Goal: Task Accomplishment & Management: Manage account settings

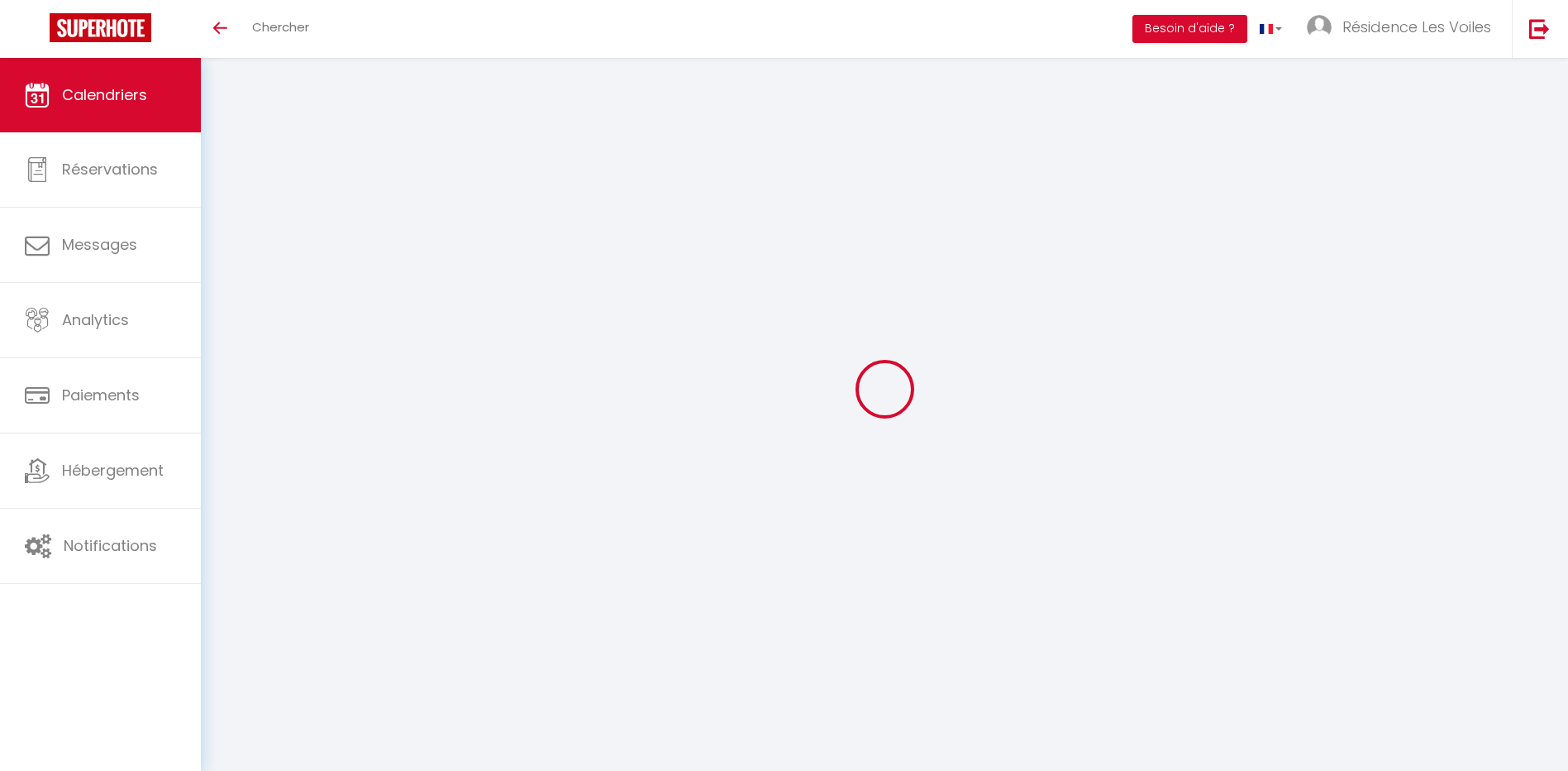
select select
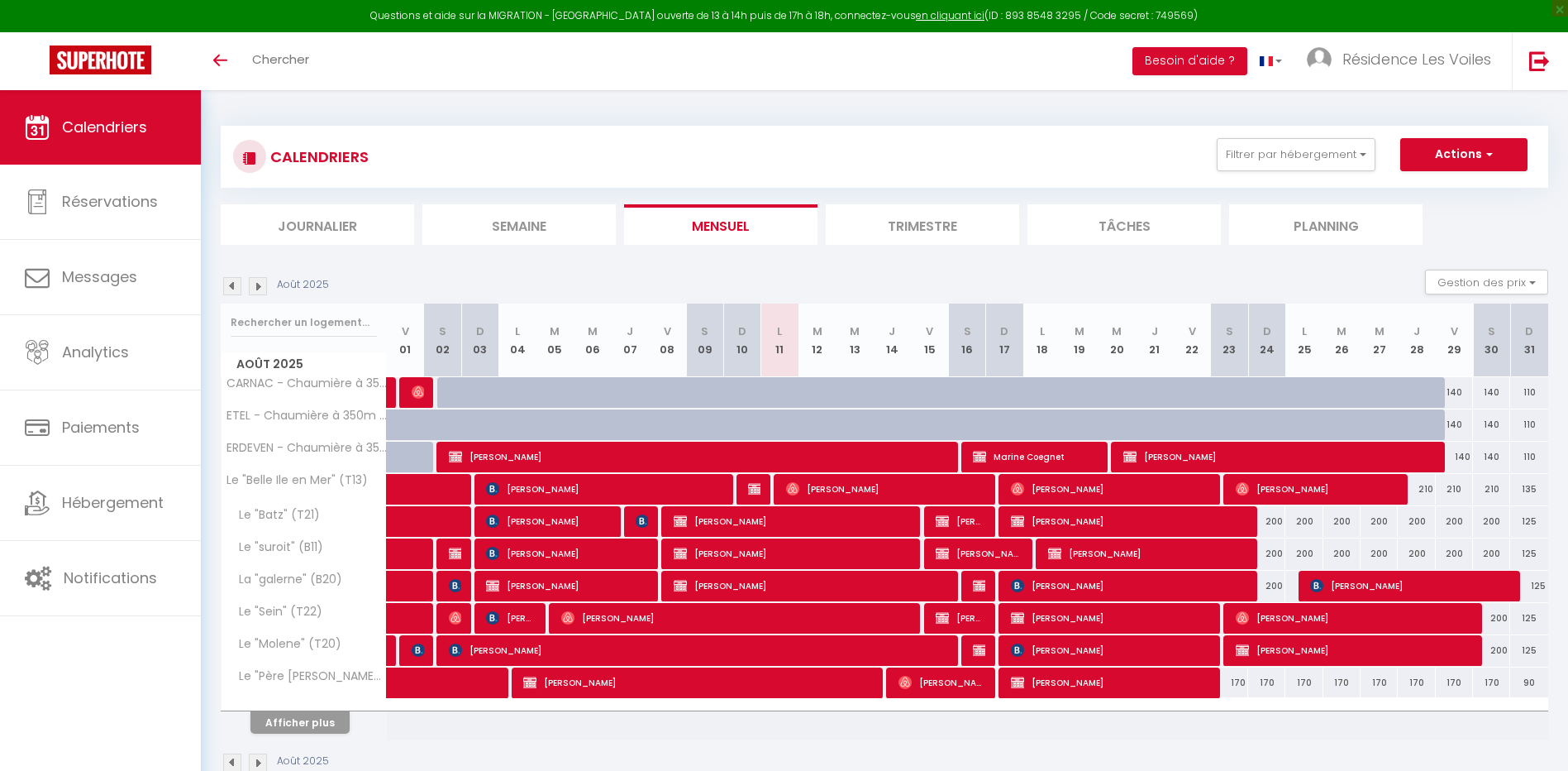
select select
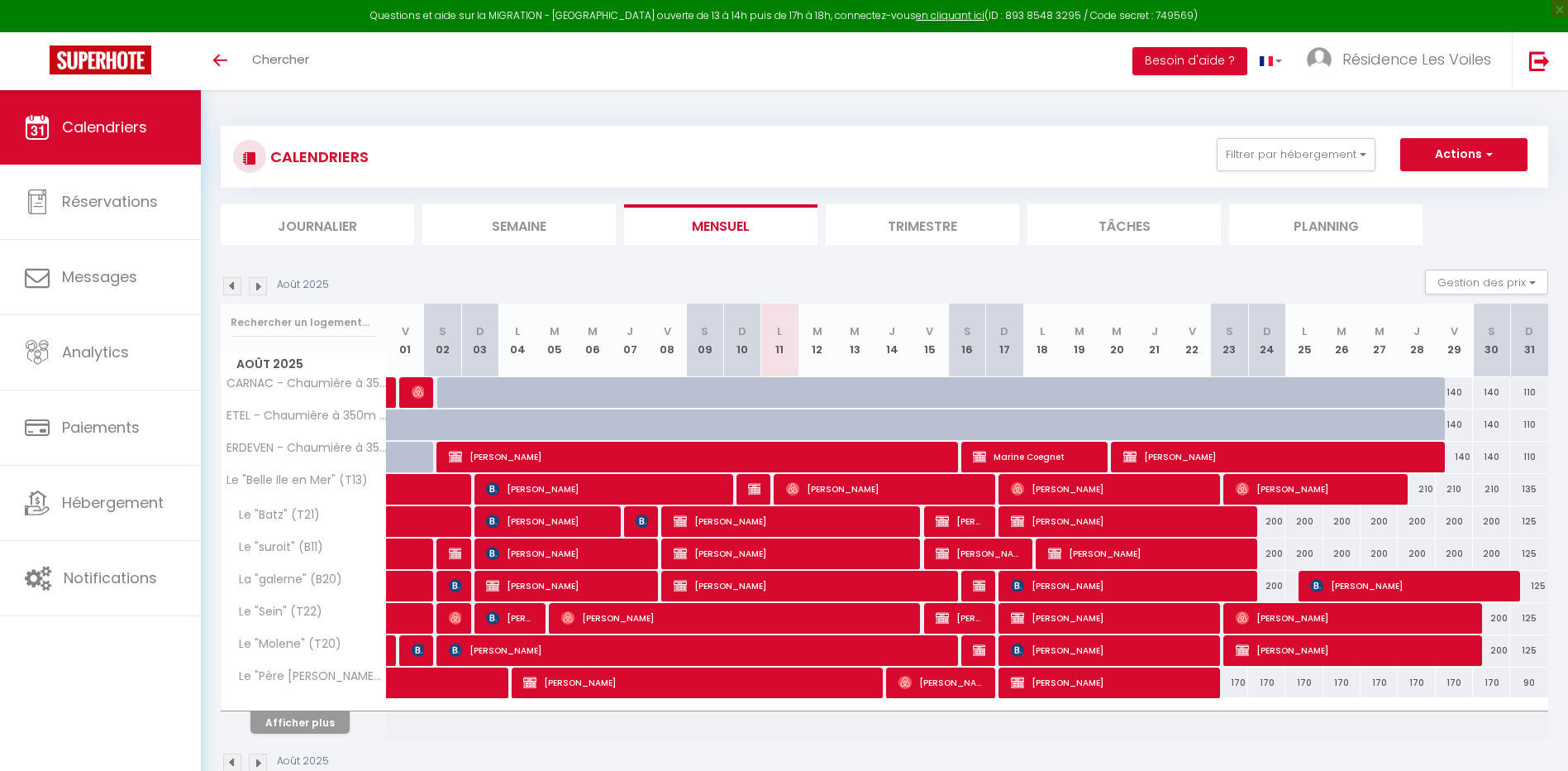
select select
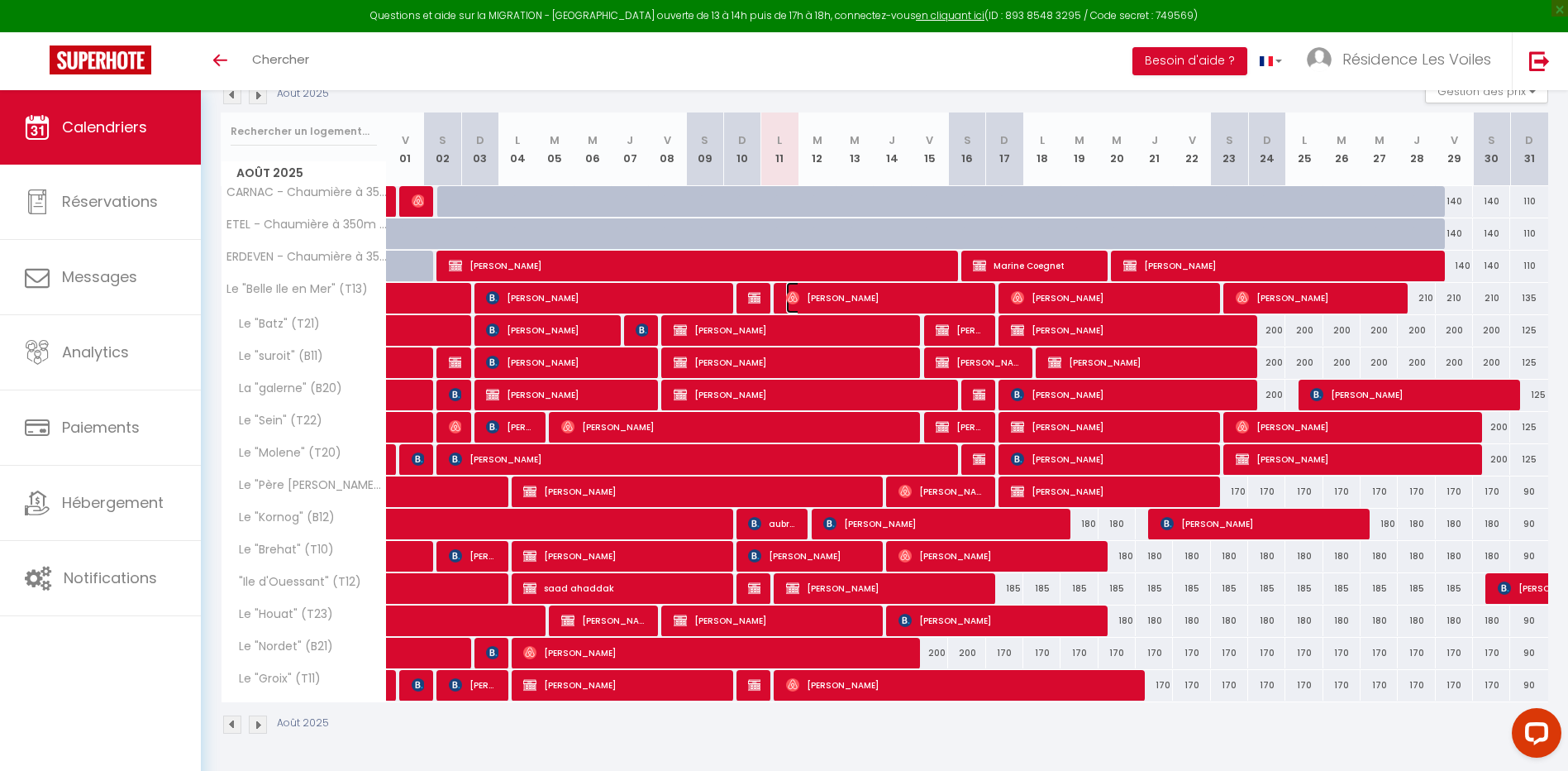
click at [791, 293] on img at bounding box center [793, 297] width 13 height 13
select select "OK"
select select "0"
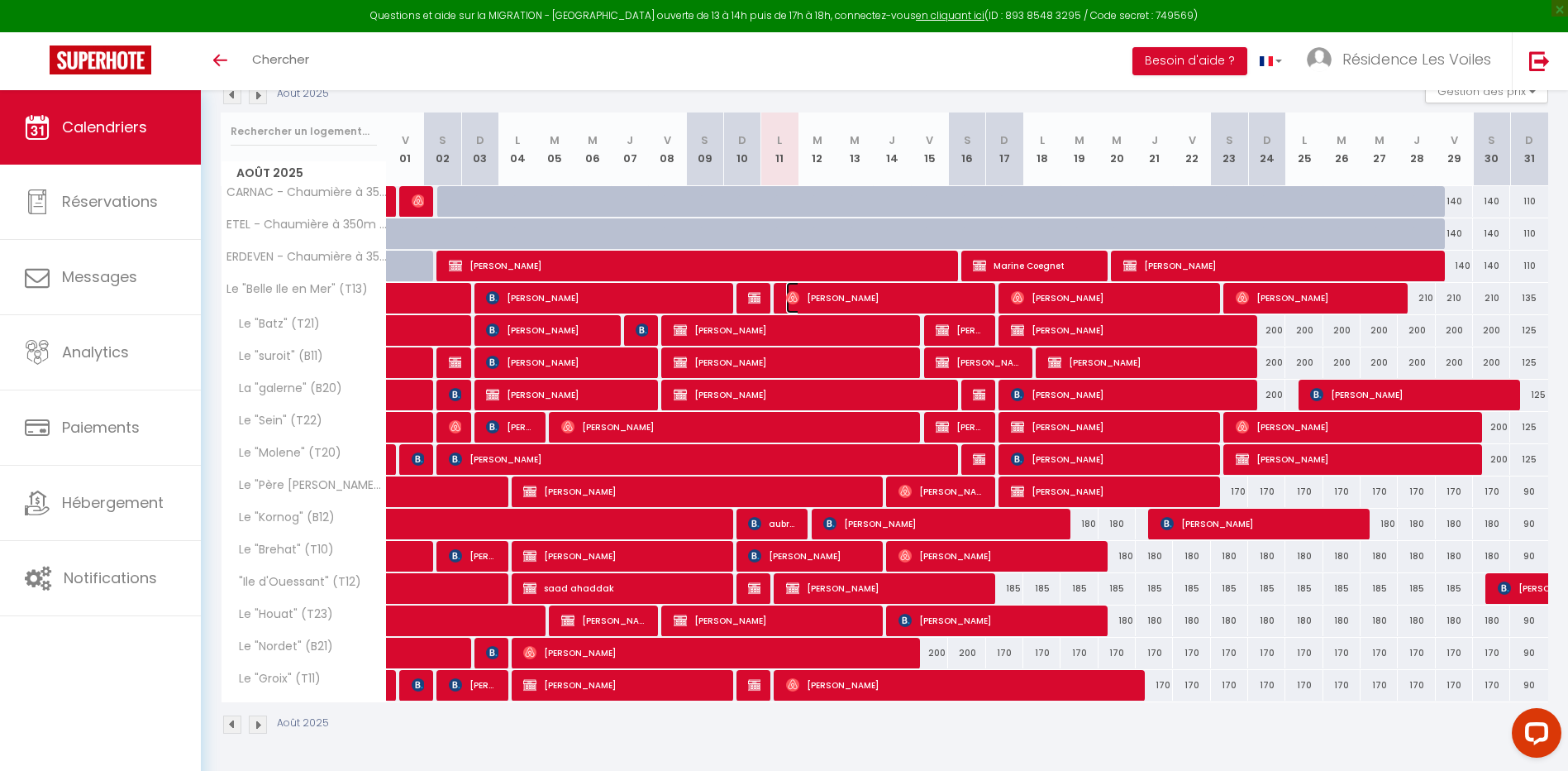
select select "1"
select select
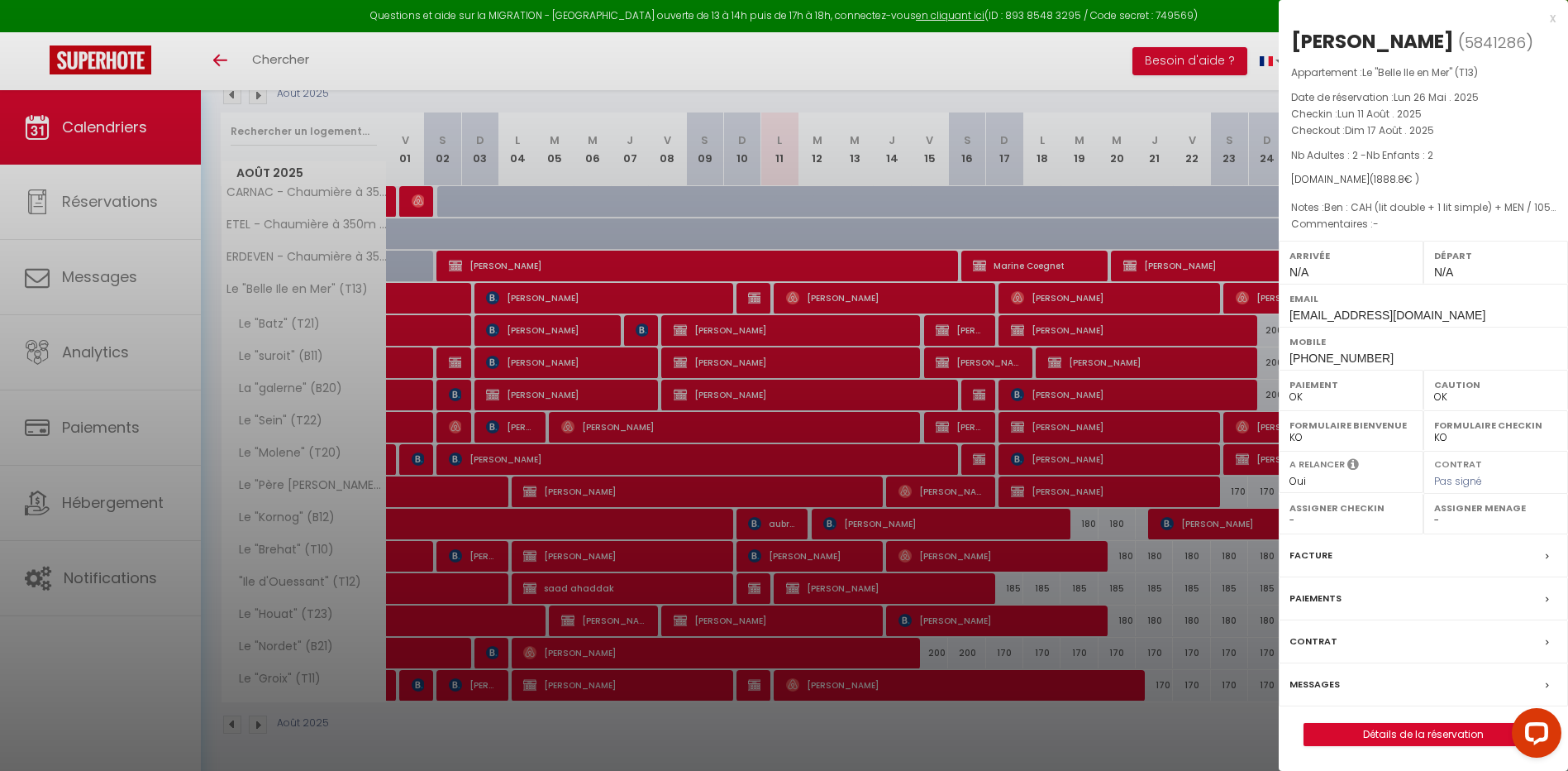
click at [791, 293] on div at bounding box center [784, 385] width 1568 height 771
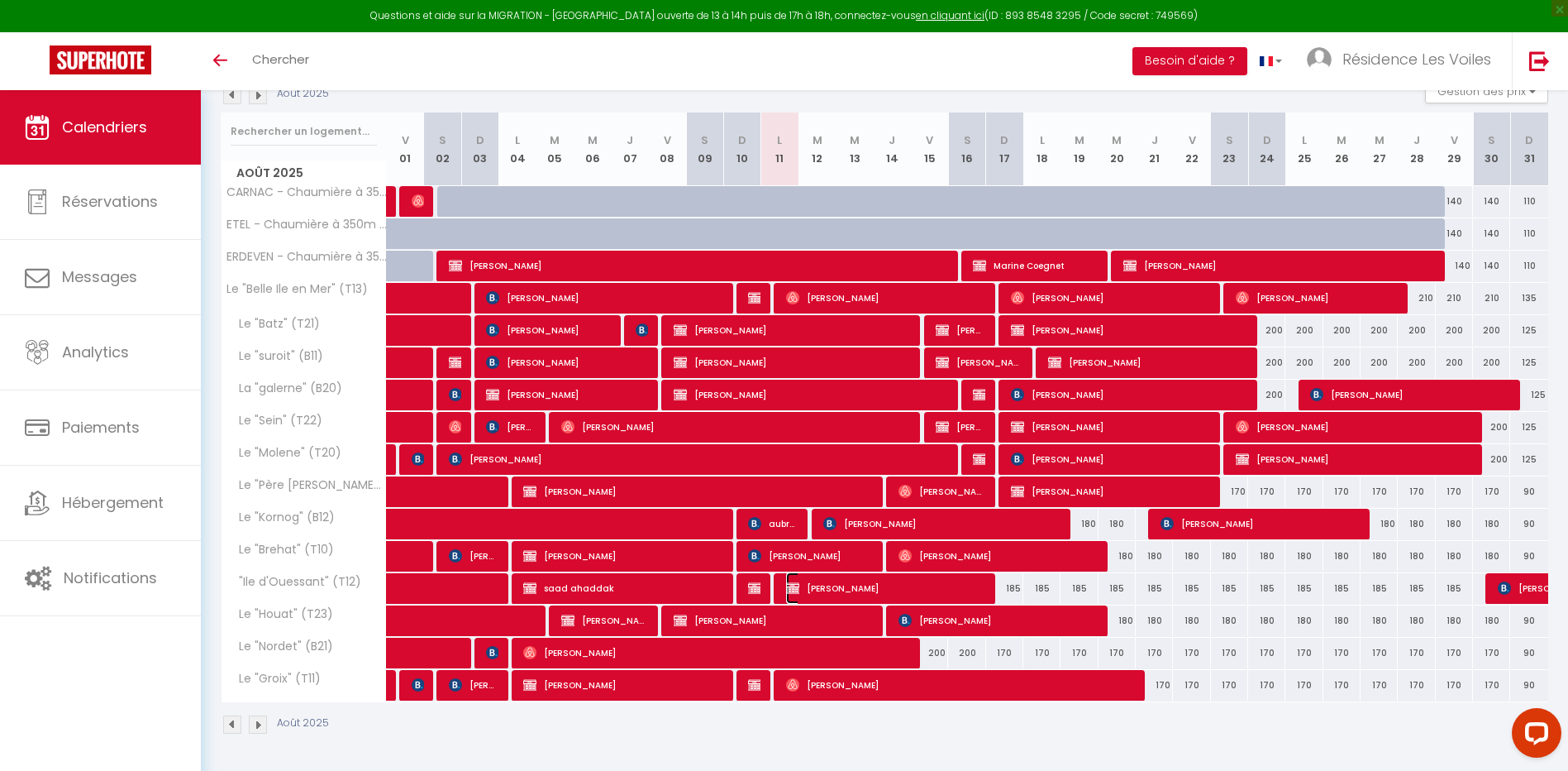
click at [805, 591] on span "[PERSON_NAME]" at bounding box center [885, 587] width 198 height 31
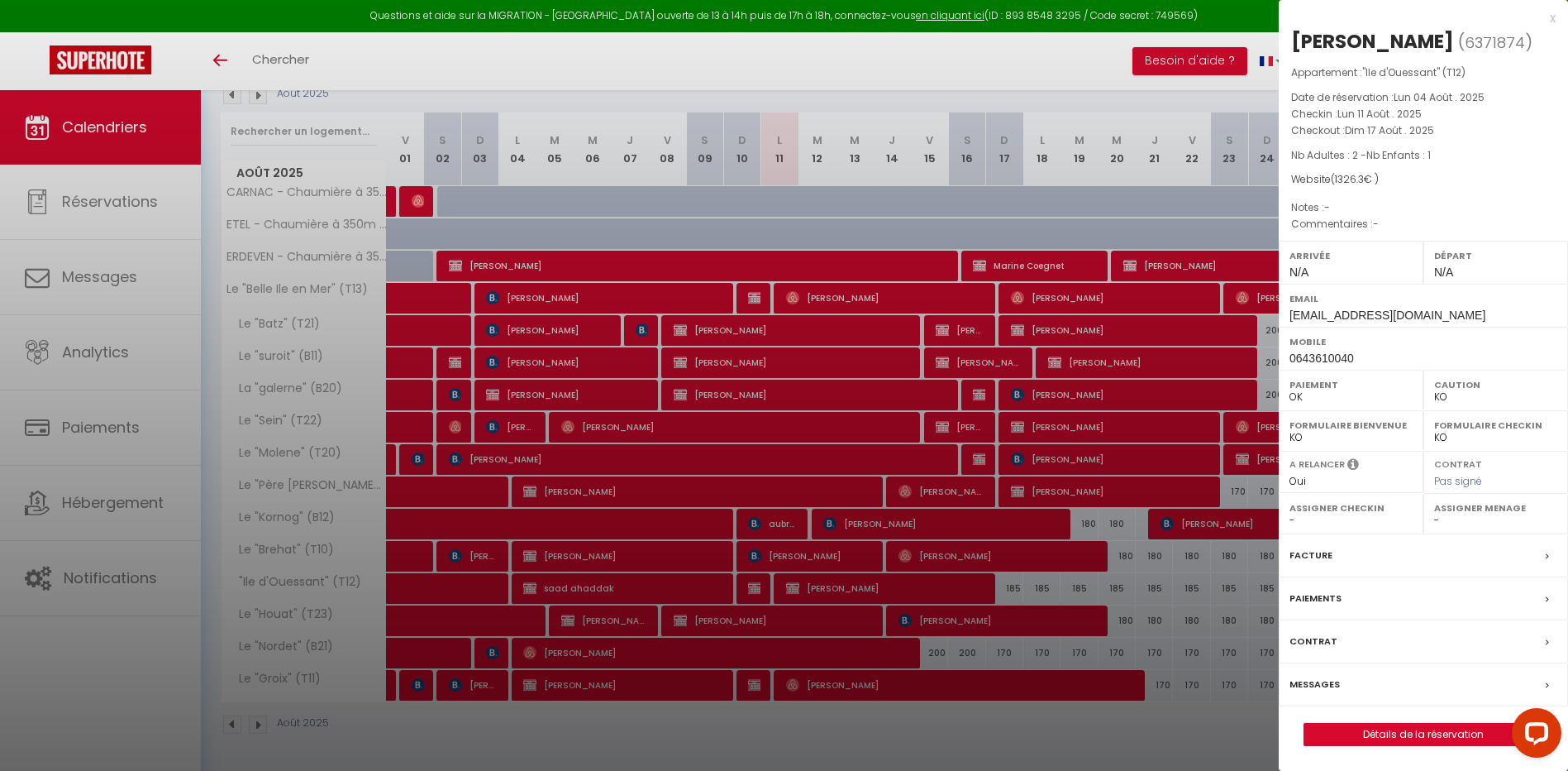
click at [805, 591] on div at bounding box center [784, 385] width 1568 height 771
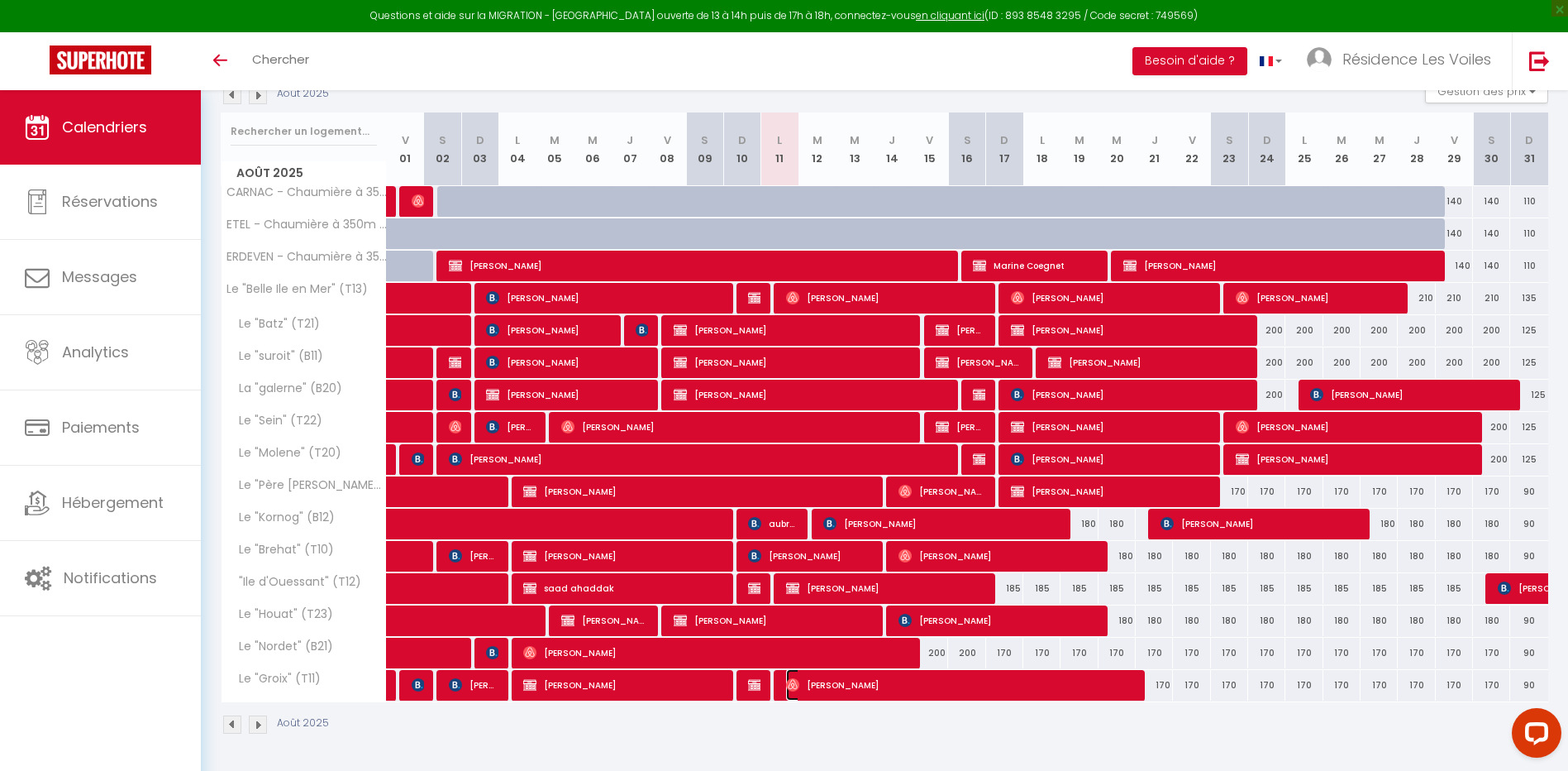
click at [822, 691] on span "[PERSON_NAME]" at bounding box center [959, 684] width 347 height 31
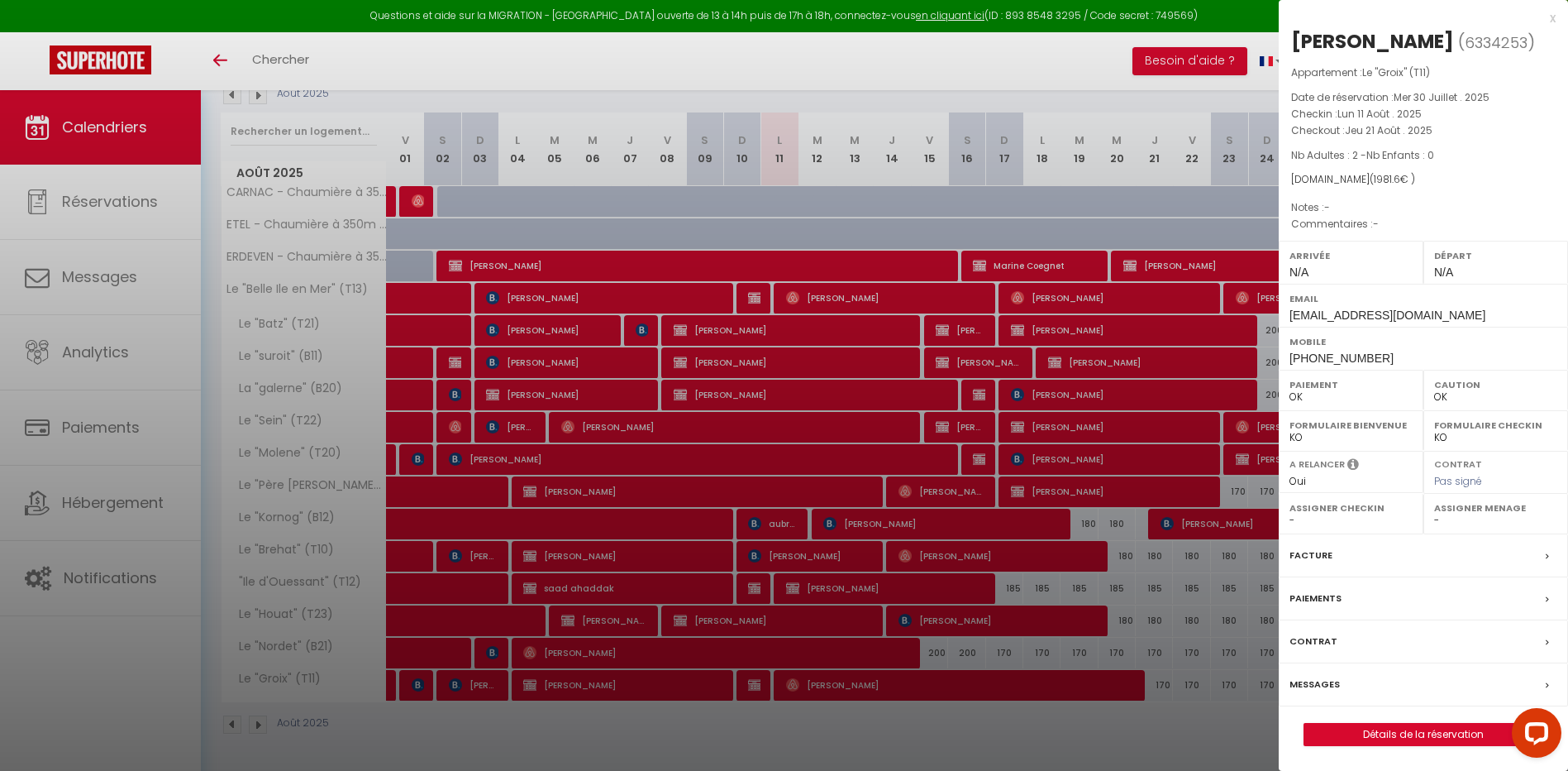
click at [822, 691] on div at bounding box center [784, 385] width 1568 height 771
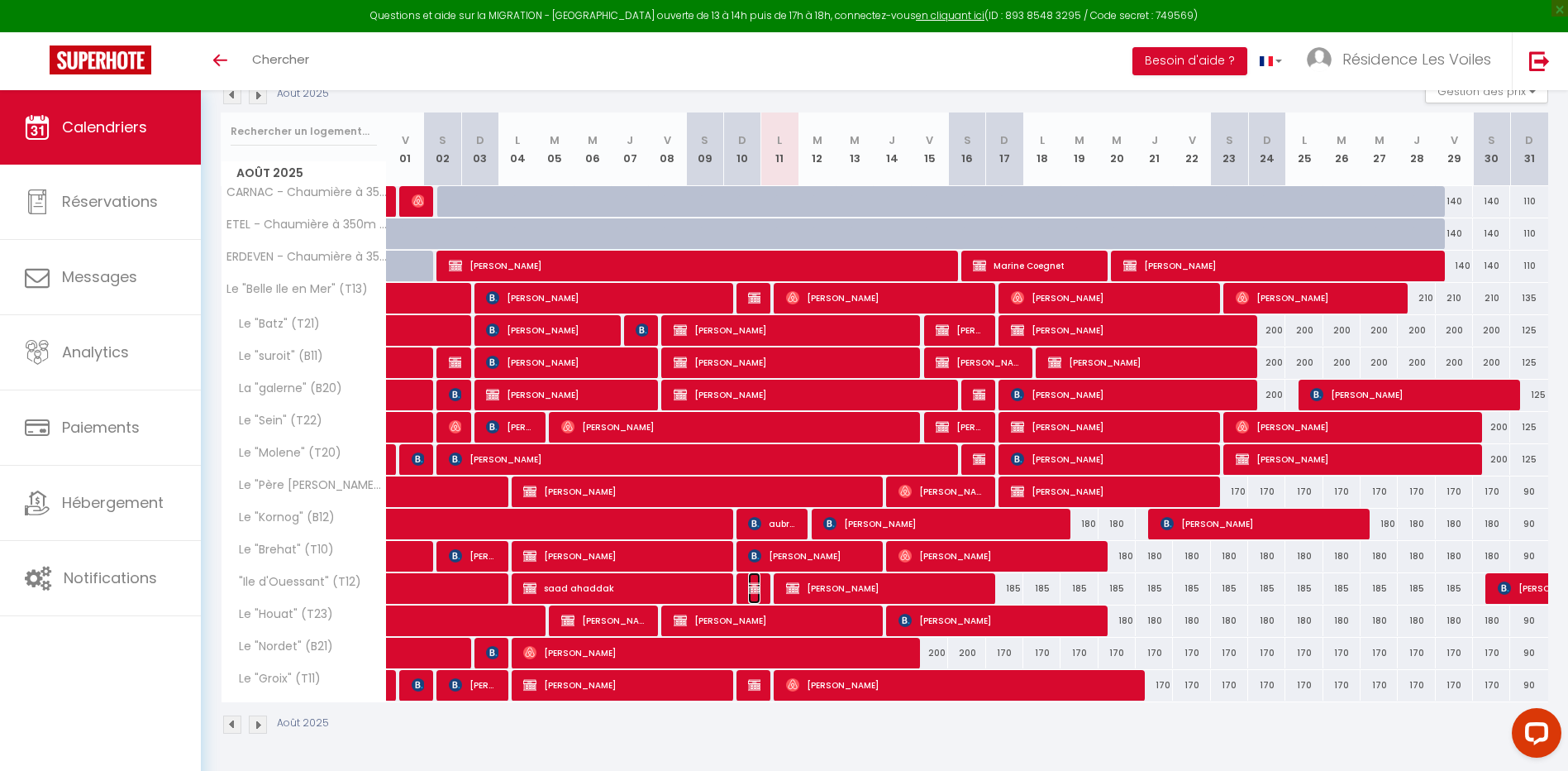
drag, startPoint x: 754, startPoint y: 591, endPoint x: 947, endPoint y: 692, distance: 217.8
click at [754, 591] on img at bounding box center [754, 588] width 13 height 13
select select "KO"
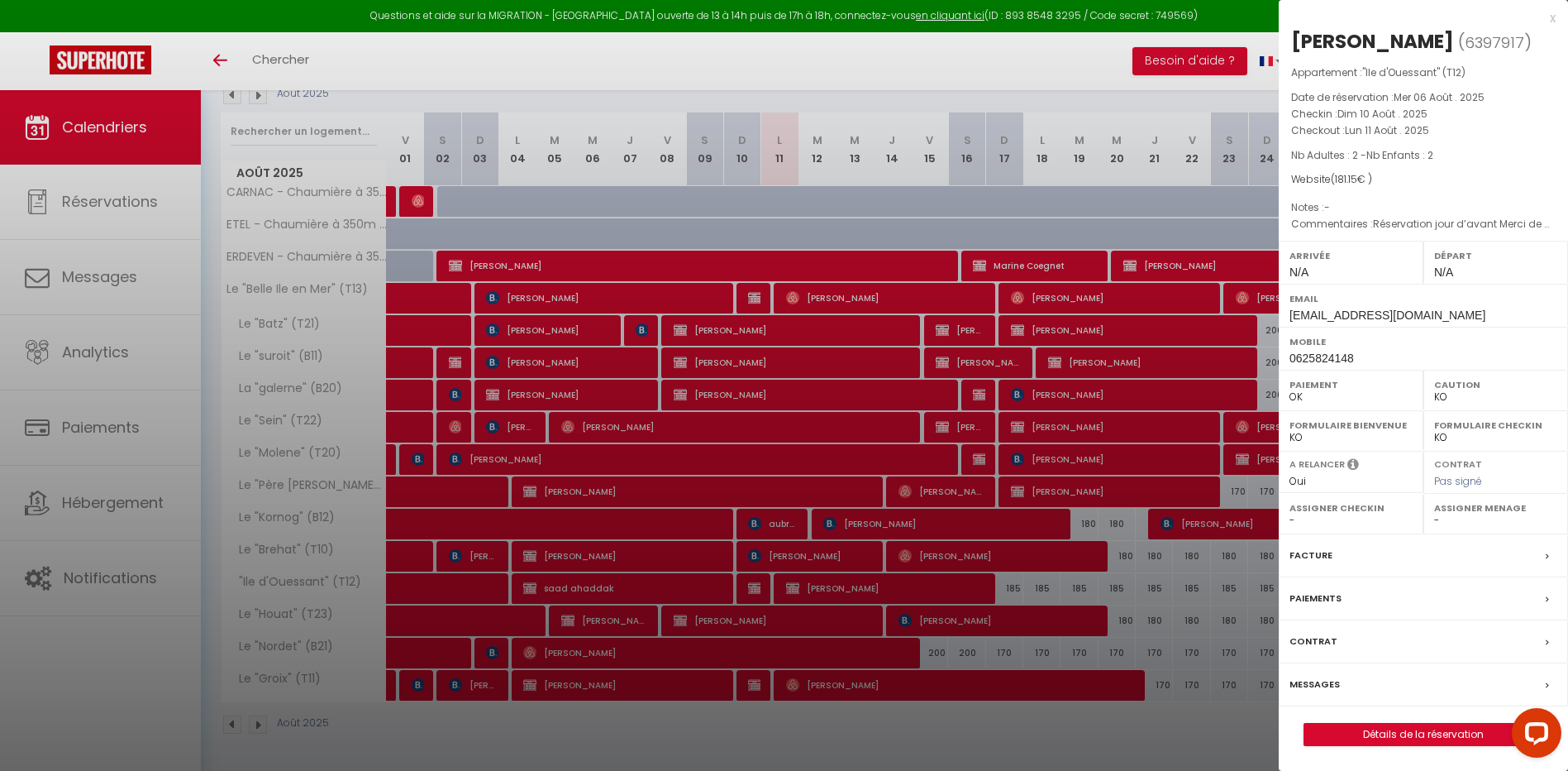
click at [1326, 676] on label "Messages" at bounding box center [1315, 684] width 50 height 17
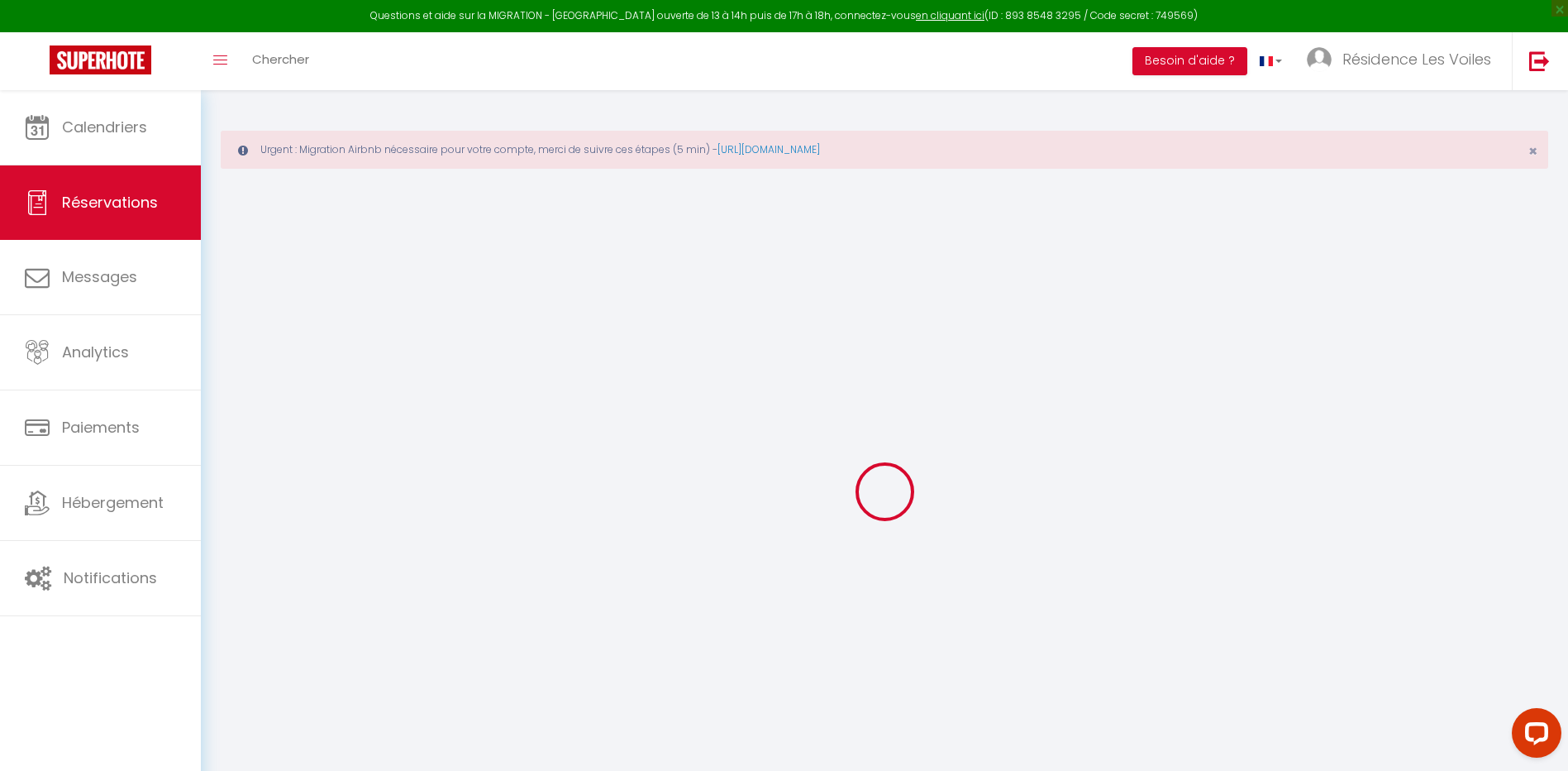
select select
checkbox input "false"
select select
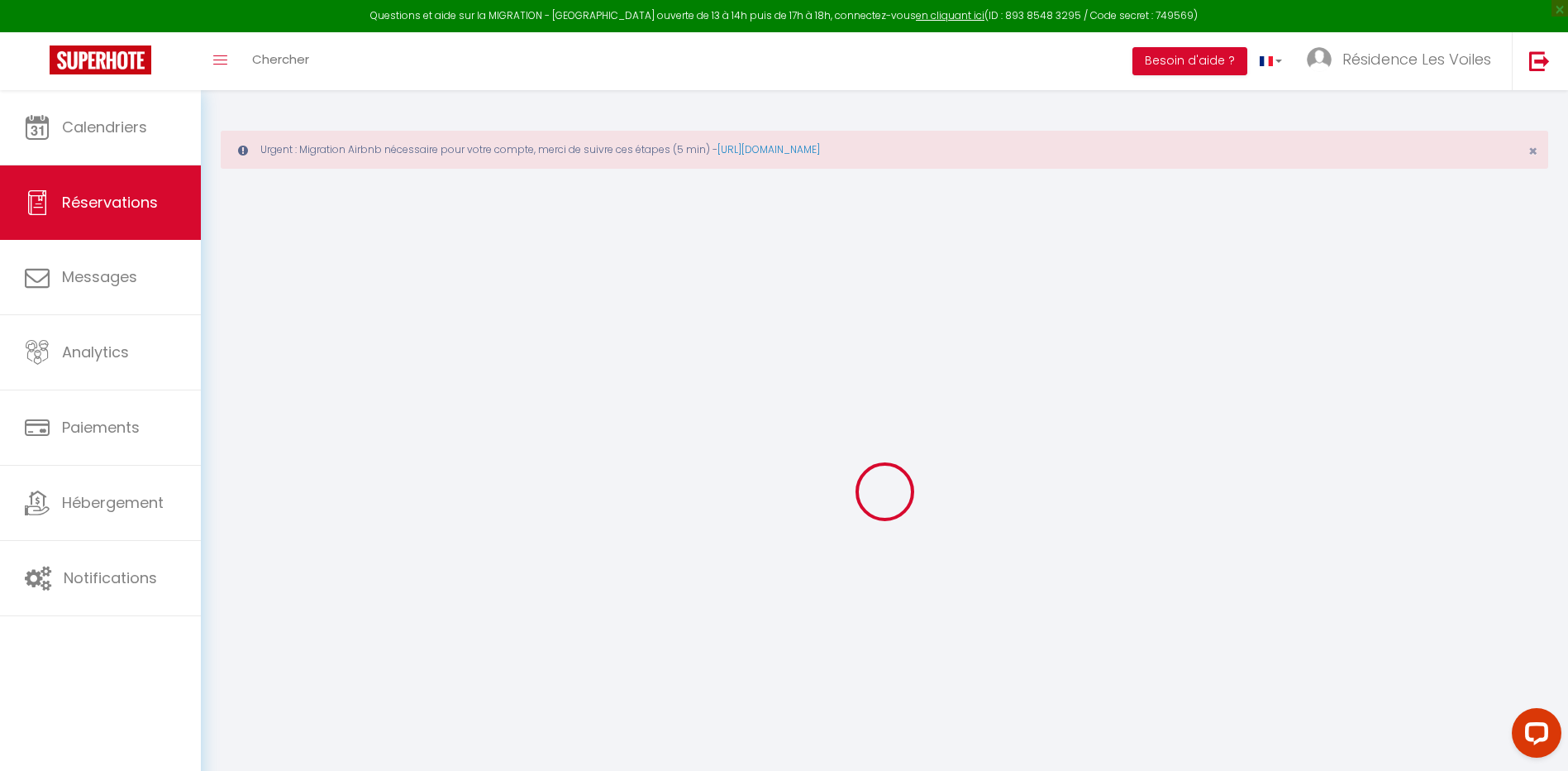
checkbox input "false"
type textarea "Réservation jour d’avant Merci de décaler le ménage"
type input "1.6"
select select
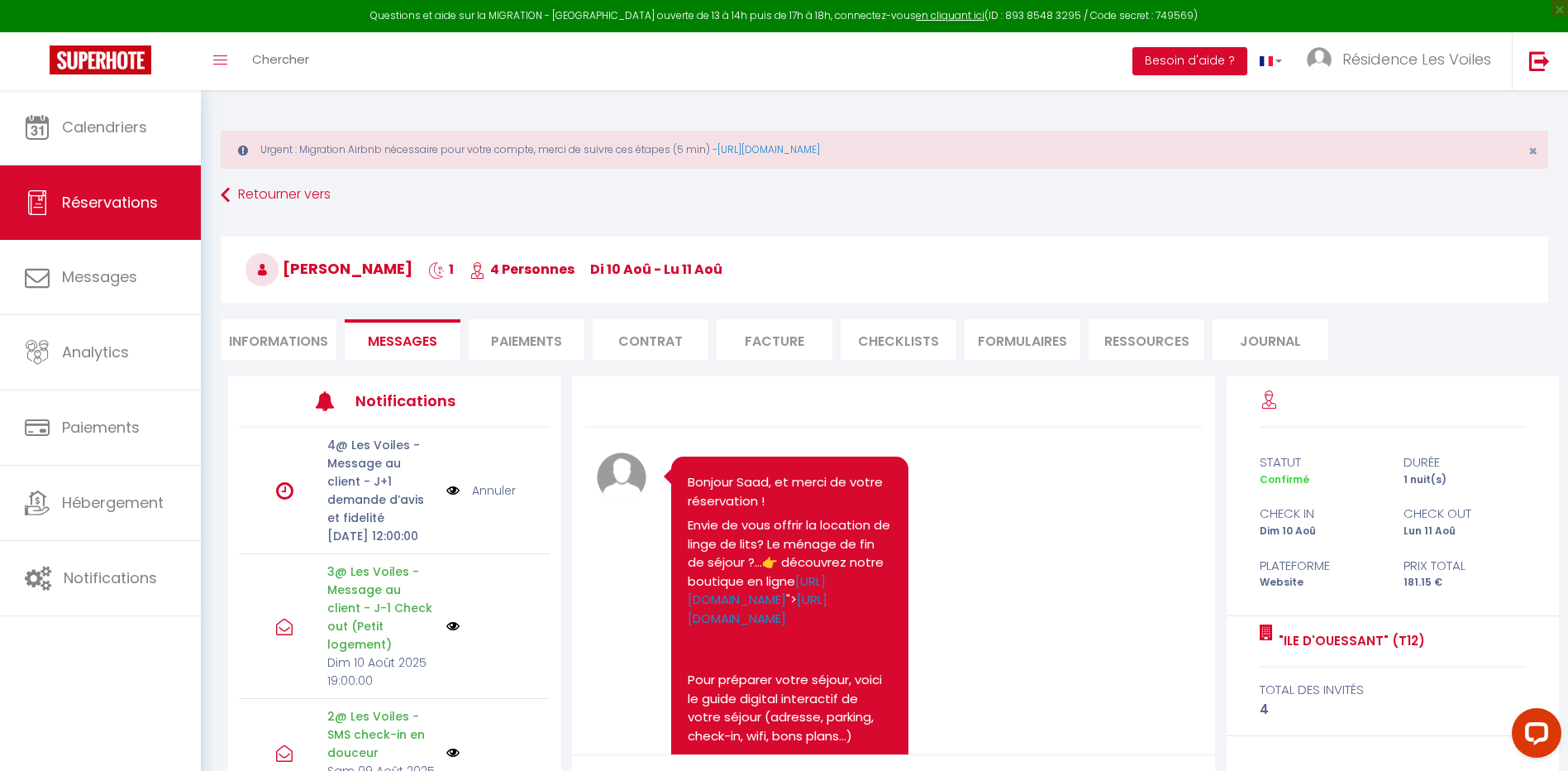
scroll to position [4462, 0]
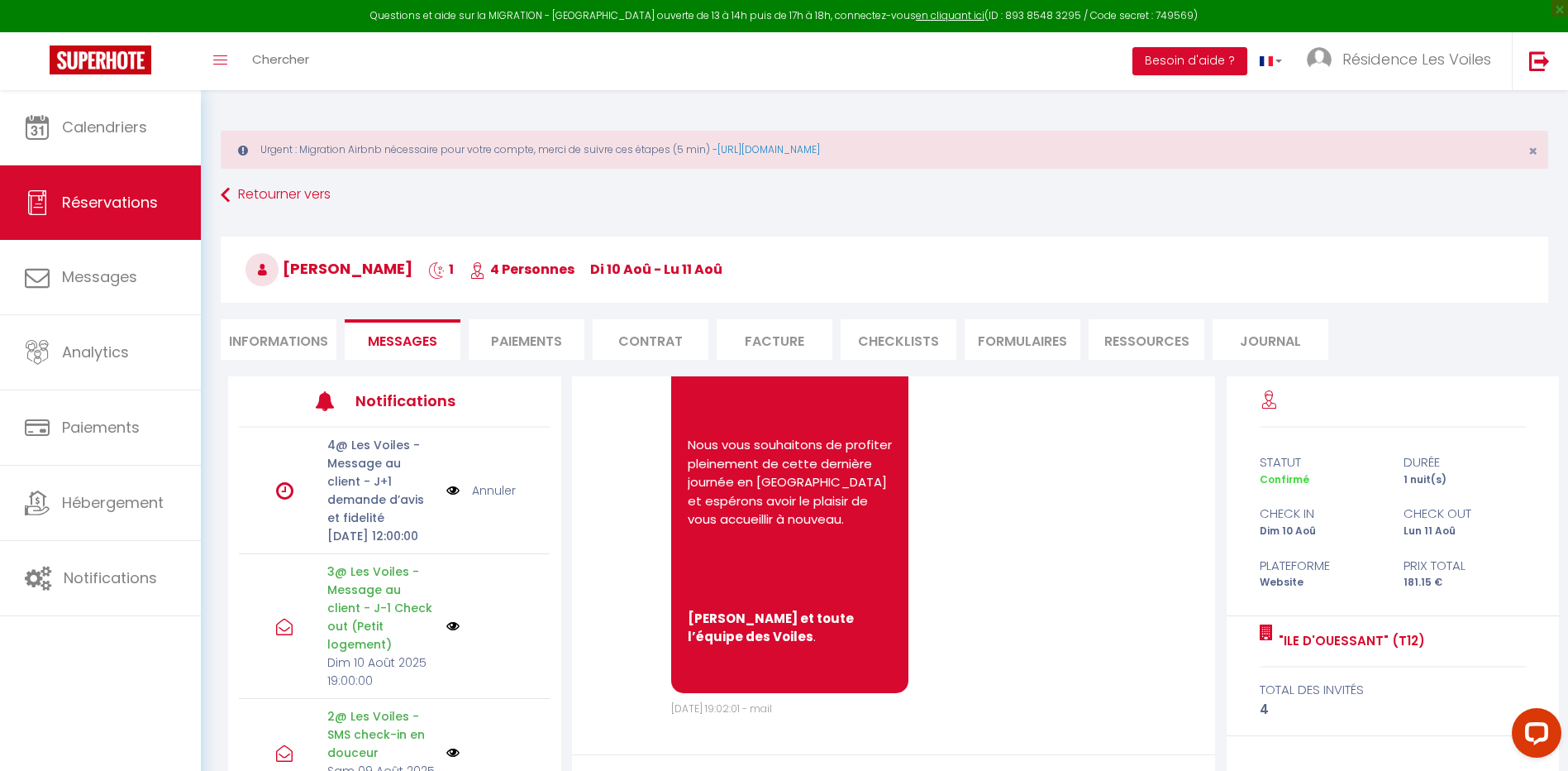
select select
click at [285, 323] on li "Informations" at bounding box center [278, 339] width 115 height 41
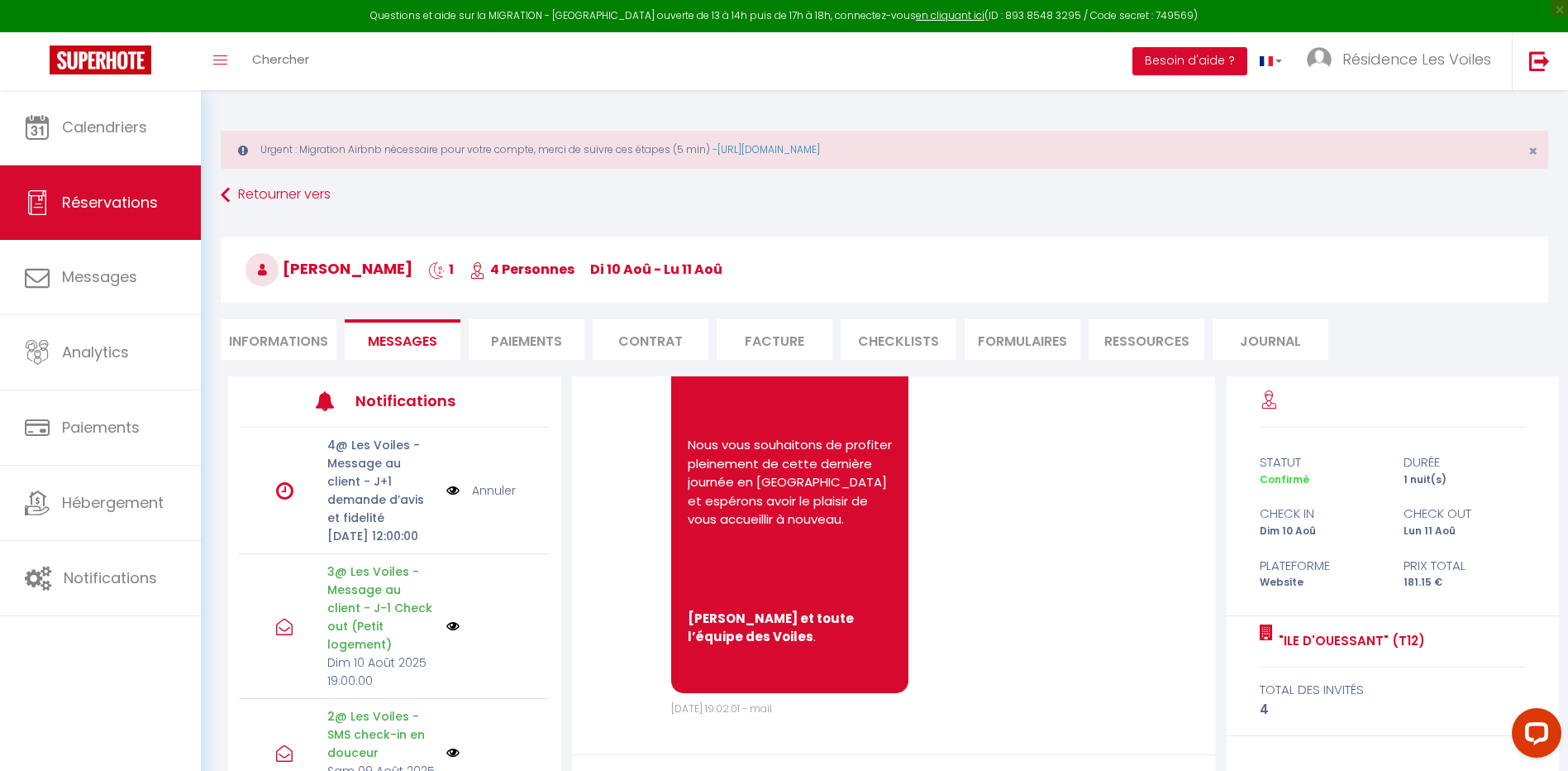
select select
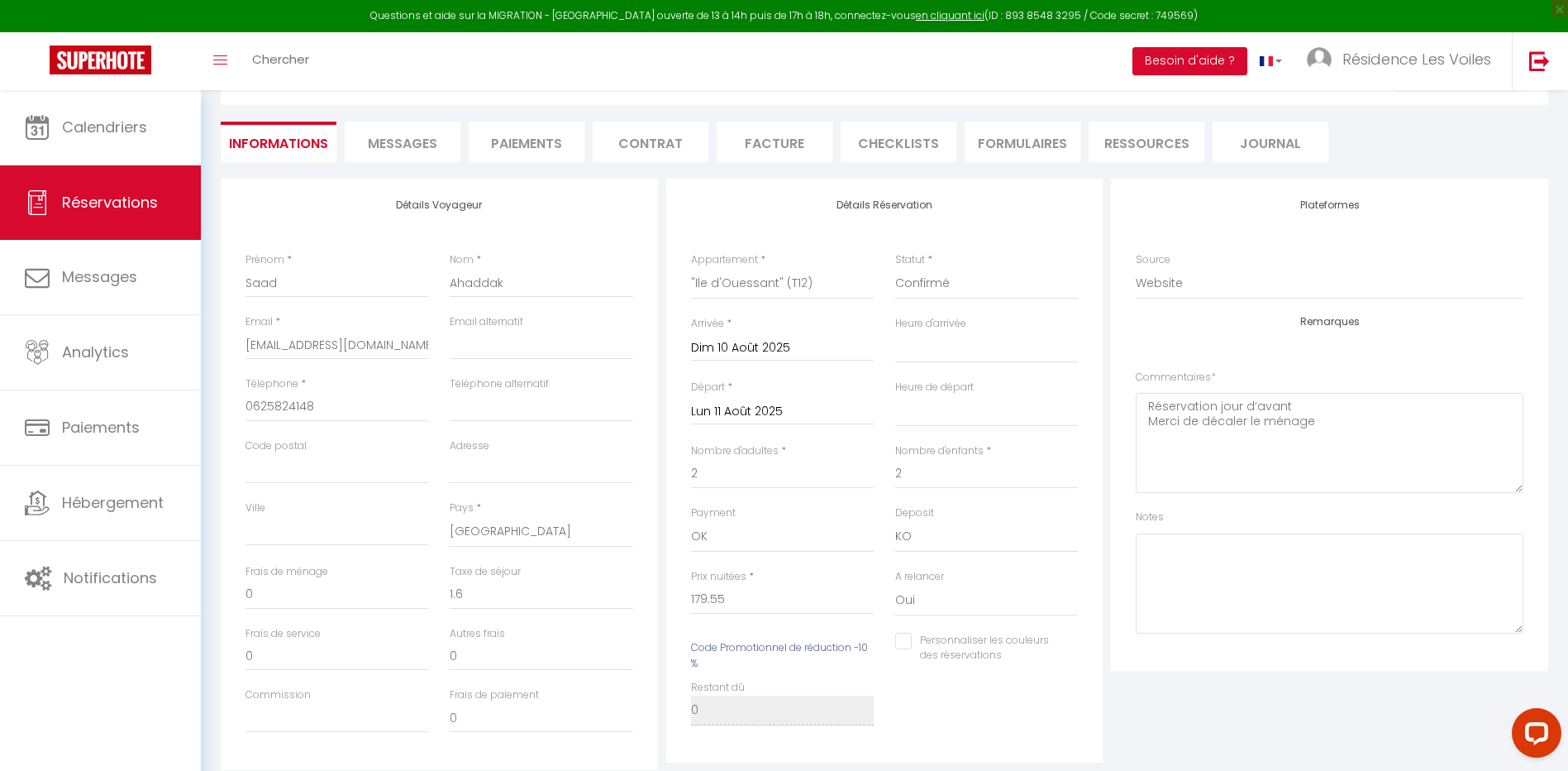
scroll to position [138, 0]
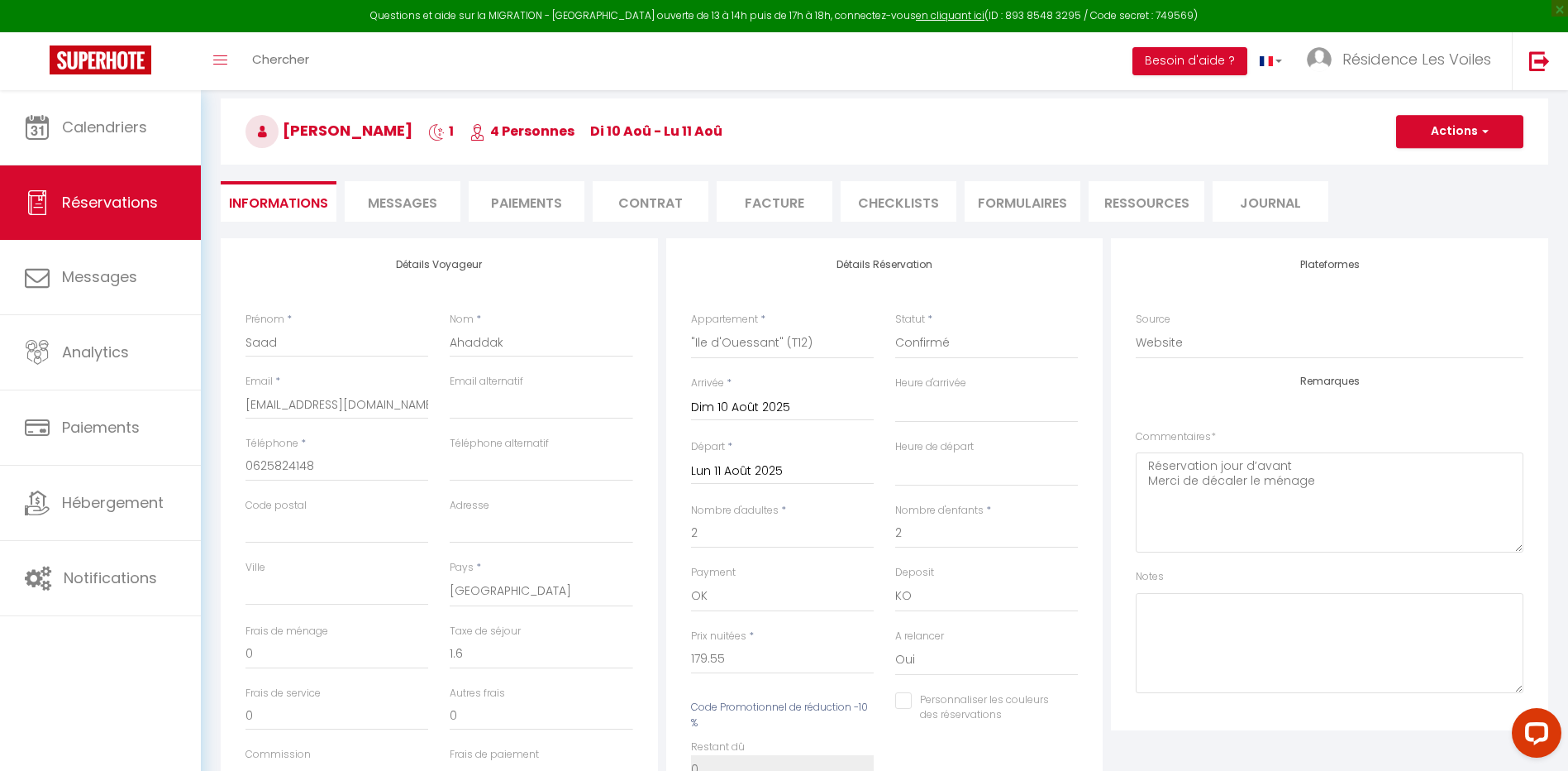
click at [391, 182] on li "Messages" at bounding box center [402, 201] width 115 height 41
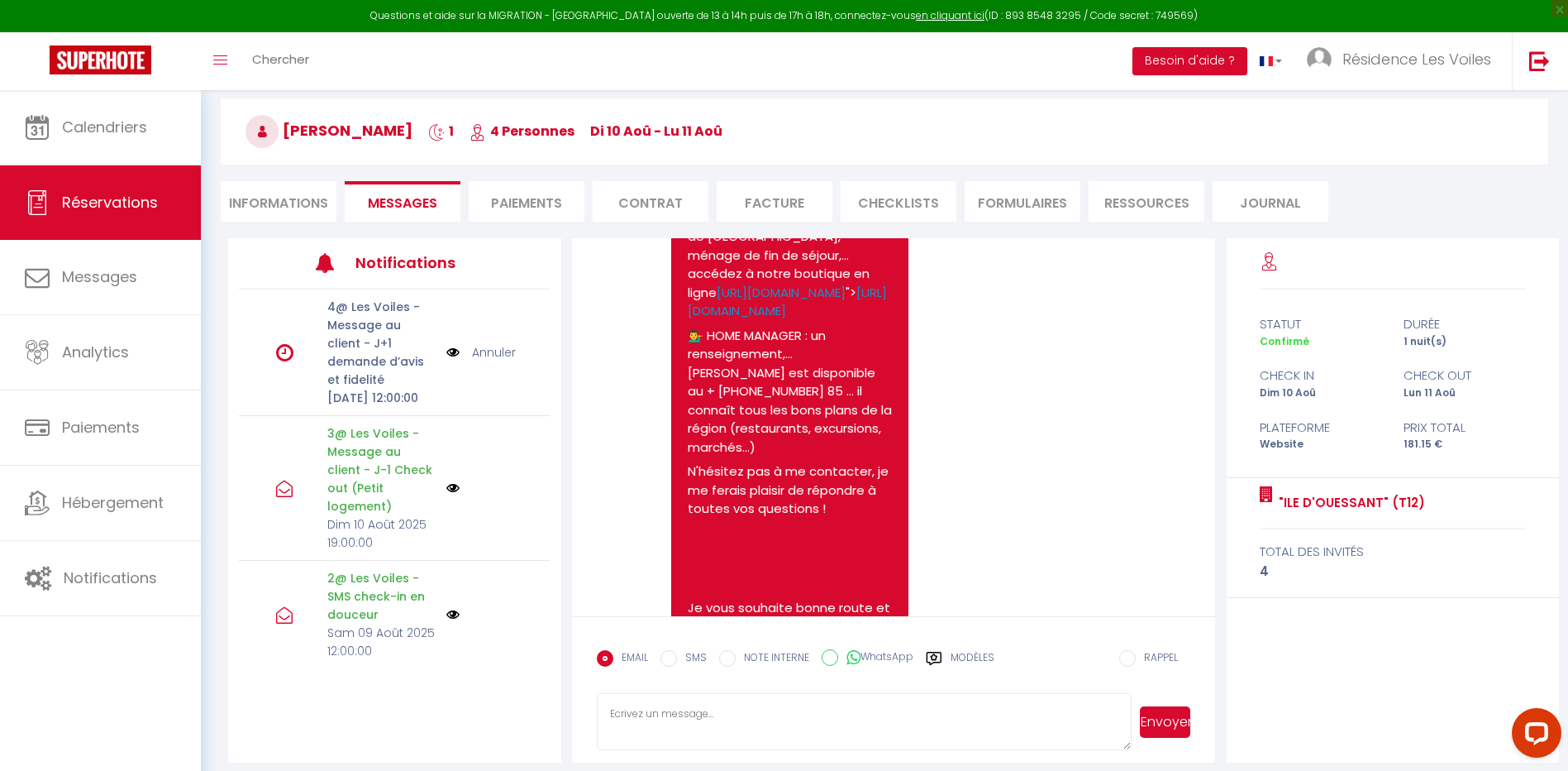
scroll to position [2395, 0]
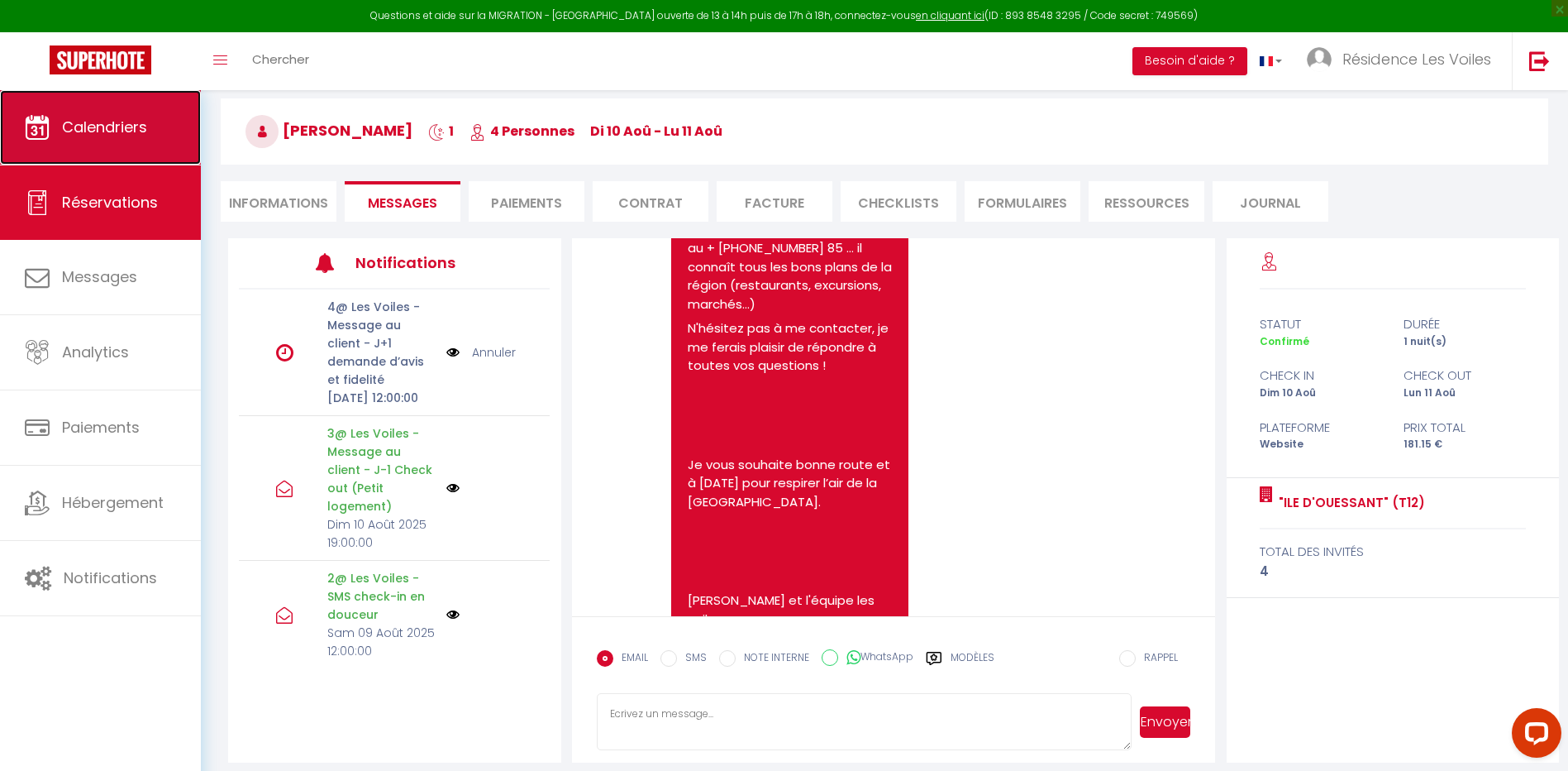
click at [112, 153] on link "Calendriers" at bounding box center [100, 128] width 201 height 74
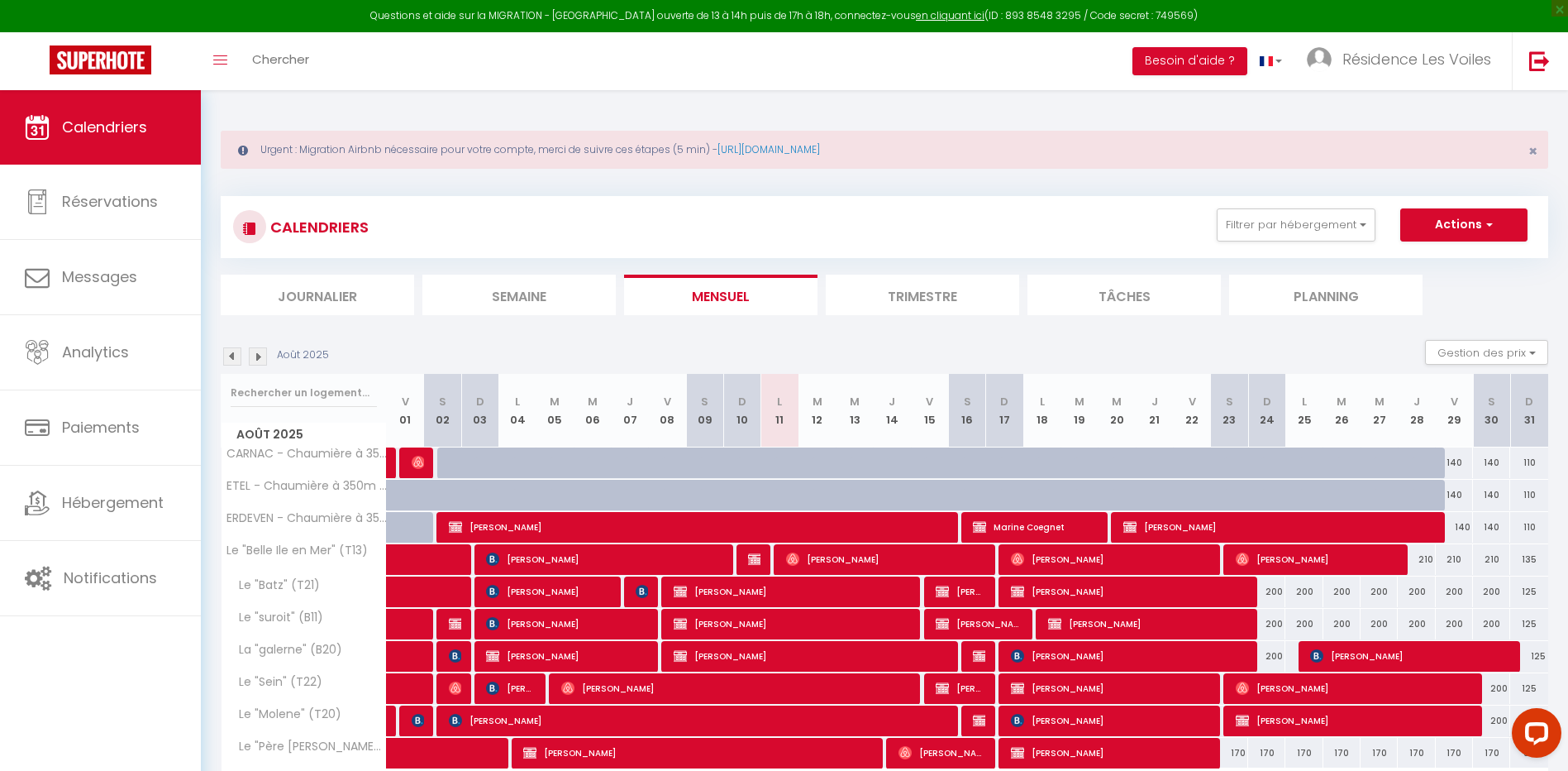
scroll to position [109, 0]
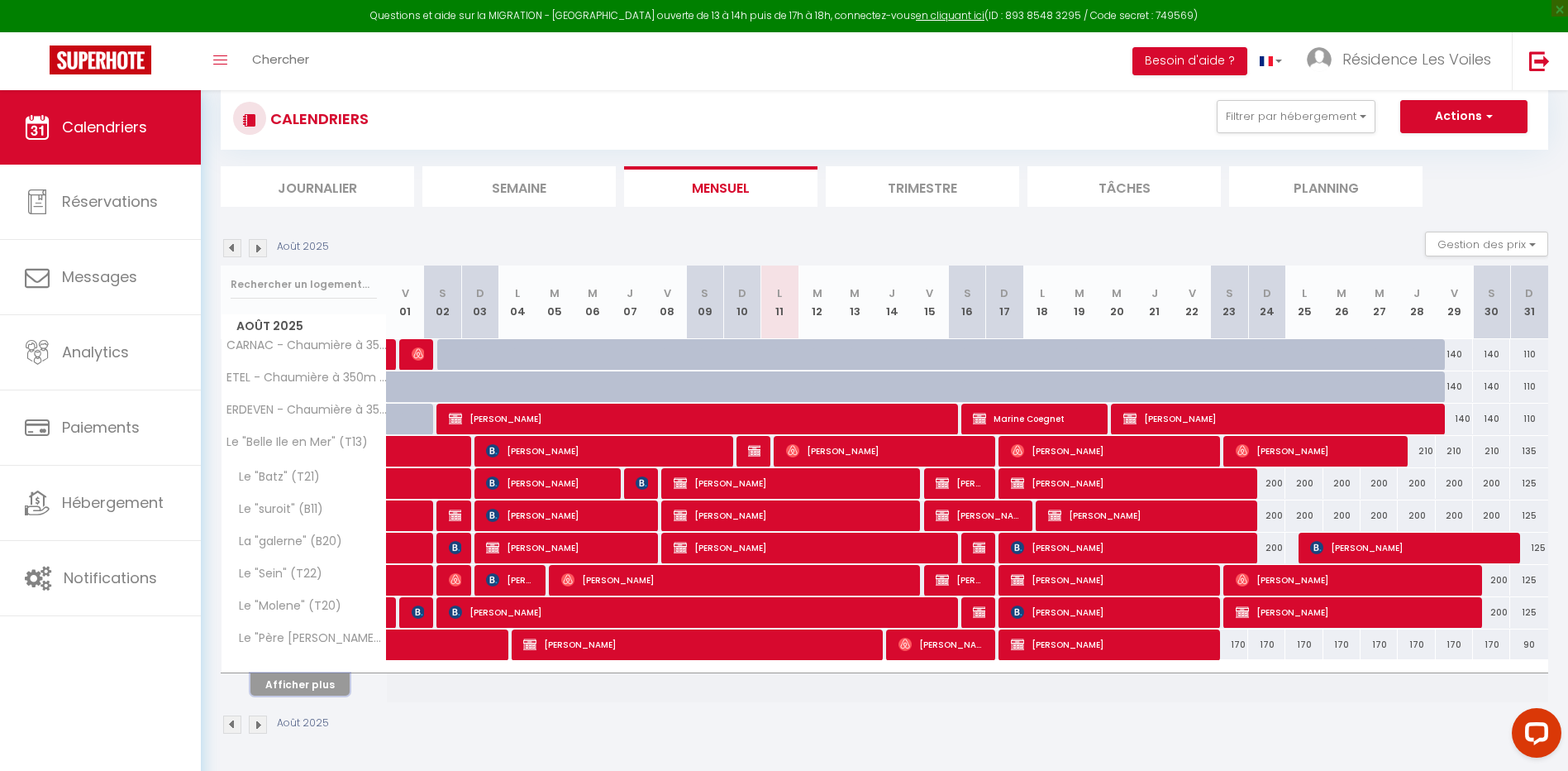
click at [341, 675] on button "Afficher plus" at bounding box center [300, 683] width 99 height 22
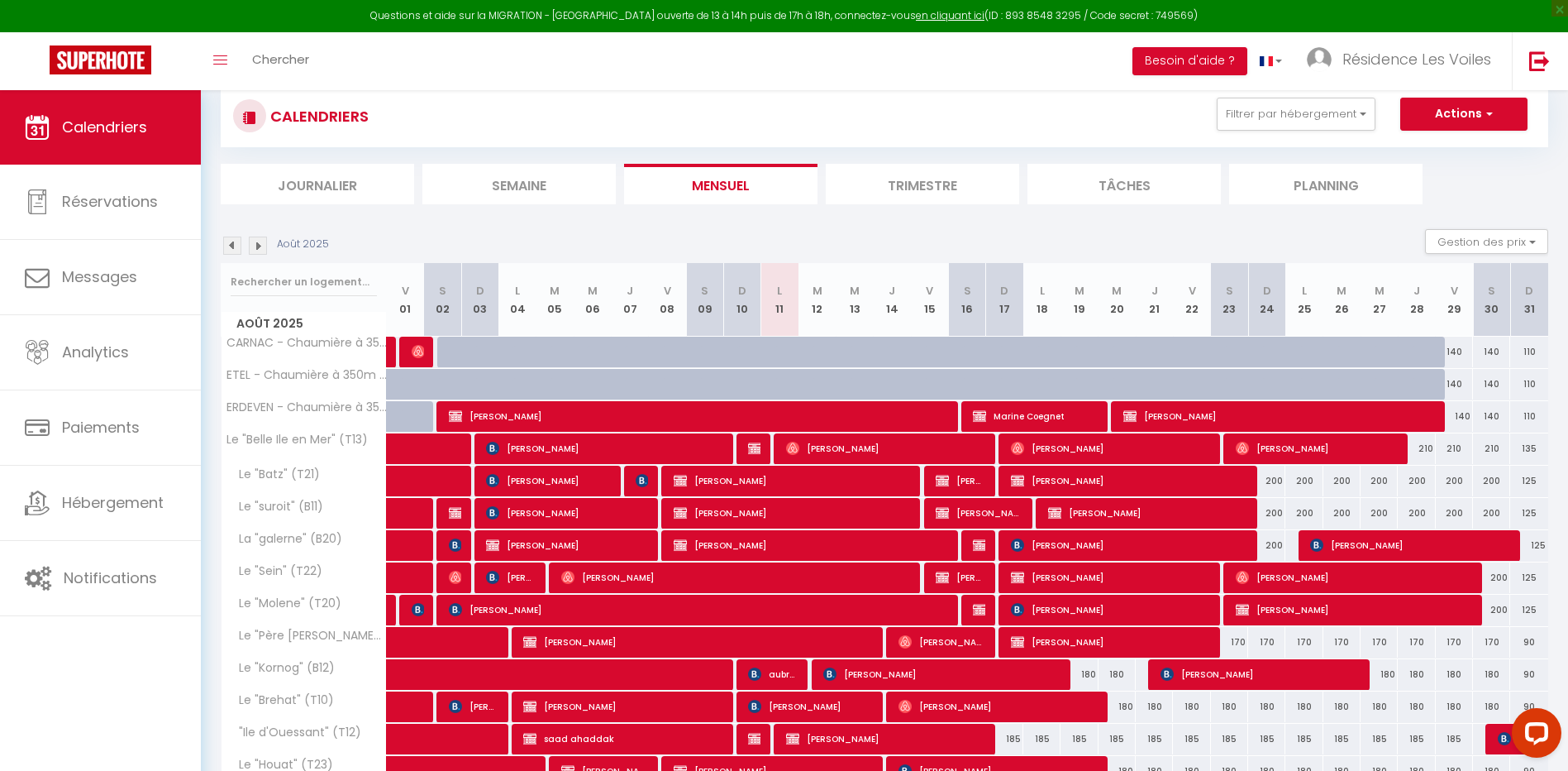
scroll to position [247, 0]
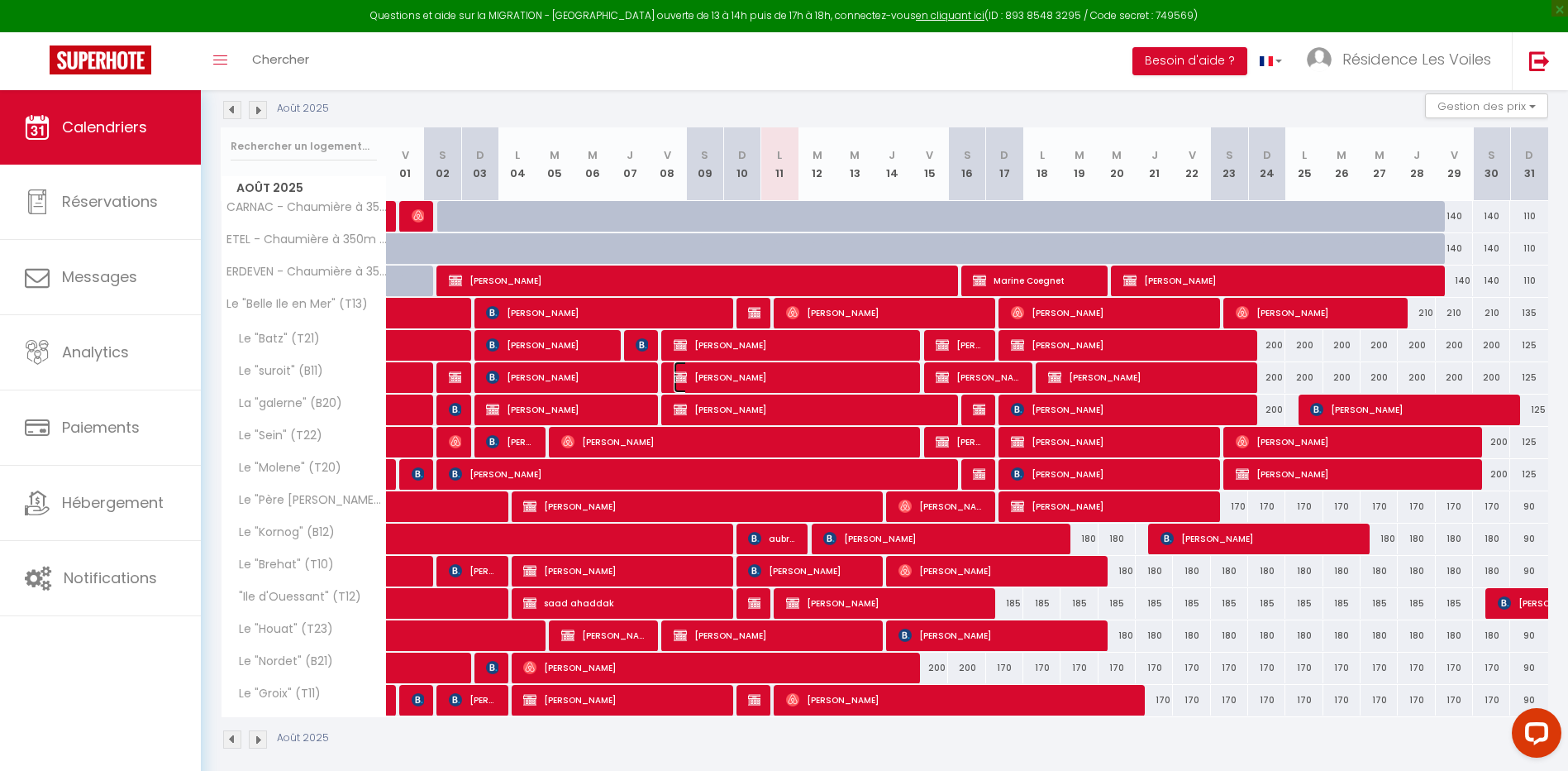
click at [761, 373] on span "[PERSON_NAME]" at bounding box center [791, 376] width 235 height 31
select select "OK"
select select "0"
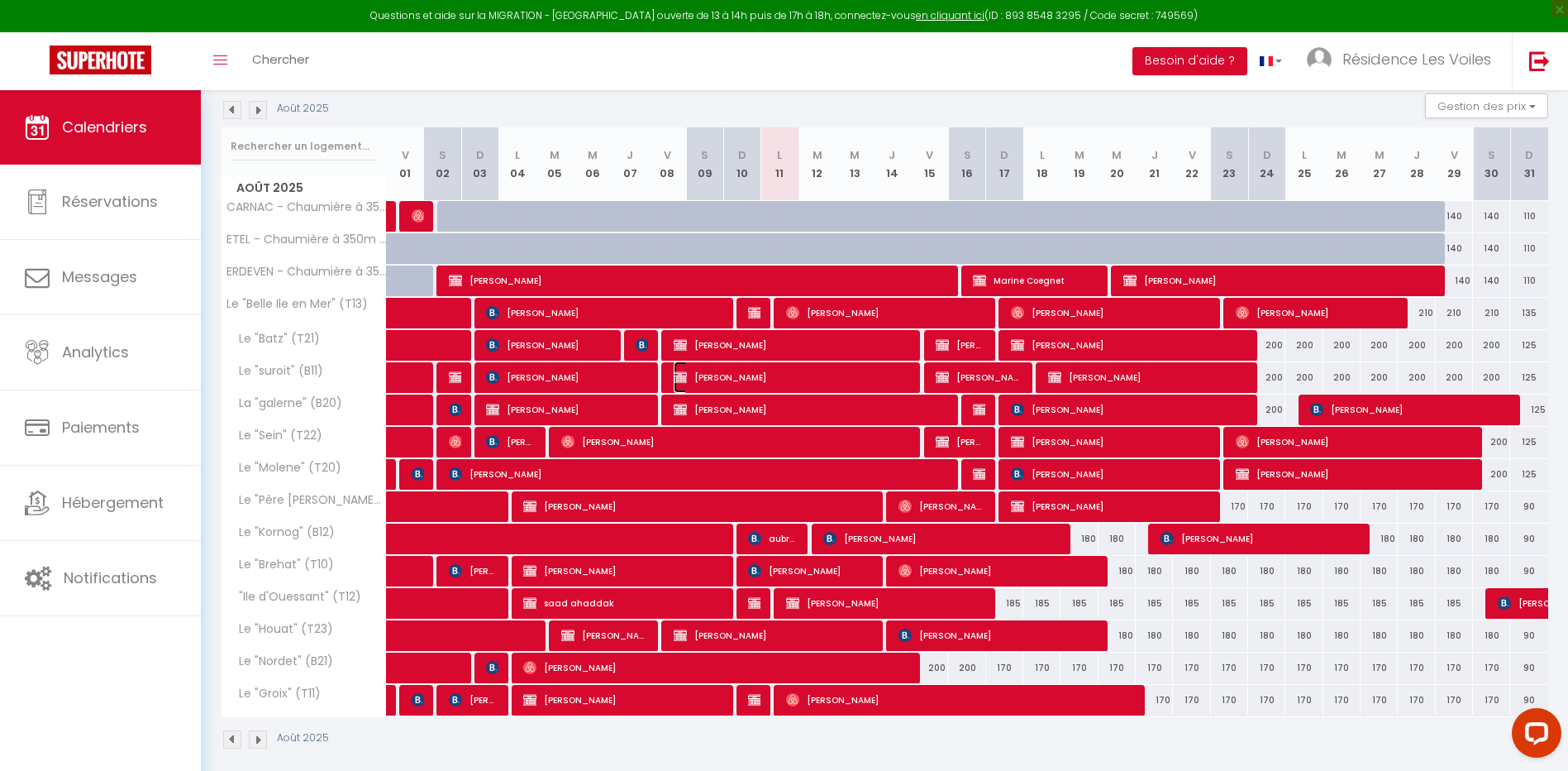
select select "1"
select select
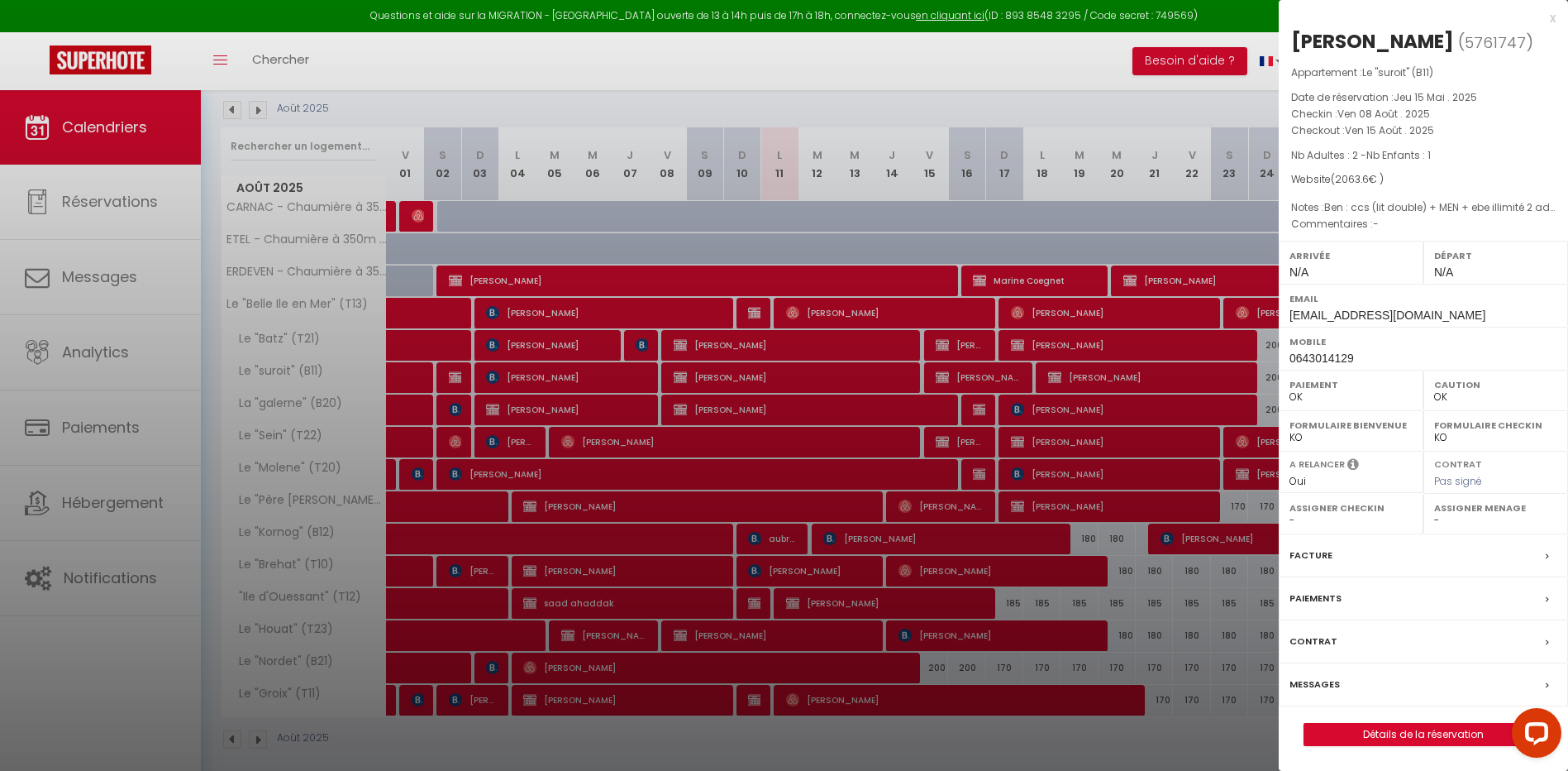
click at [901, 466] on div at bounding box center [784, 385] width 1568 height 771
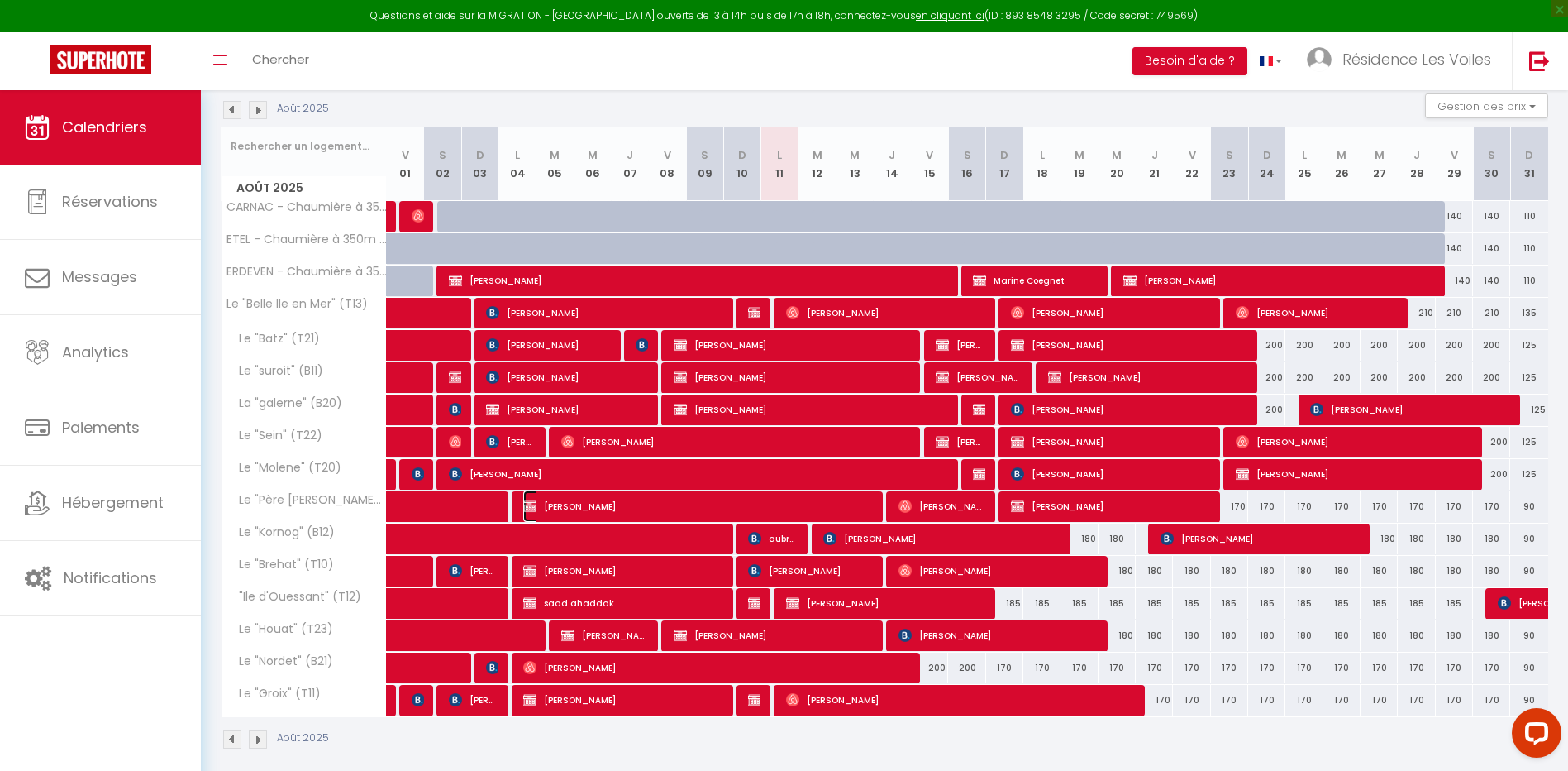
click at [819, 503] on span "[PERSON_NAME]" at bounding box center [696, 506] width 347 height 31
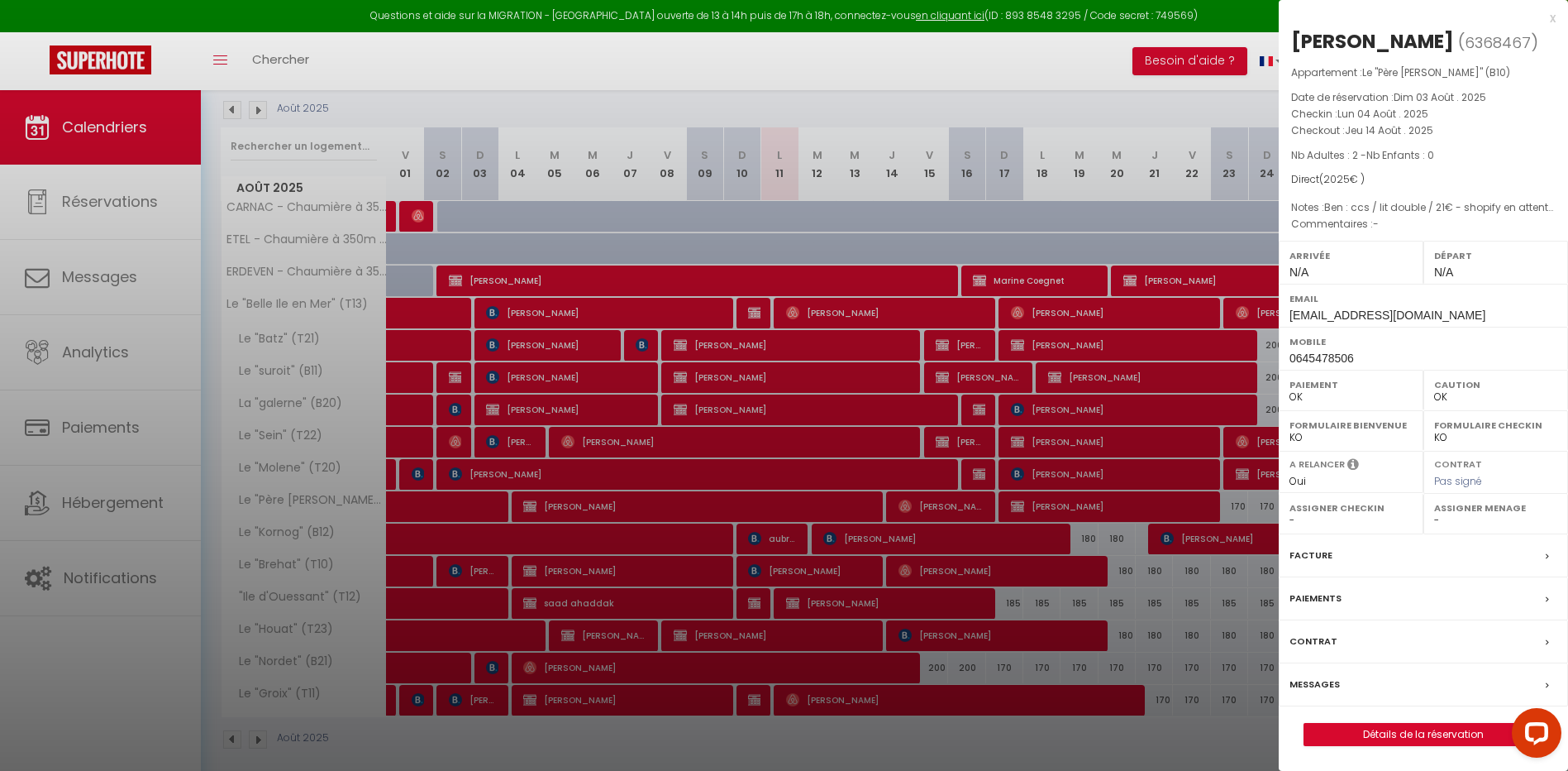
click at [825, 498] on div at bounding box center [784, 385] width 1568 height 771
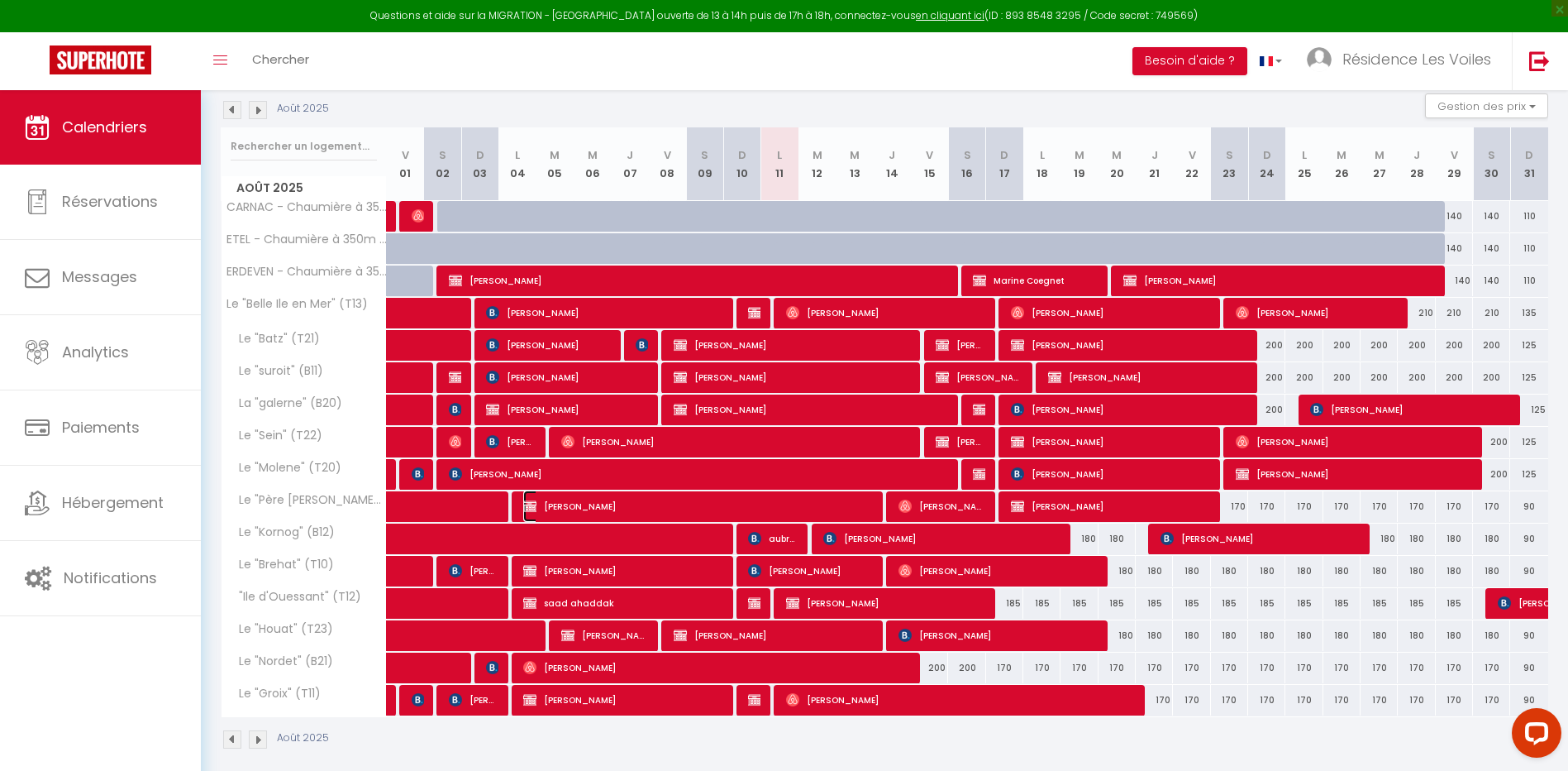
click at [691, 505] on span "[PERSON_NAME]" at bounding box center [696, 506] width 347 height 31
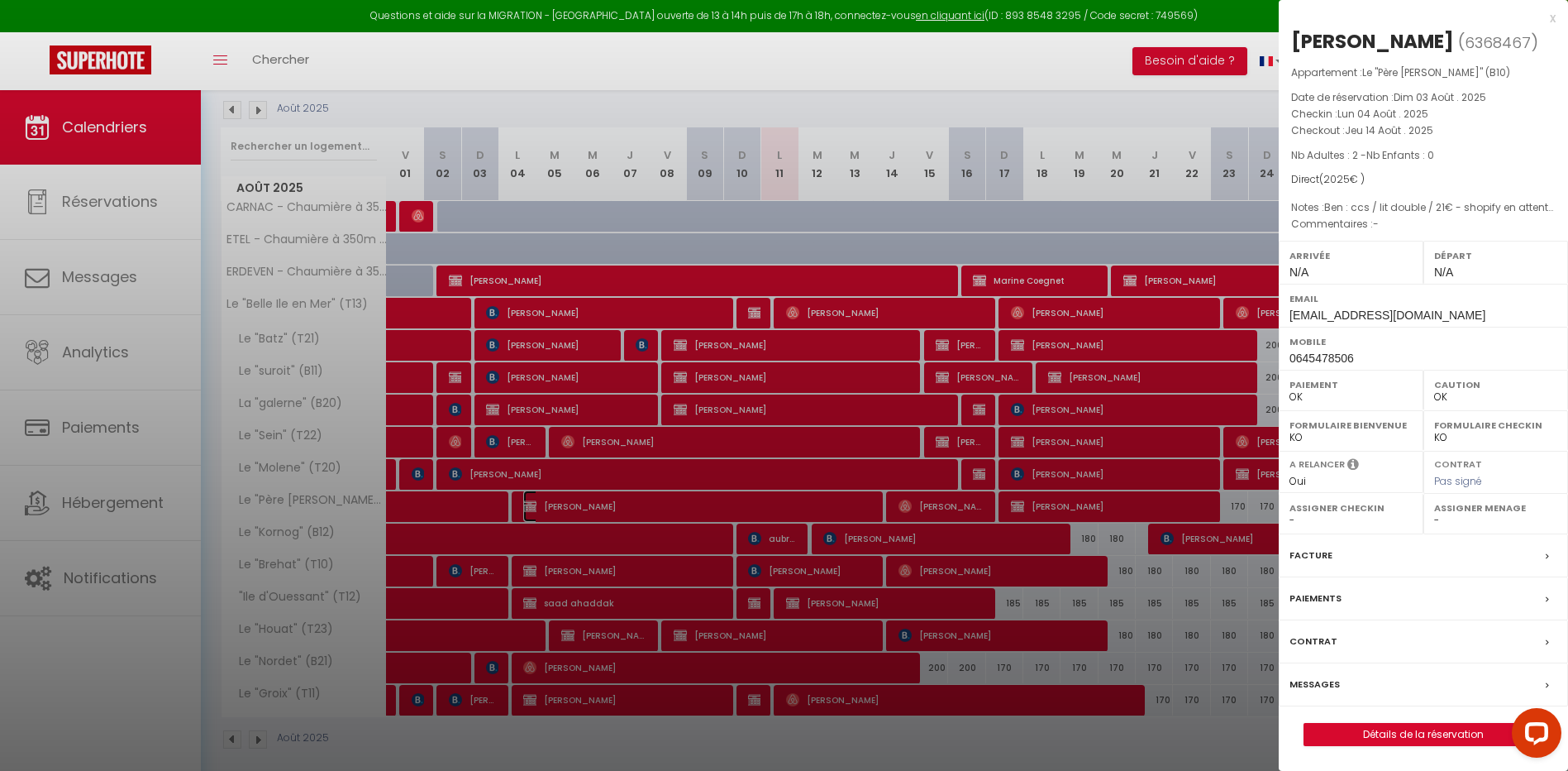
scroll to position [261, 0]
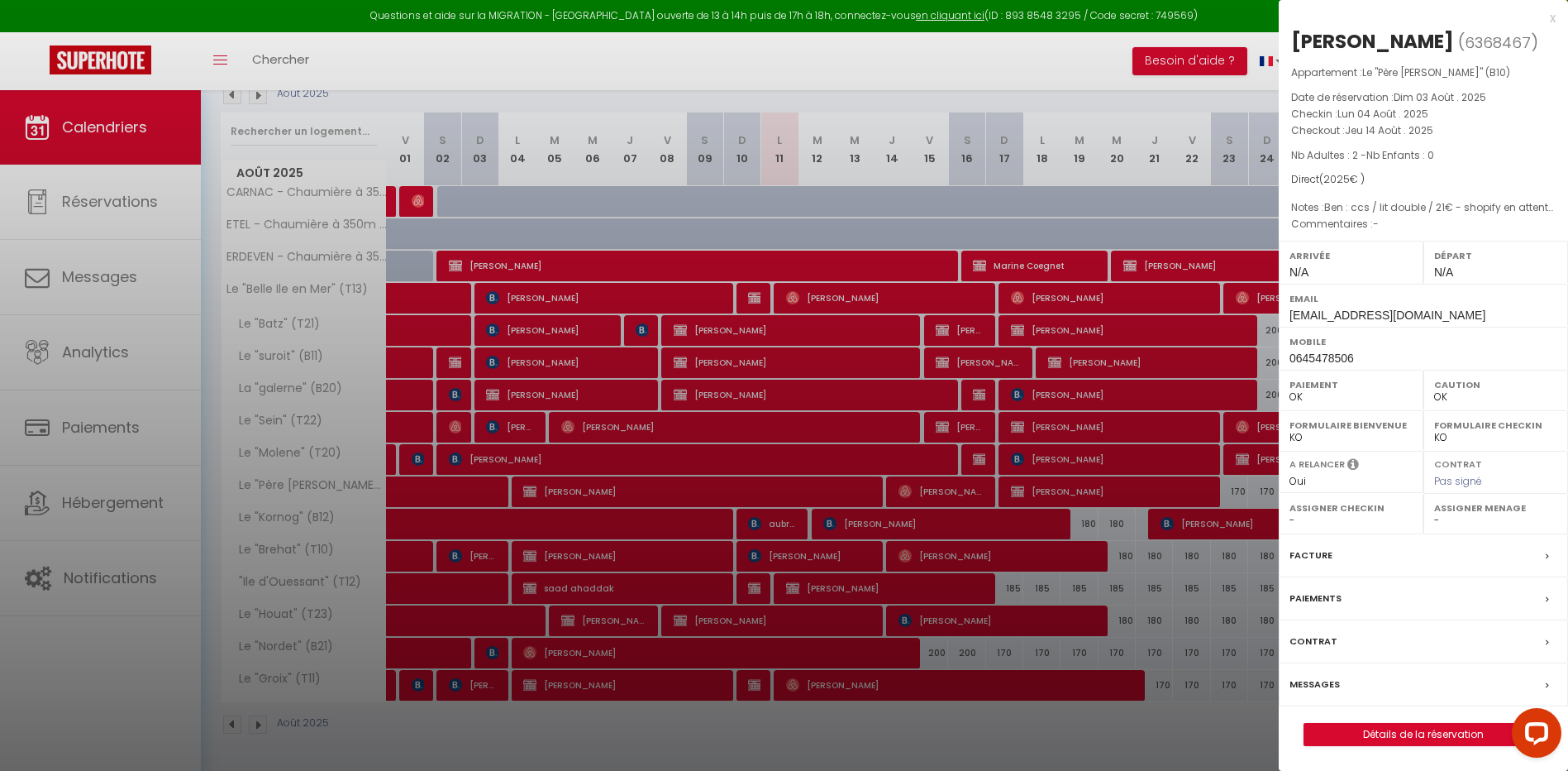
click at [683, 459] on div at bounding box center [784, 385] width 1568 height 771
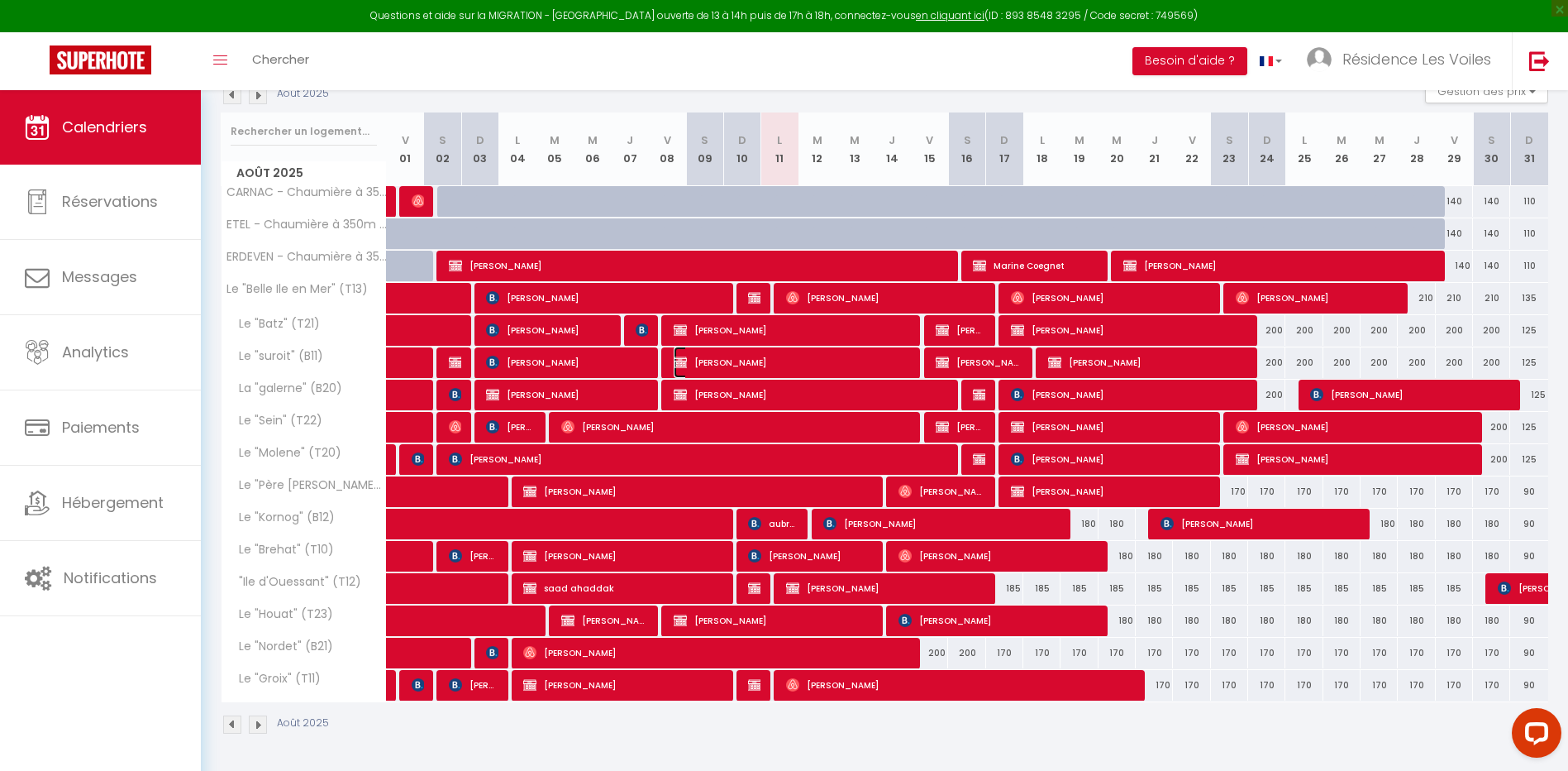
click at [729, 354] on span "[PERSON_NAME]" at bounding box center [791, 362] width 235 height 31
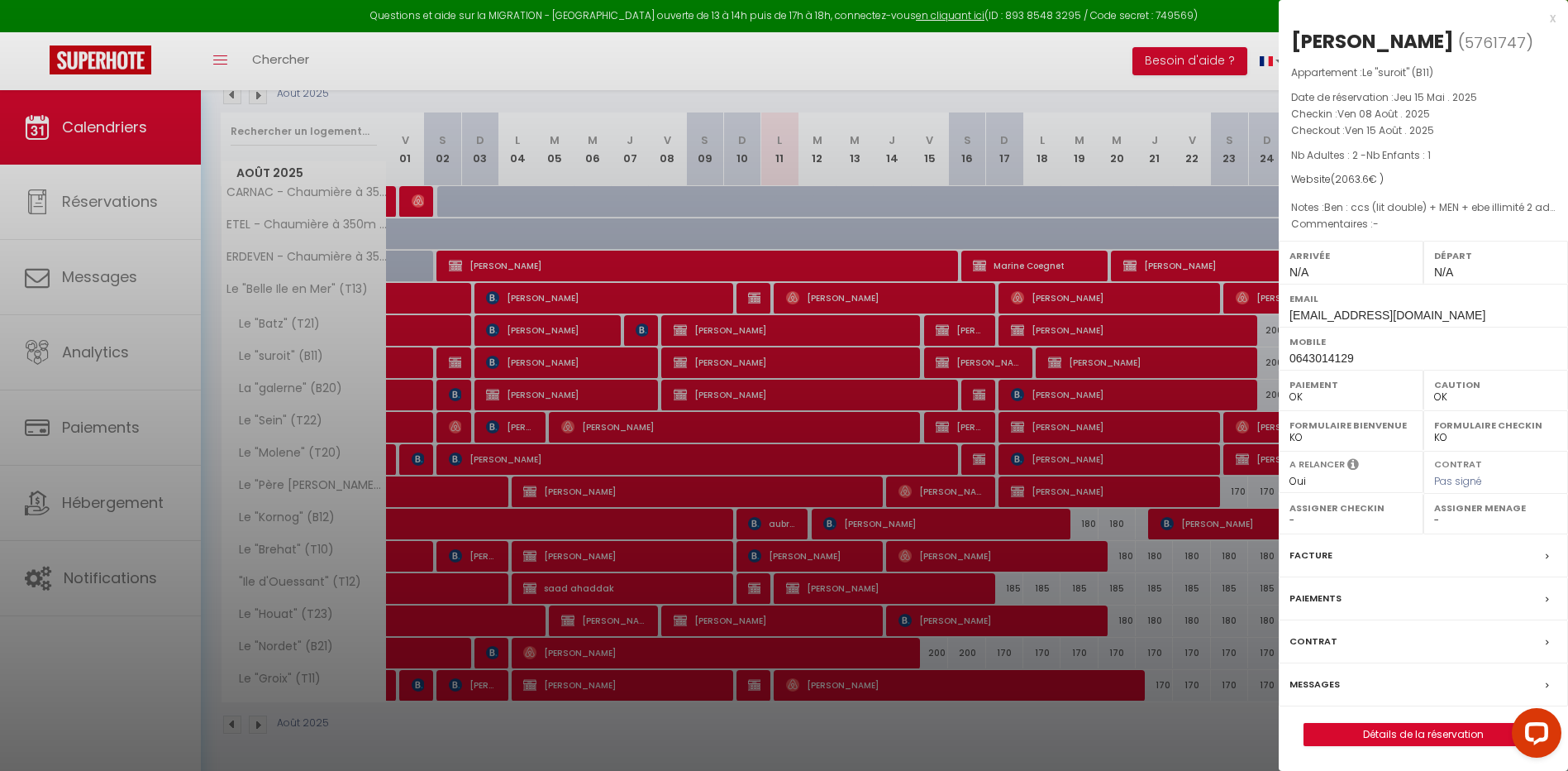
click at [787, 99] on div at bounding box center [784, 385] width 1568 height 771
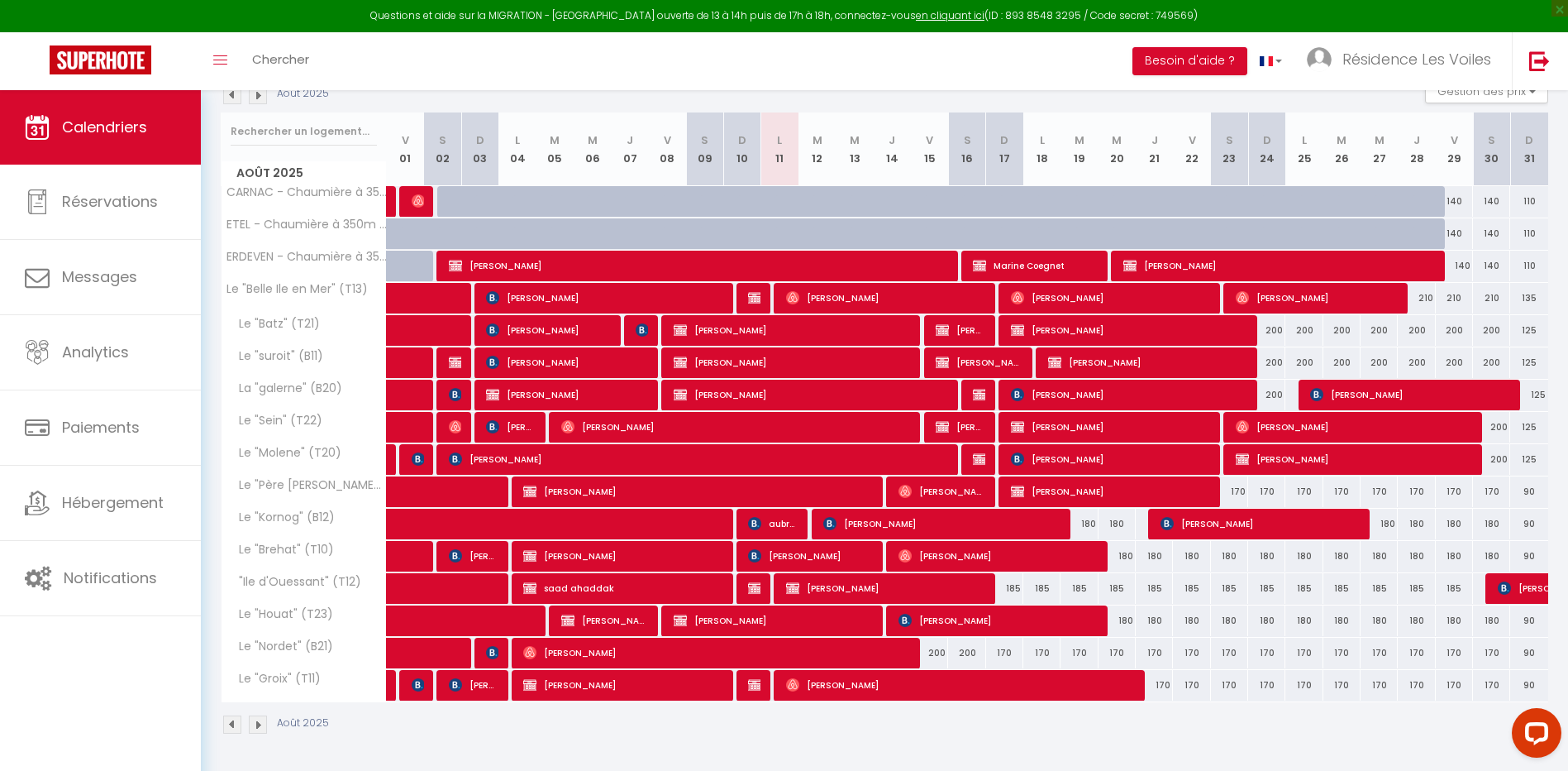
click at [254, 101] on img at bounding box center [257, 94] width 18 height 18
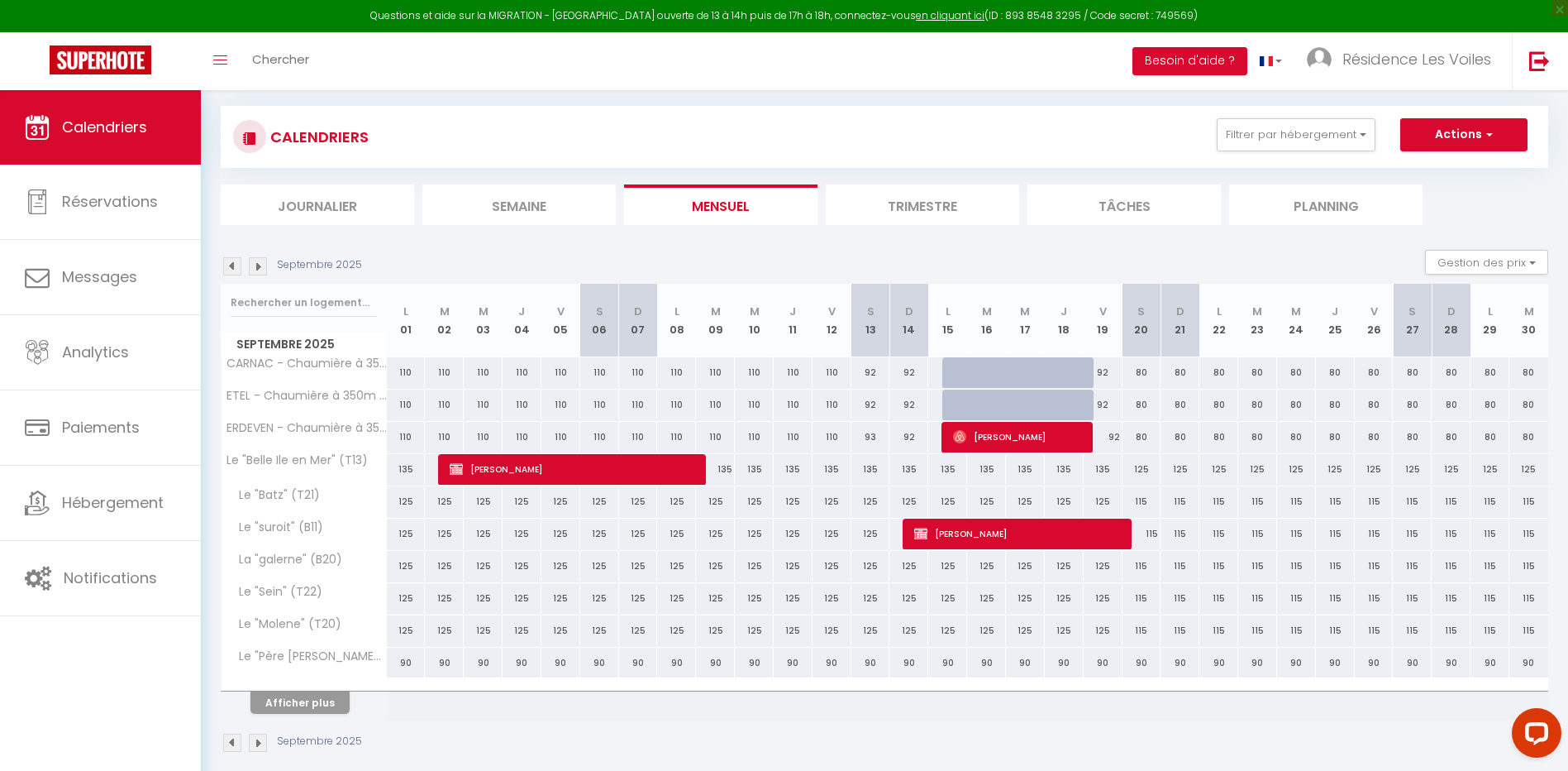
scroll to position [109, 0]
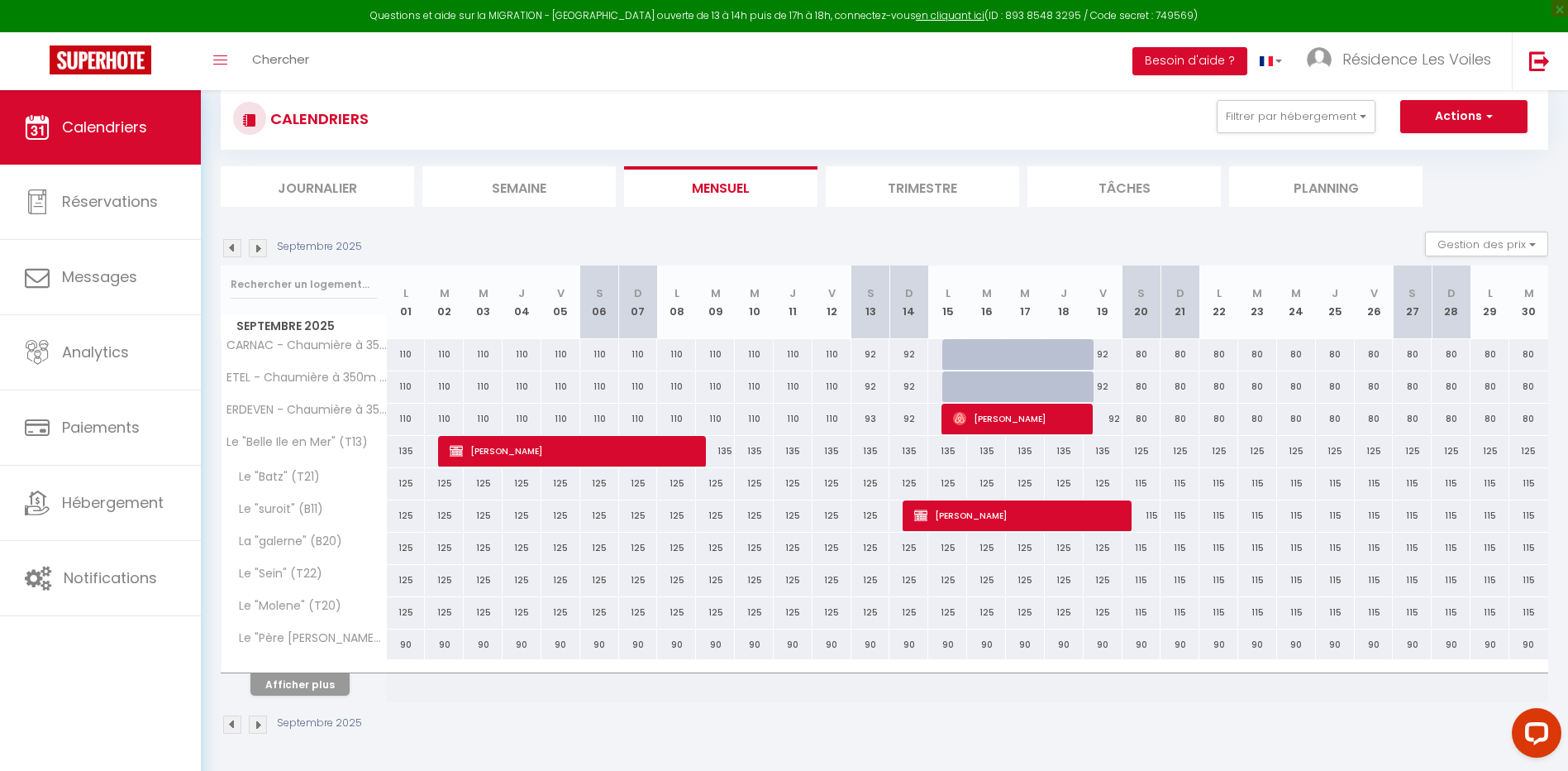
click at [254, 101] on div "CALENDRIERS" at bounding box center [301, 118] width 135 height 37
click at [258, 254] on img at bounding box center [257, 248] width 18 height 18
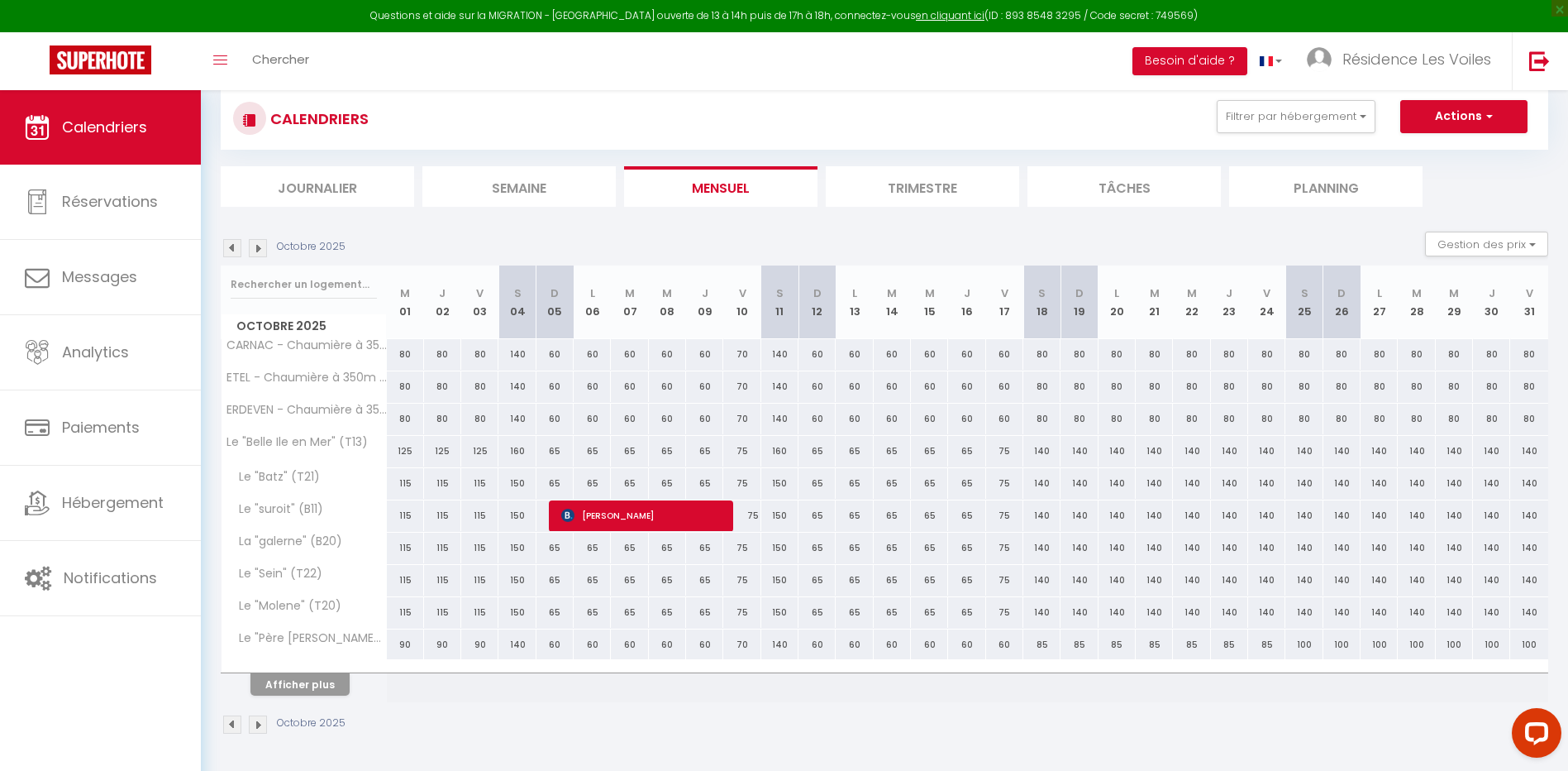
click at [258, 254] on img at bounding box center [257, 248] width 18 height 18
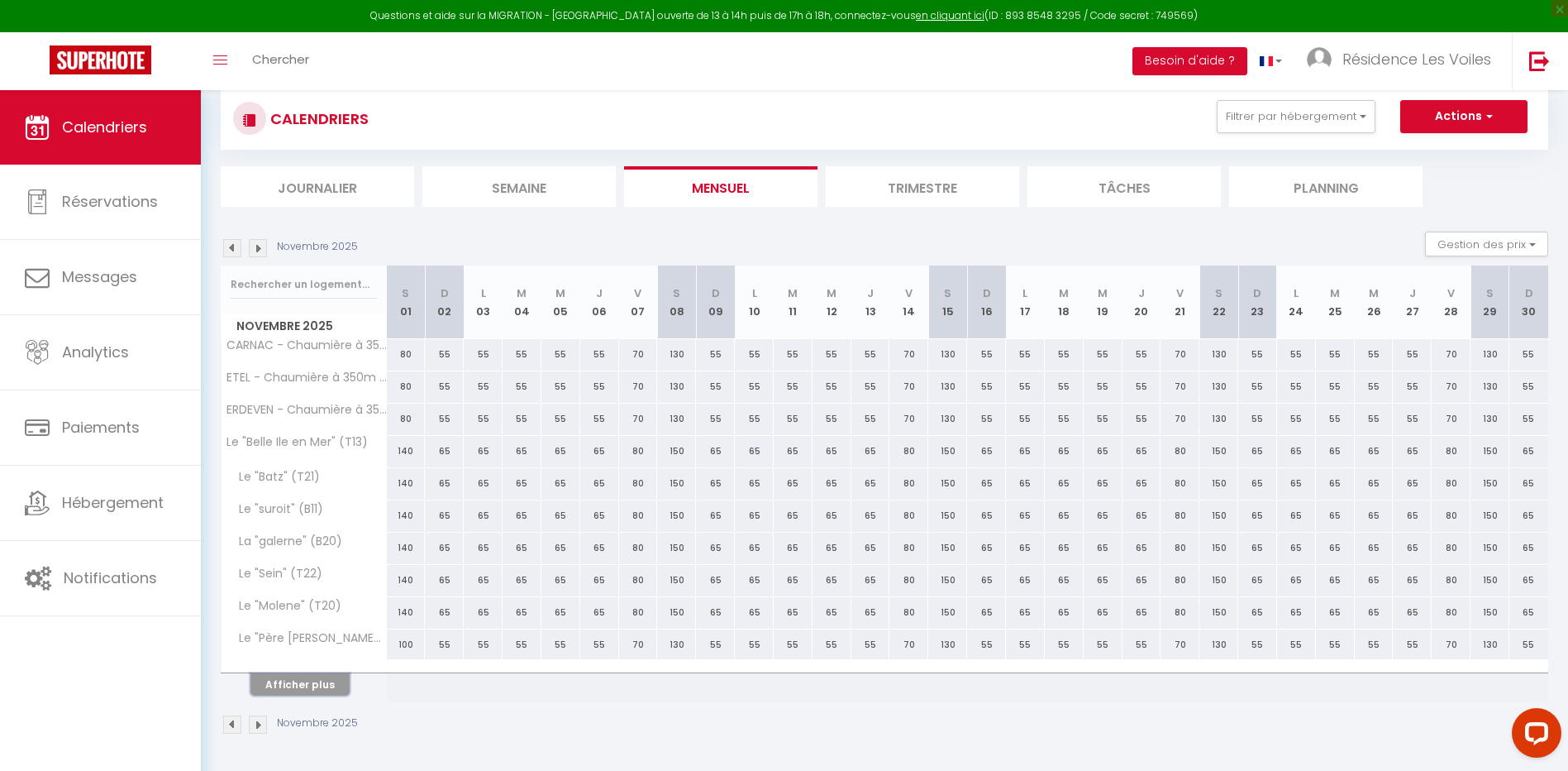
click at [283, 691] on button "Afficher plus" at bounding box center [300, 683] width 99 height 22
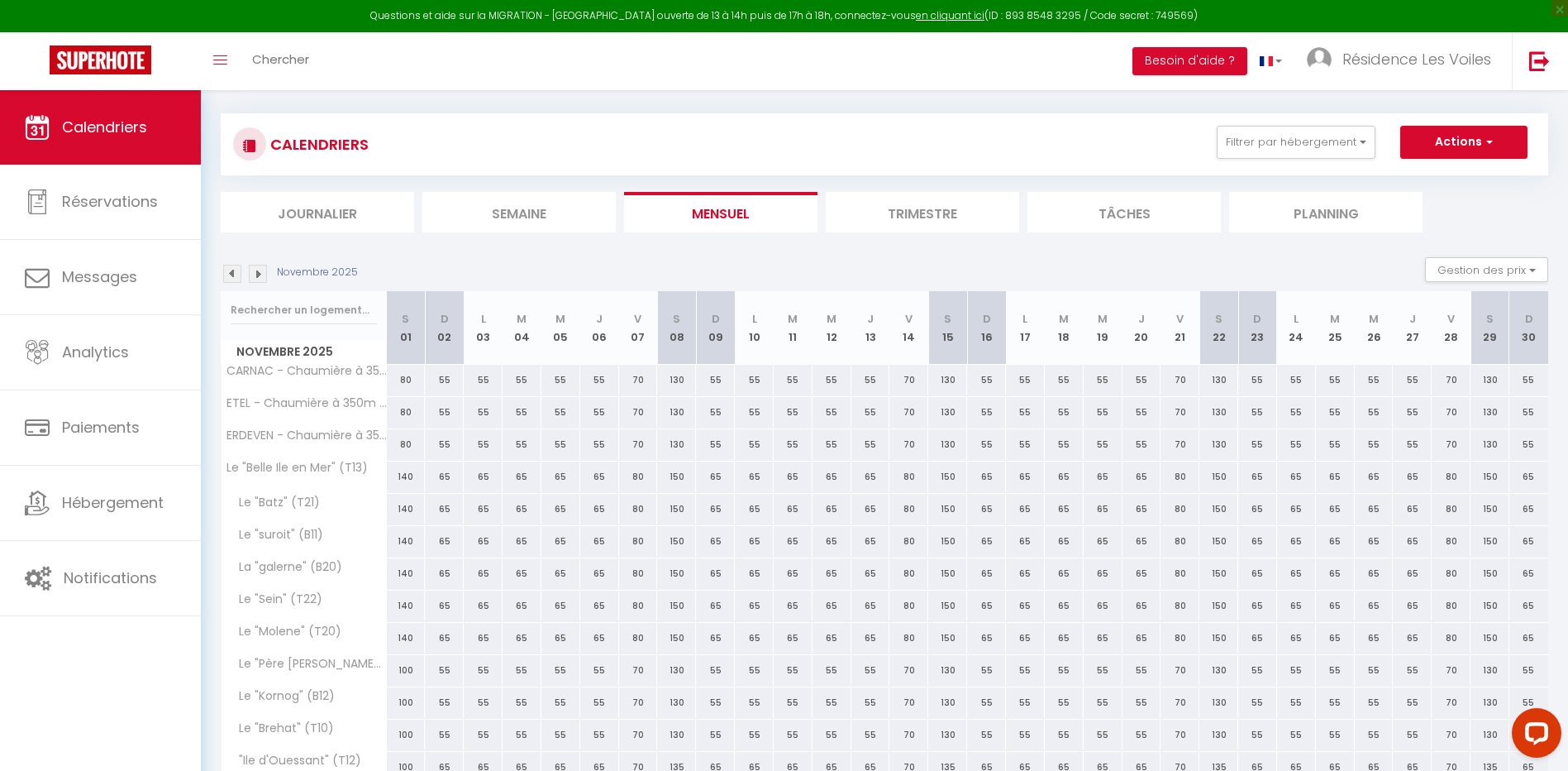
scroll to position [0, 0]
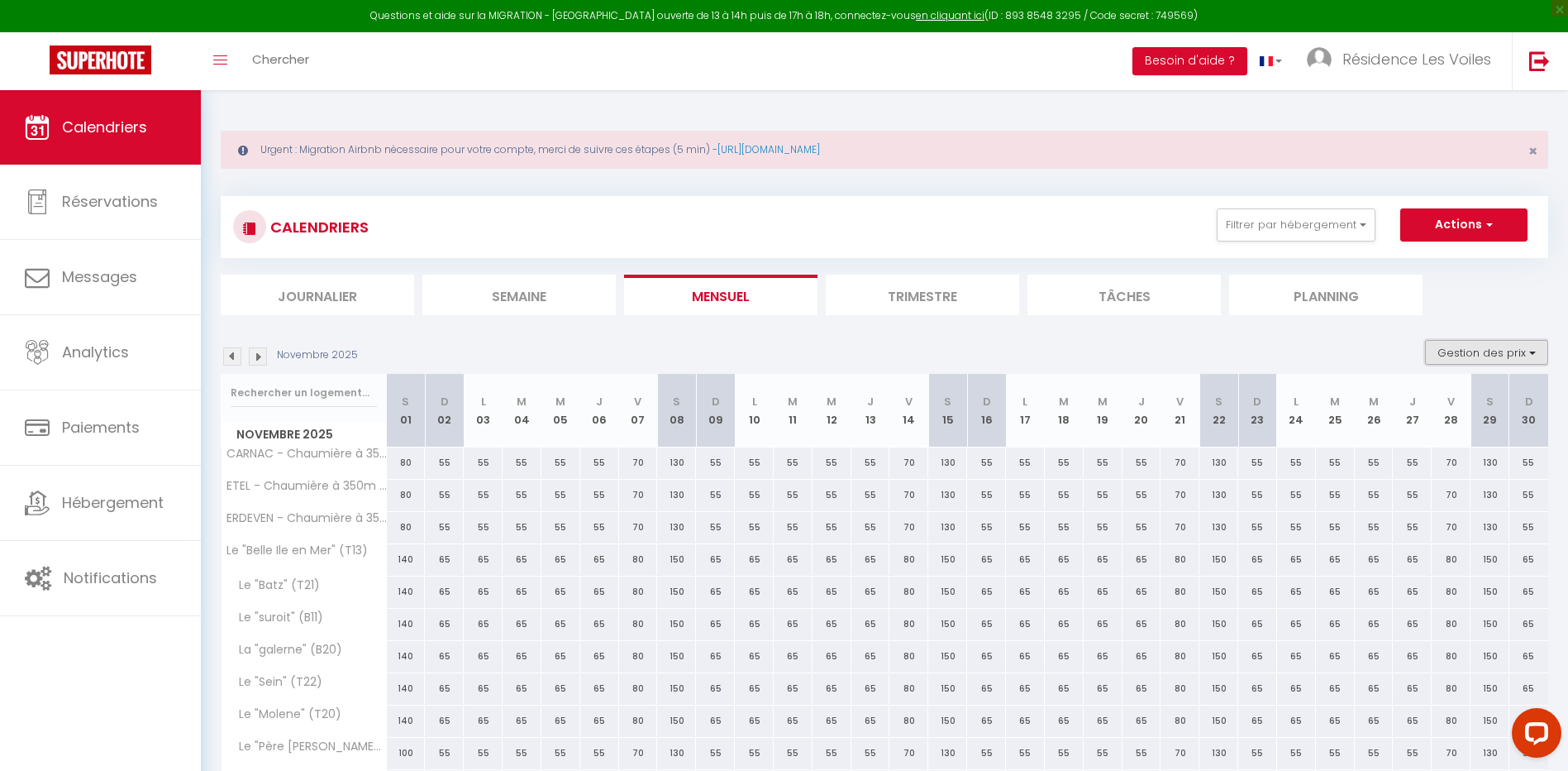
click at [1447, 355] on button "Gestion des prix" at bounding box center [1486, 353] width 123 height 25
click at [1447, 401] on input "Nb Nuits minimum" at bounding box center [1473, 403] width 149 height 16
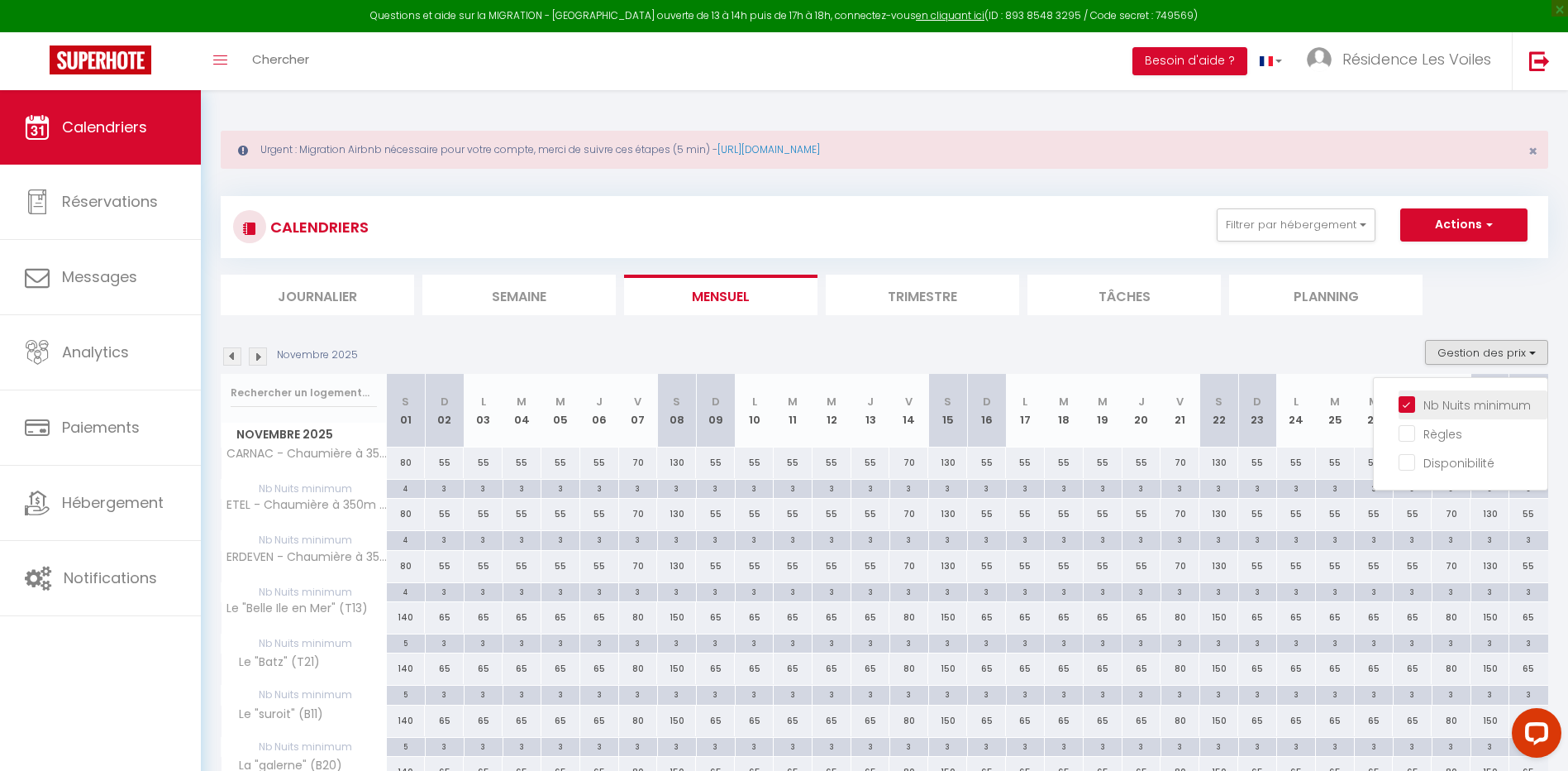
click at [1435, 405] on input "Nb Nuits minimum" at bounding box center [1473, 403] width 149 height 16
checkbox input "false"
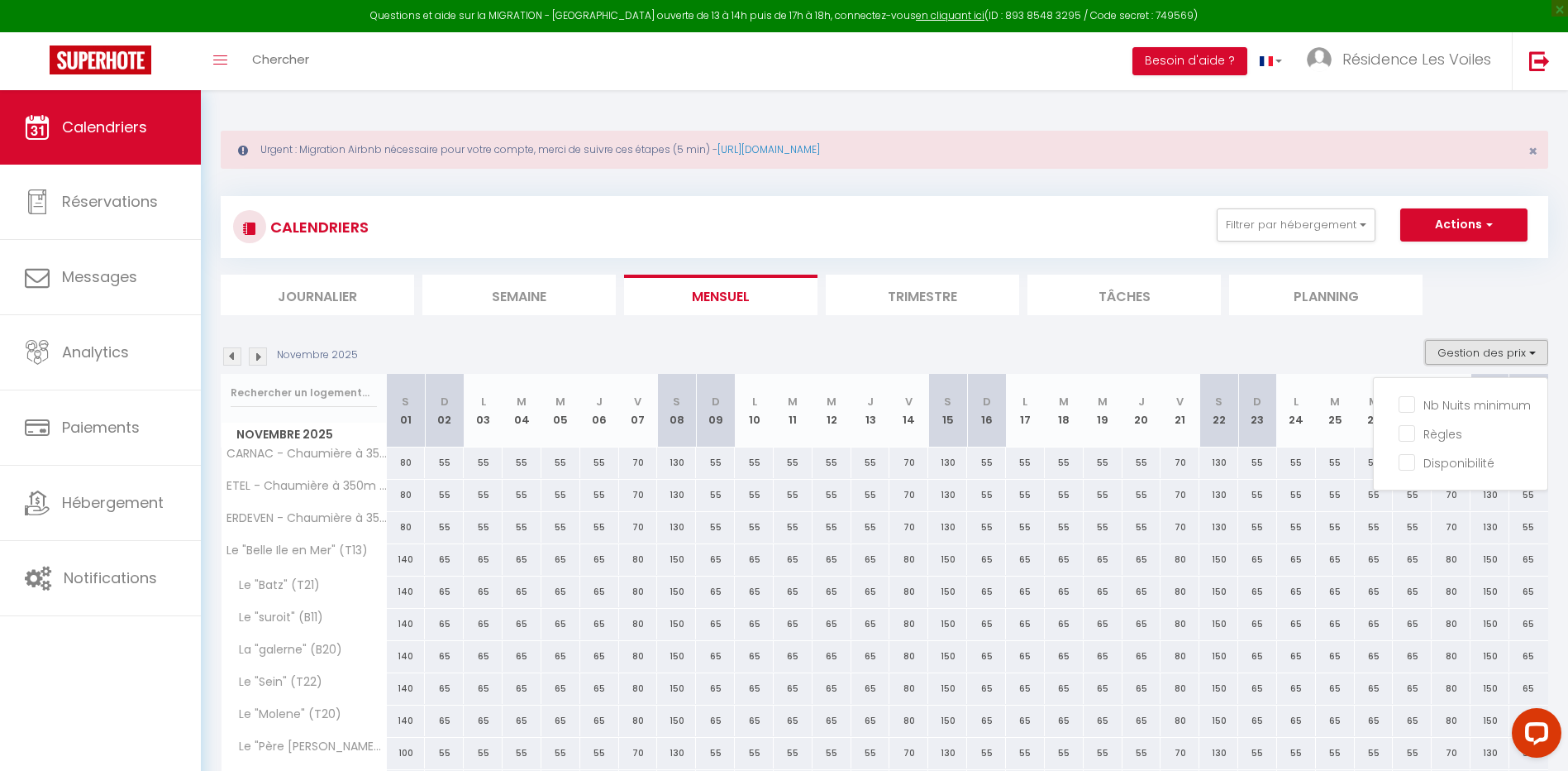
click at [1472, 345] on button "Gestion des prix" at bounding box center [1486, 353] width 123 height 25
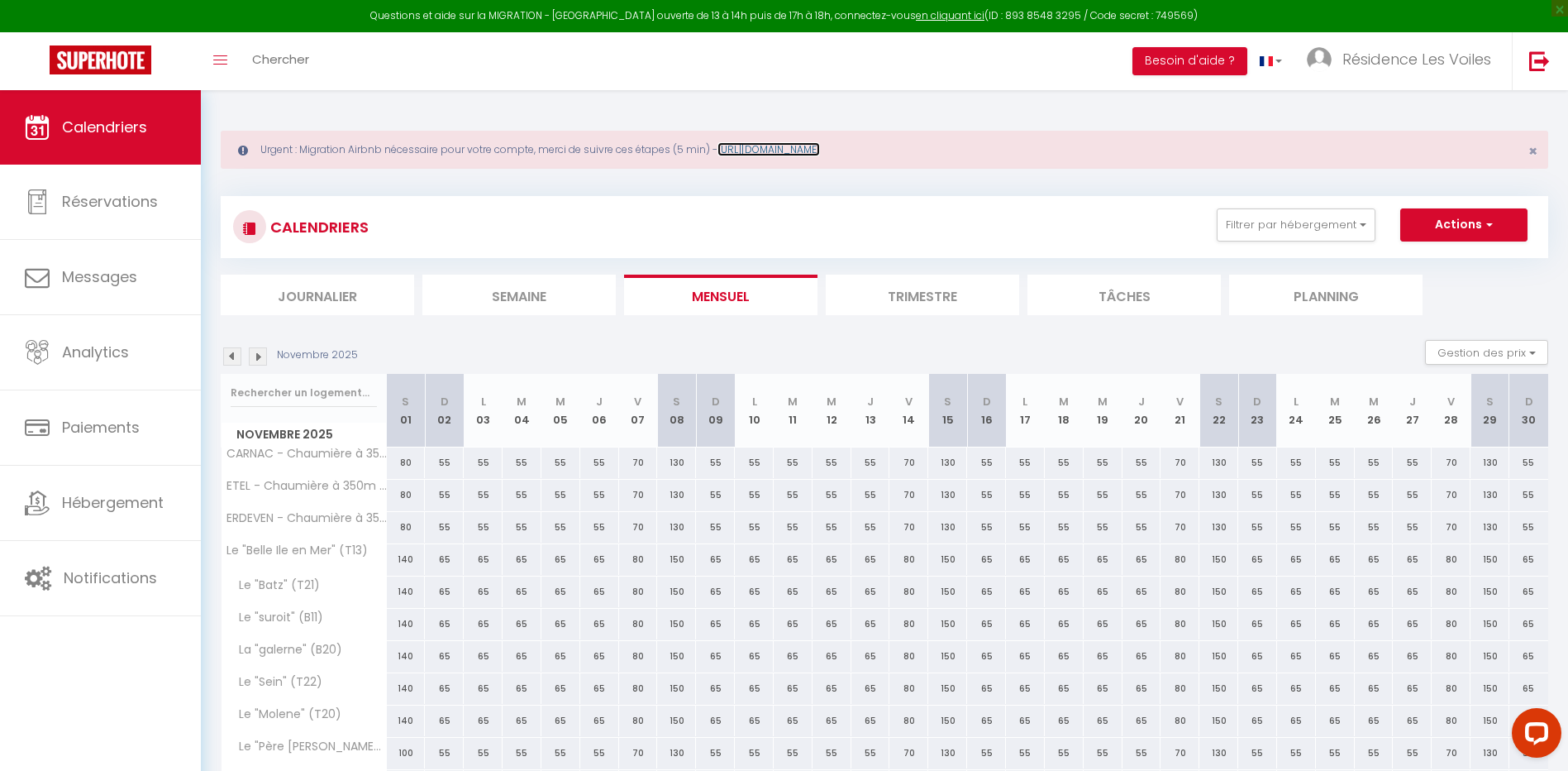
click at [772, 152] on link "[URL][DOMAIN_NAME]" at bounding box center [769, 149] width 103 height 14
click at [1362, 59] on span "Résidence Les Voiles" at bounding box center [1417, 59] width 149 height 21
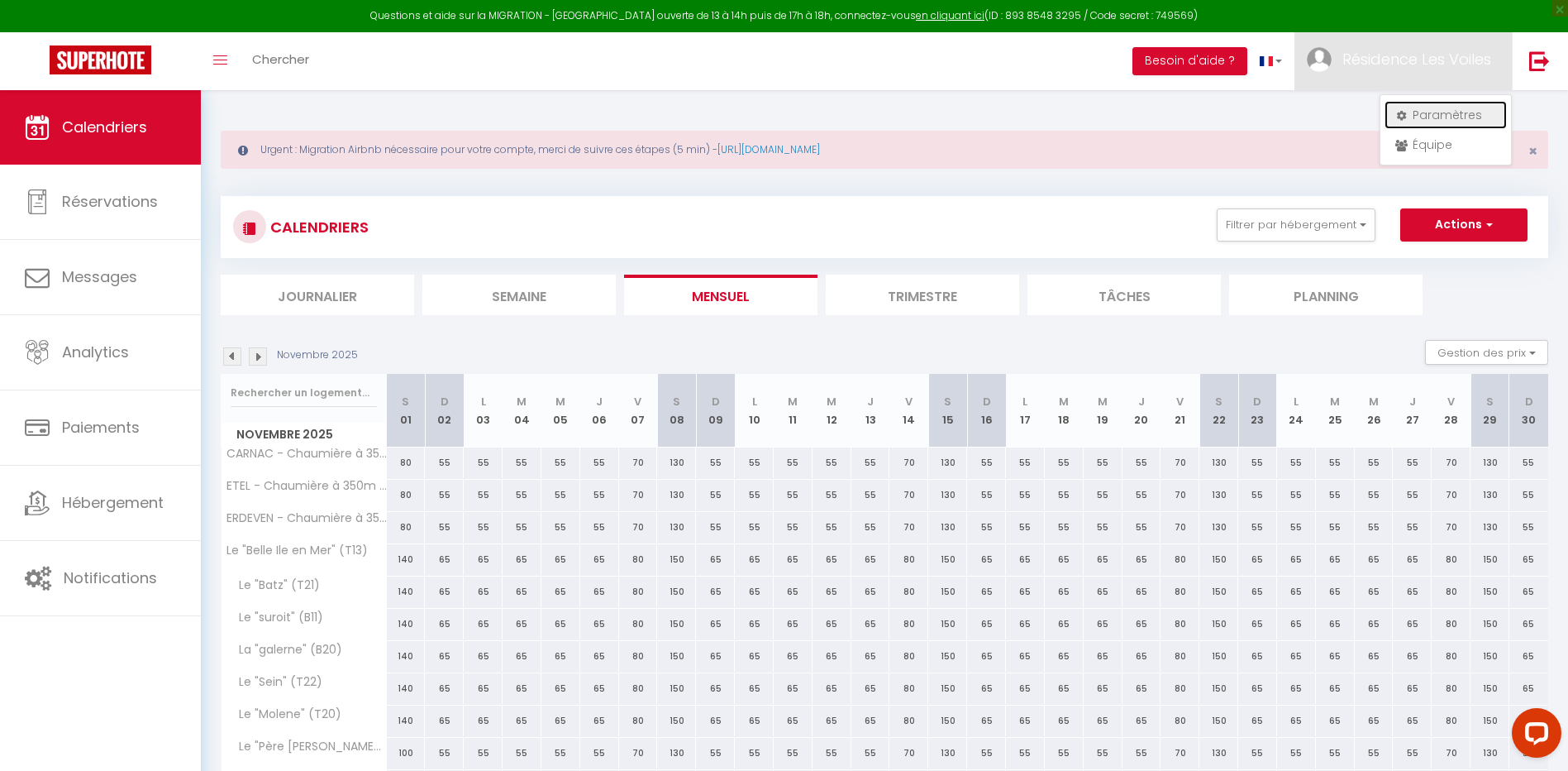
click at [1424, 114] on link "Paramètres" at bounding box center [1445, 115] width 122 height 29
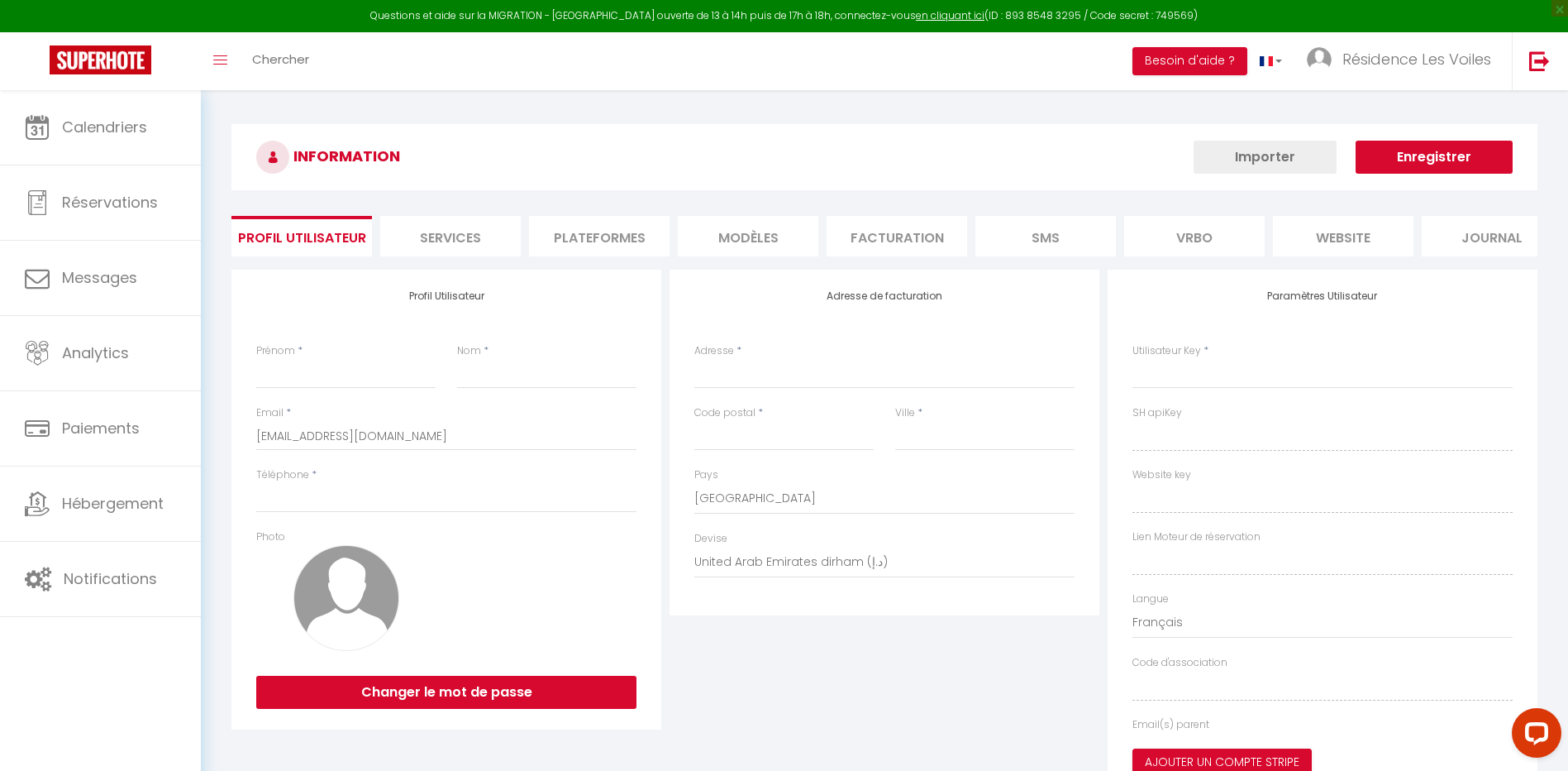
type input "Résidence Les Voiles"
type input "PETREAU"
type input "0767764313"
type input "[STREET_ADDRESS]"
type input "86000"
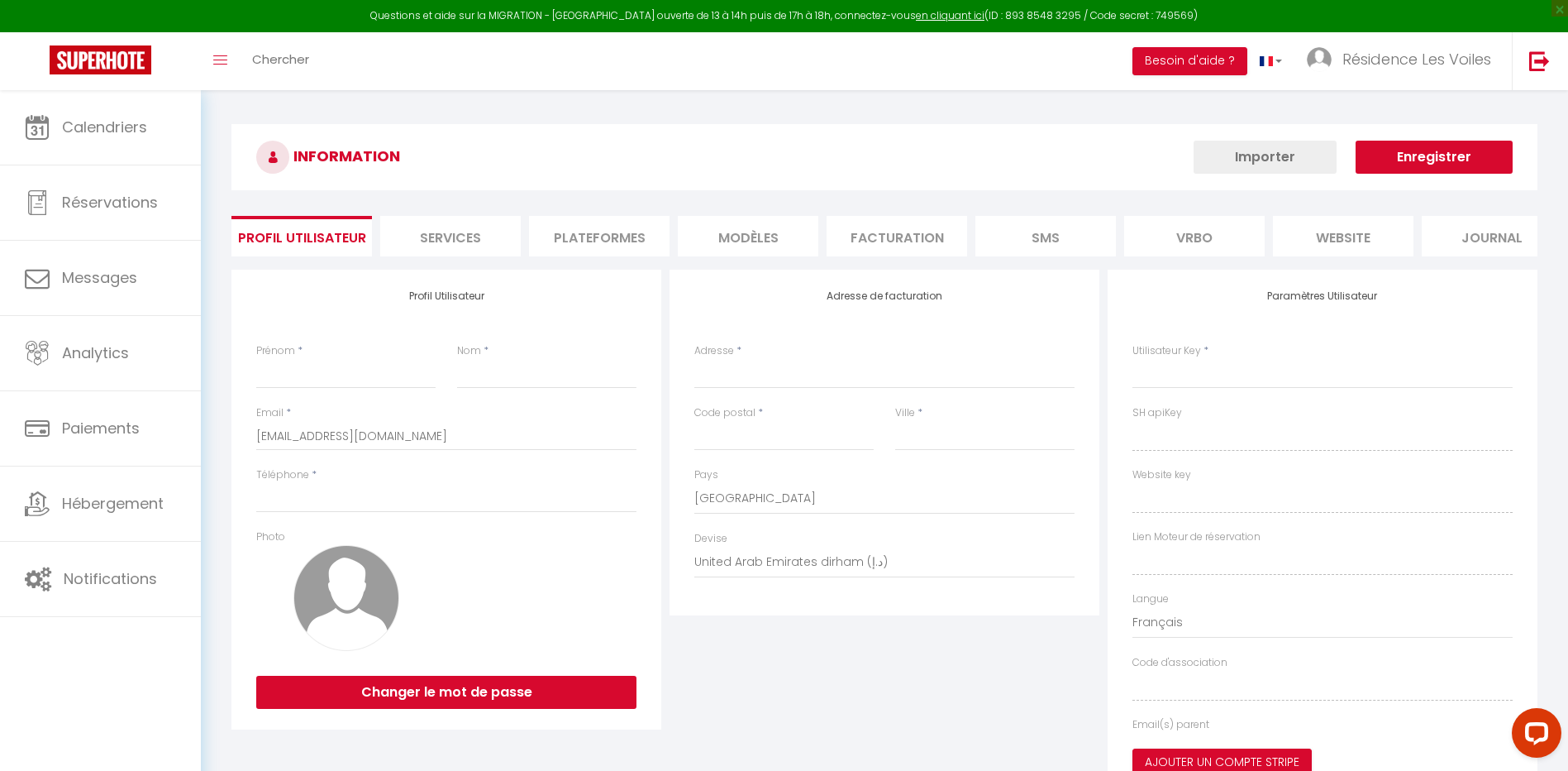
type input "[GEOGRAPHIC_DATA]"
select select "28"
type input "DsLDNiZTVTQCSB8ePAt7vq337"
type input "GZWcGprpjCFul6xDQwJkJyHIb"
type input "[URL][DOMAIN_NAME]"
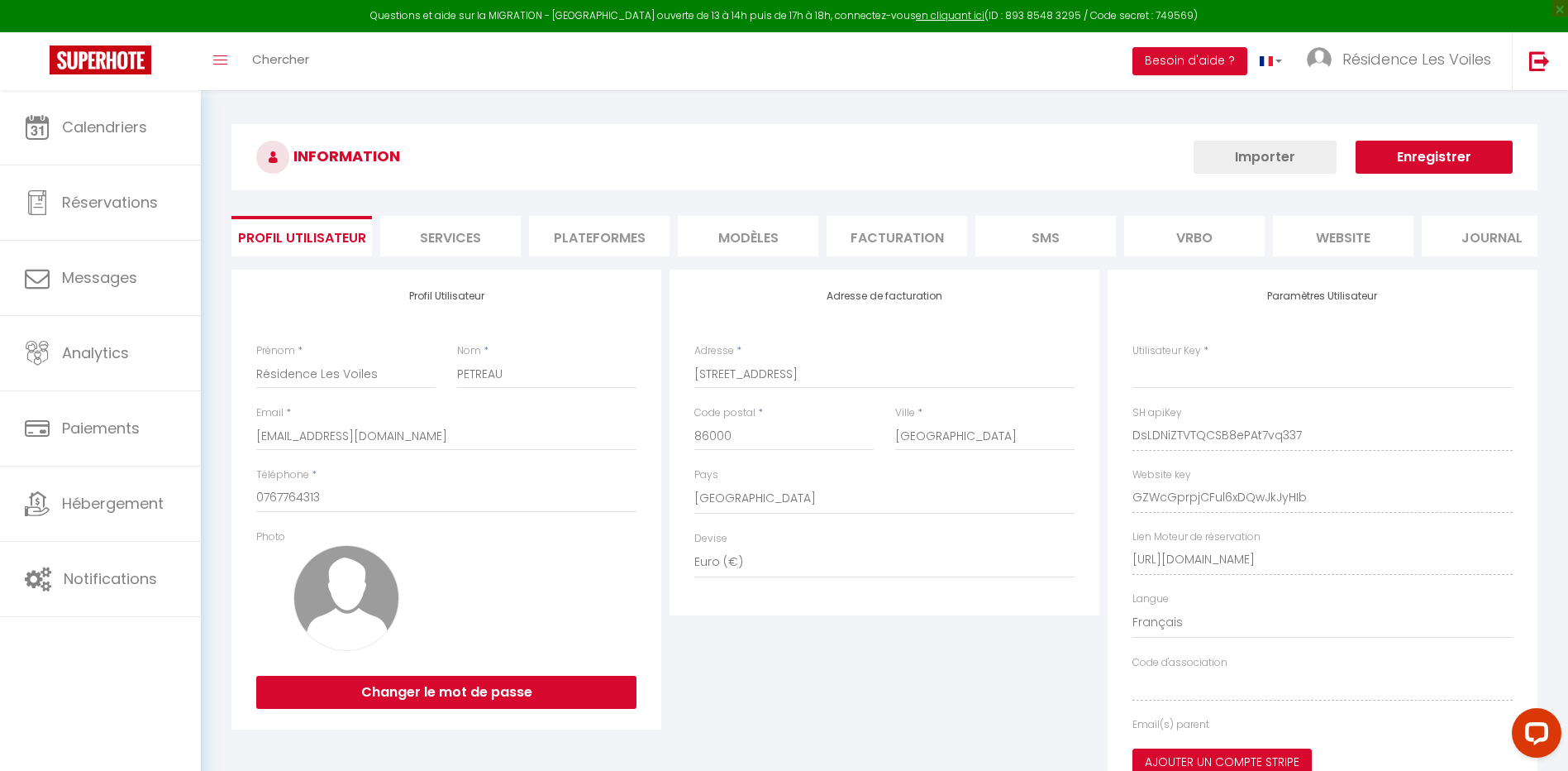
select select "fr"
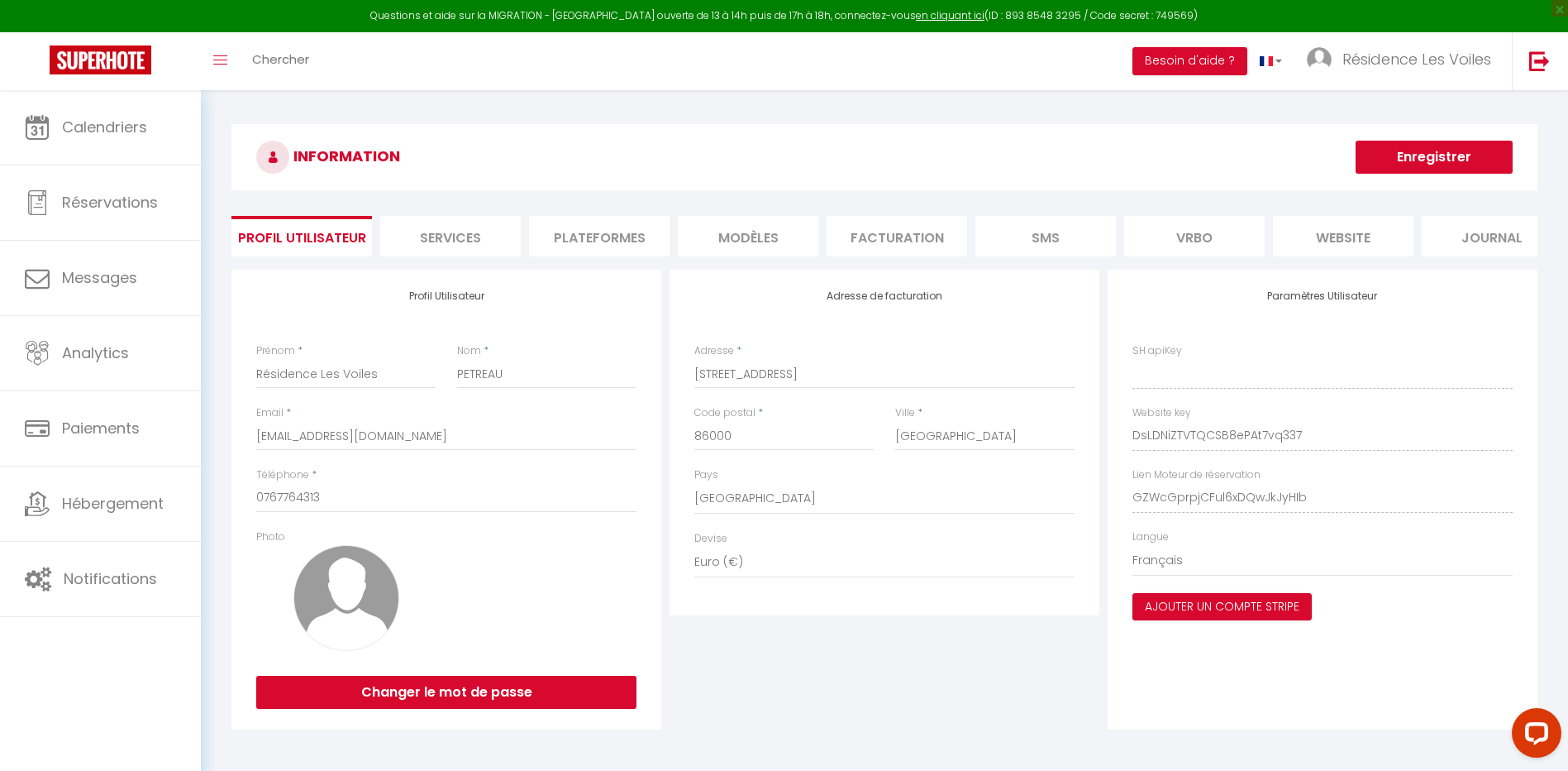
type input "DsLDNiZTVTQCSB8ePAt7vq337"
type input "GZWcGprpjCFul6xDQwJkJyHIb"
type input "[URL][DOMAIN_NAME]"
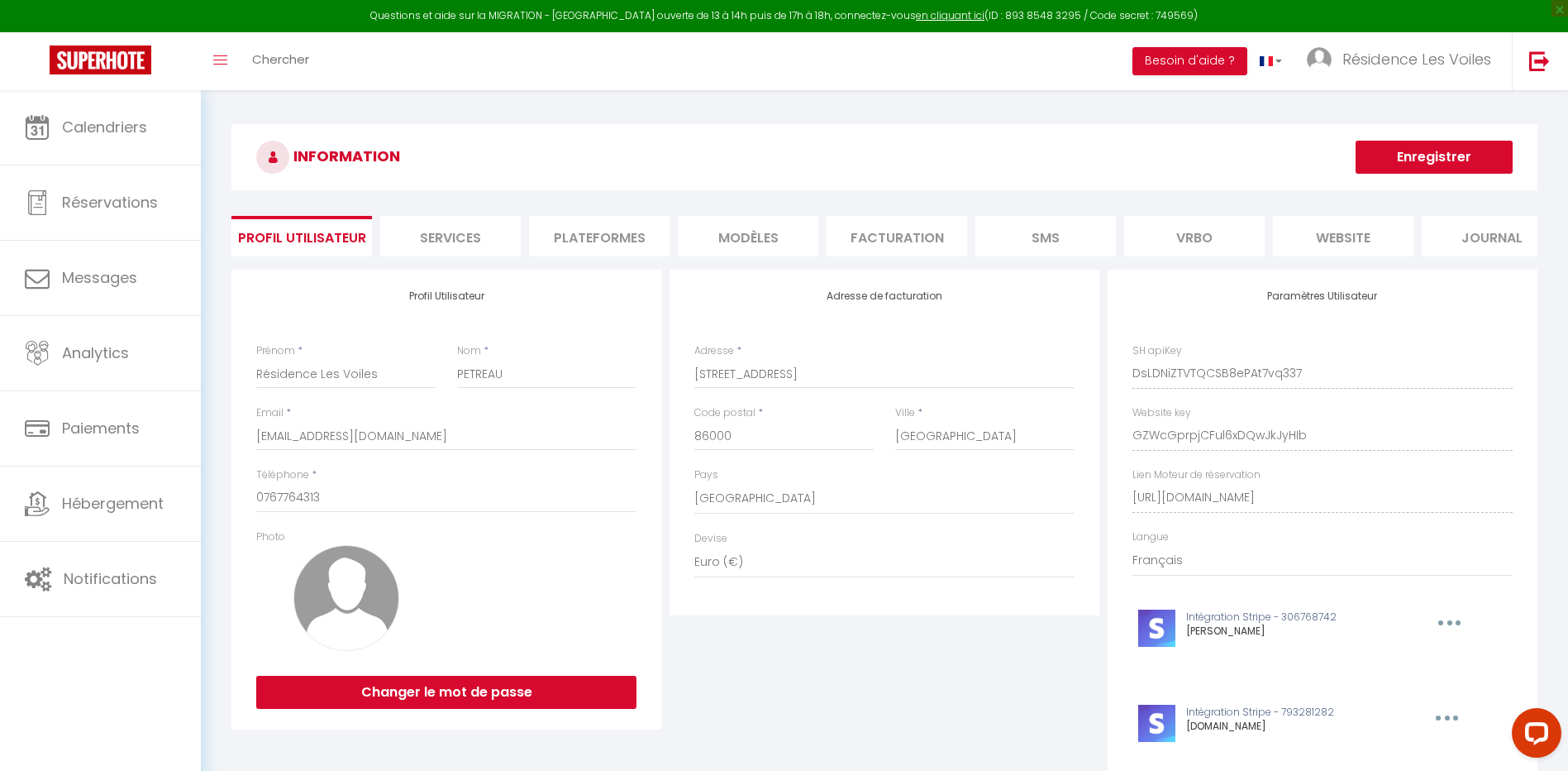
click at [585, 231] on li "Plateformes" at bounding box center [599, 235] width 141 height 41
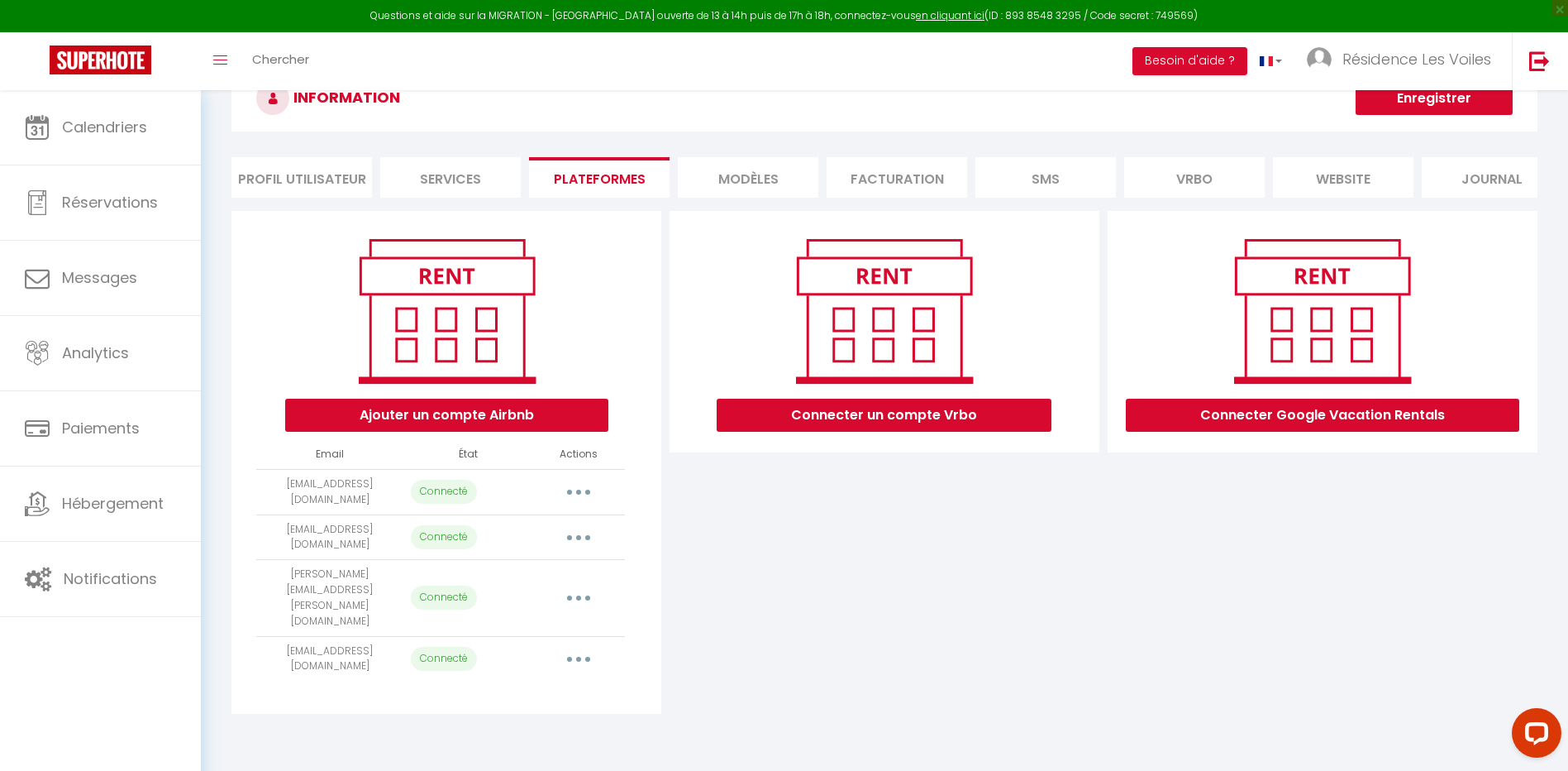
scroll to position [91, 0]
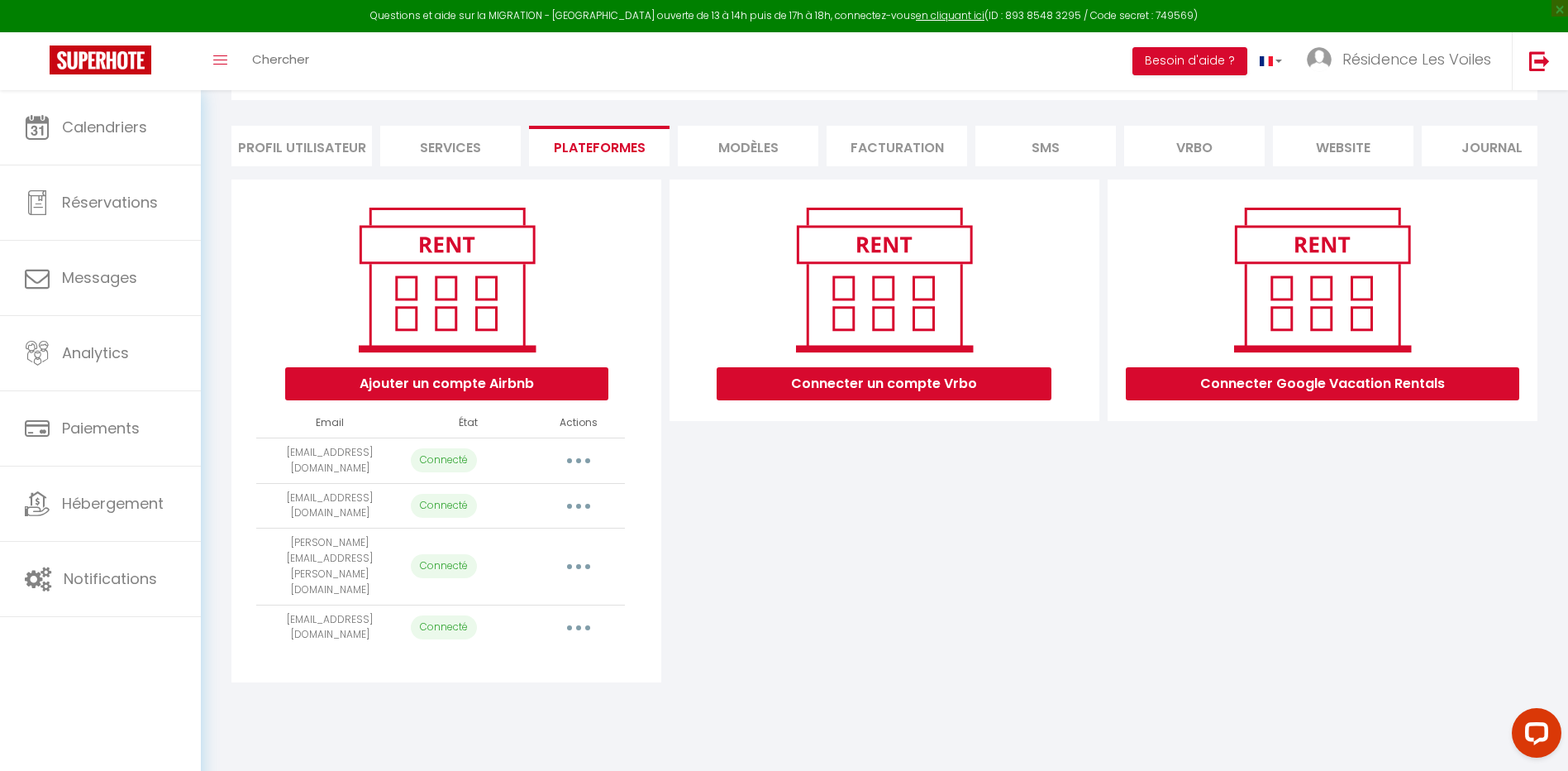
click at [586, 615] on button "button" at bounding box center [578, 628] width 47 height 27
click at [776, 667] on div "INFORMATION Enregistrer Profil Utilisateur Services Plateformes MODÈLES Factura…" at bounding box center [884, 364] width 1367 height 729
click at [580, 615] on button "button" at bounding box center [578, 628] width 47 height 27
click at [554, 710] on link "Reconnecter le compte" at bounding box center [506, 724] width 183 height 29
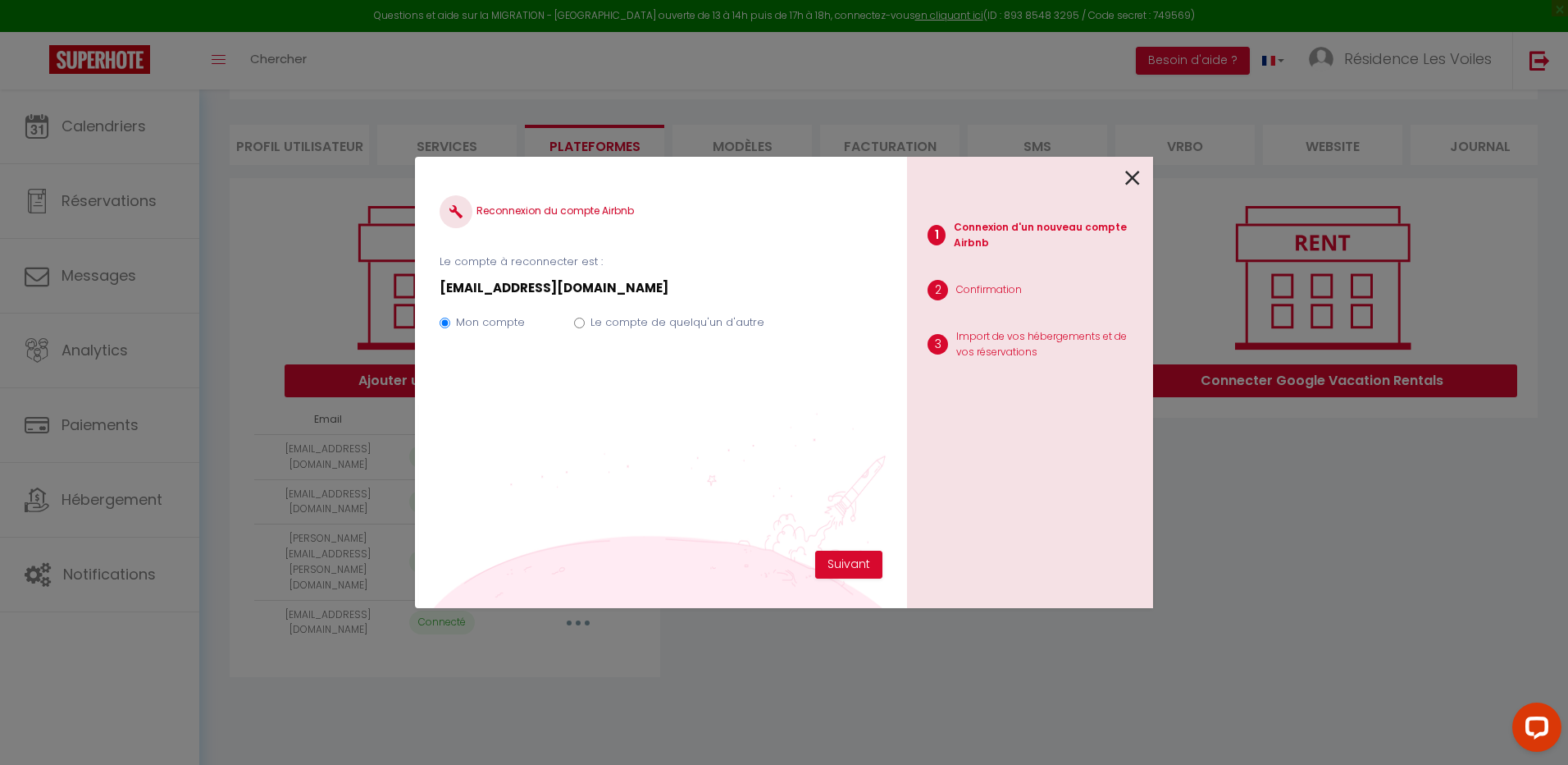
click at [1131, 172] on icon at bounding box center [1133, 178] width 15 height 25
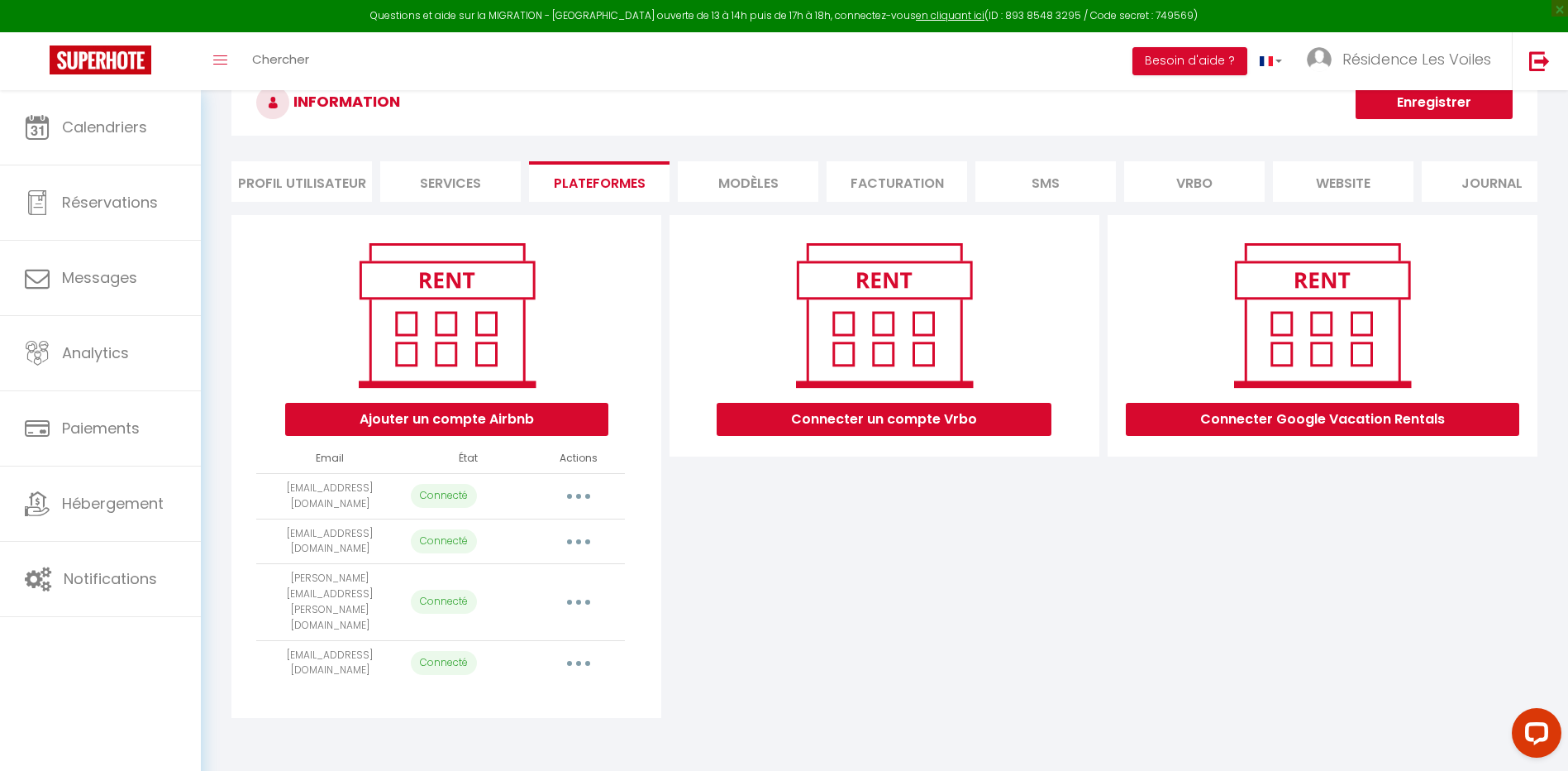
scroll to position [0, 0]
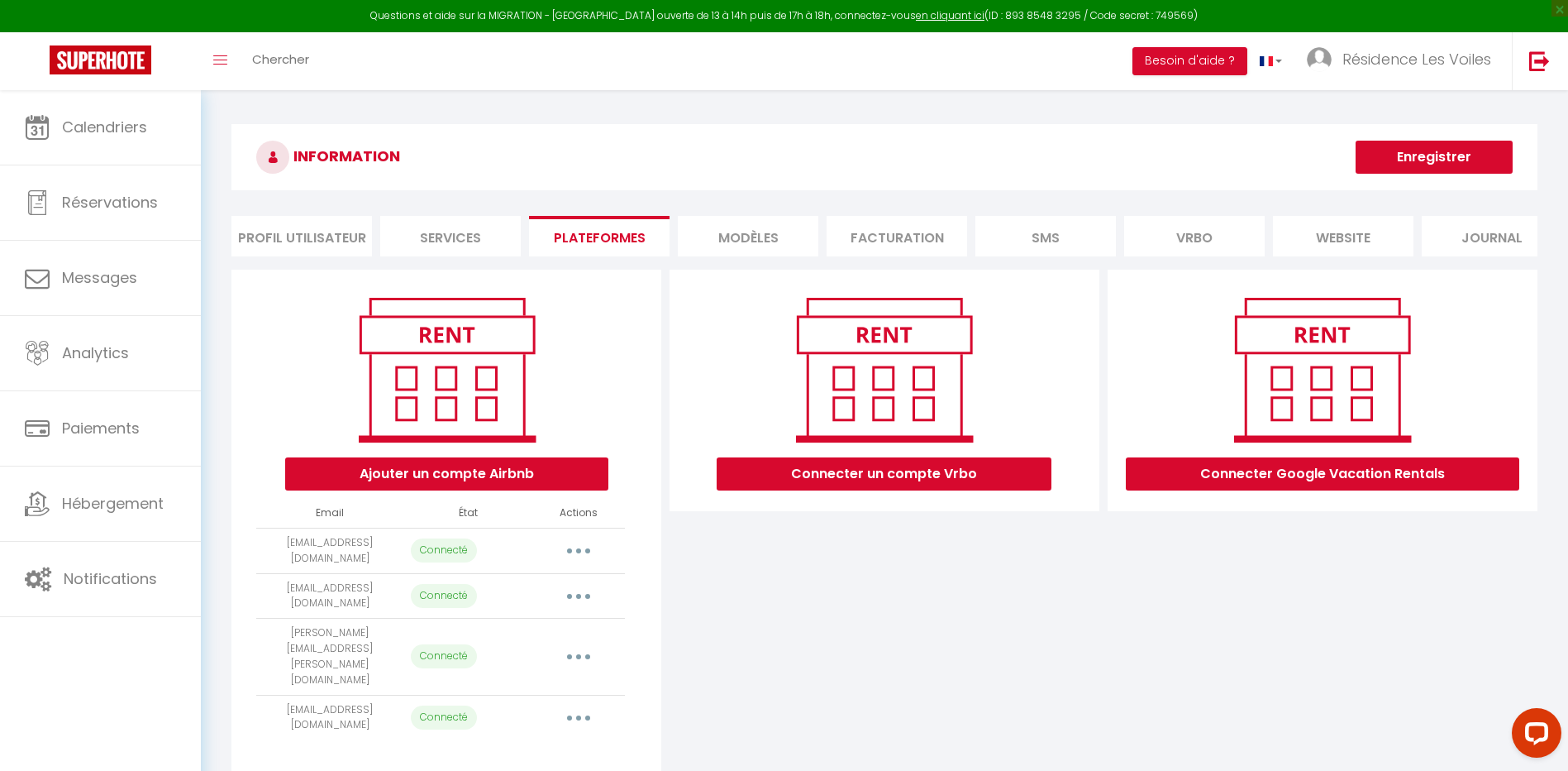
click at [588, 704] on button "button" at bounding box center [578, 718] width 47 height 27
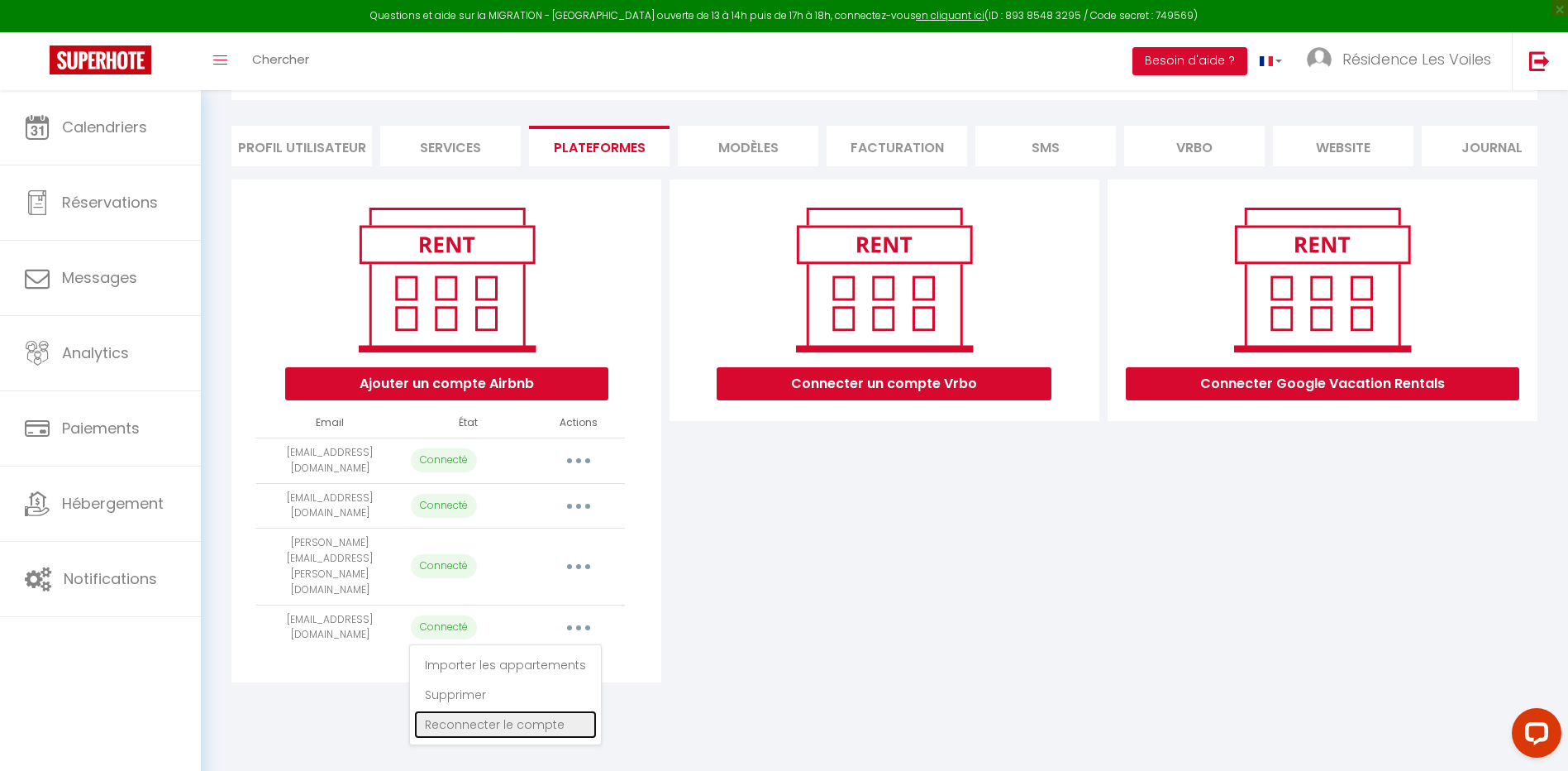
click at [513, 710] on link "Reconnecter le compte" at bounding box center [506, 724] width 183 height 29
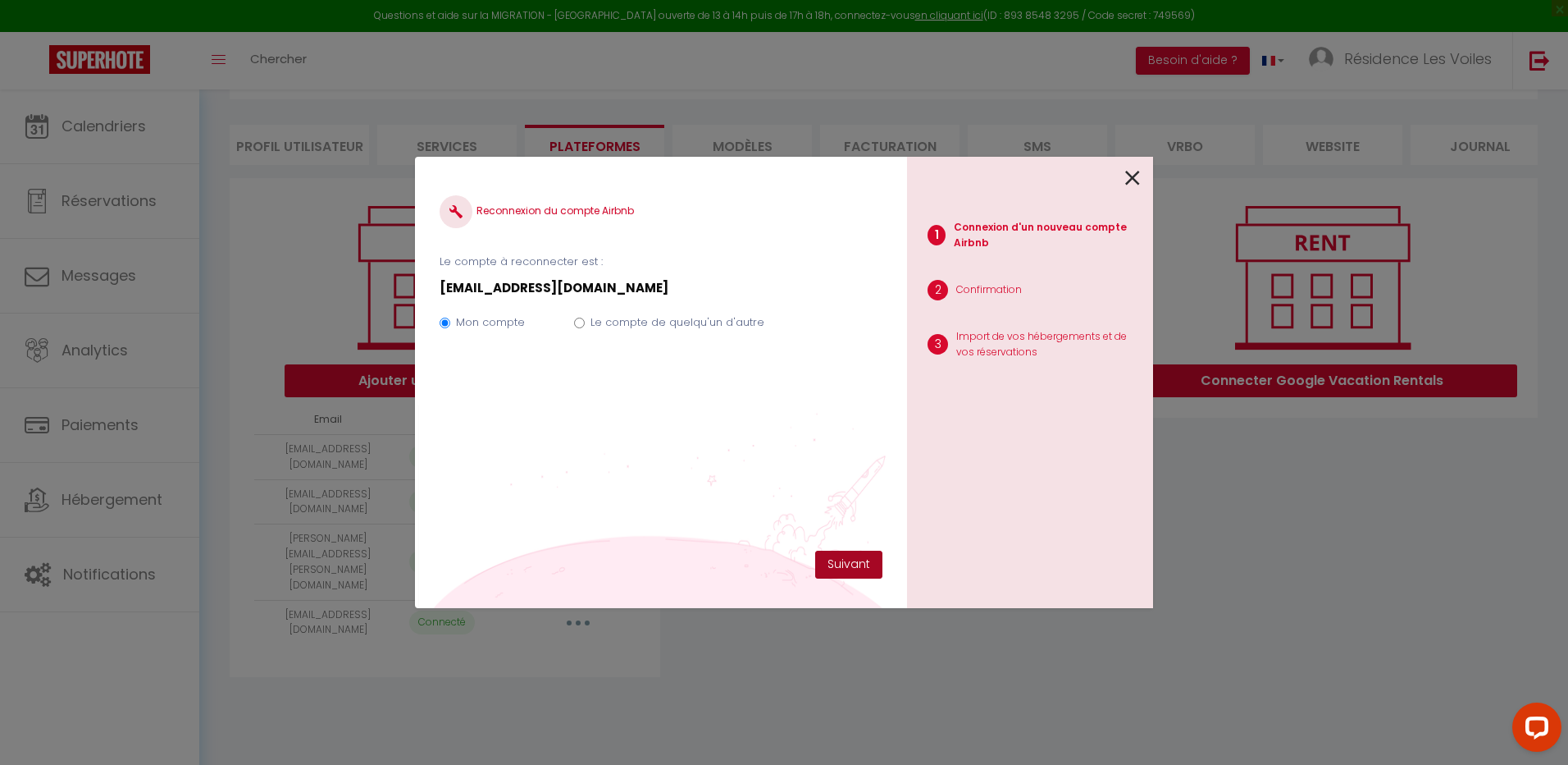
click at [871, 562] on button "Suivant" at bounding box center [849, 565] width 67 height 28
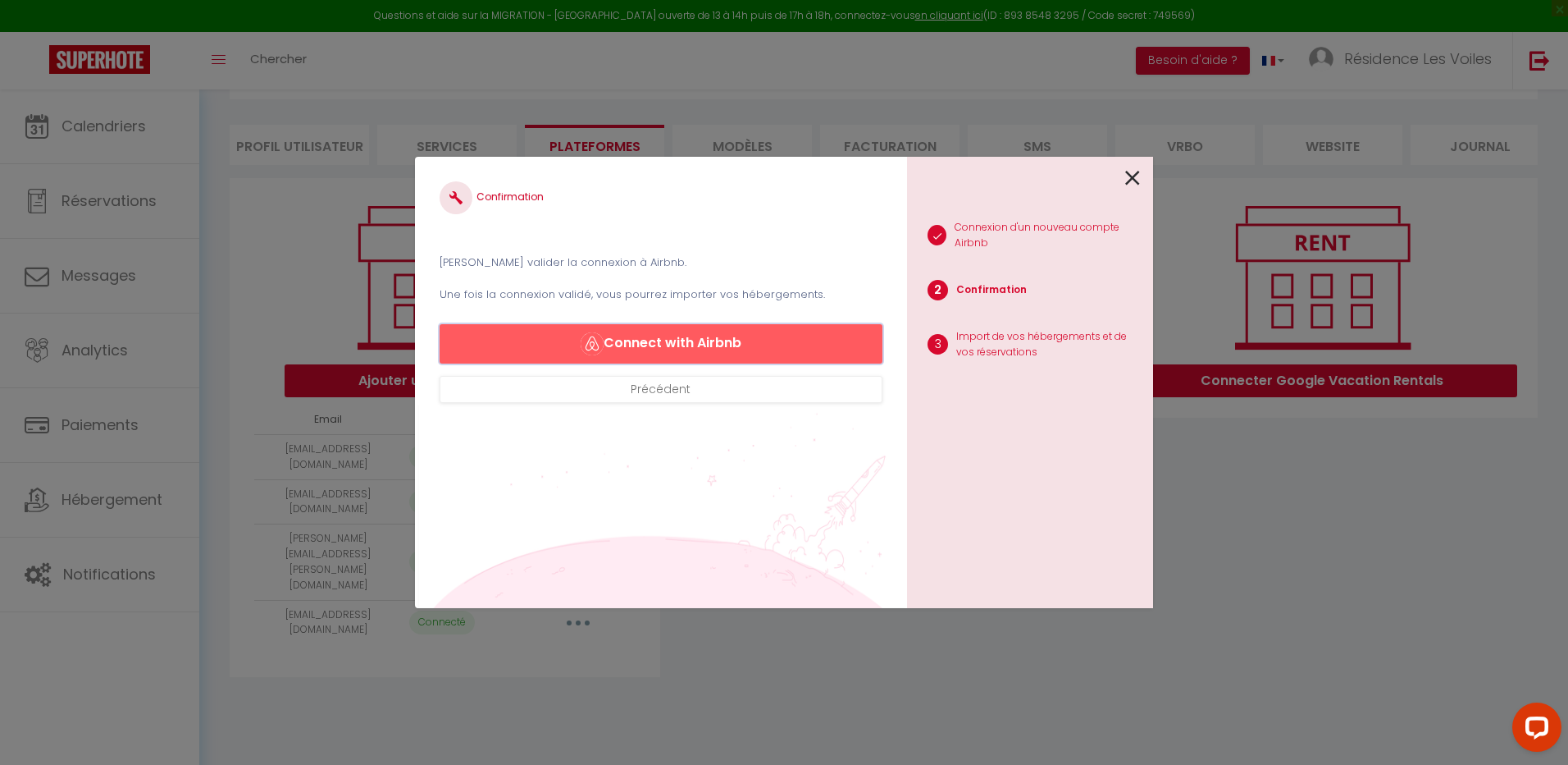
click at [716, 344] on button "Connect with Airbnb" at bounding box center [661, 344] width 443 height 40
click at [614, 346] on button "Connect with Airbnb" at bounding box center [661, 344] width 443 height 40
click at [1143, 178] on div "1 Connexion d'un nouveau compte Airbnb 2 Confirmation 3 Import de vos hébergeme…" at bounding box center [1030, 382] width 246 height 451
click at [1132, 170] on icon at bounding box center [1133, 178] width 15 height 25
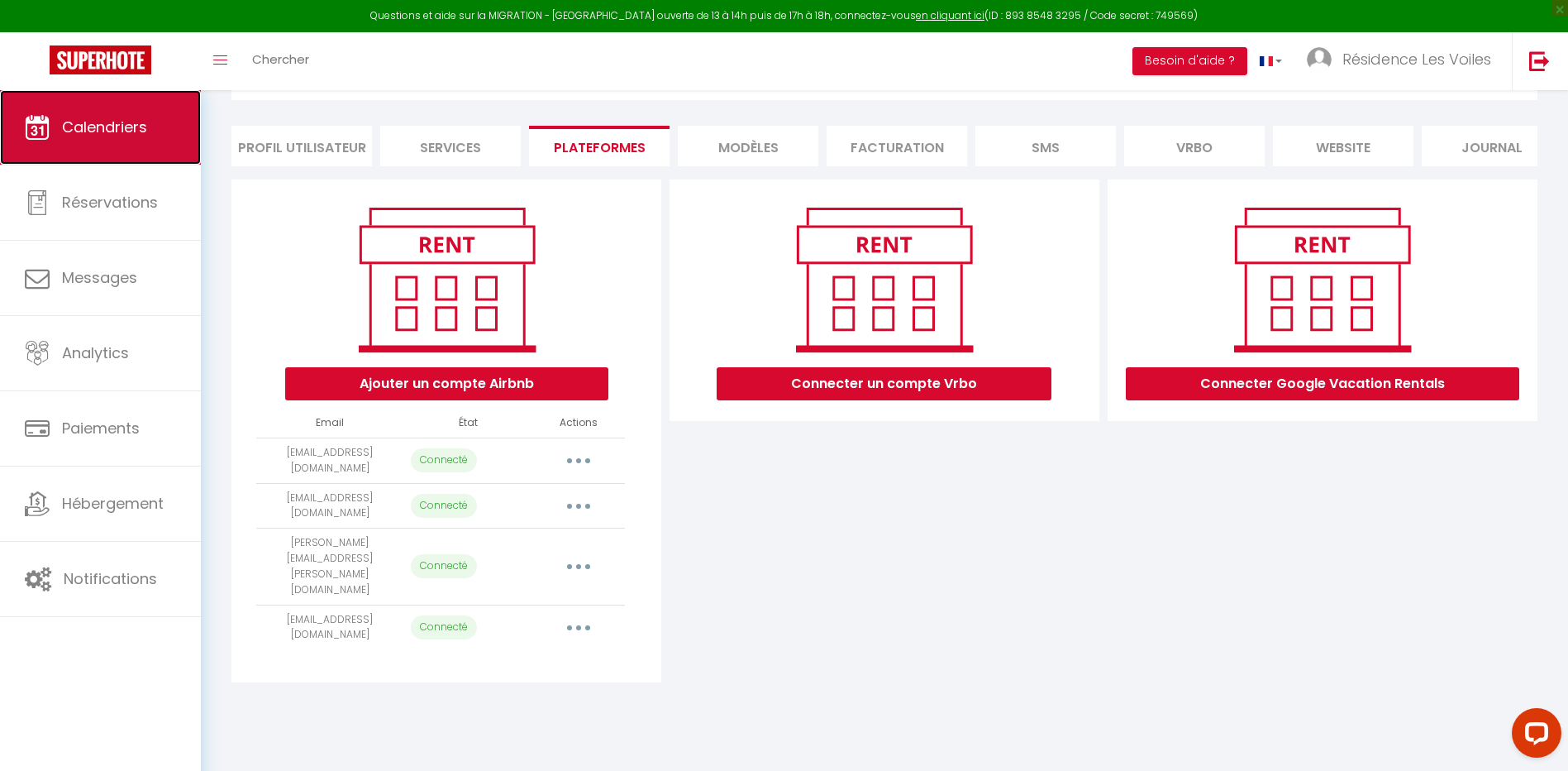
click at [56, 106] on link "Calendriers" at bounding box center [100, 128] width 201 height 74
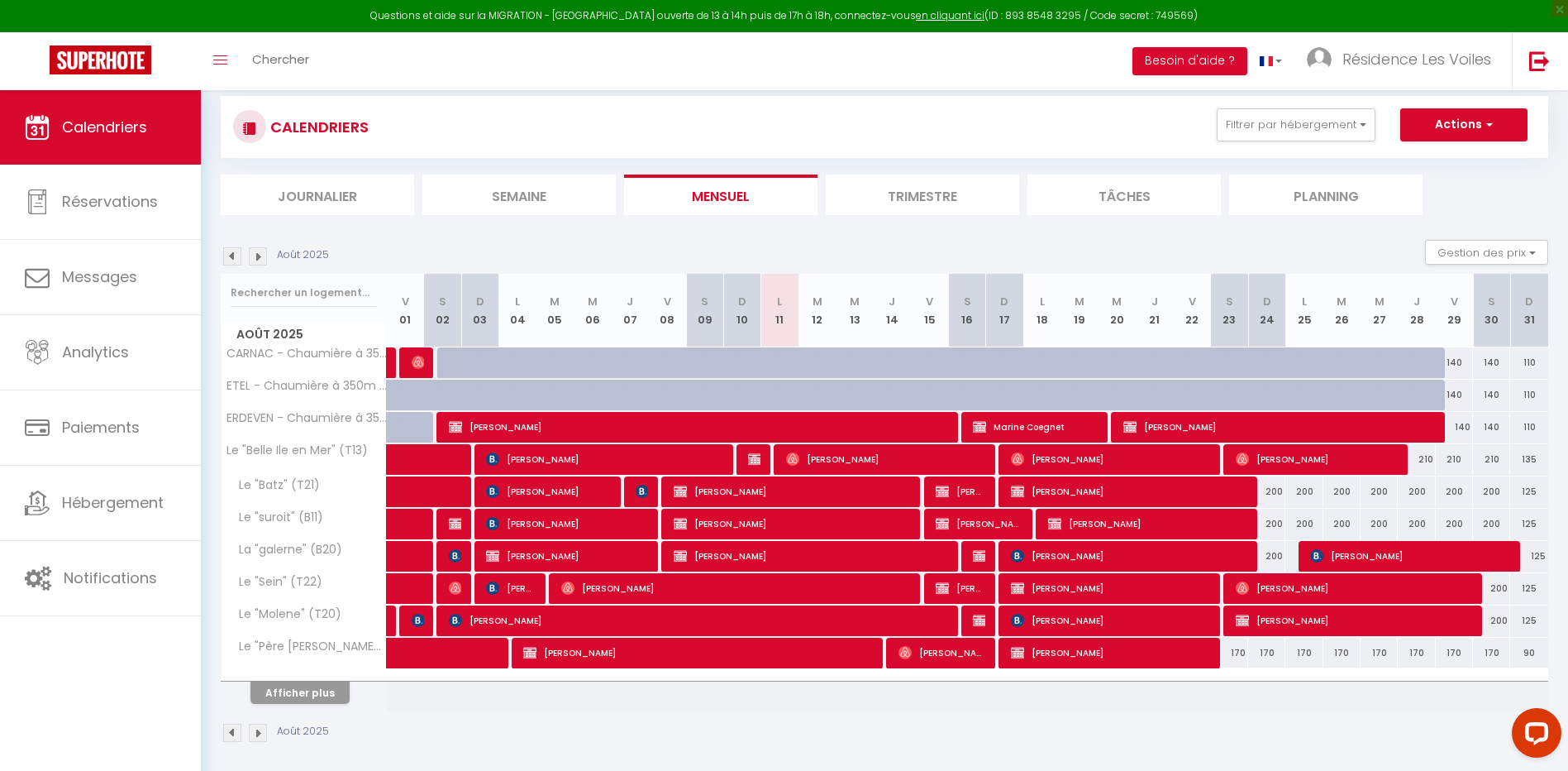
scroll to position [109, 0]
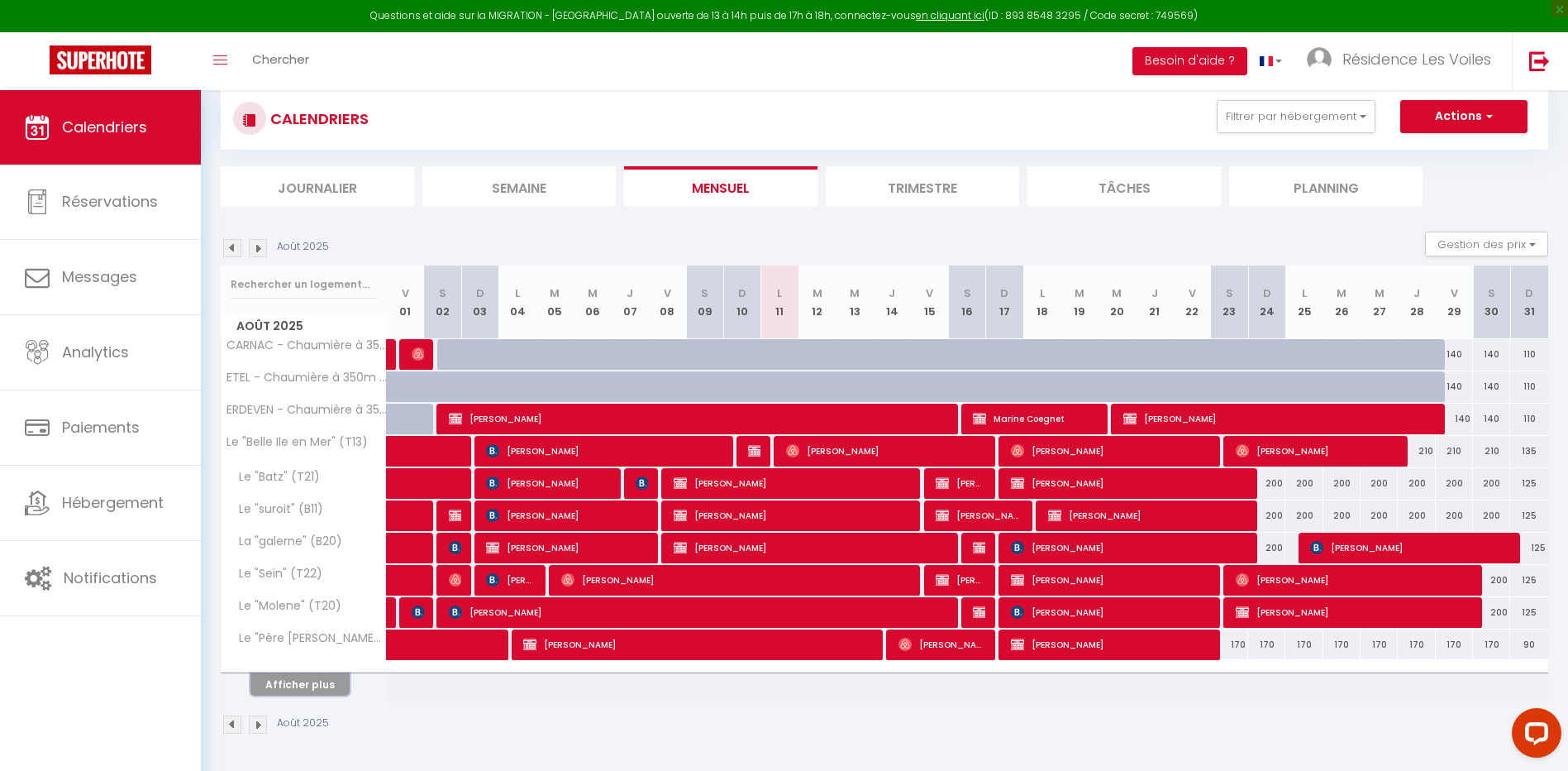
click at [310, 695] on button "Afficher plus" at bounding box center [300, 683] width 99 height 22
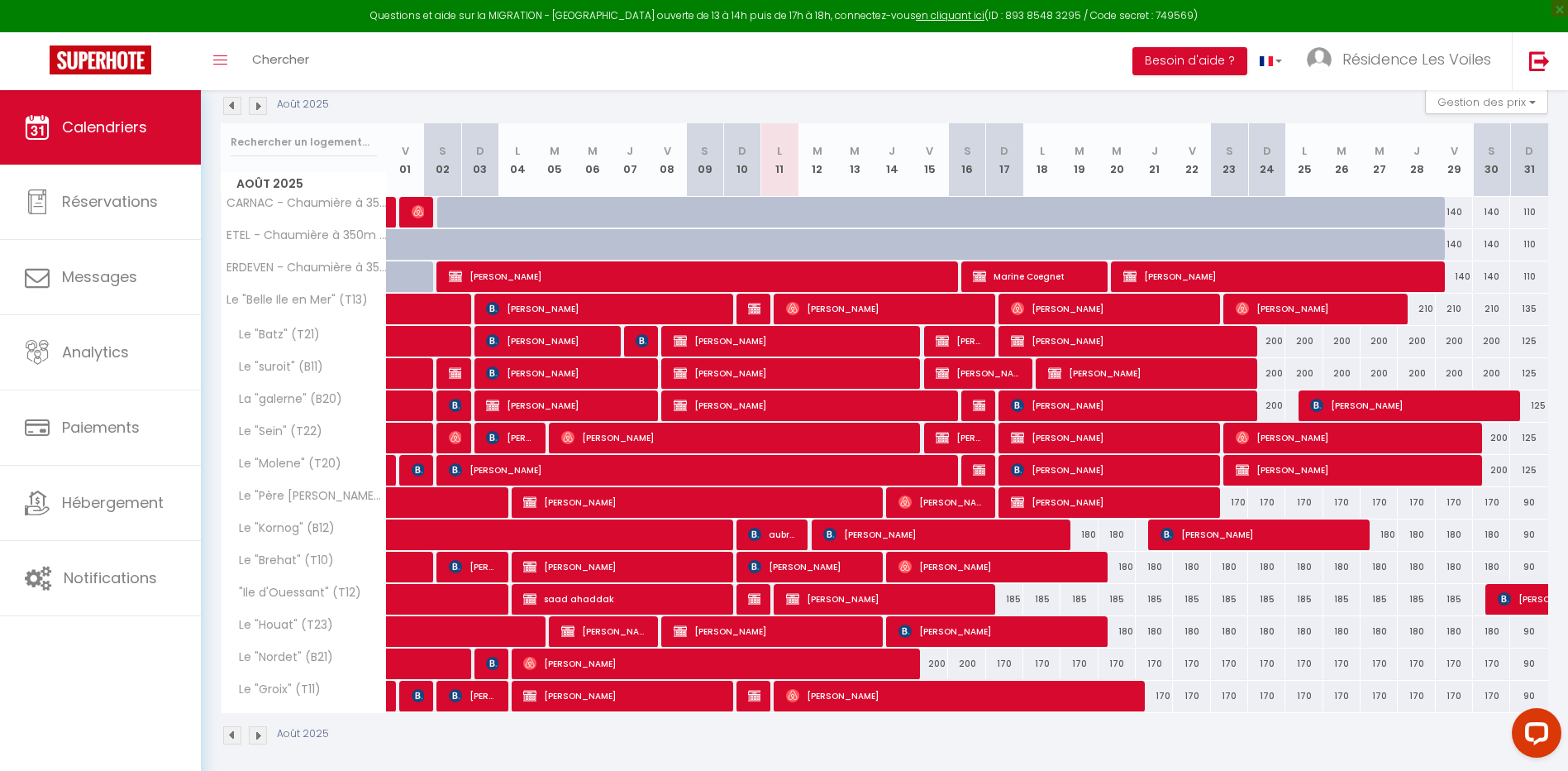
scroll to position [261, 0]
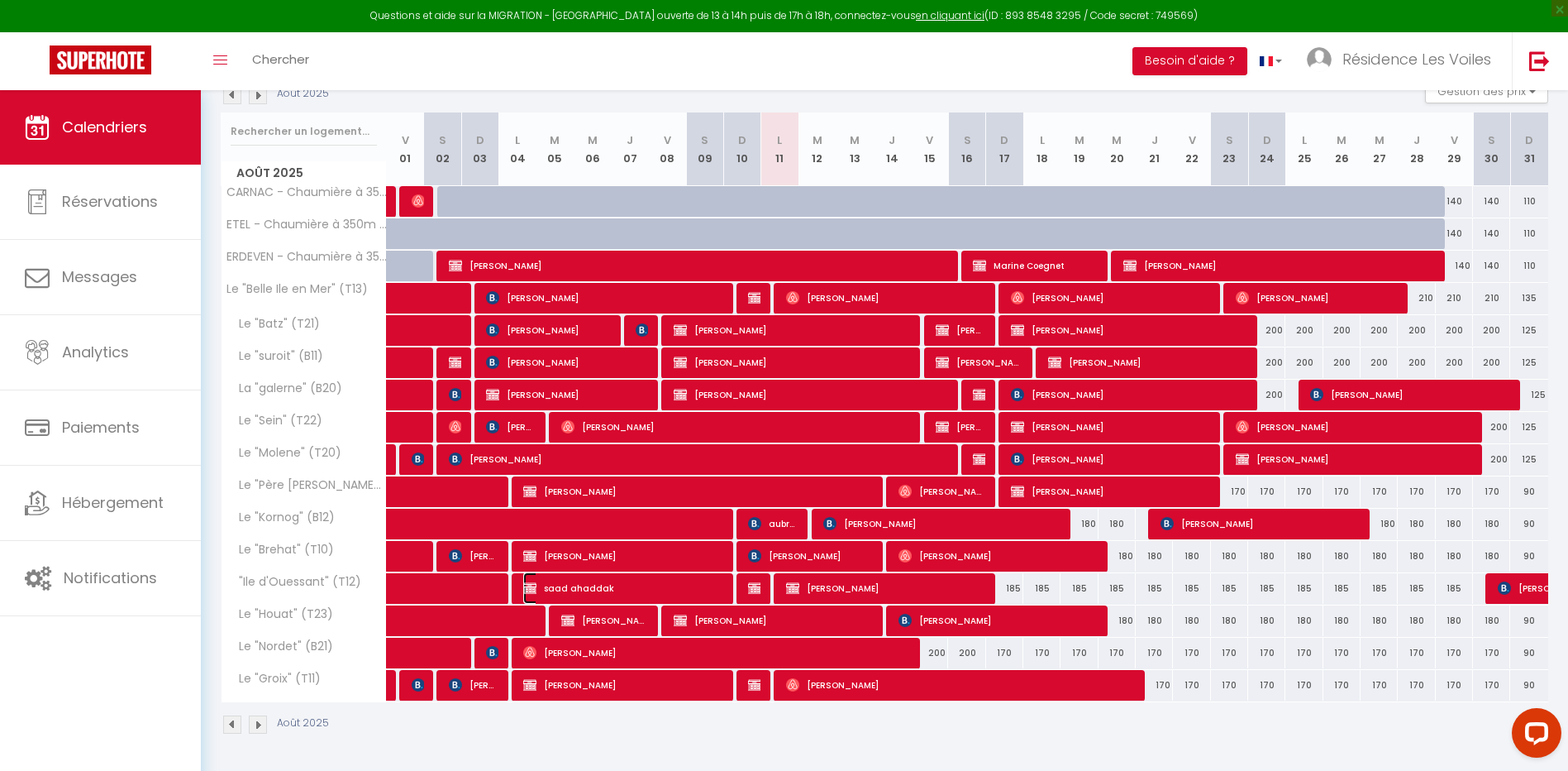
click at [669, 587] on span "saad ahaddak" at bounding box center [622, 587] width 198 height 31
select select "OK"
select select "KO"
select select "0"
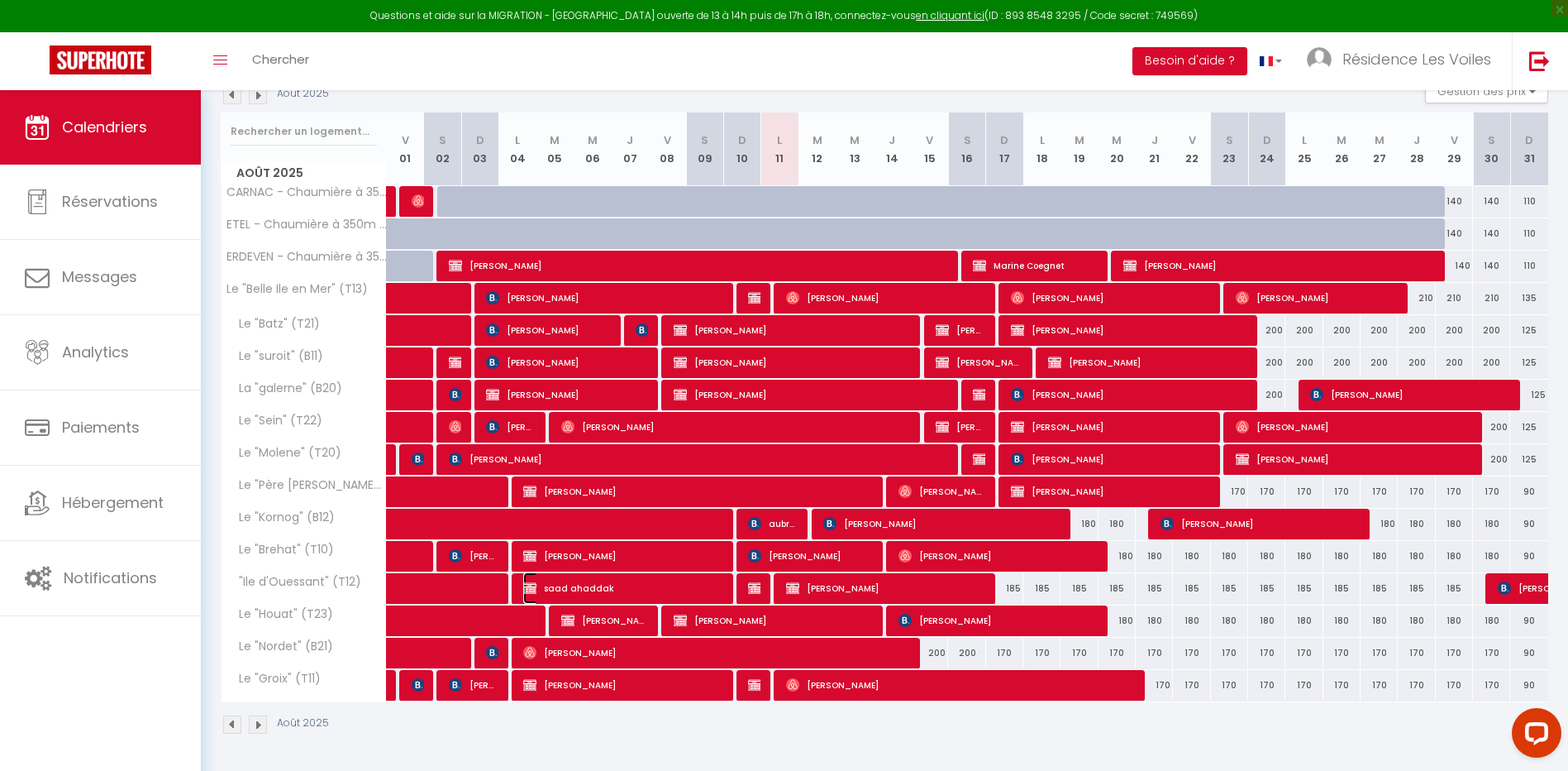
select select "1"
select select
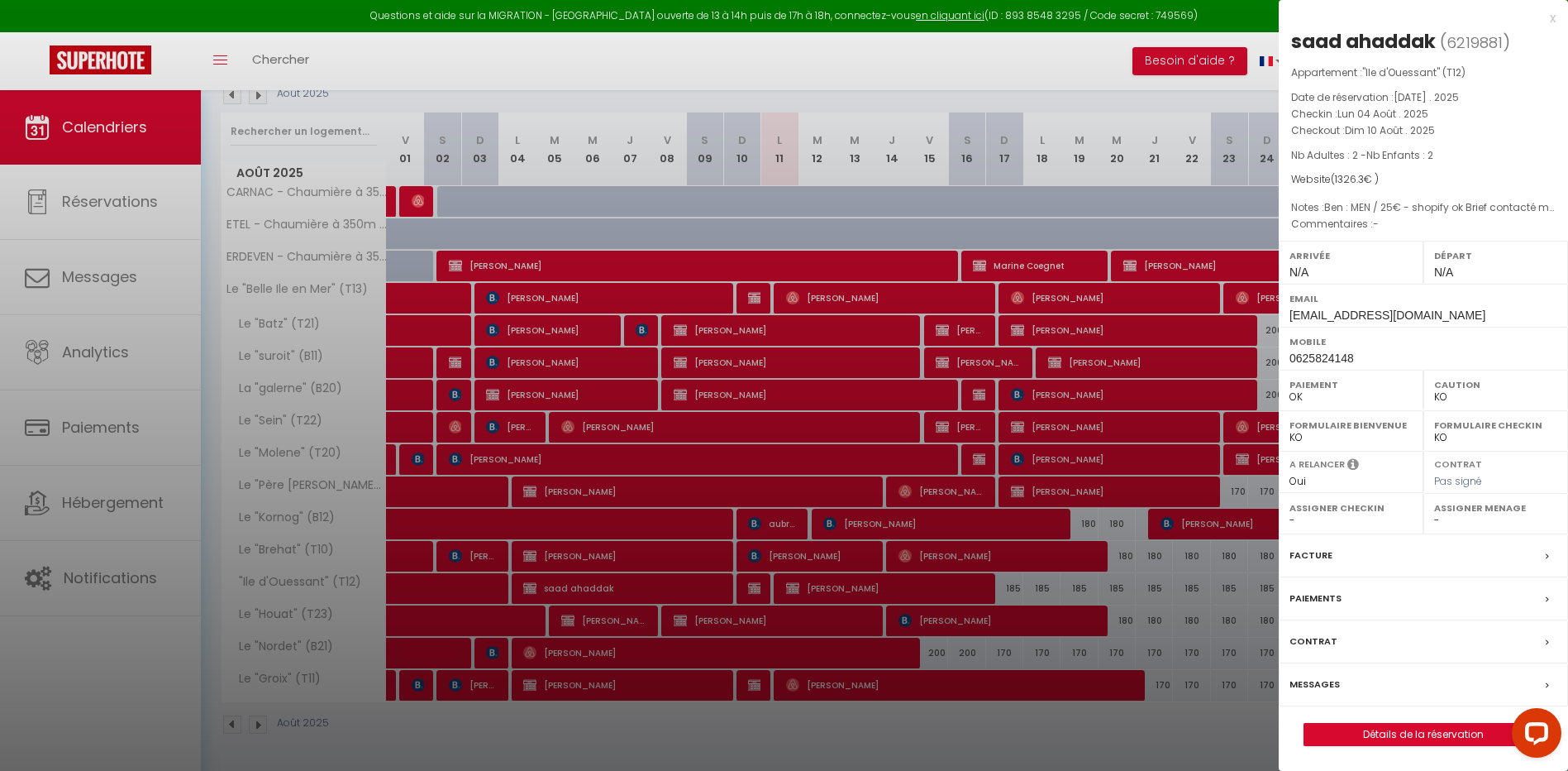
click at [925, 541] on div at bounding box center [784, 385] width 1568 height 771
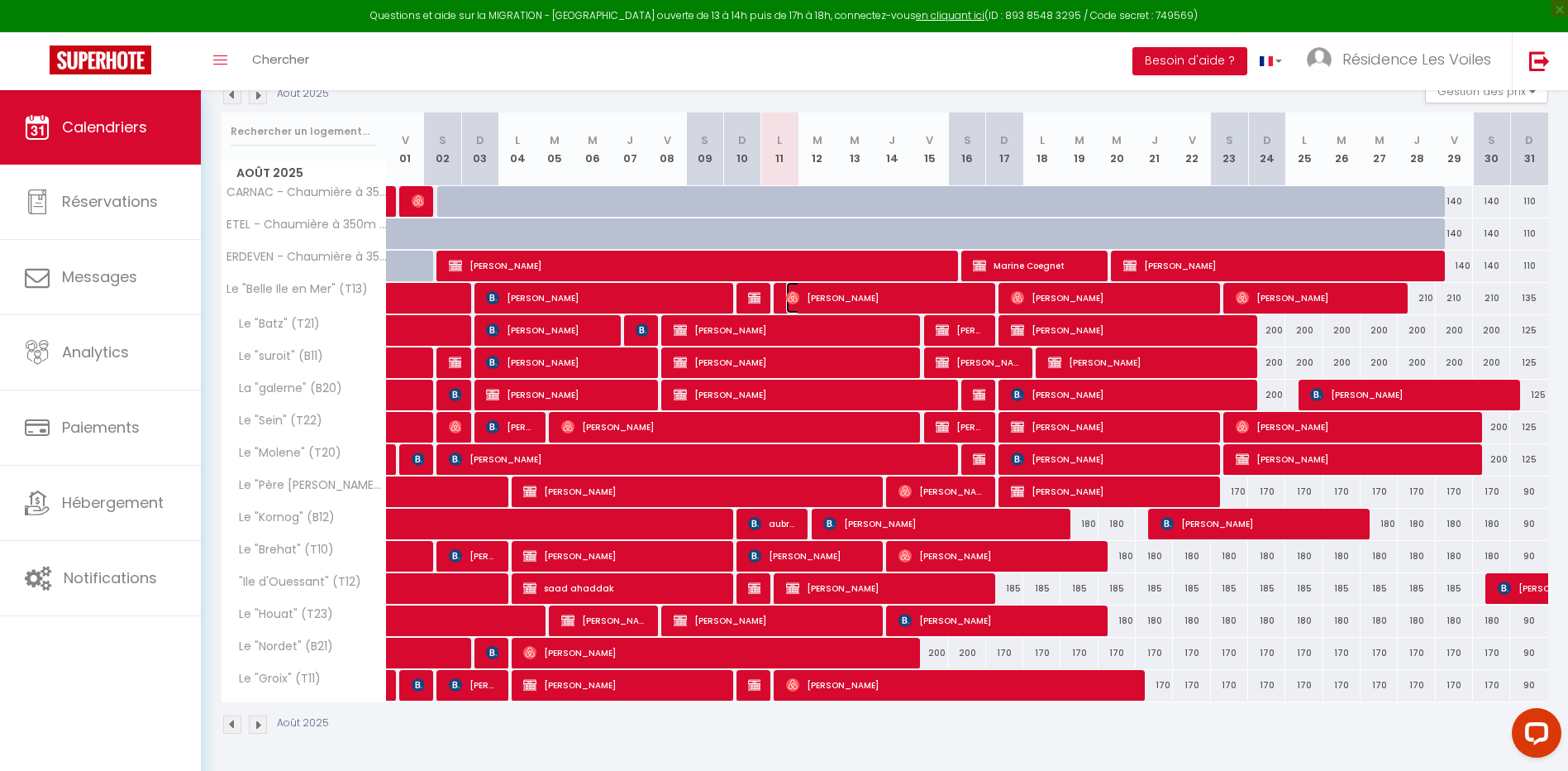
click at [791, 300] on img at bounding box center [793, 297] width 13 height 13
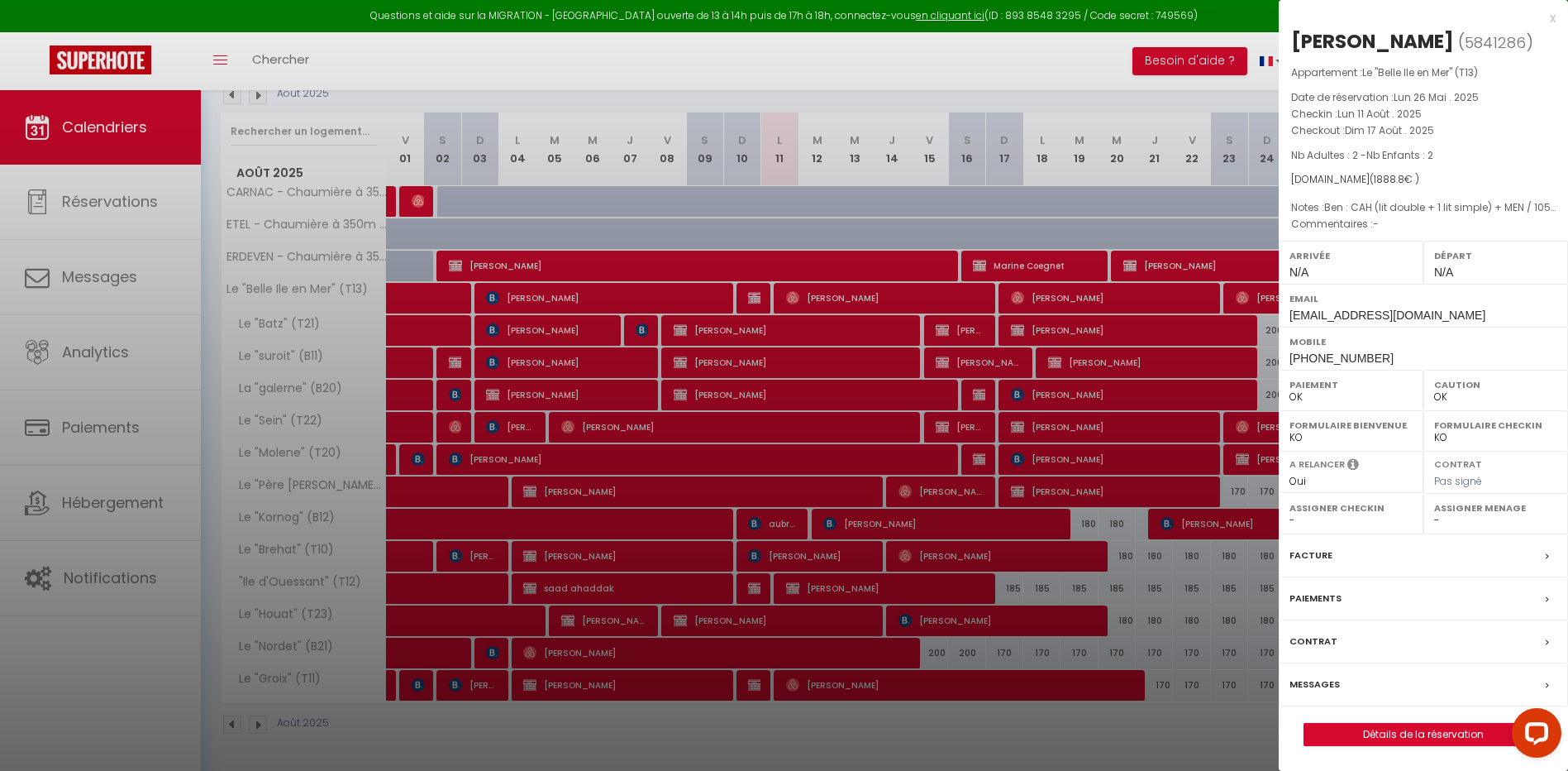
click at [811, 328] on div at bounding box center [784, 385] width 1568 height 771
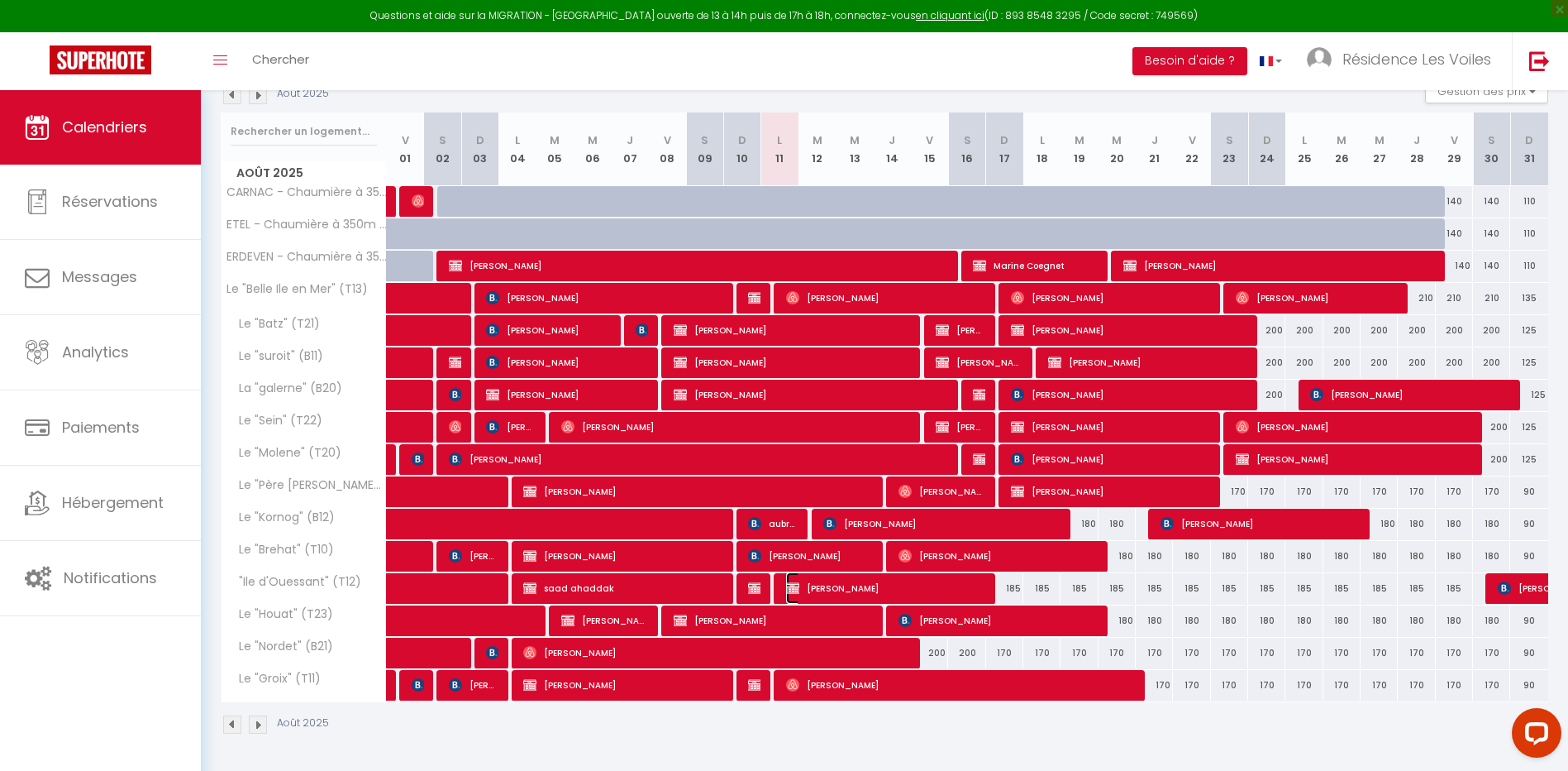
click at [832, 585] on span "[PERSON_NAME]" at bounding box center [885, 587] width 198 height 31
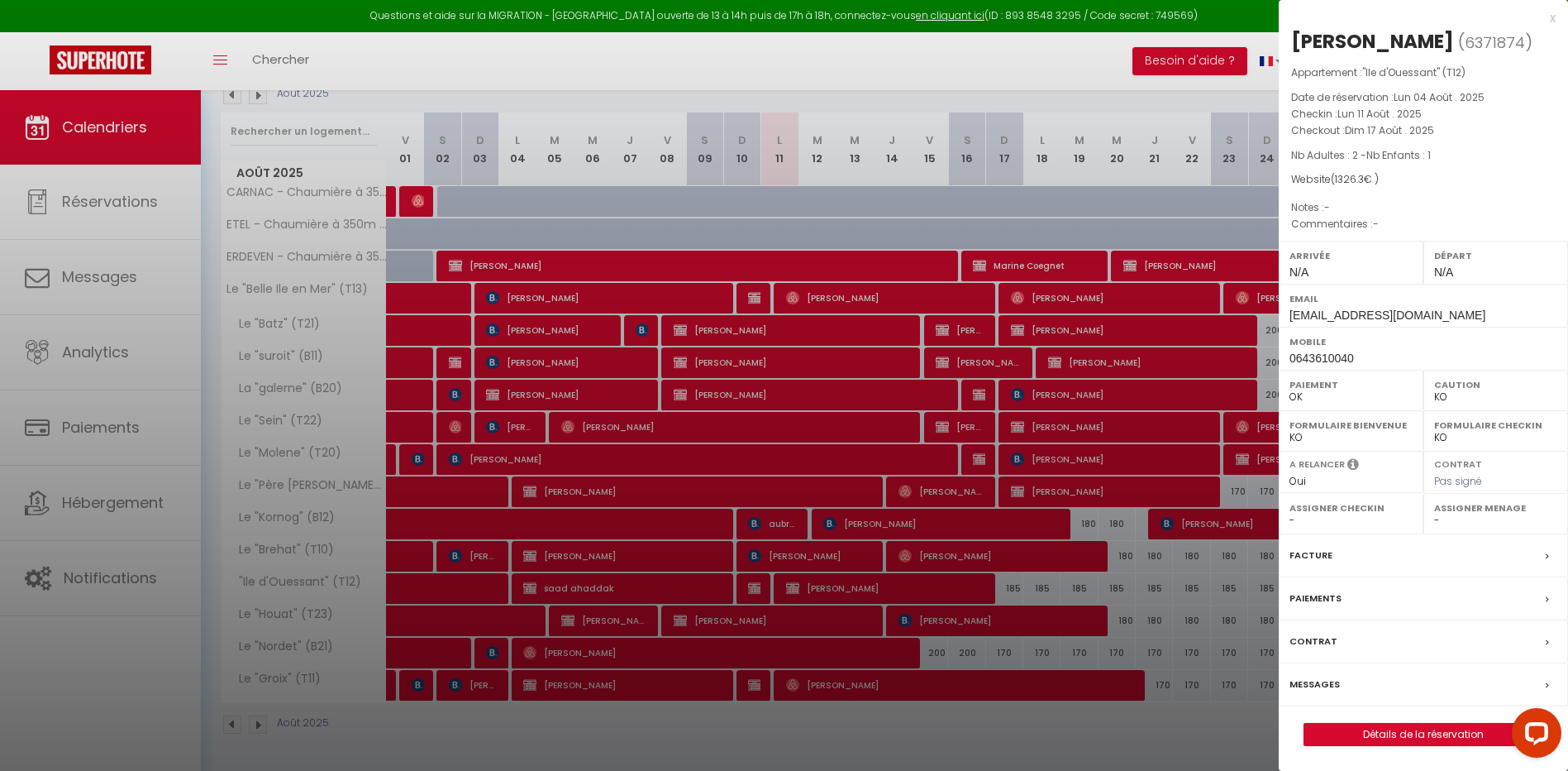
click at [808, 349] on div at bounding box center [784, 385] width 1568 height 771
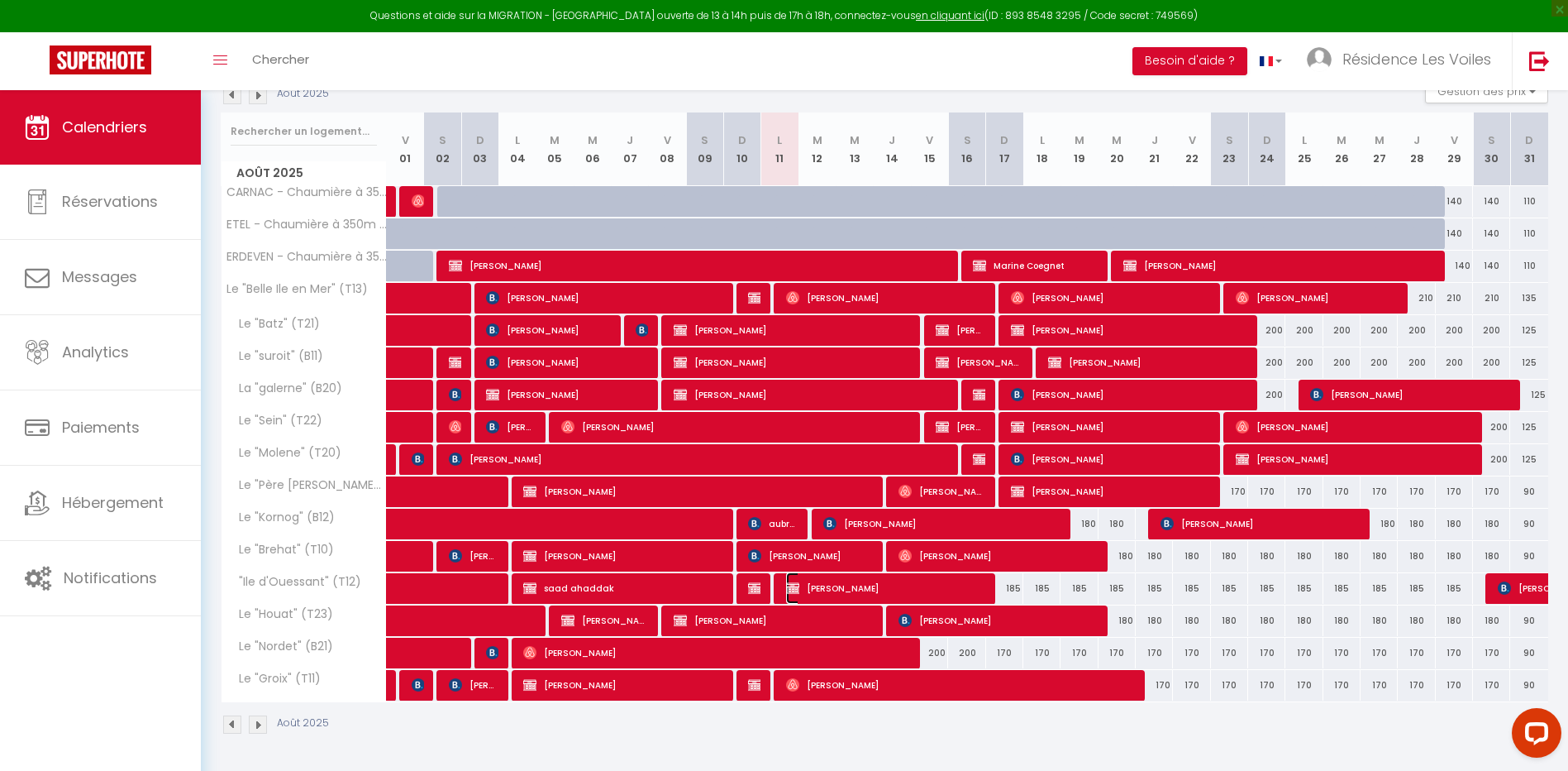
click at [857, 591] on span "[PERSON_NAME]" at bounding box center [885, 587] width 198 height 31
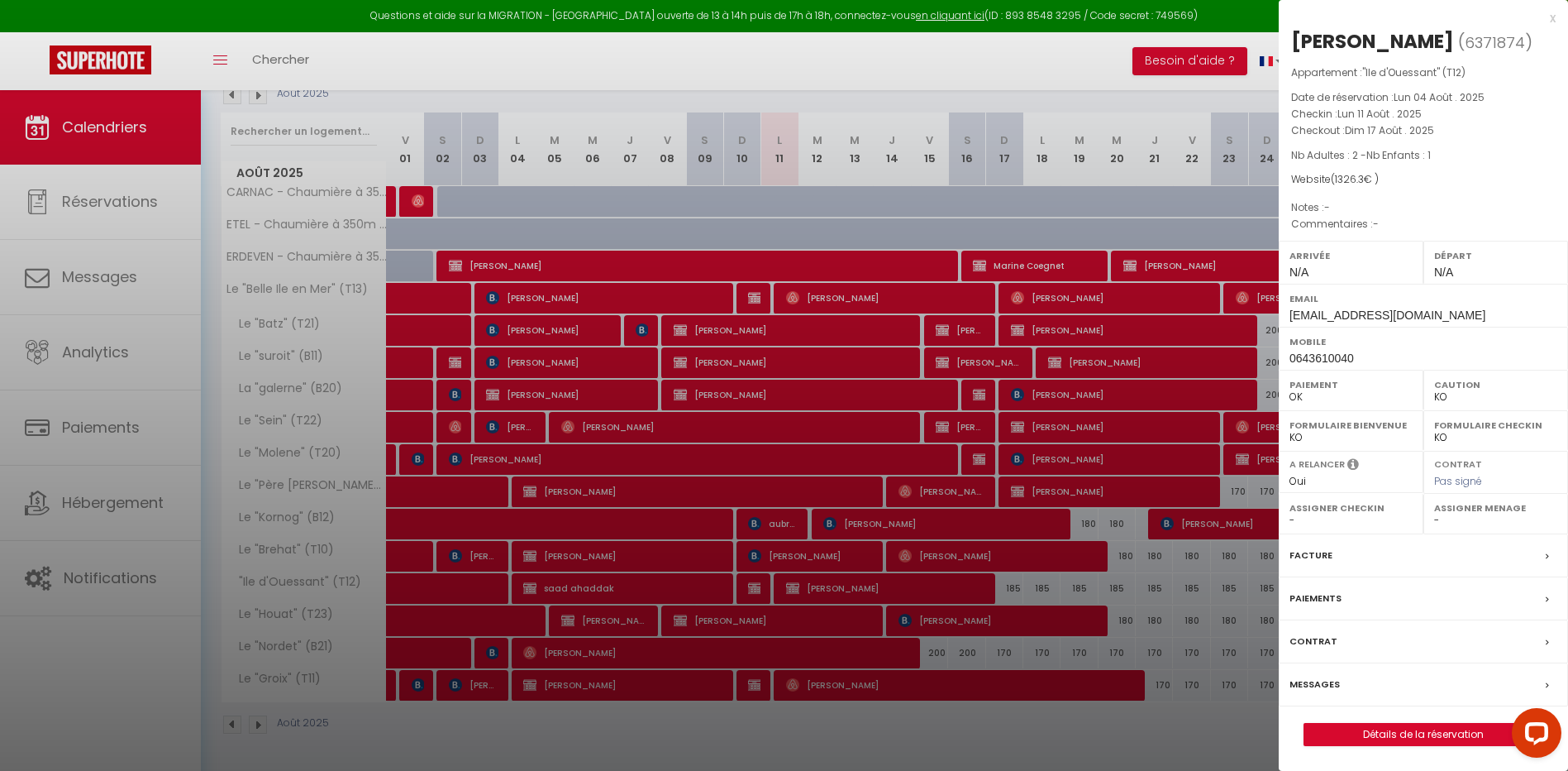
click at [774, 728] on div at bounding box center [784, 385] width 1568 height 771
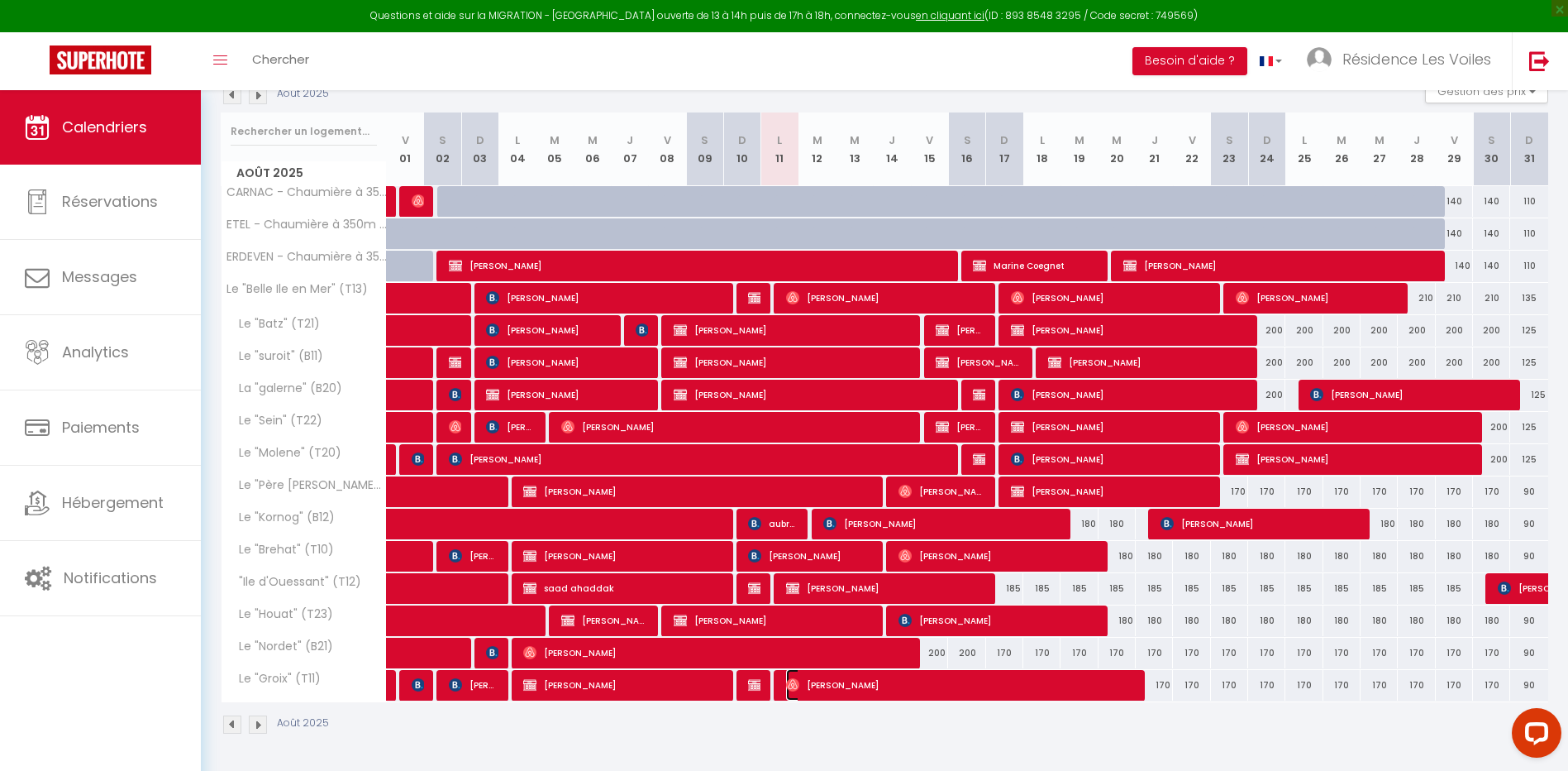
click at [824, 691] on span "[PERSON_NAME]" at bounding box center [959, 684] width 347 height 31
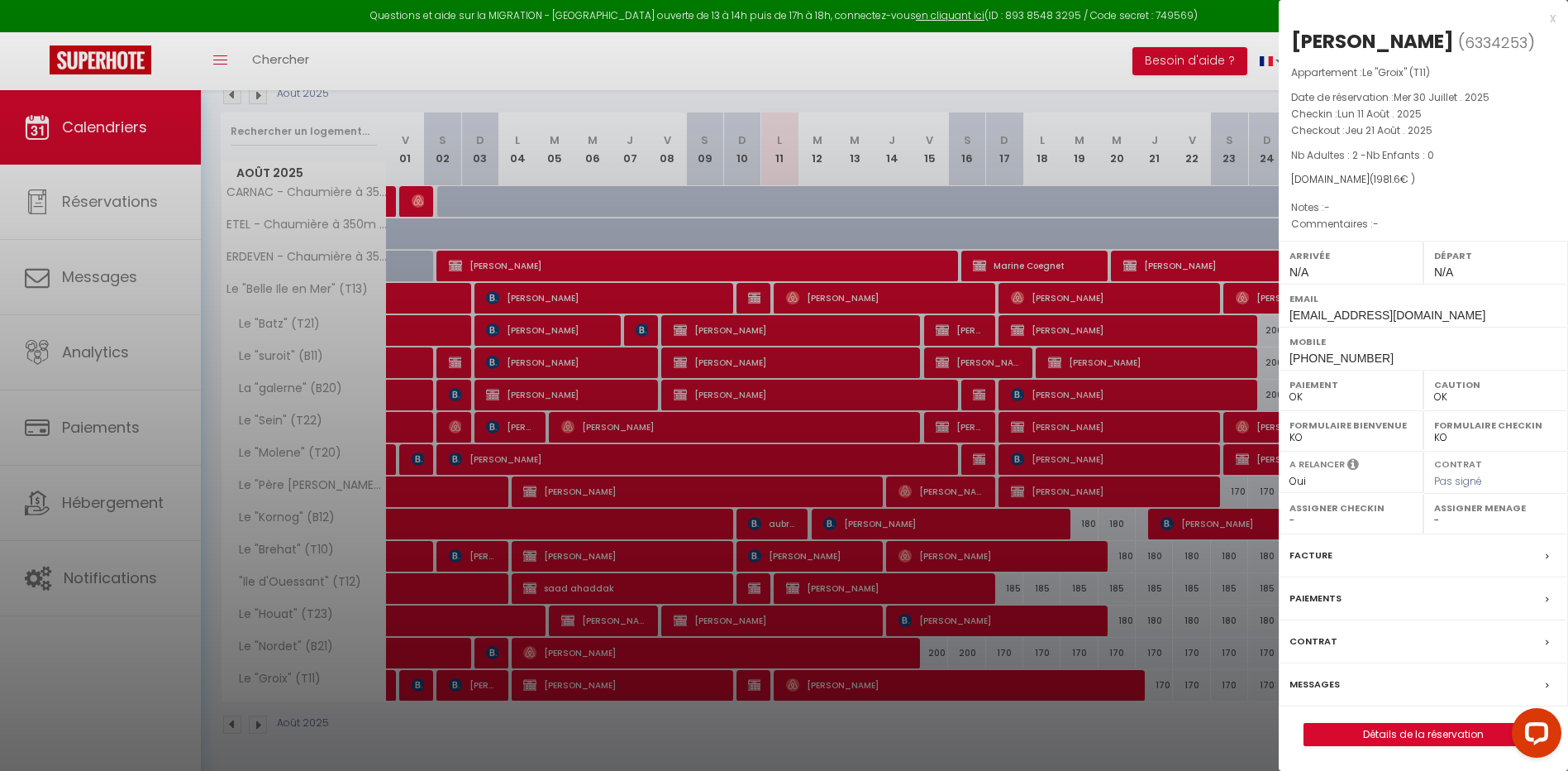
click at [954, 573] on div at bounding box center [784, 385] width 1568 height 771
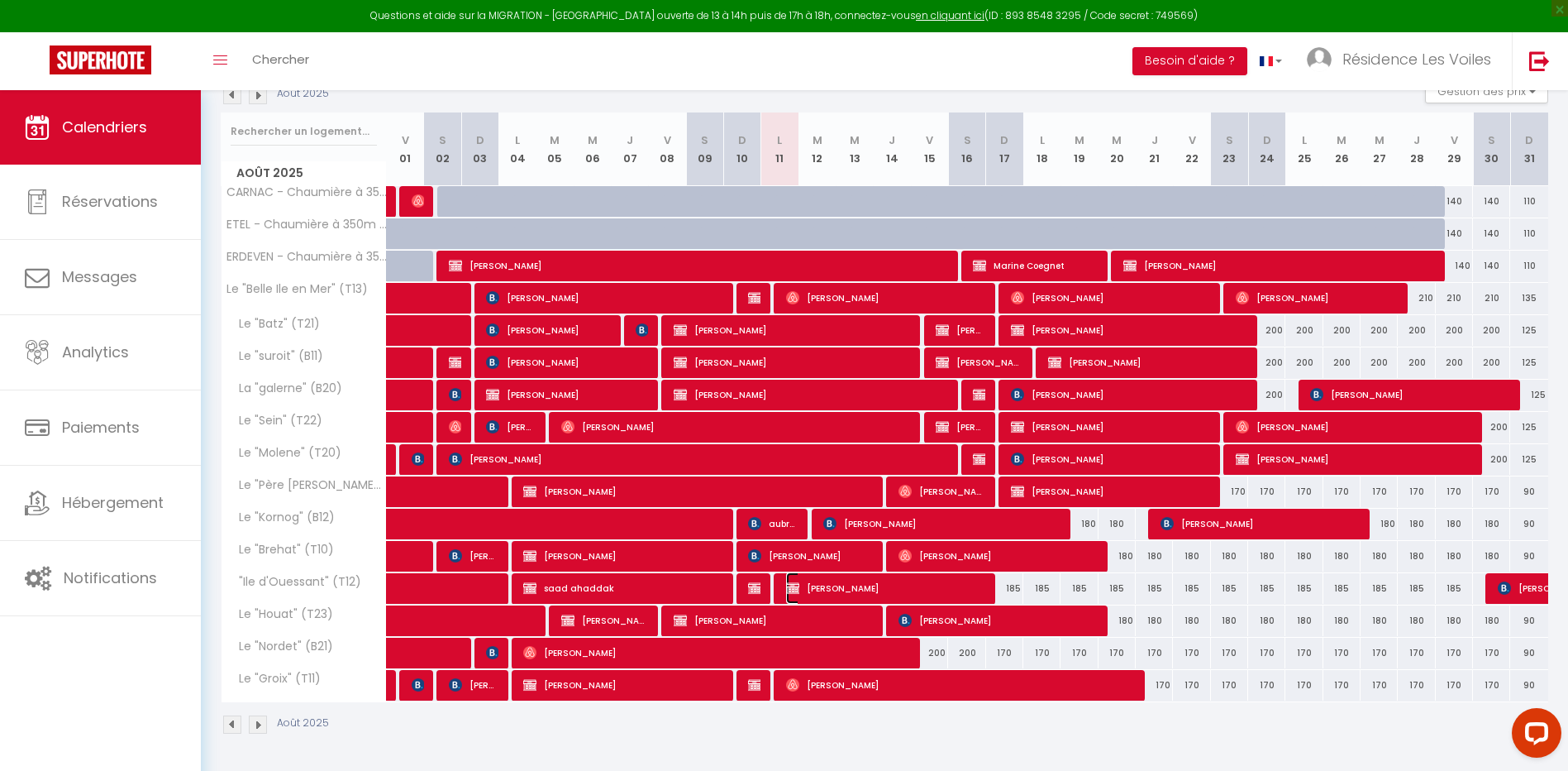
click at [840, 586] on span "[PERSON_NAME]" at bounding box center [885, 587] width 198 height 31
select select "KO"
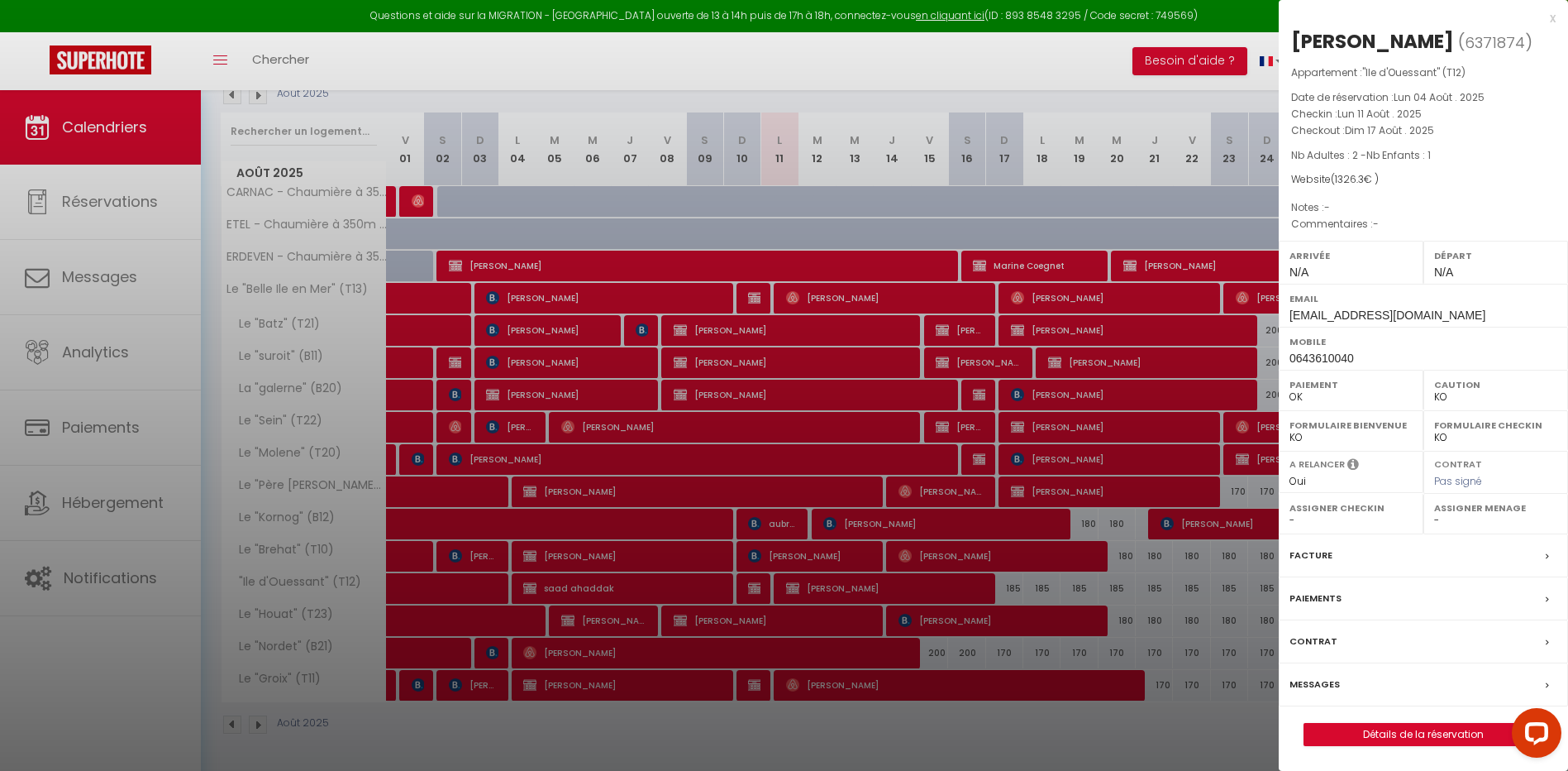
click at [1324, 678] on label "Messages" at bounding box center [1315, 684] width 50 height 17
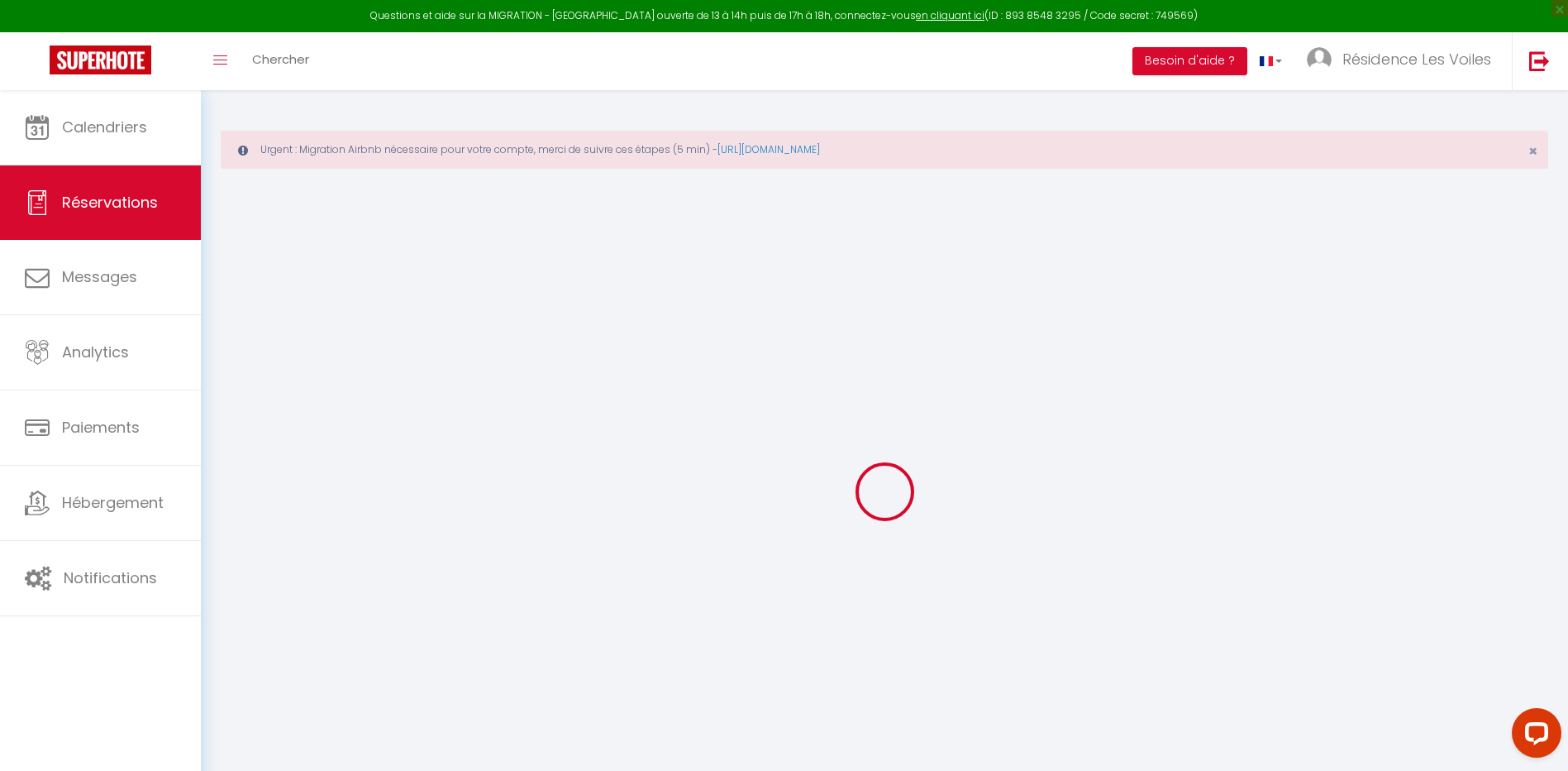
select select
checkbox input "false"
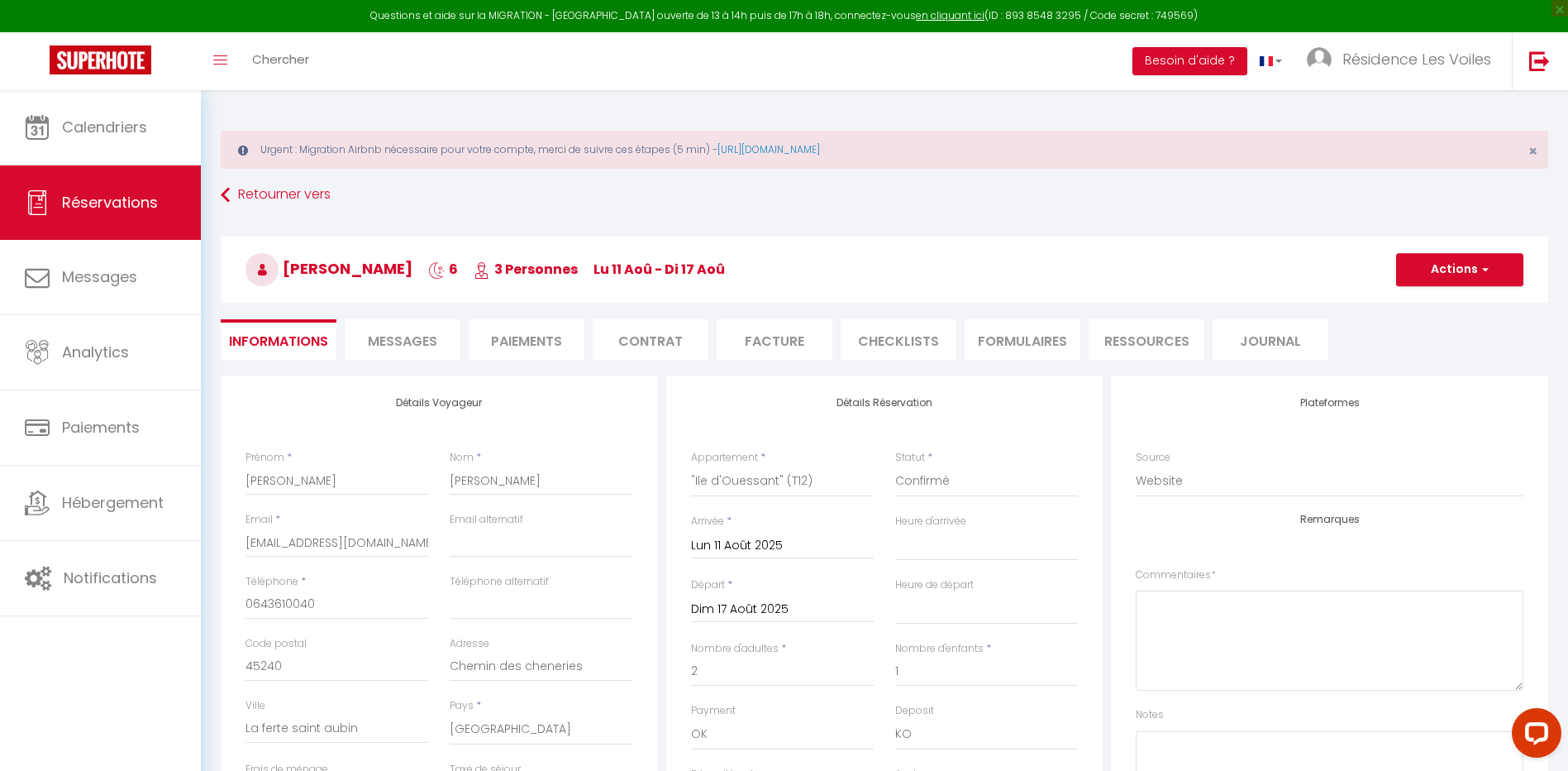
select select
checkbox input "false"
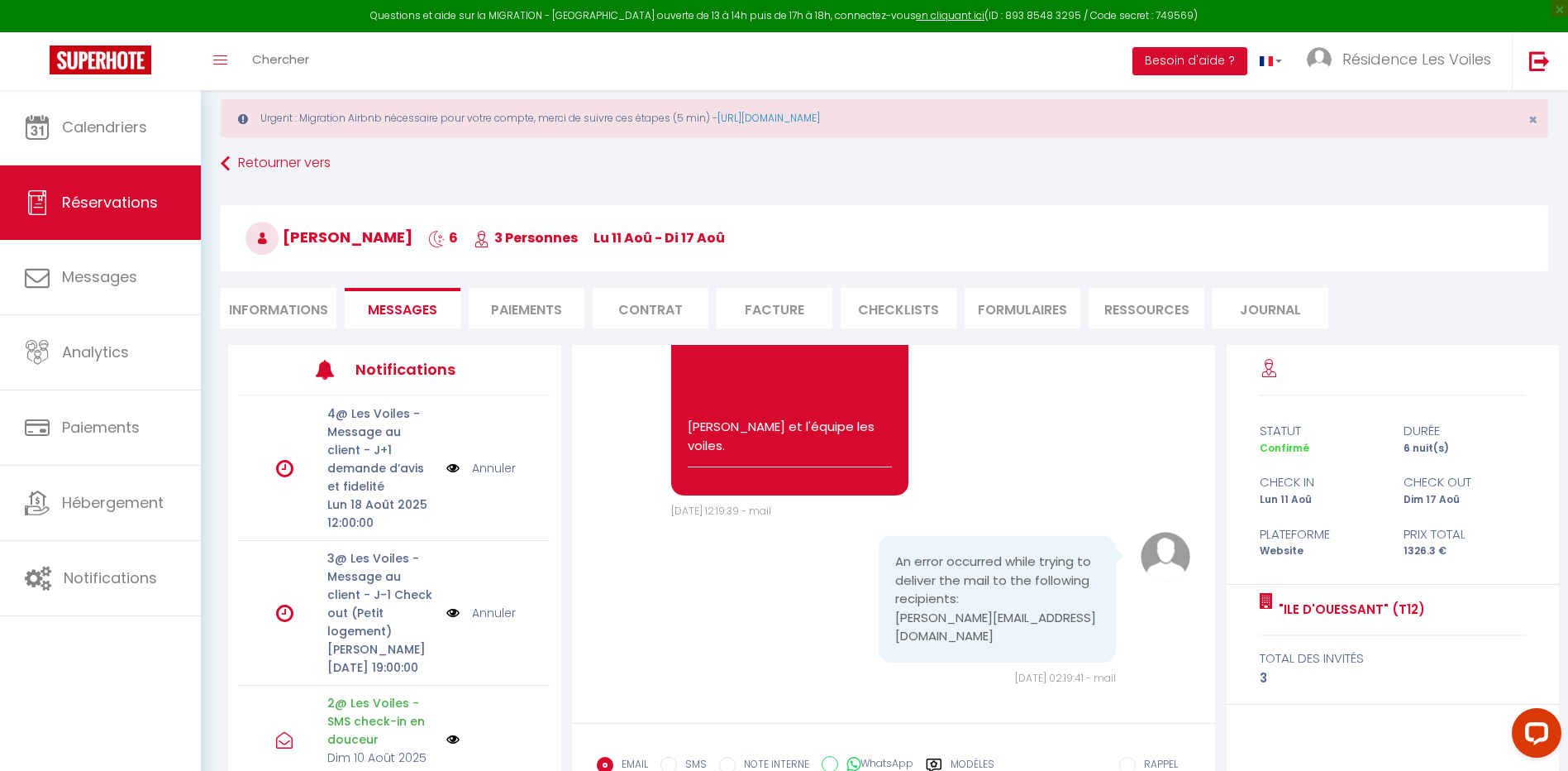
scroll to position [11, 0]
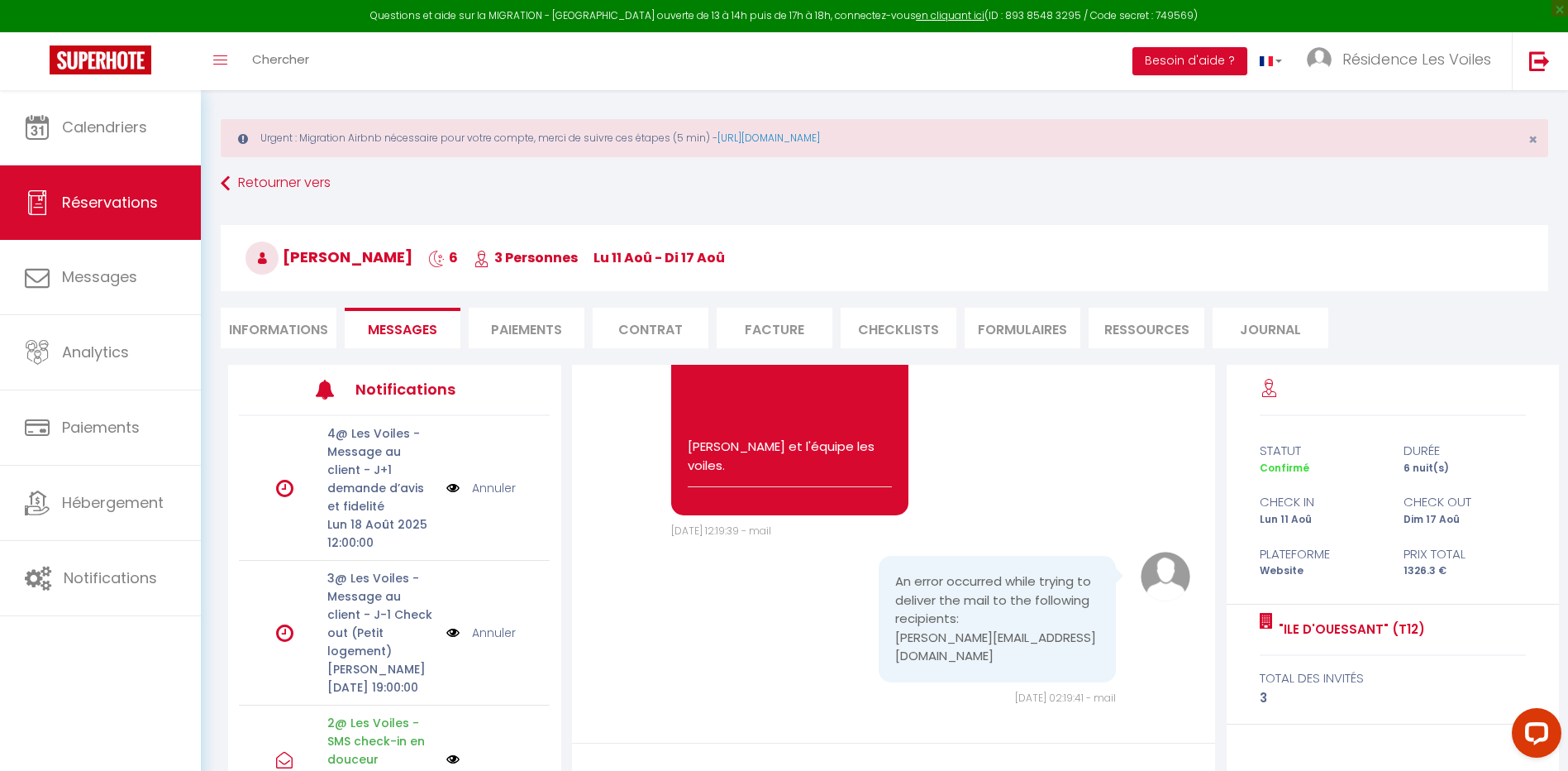
click at [271, 331] on li "Informations" at bounding box center [278, 328] width 115 height 41
select select
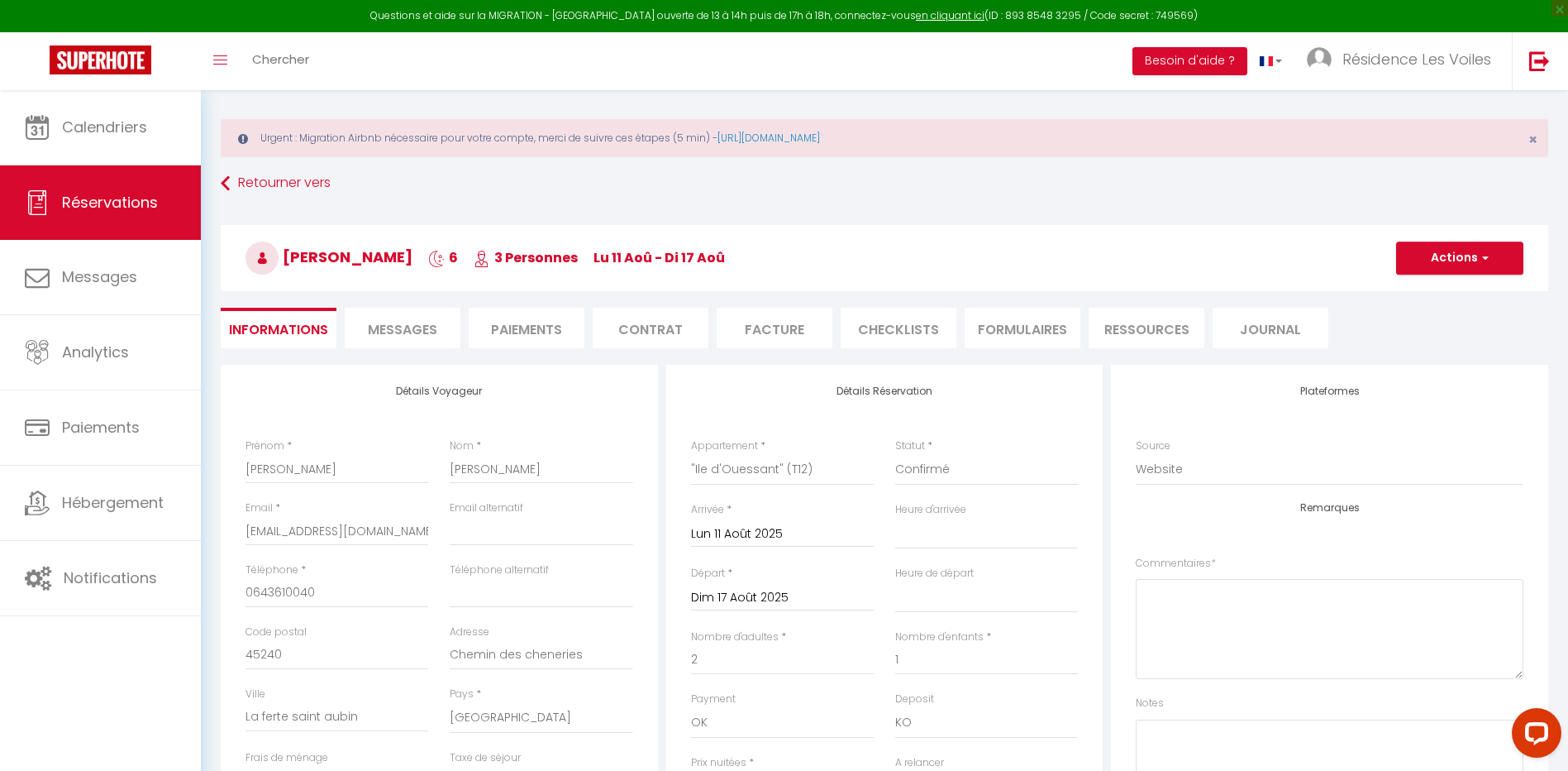
click at [431, 318] on li "Messages" at bounding box center [402, 328] width 115 height 41
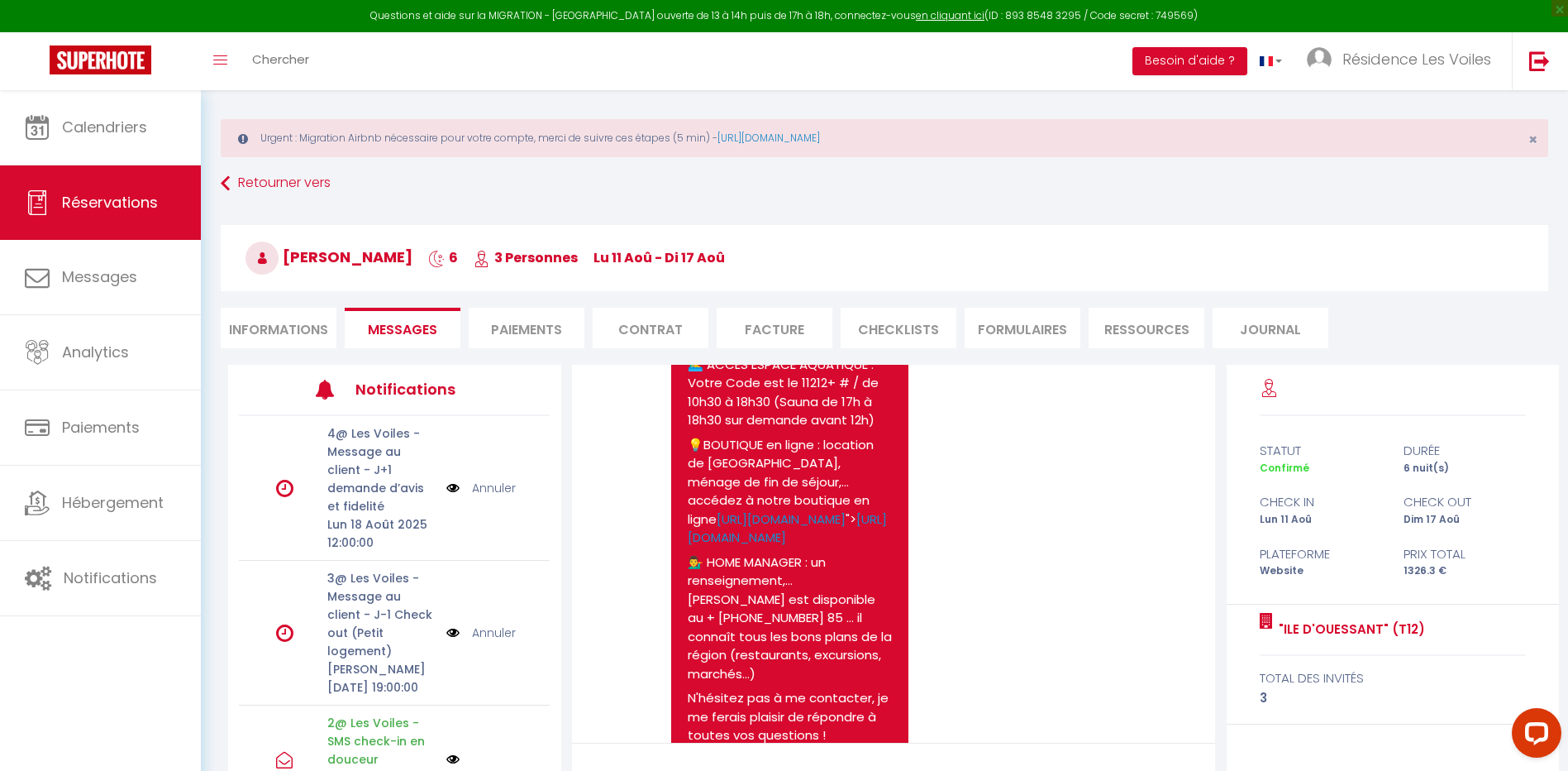
select select
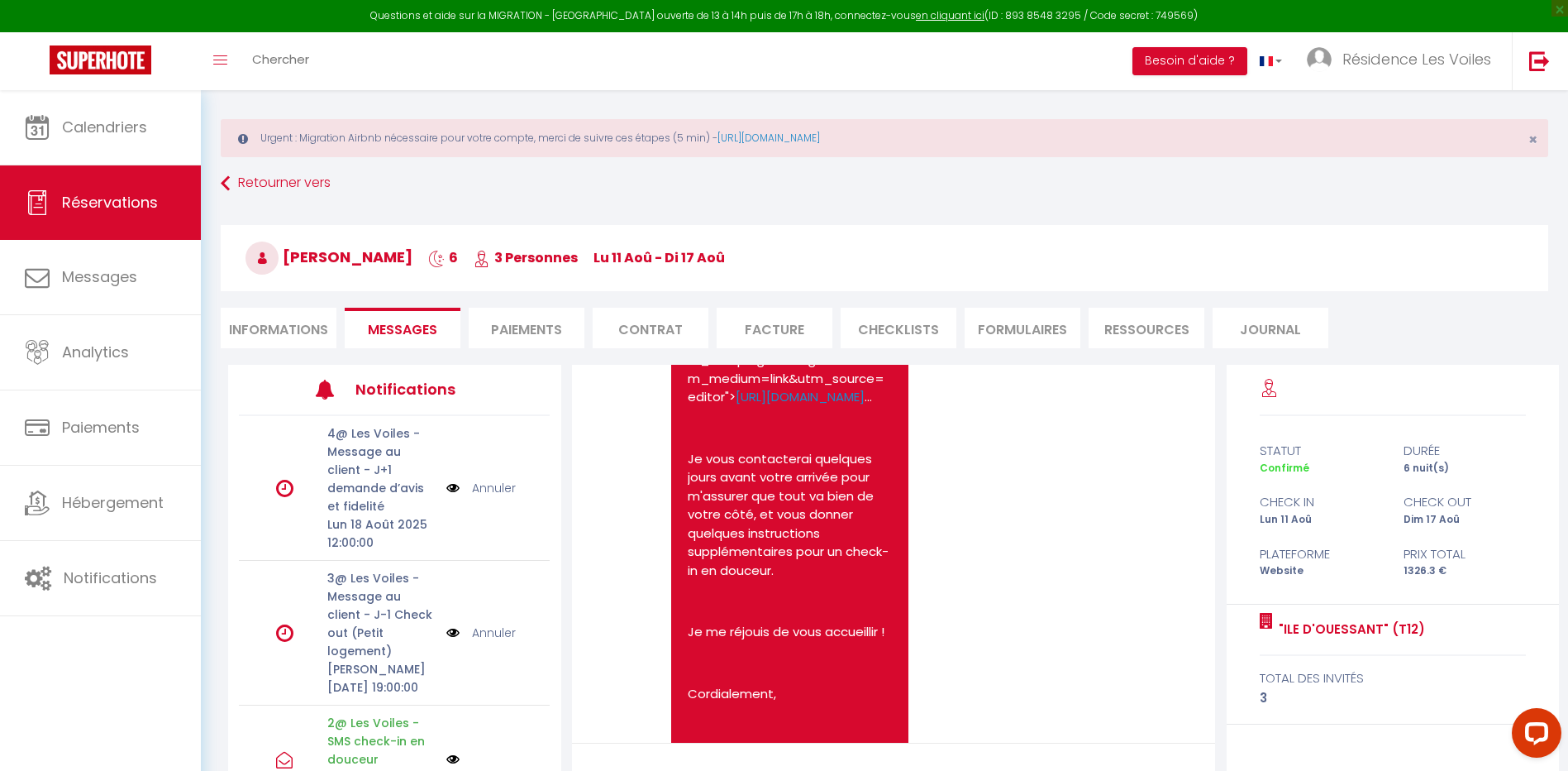
select select
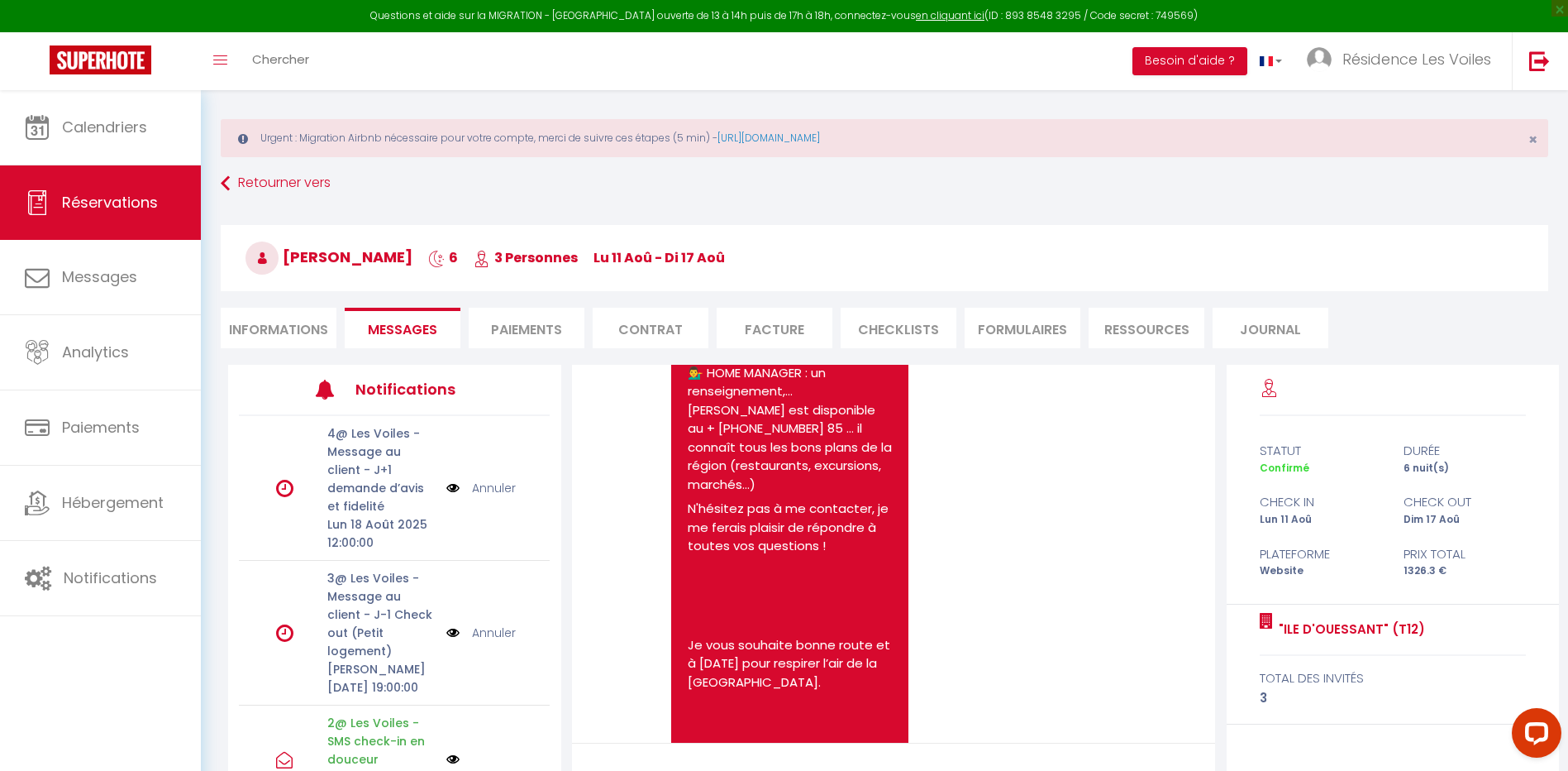
scroll to position [2343, 0]
click at [283, 328] on li "Informations" at bounding box center [278, 328] width 115 height 41
select select
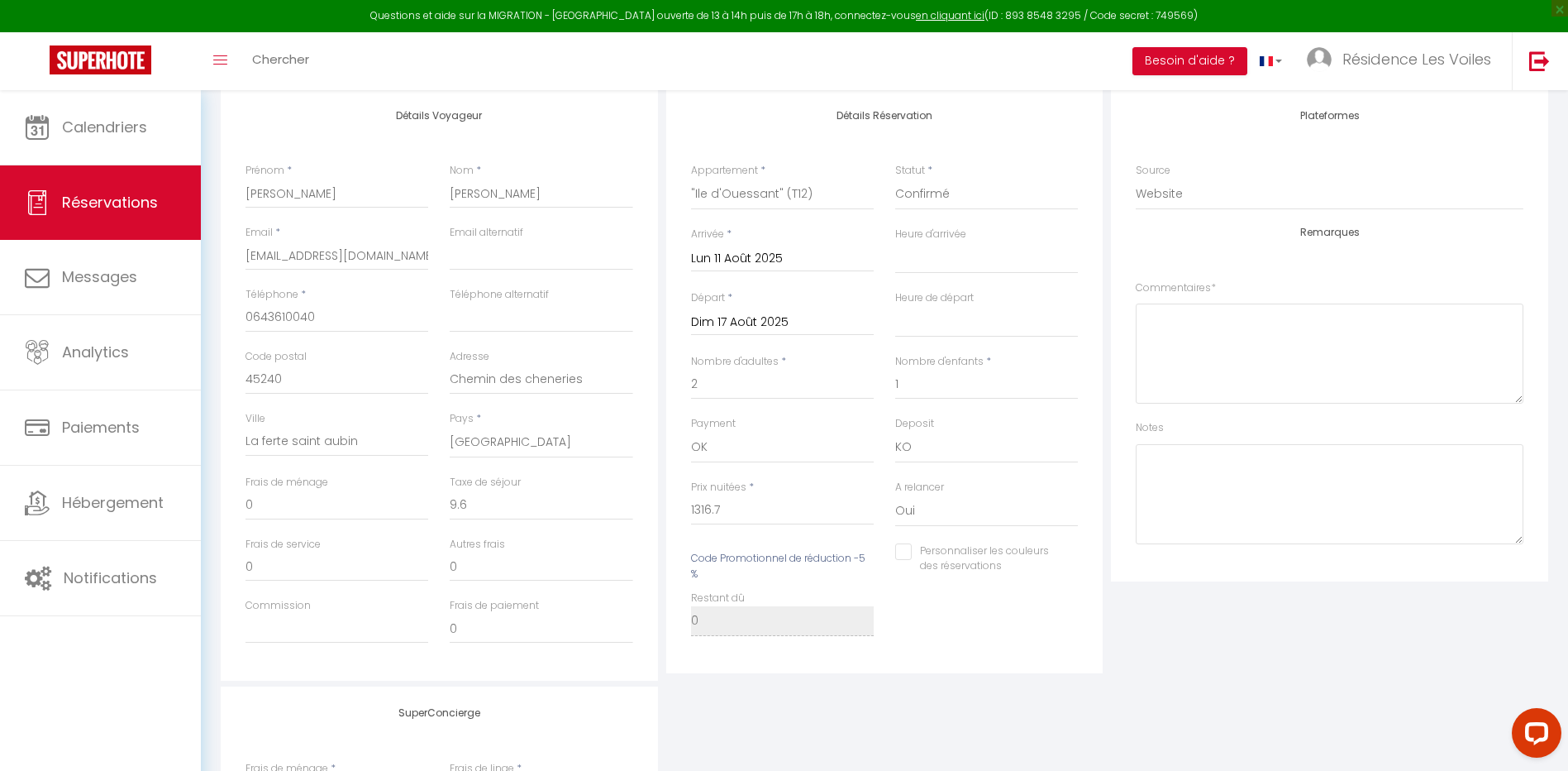
scroll to position [288, 0]
click at [1196, 483] on textarea at bounding box center [1329, 493] width 388 height 100
type textarea "Ben :"
select select
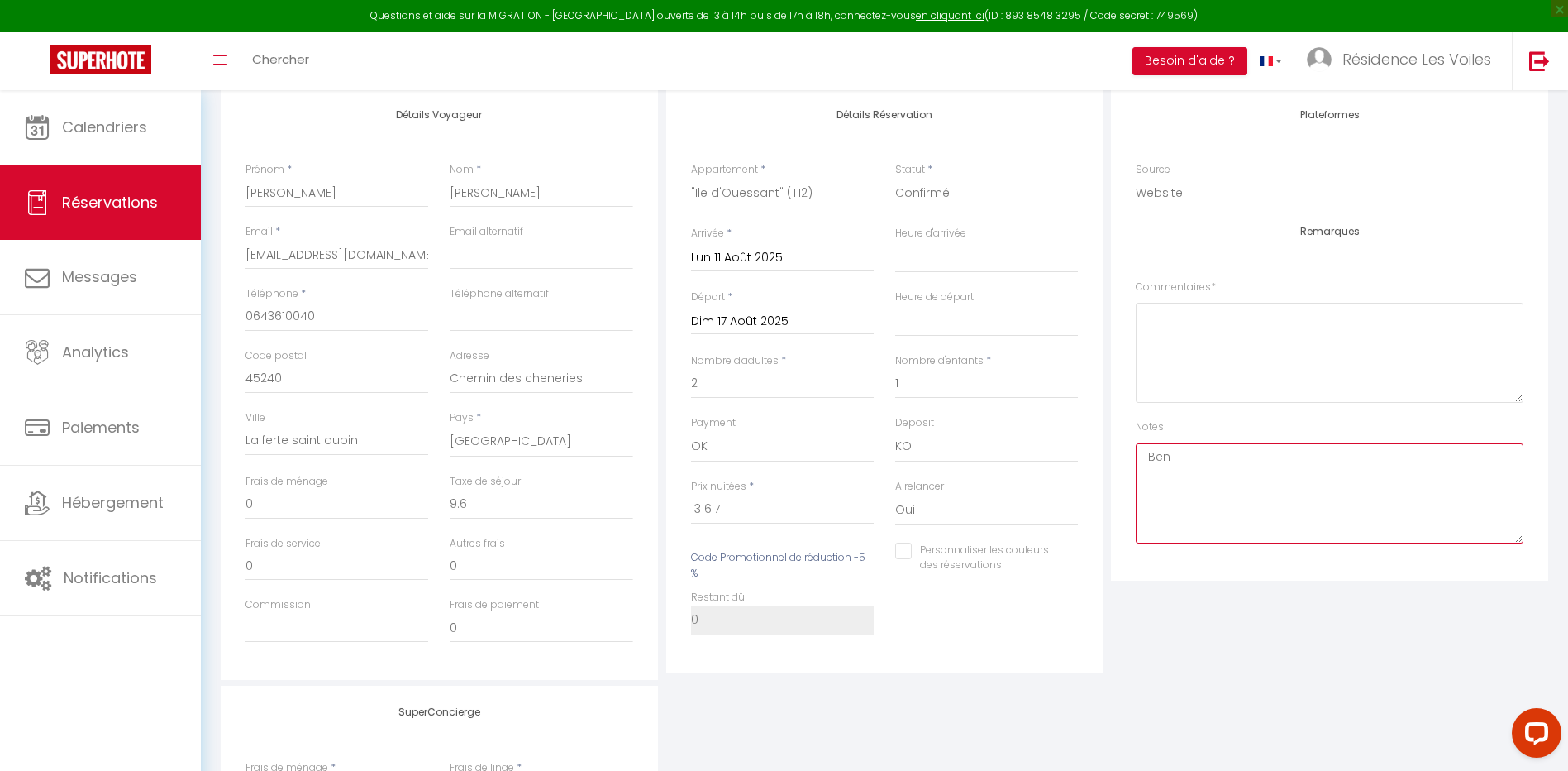
checkbox input "false"
select select
checkbox input "false"
select select
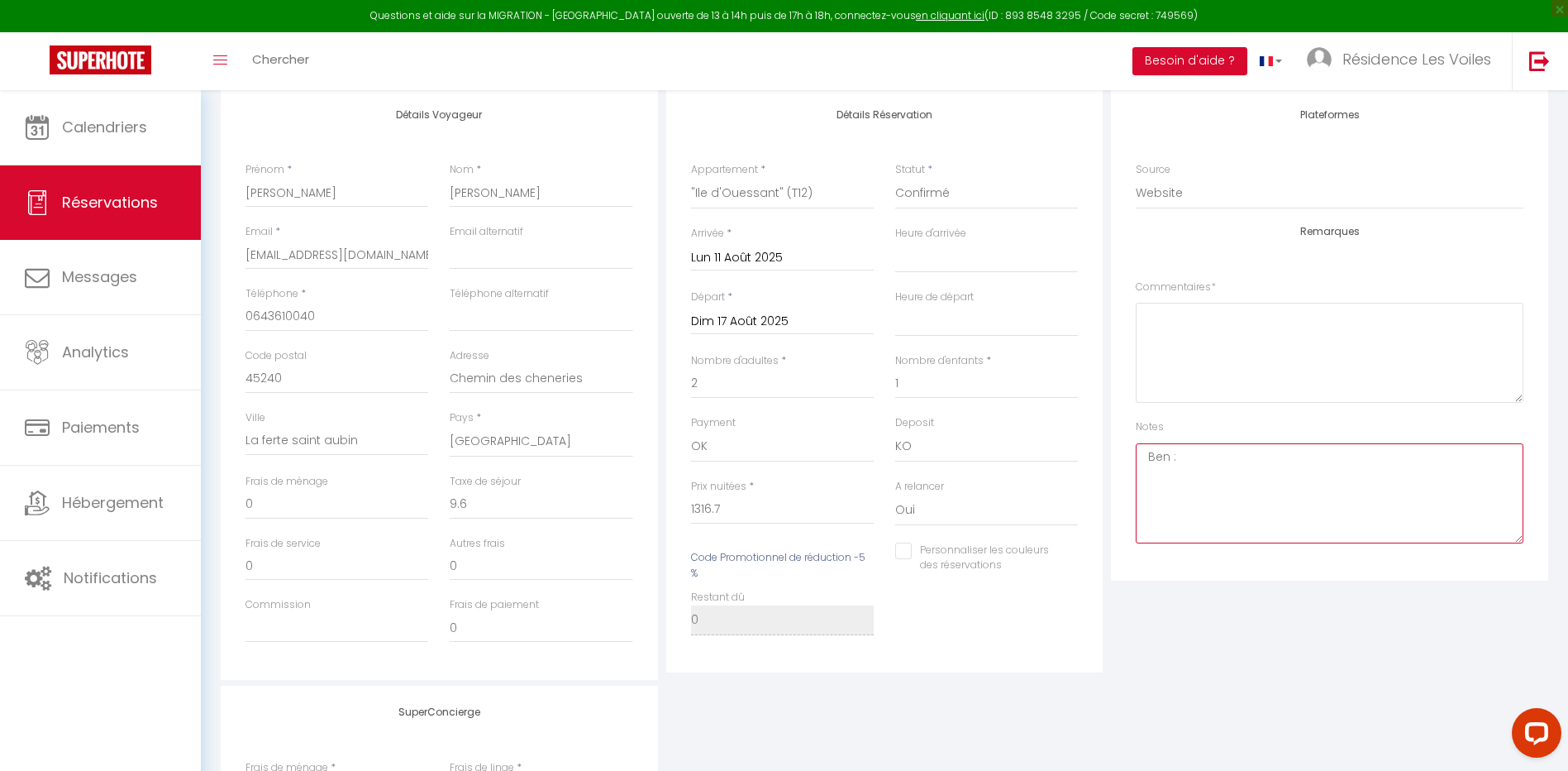
select select
checkbox input "false"
select select
checkbox input "false"
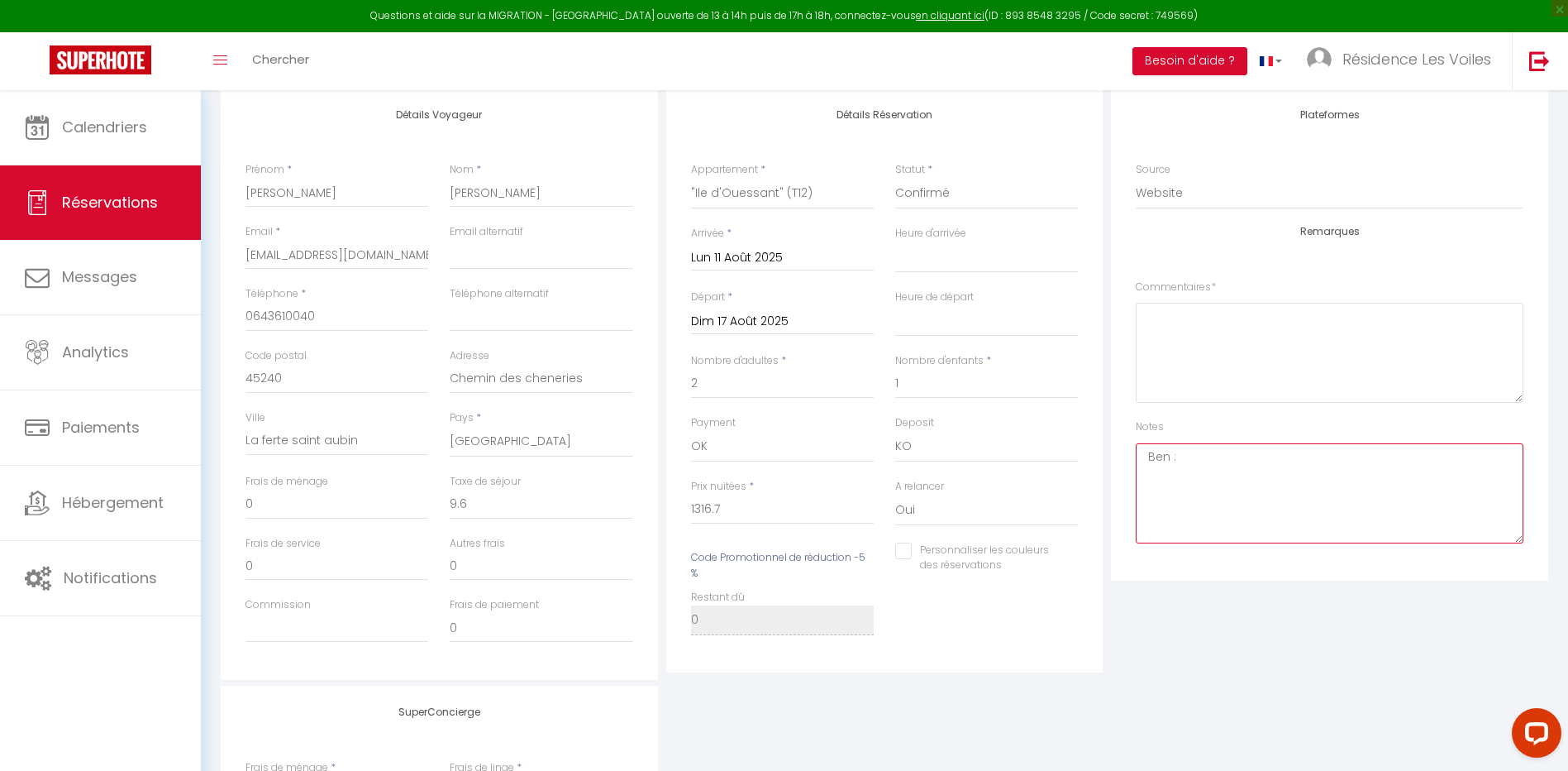
select select
checkbox input "false"
select select
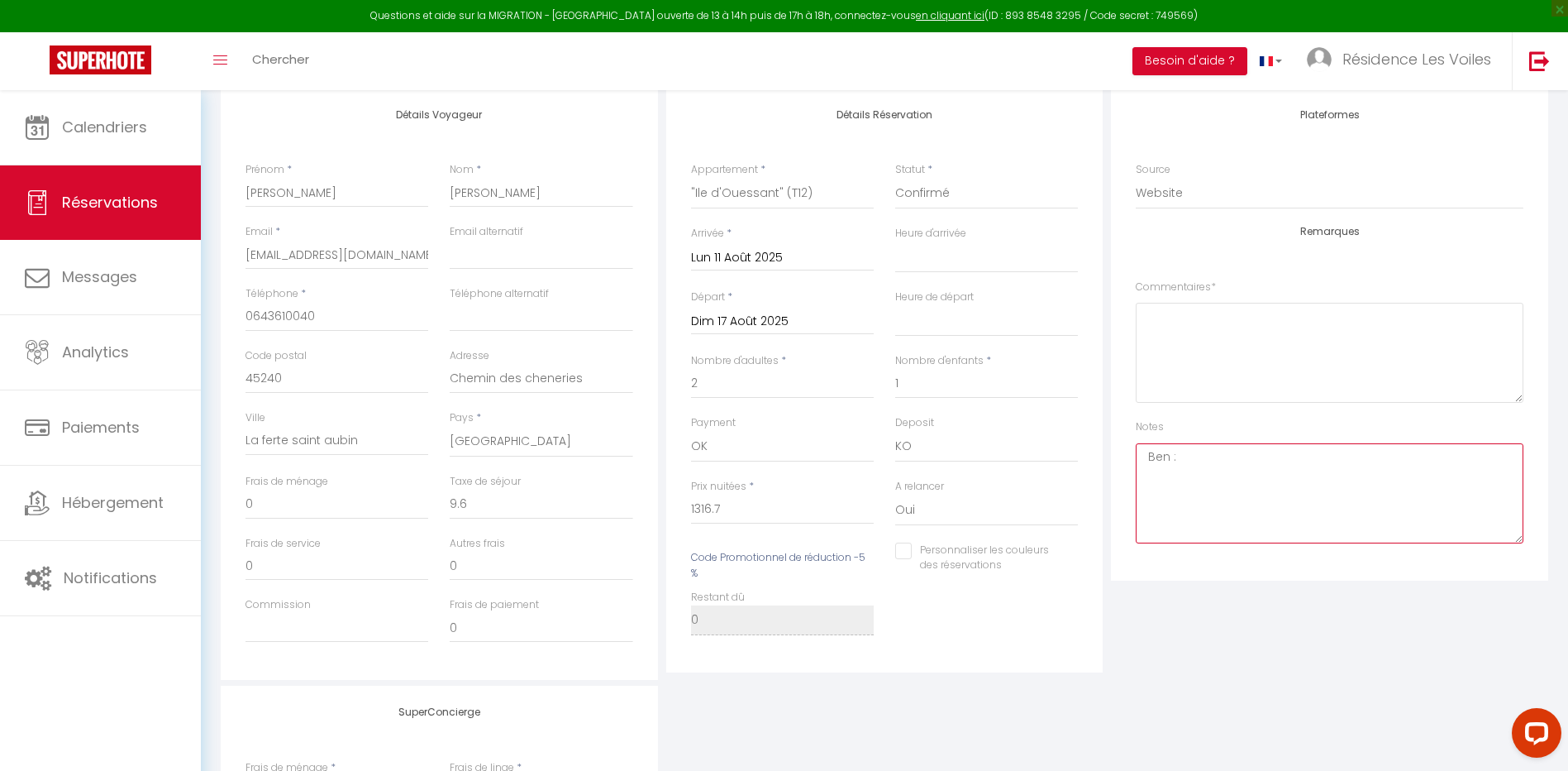
checkbox input "false"
select select
checkbox input "false"
select select
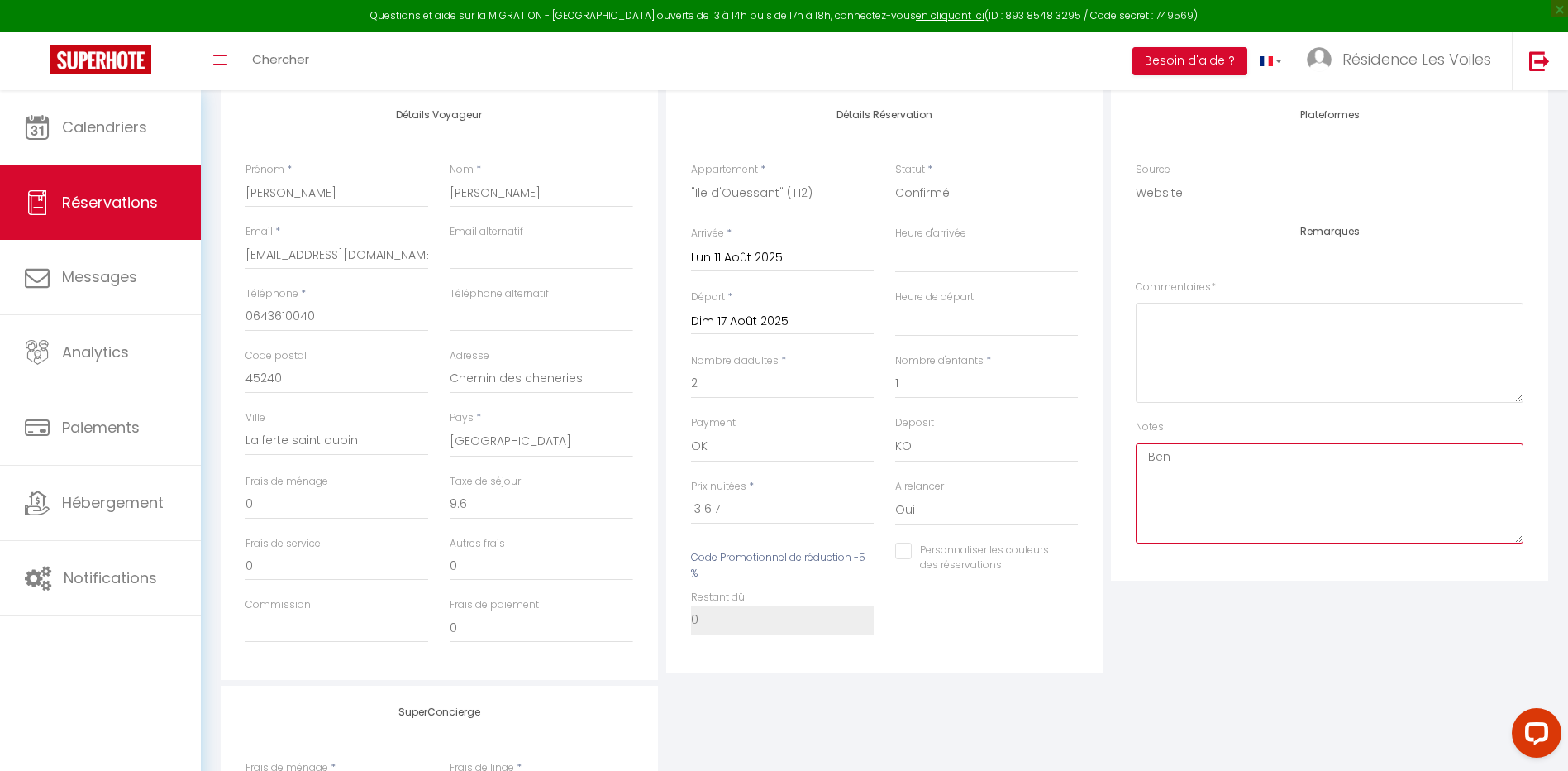
select select
checkbox input "false"
select select
checkbox input "false"
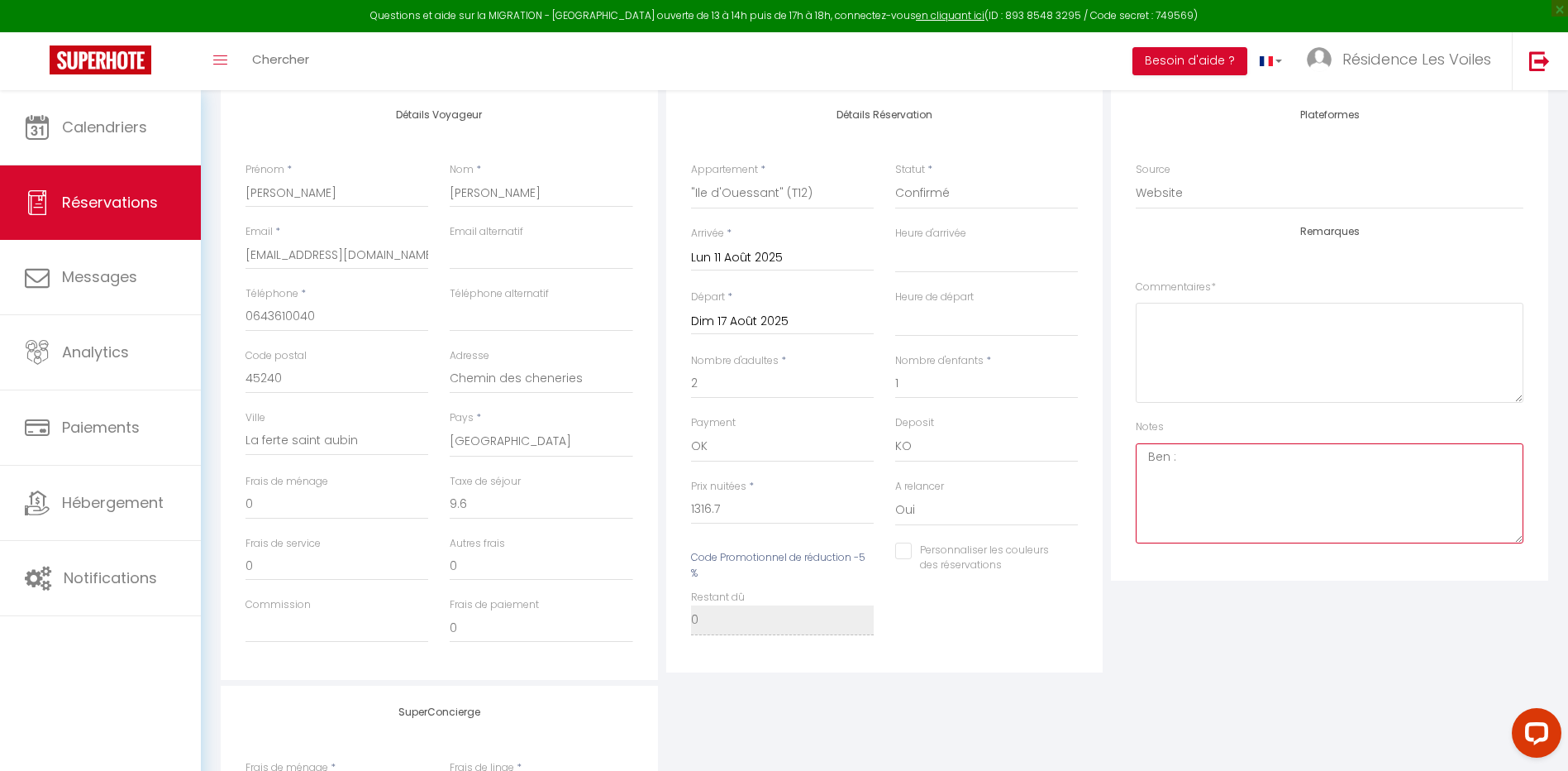
select select
checkbox input "false"
select select
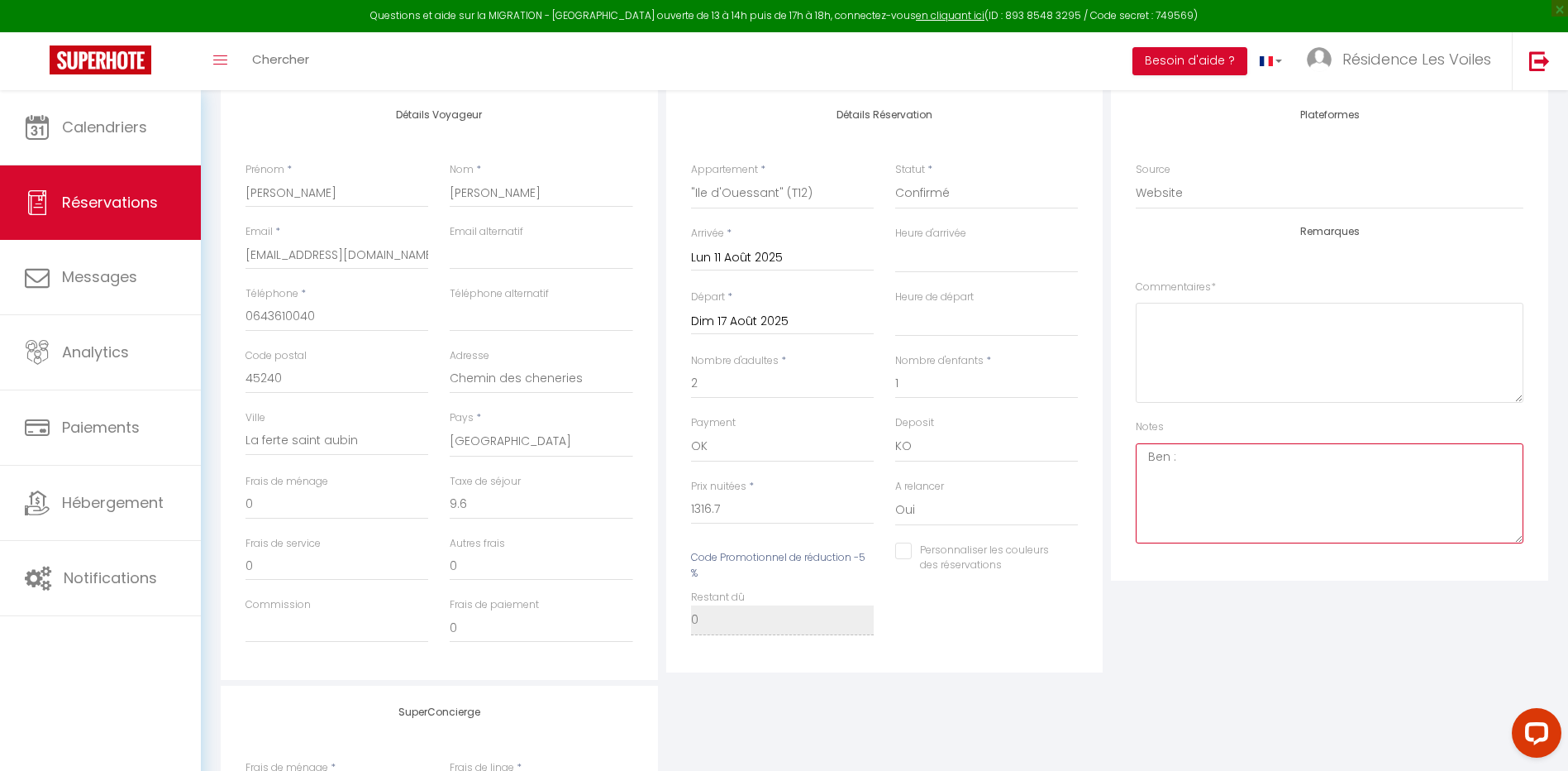
checkbox input "false"
select select
checkbox input "false"
select select
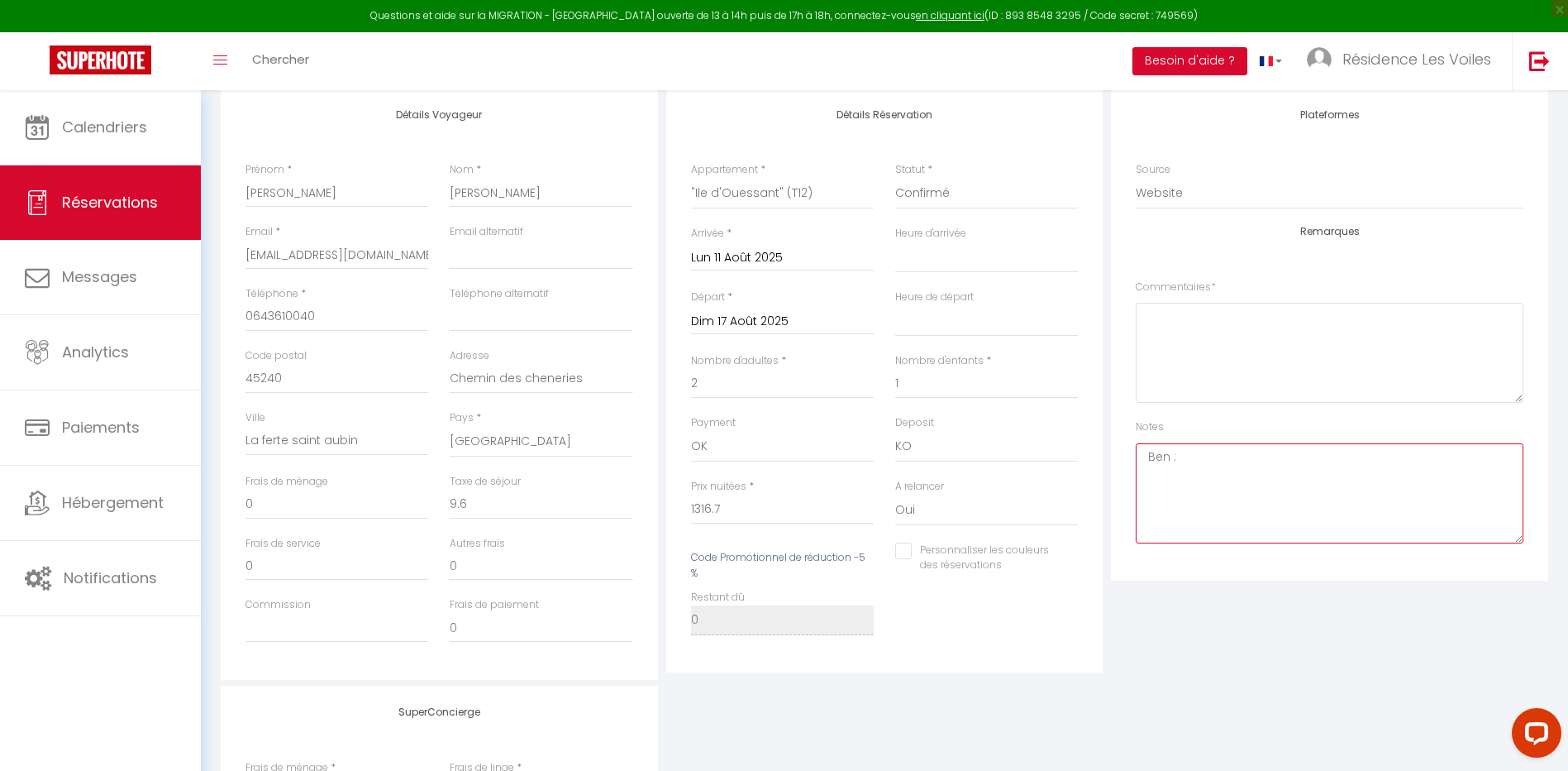
select select
checkbox input "false"
select select
checkbox input "false"
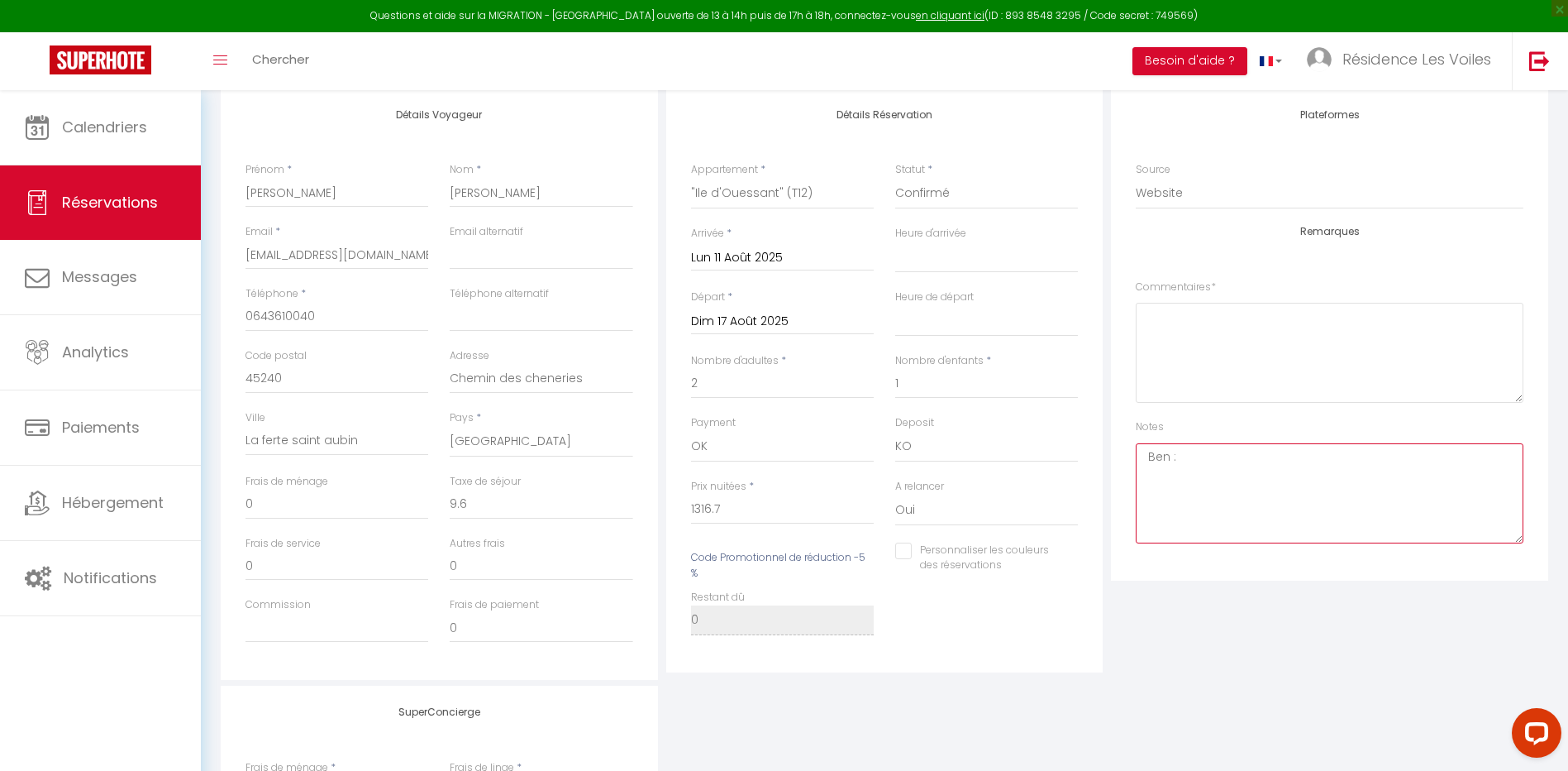
select select
checkbox input "false"
select select
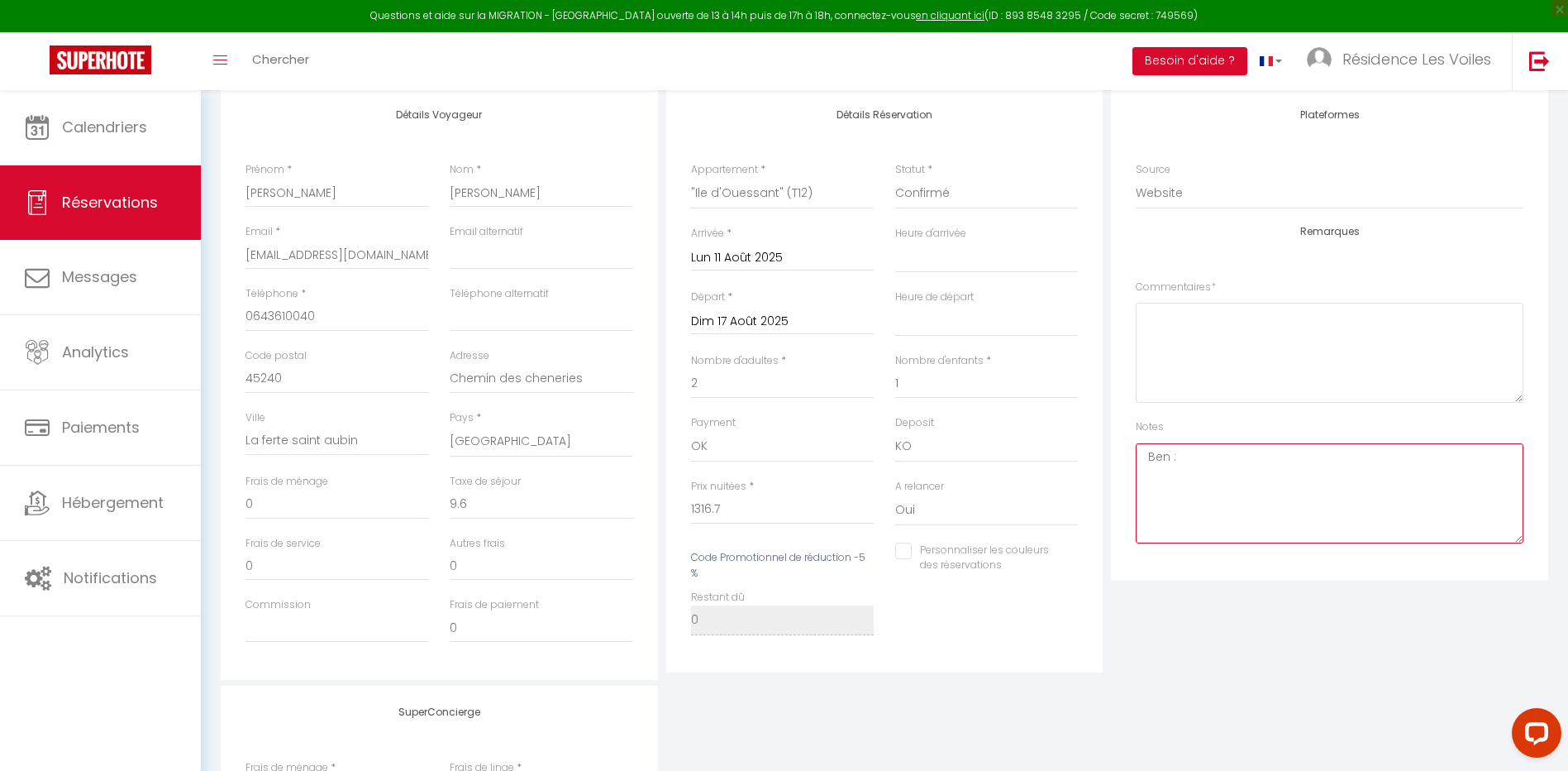
checkbox input "false"
select select
checkbox input "false"
select select
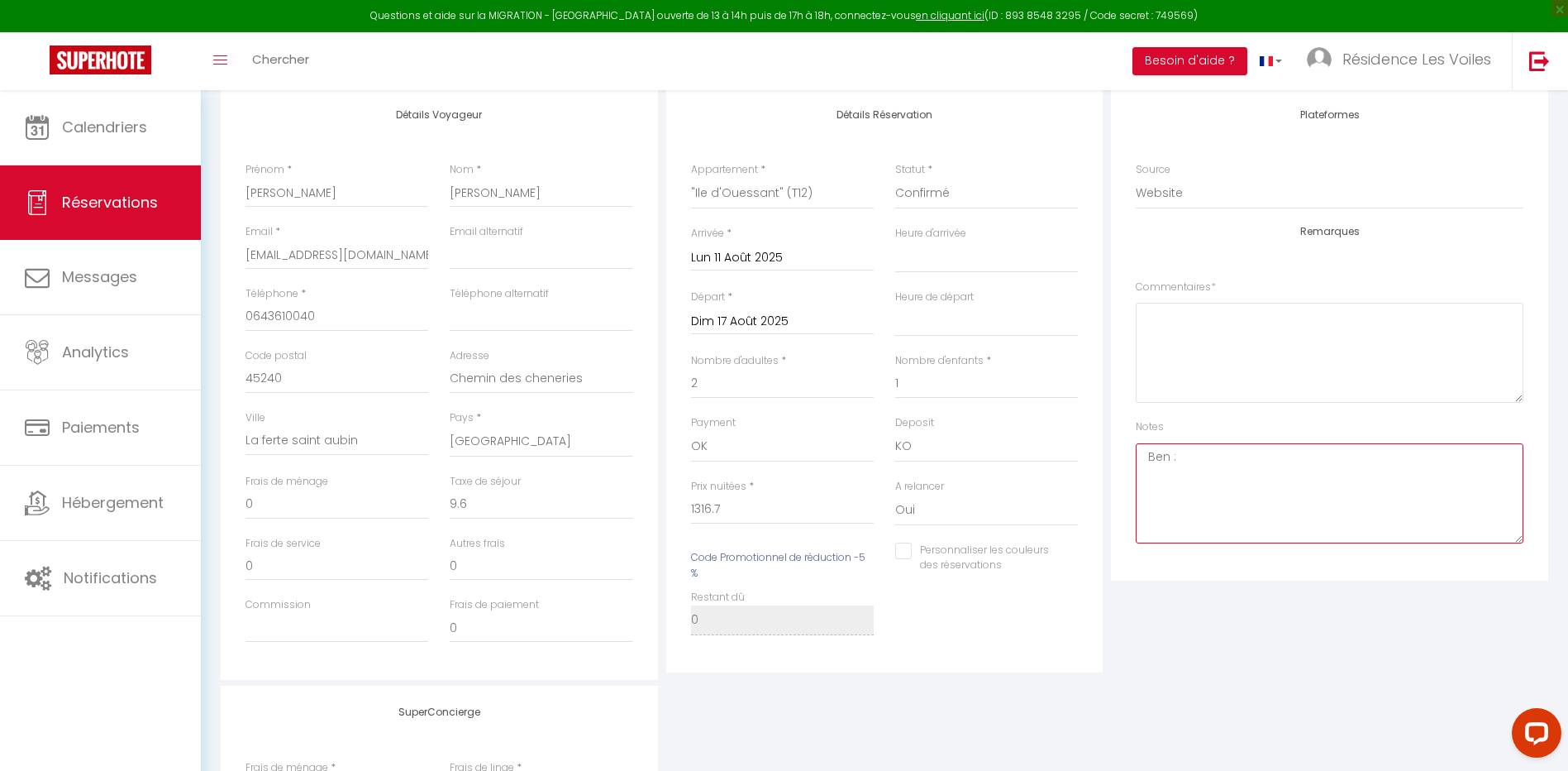
select select
checkbox input "false"
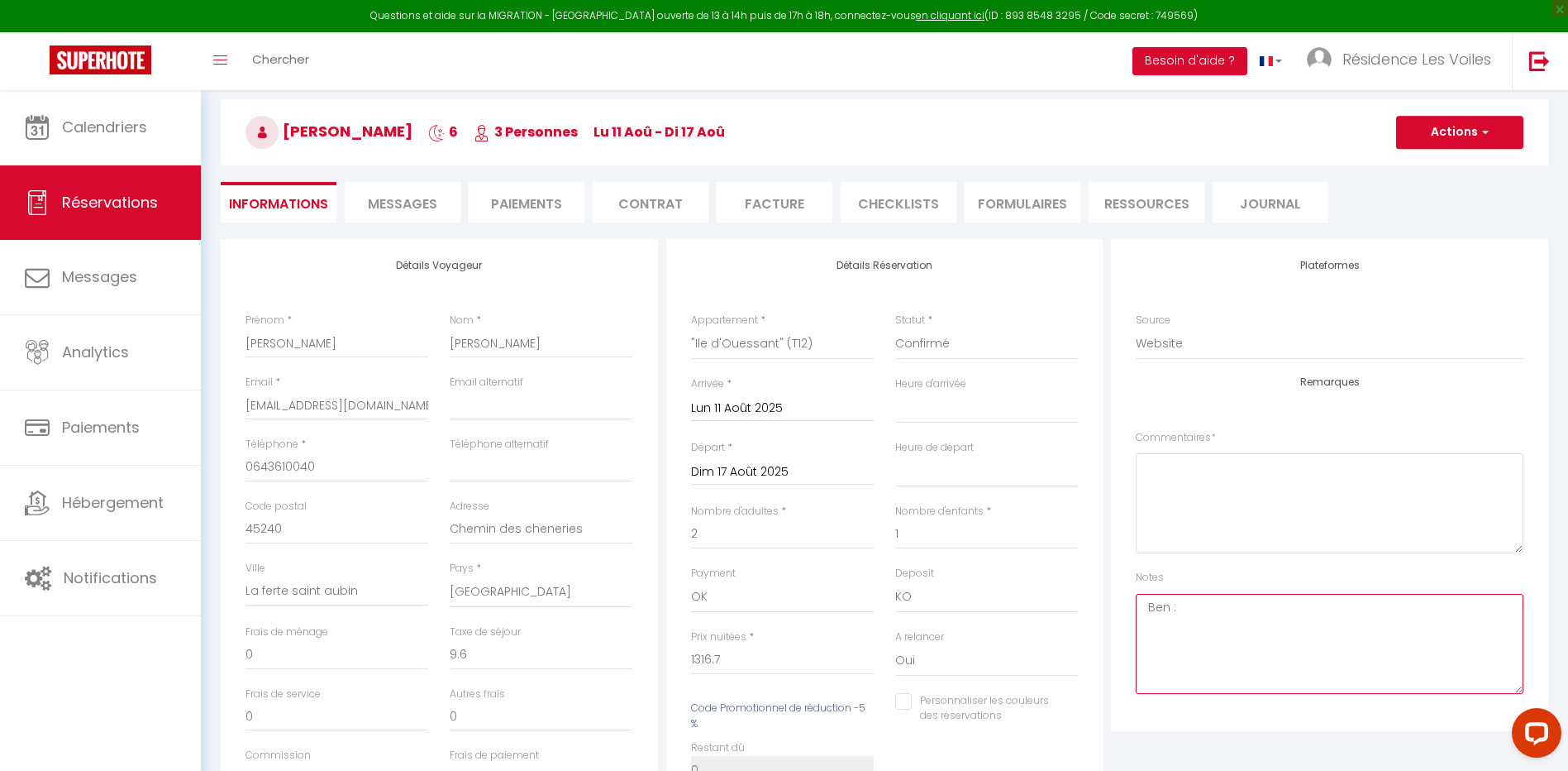
scroll to position [150, 0]
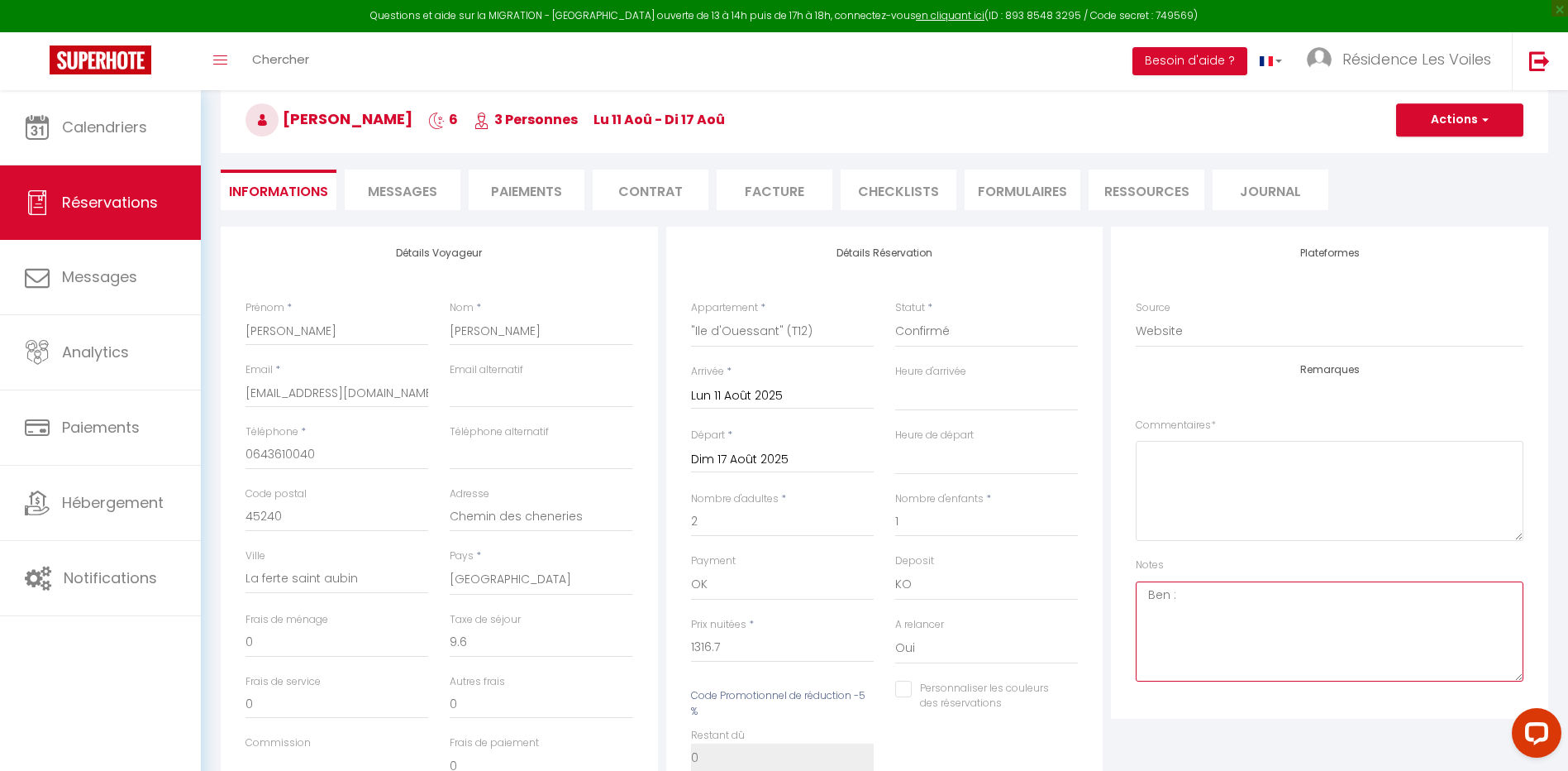
select select
checkbox input "false"
select select
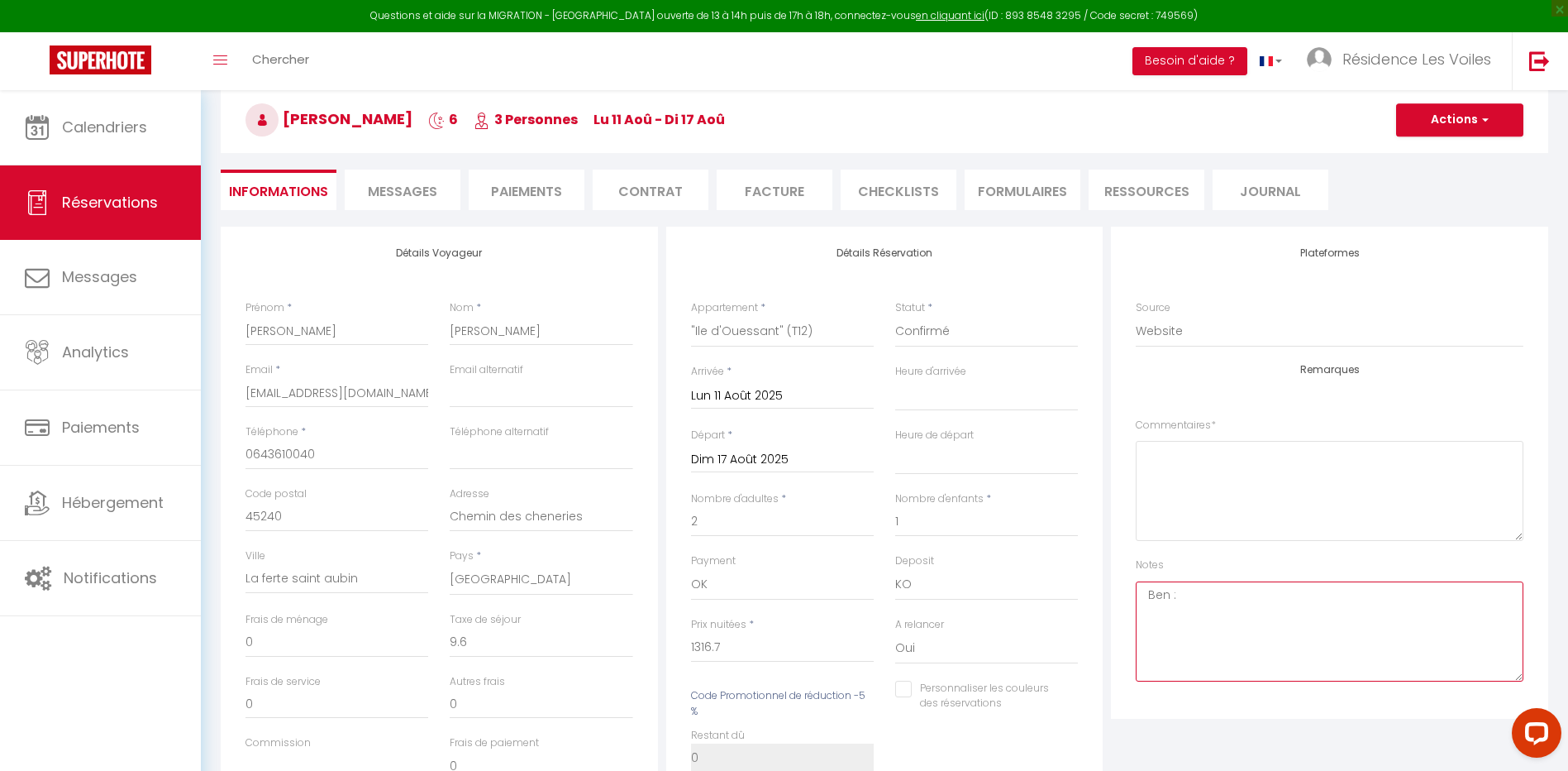
checkbox input "false"
select select
checkbox input "false"
select select
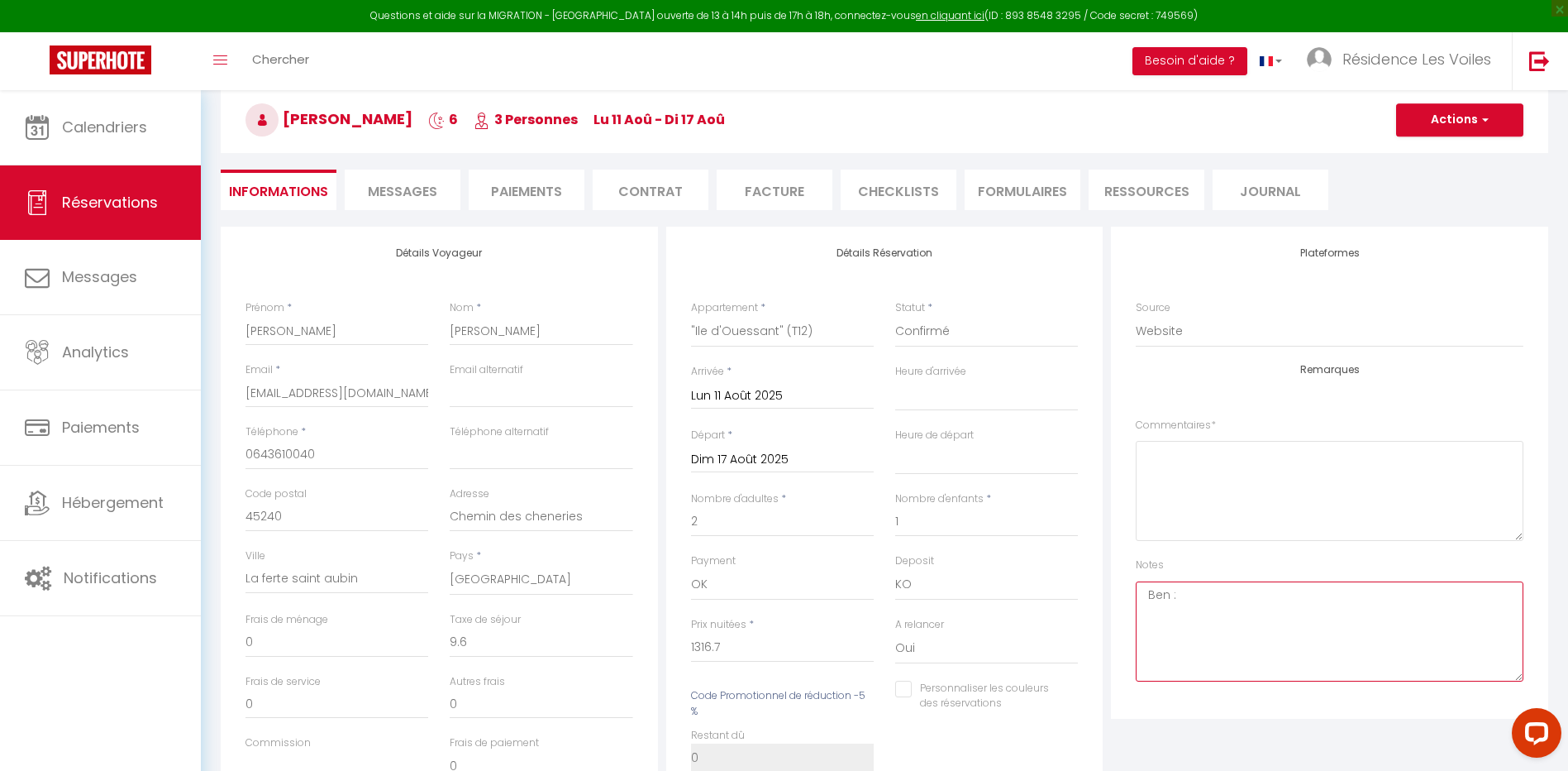
select select
checkbox input "false"
select select
checkbox input "false"
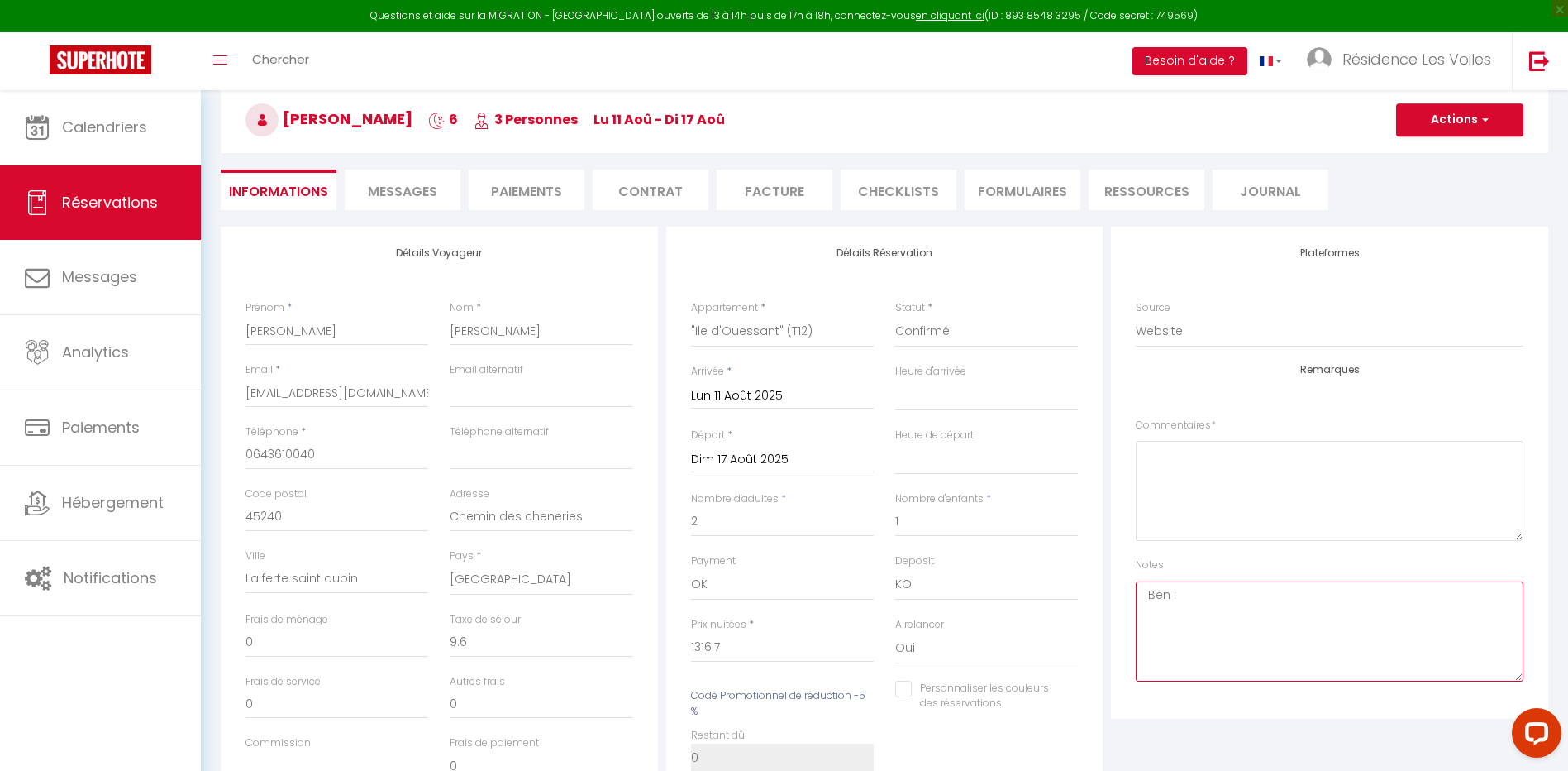
select select
checkbox input "false"
type textarea "Ben : pas de presta Brief ok"
drag, startPoint x: 1454, startPoint y: 122, endPoint x: 1448, endPoint y: 130, distance: 10.0
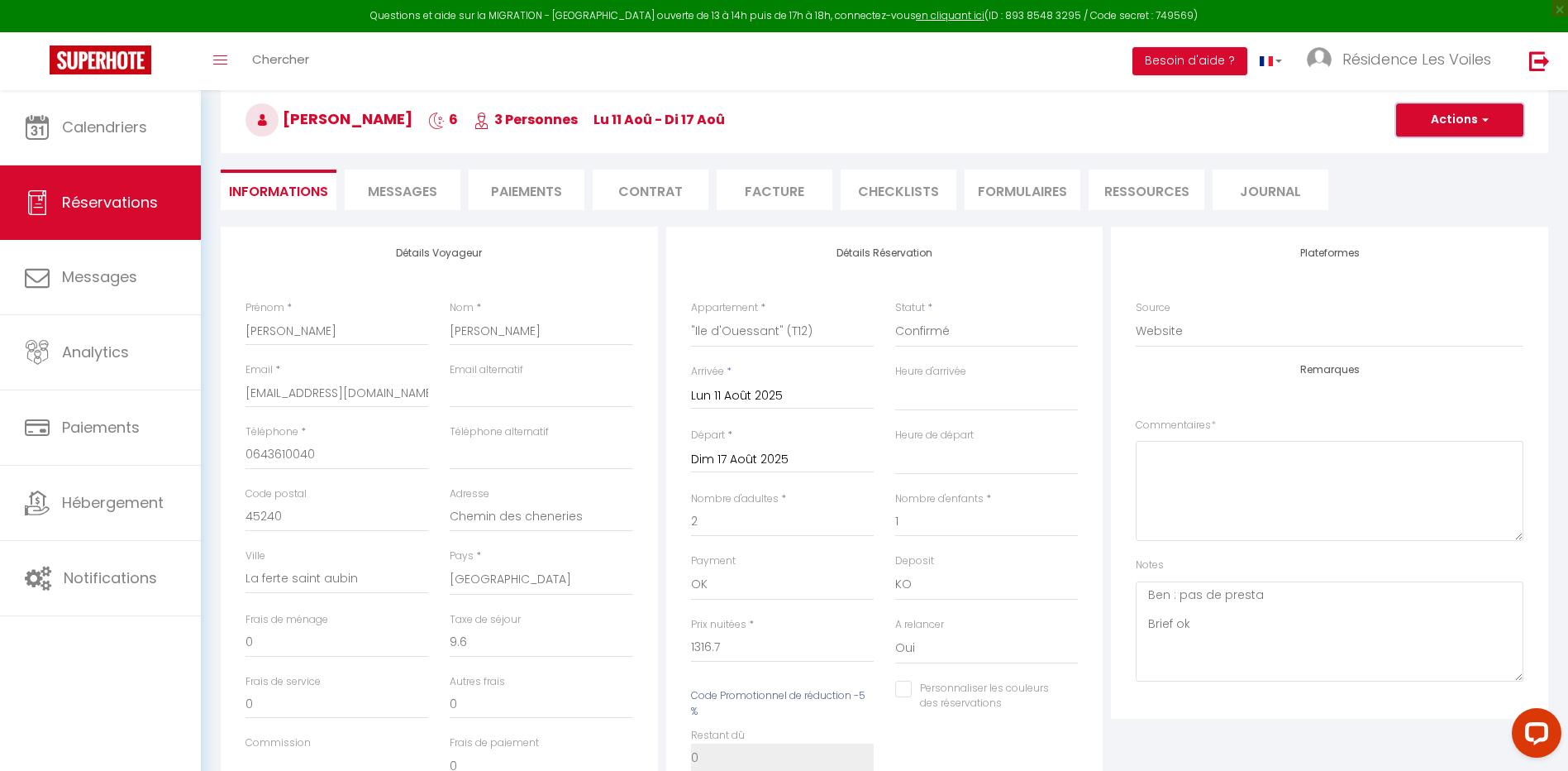
click at [1454, 122] on button "Actions" at bounding box center [1460, 119] width 128 height 33
click at [1430, 152] on link "Enregistrer" at bounding box center [1443, 156] width 131 height 22
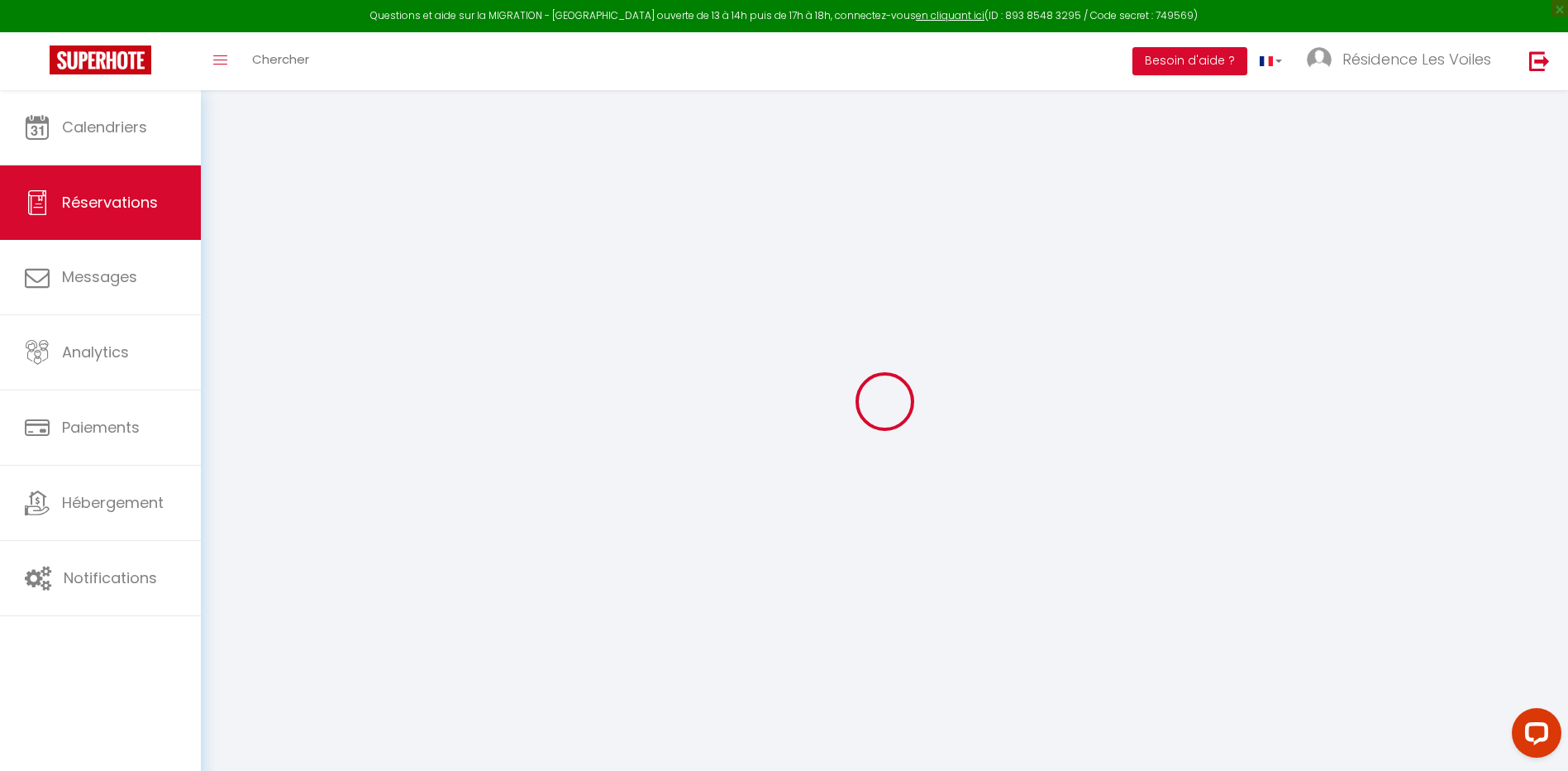
scroll to position [91, 0]
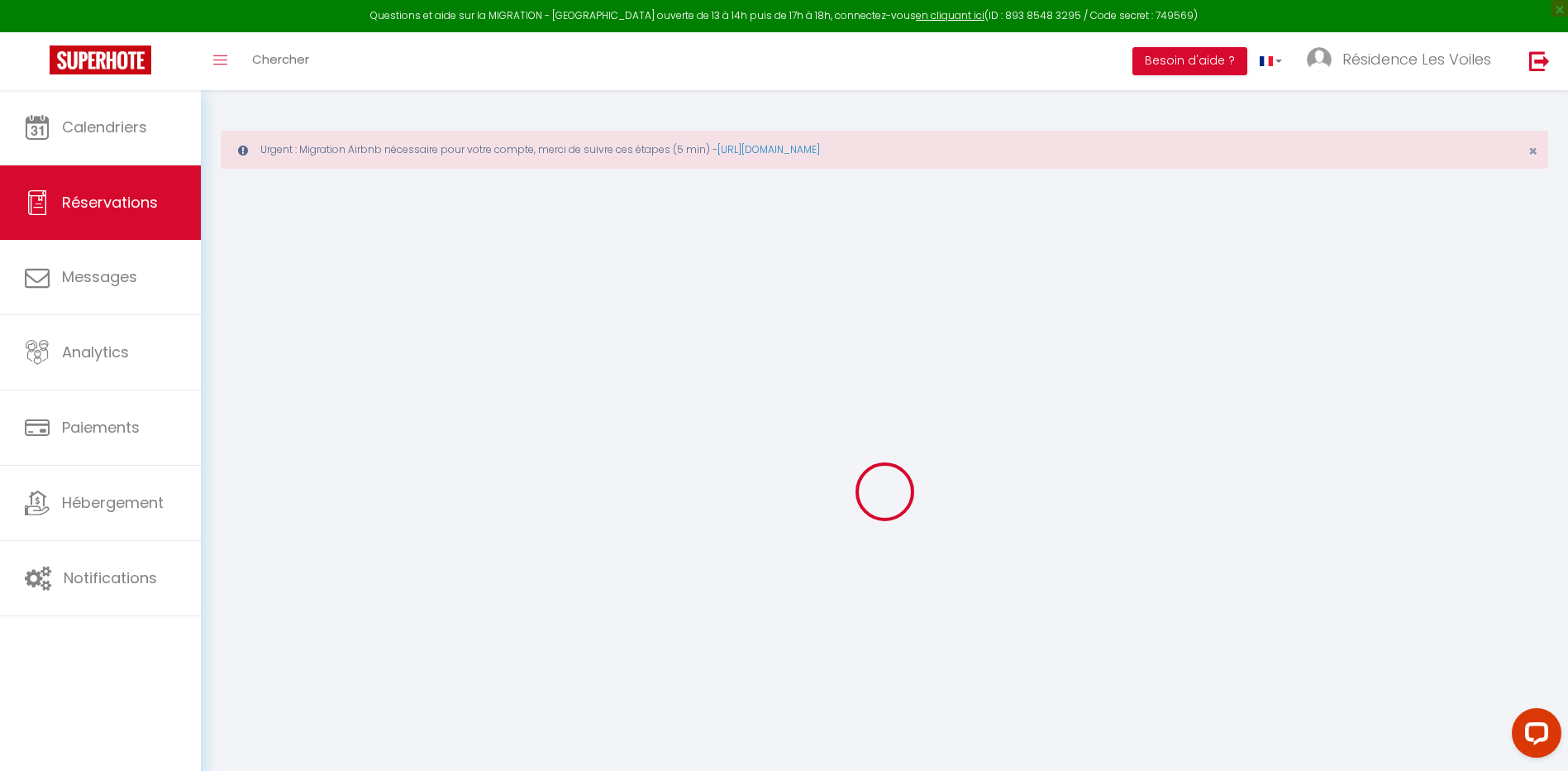
select select "not_cancelled"
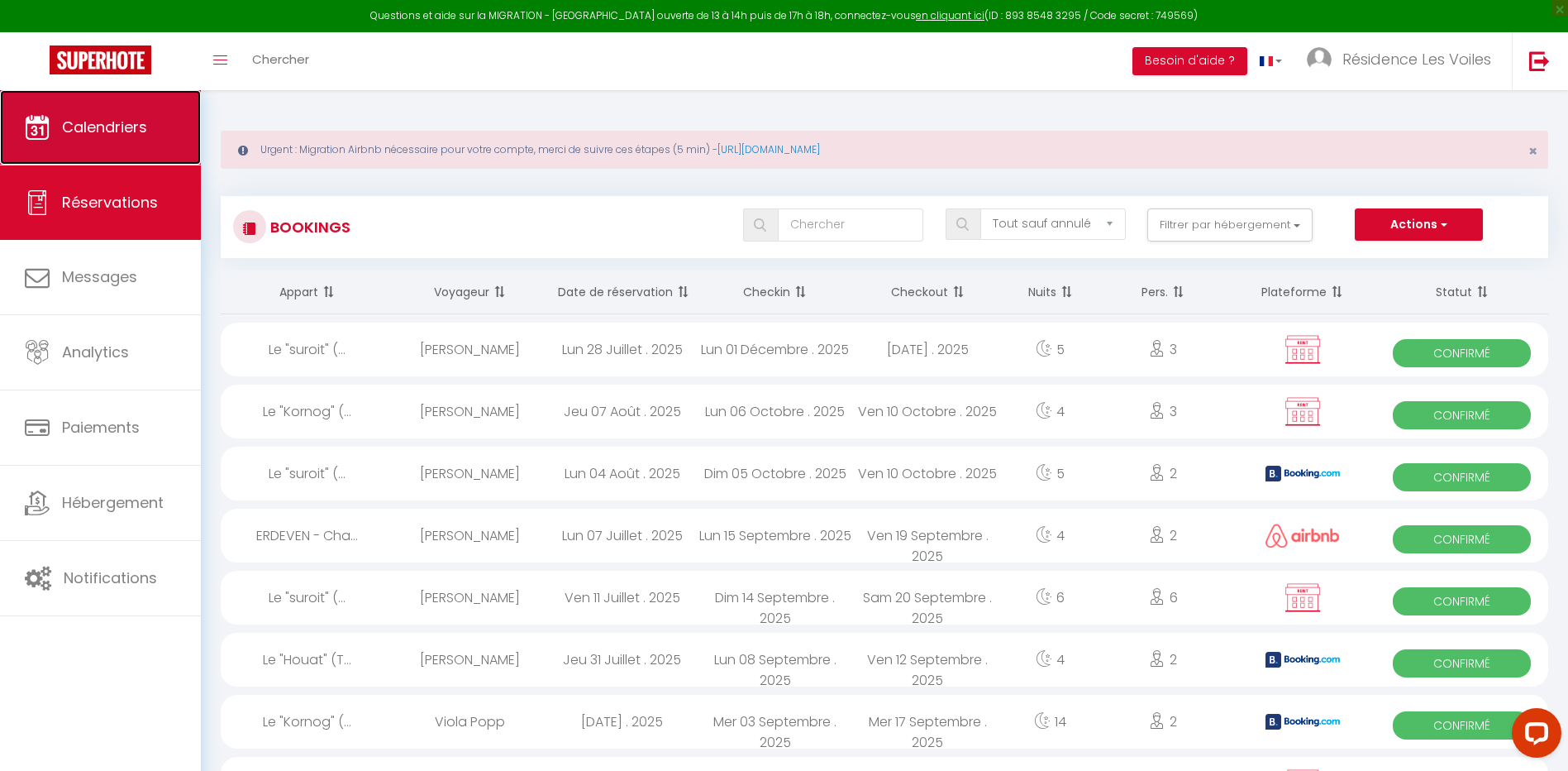
click at [182, 130] on link "Calendriers" at bounding box center [100, 128] width 201 height 74
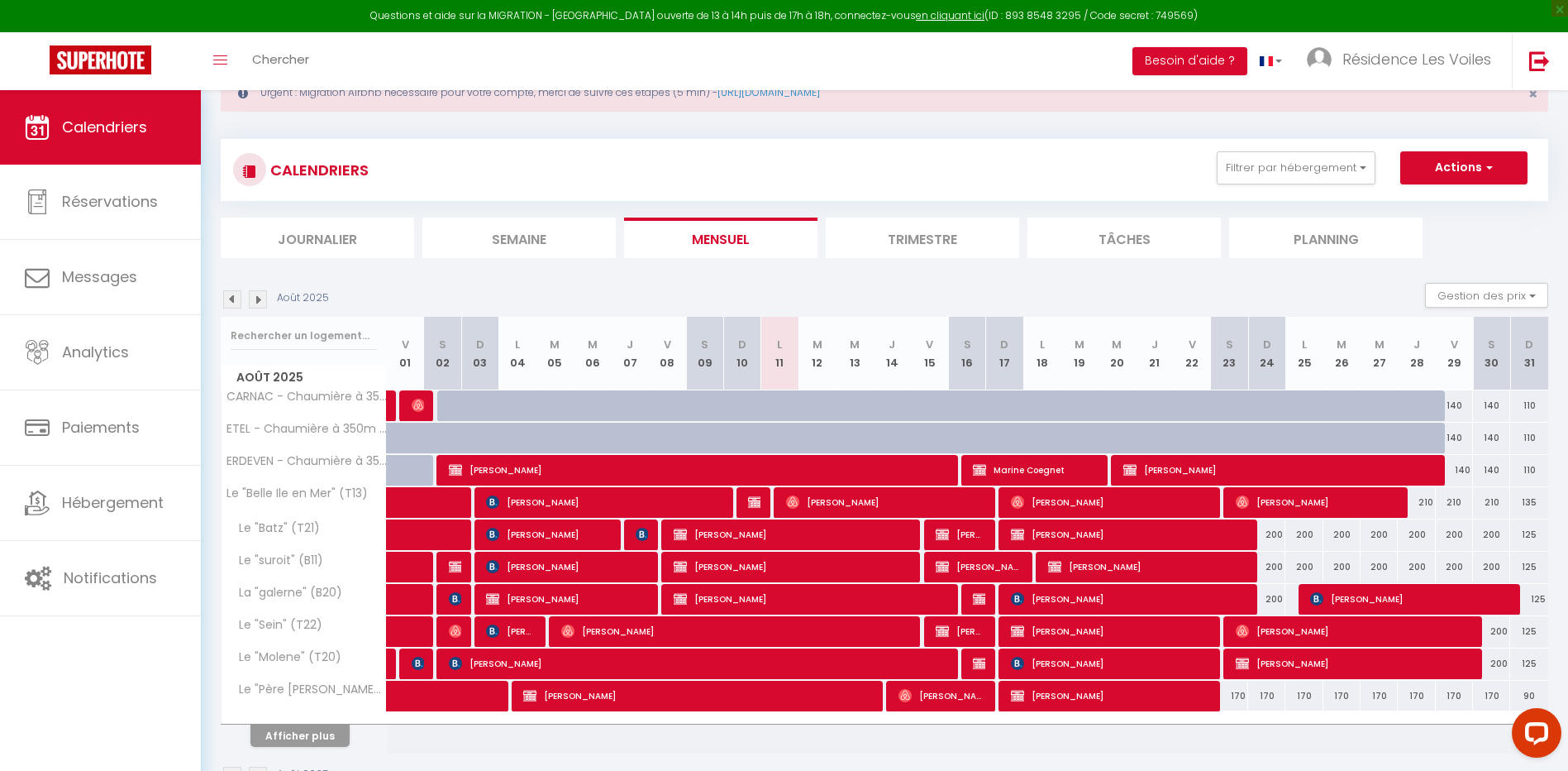
scroll to position [109, 0]
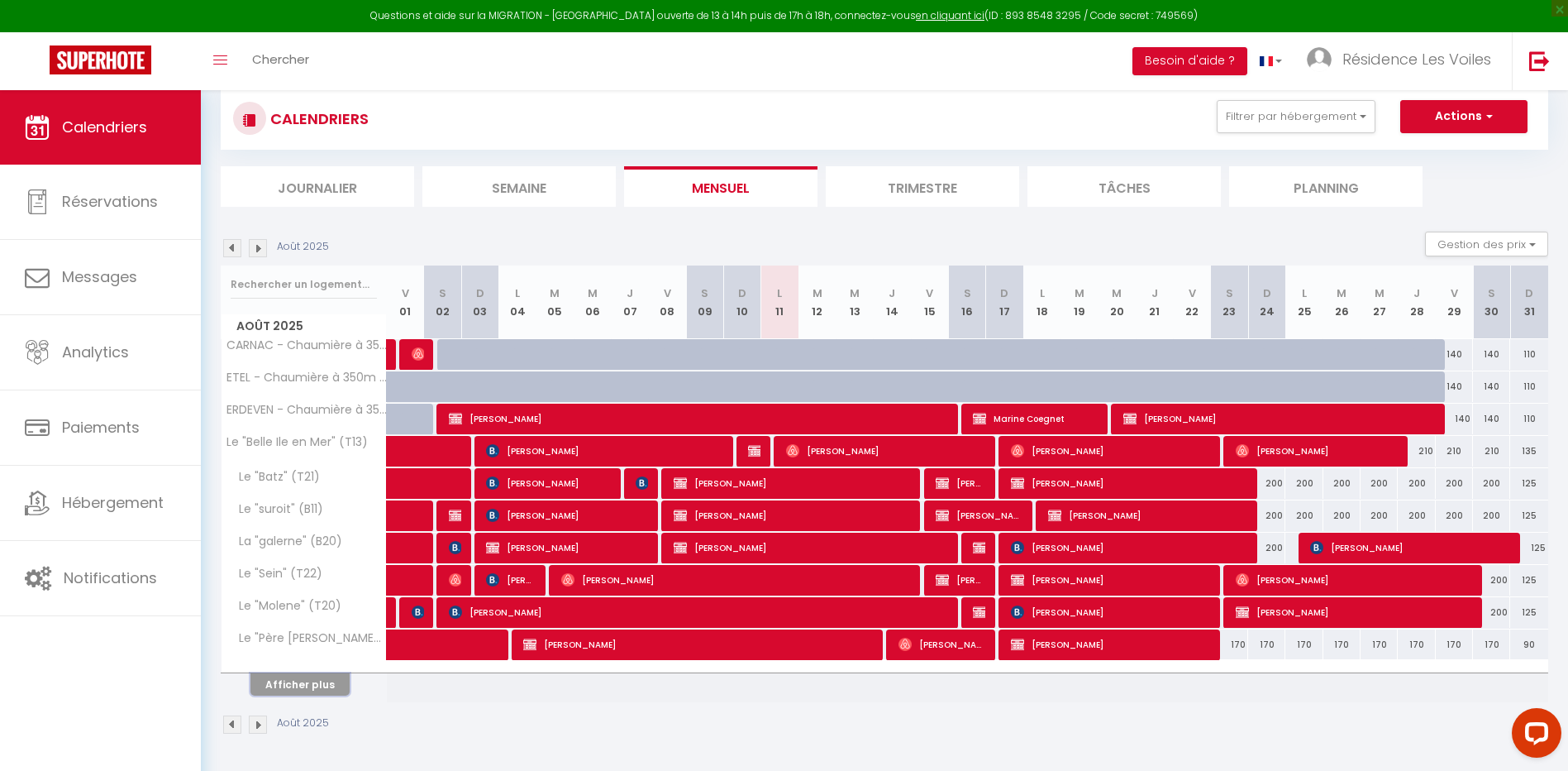
click at [314, 675] on button "Afficher plus" at bounding box center [300, 683] width 99 height 22
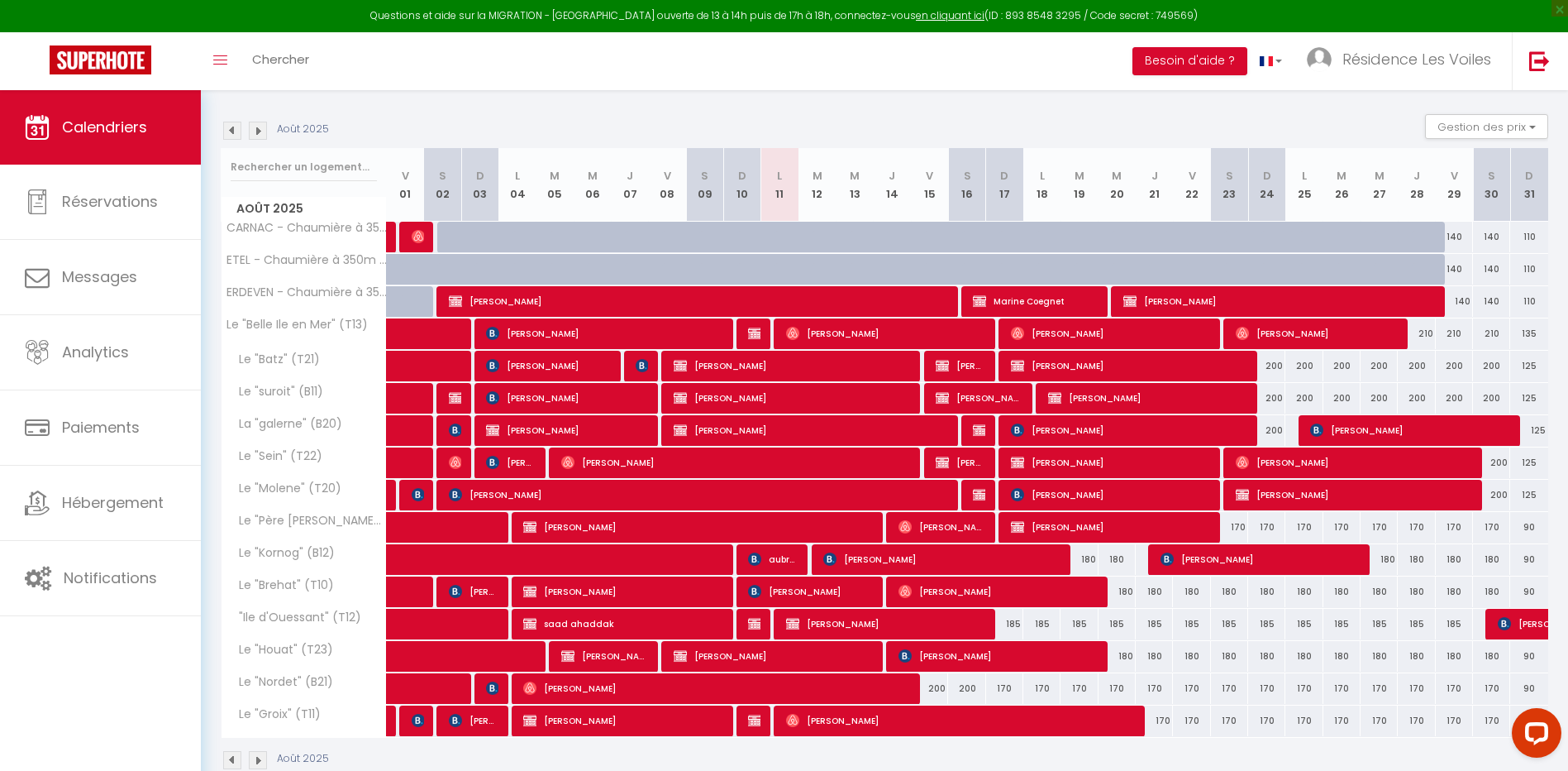
scroll to position [247, 0]
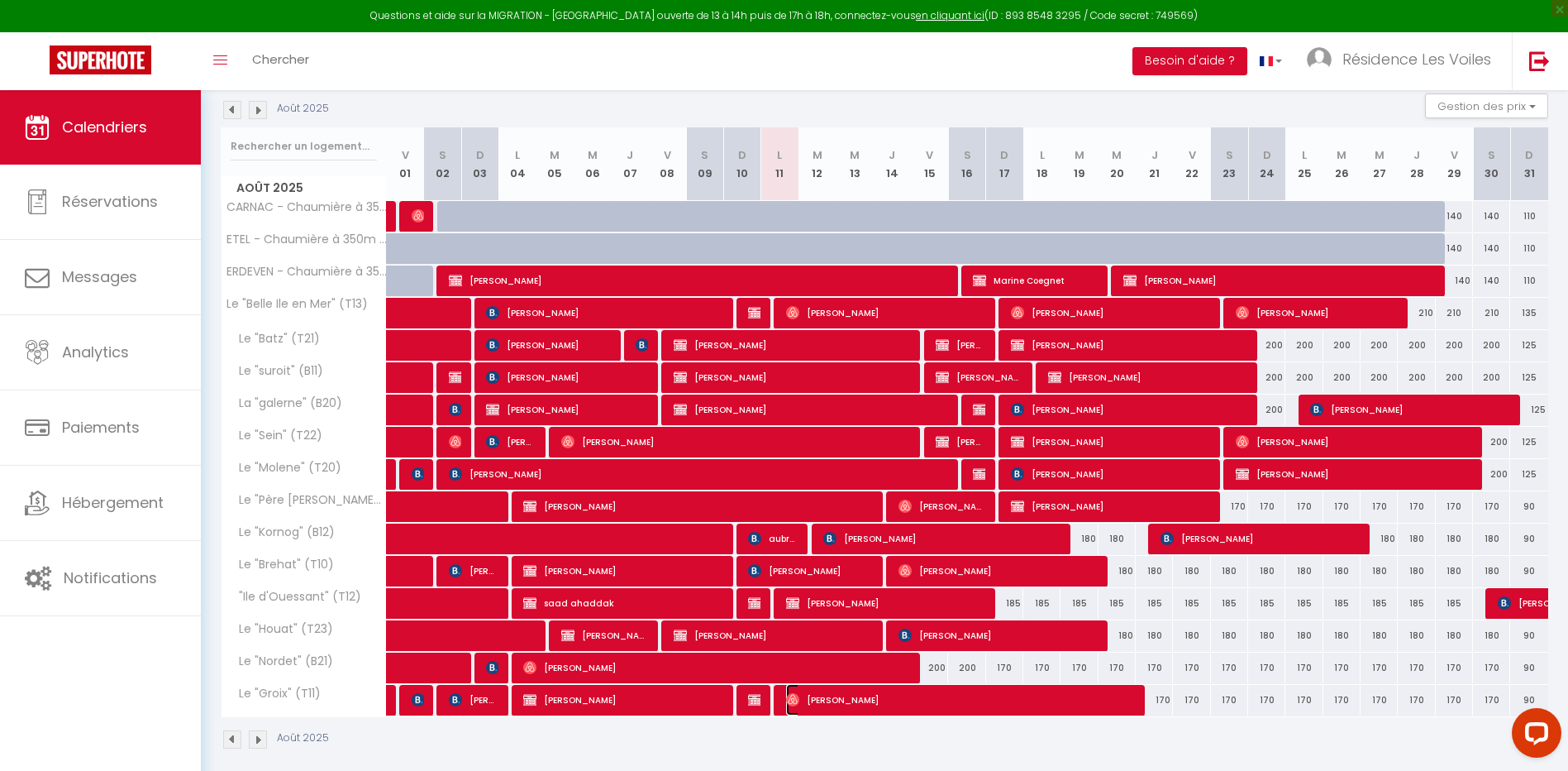
click at [833, 703] on span "[PERSON_NAME]" at bounding box center [959, 700] width 347 height 31
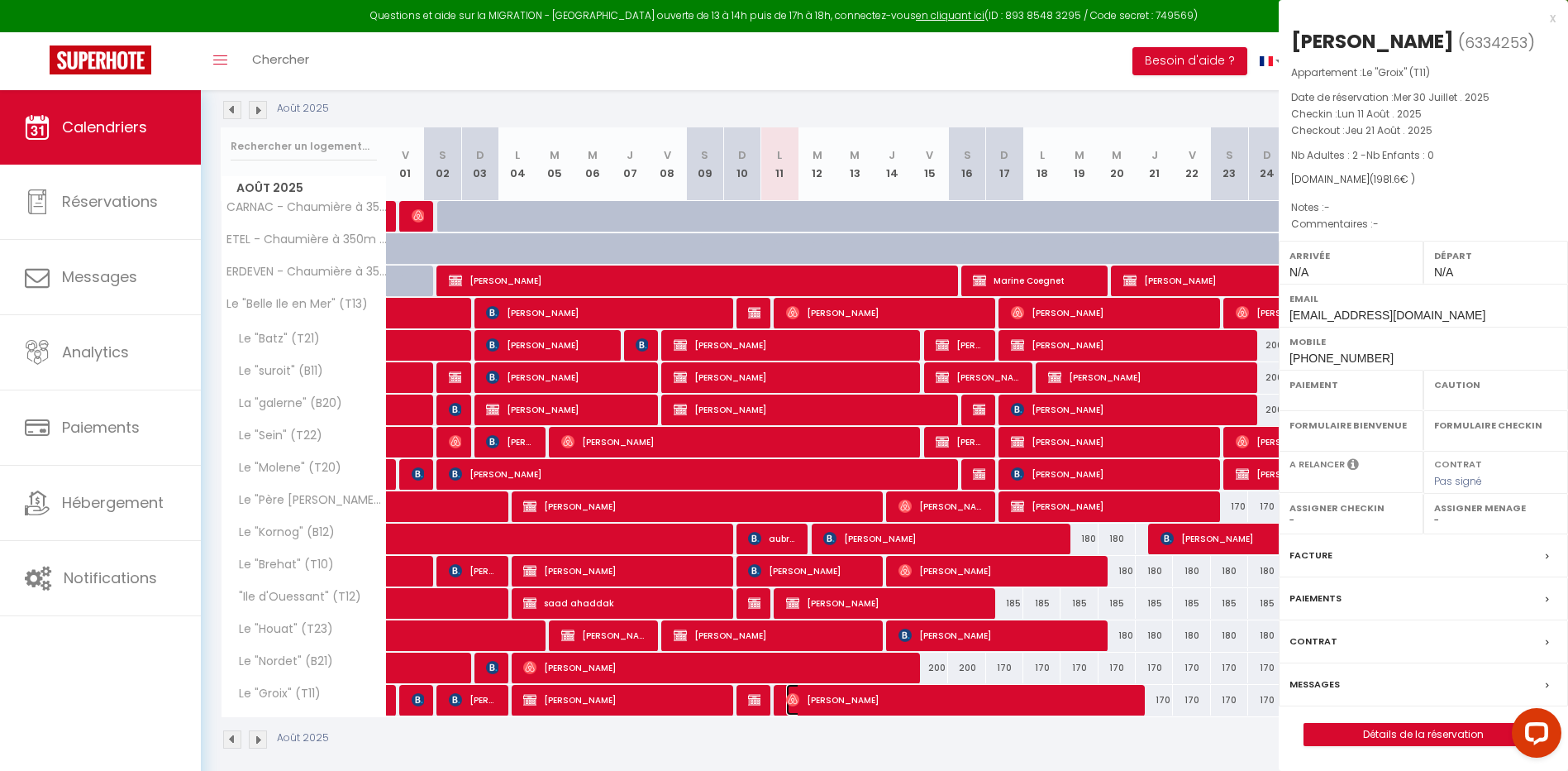
select select "OK"
select select "0"
select select "1"
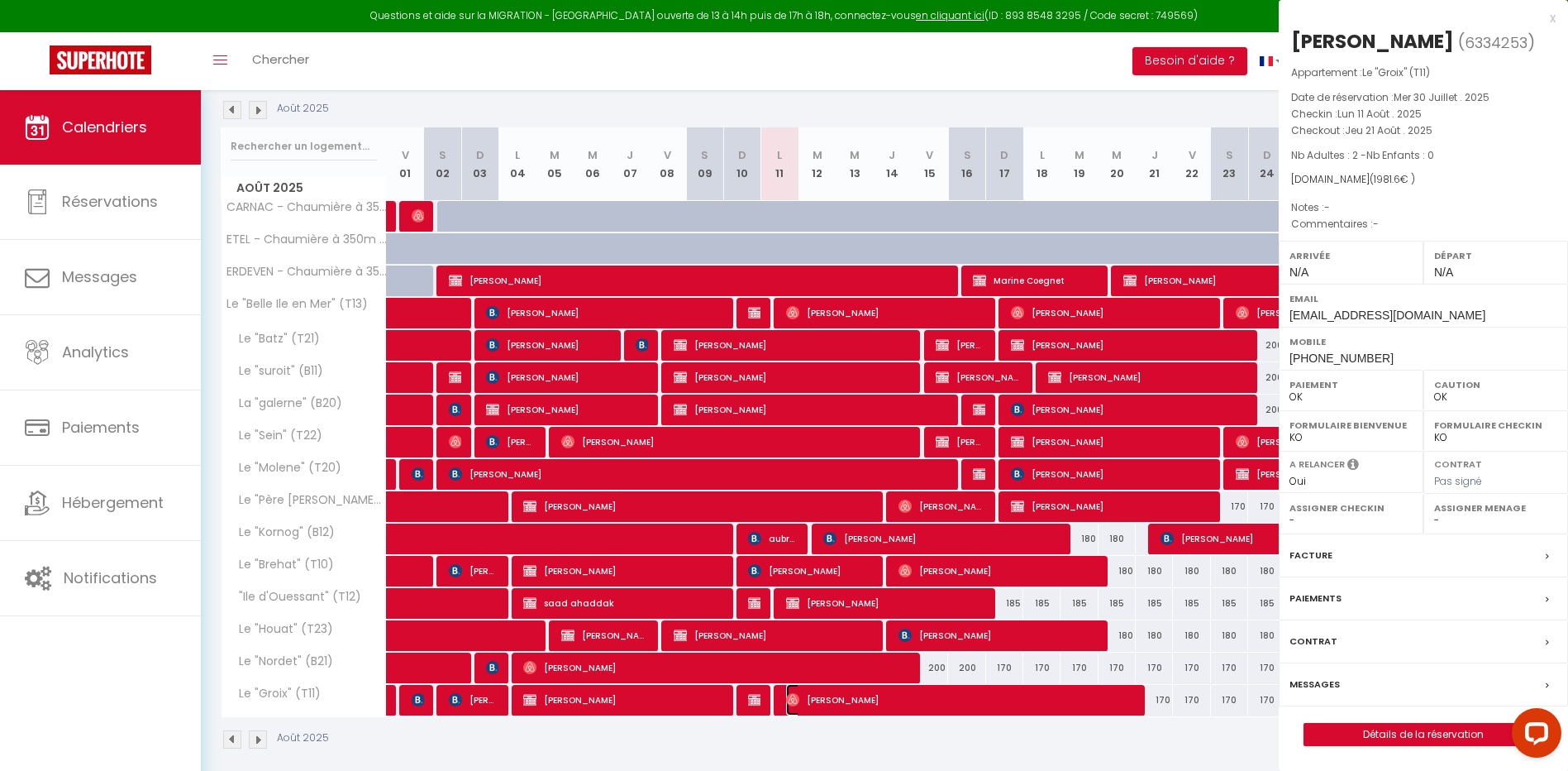
select select
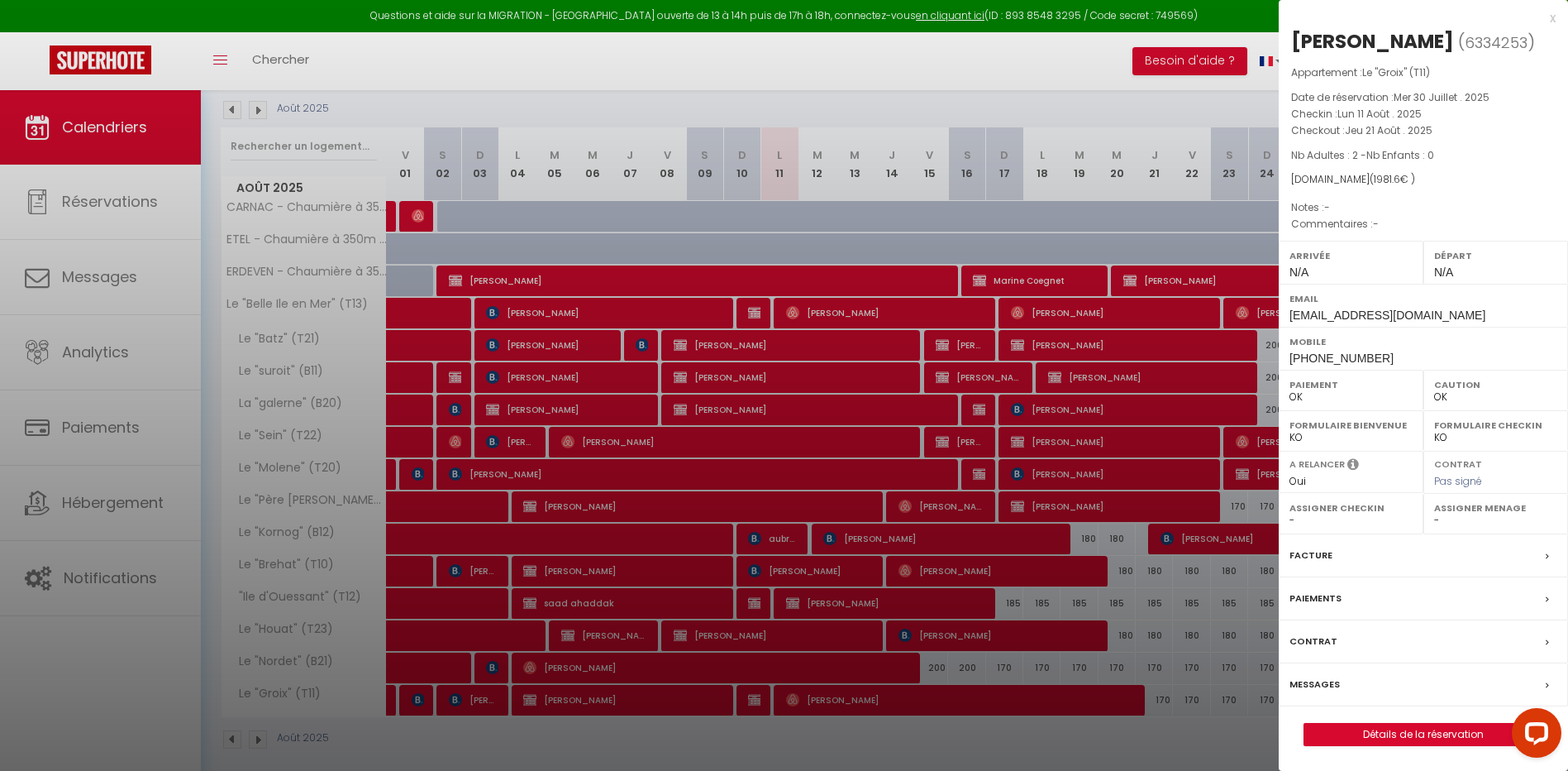
click at [1332, 686] on label "Messages" at bounding box center [1315, 684] width 50 height 17
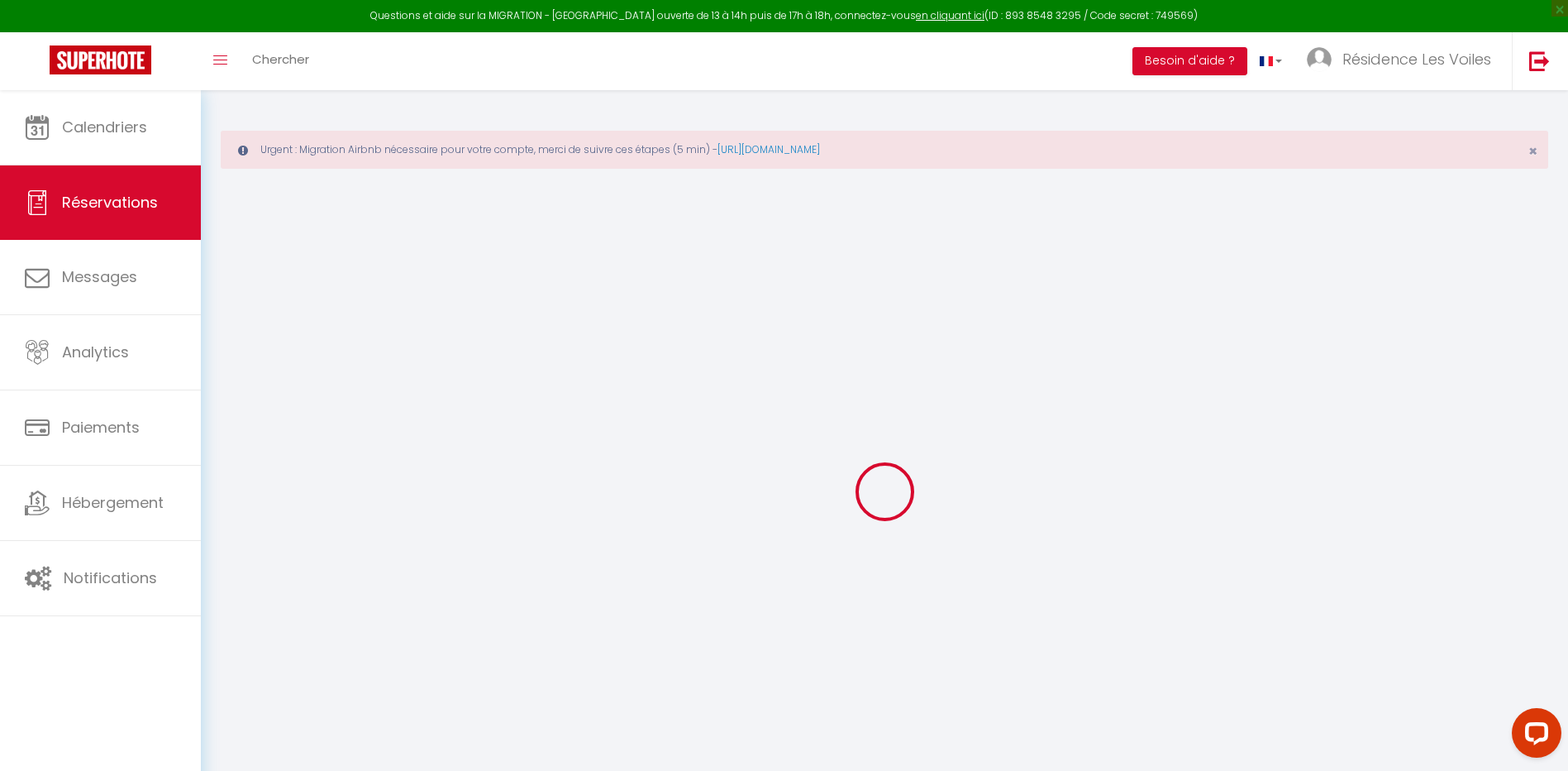
select select
checkbox input "false"
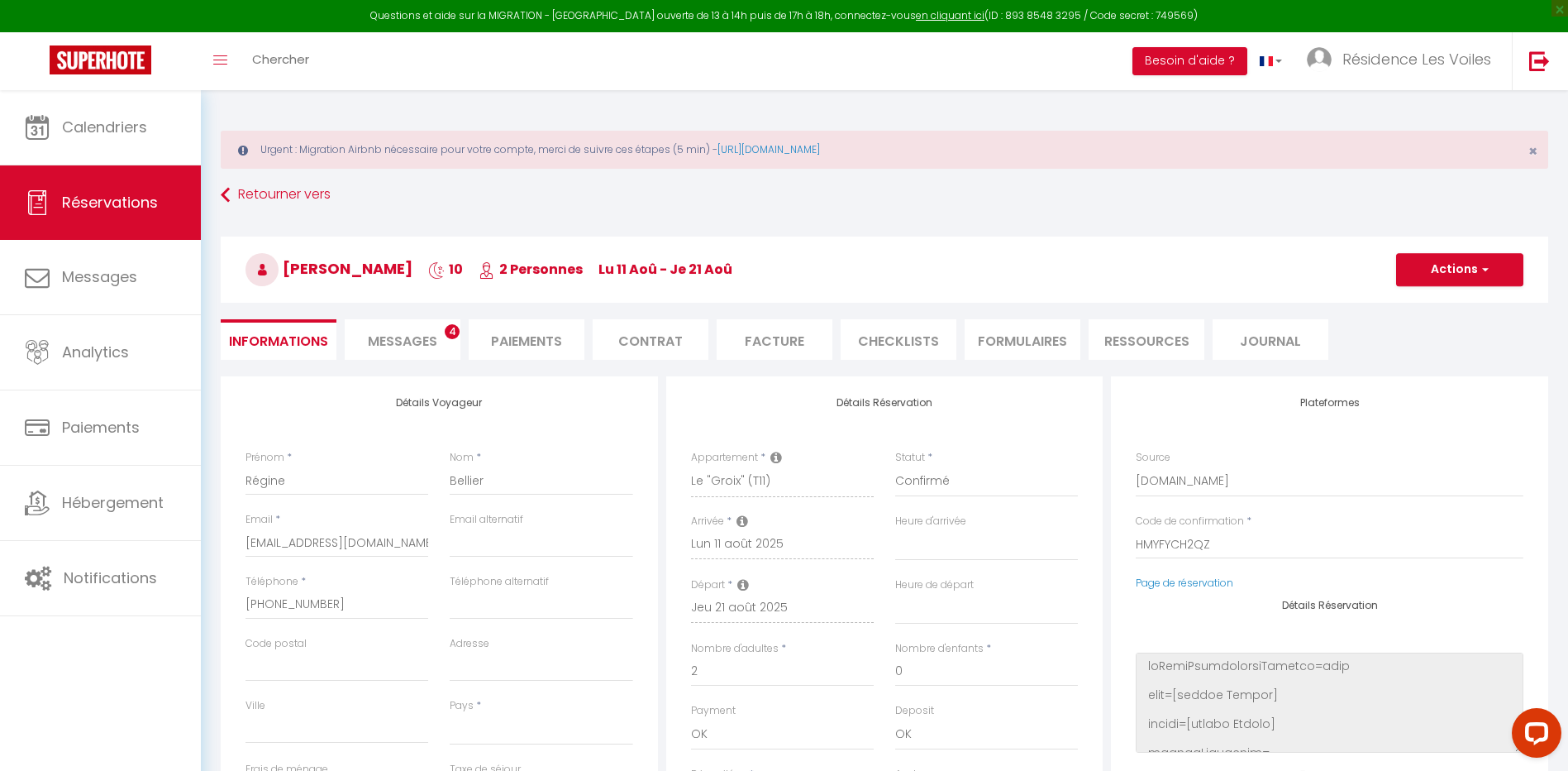
select select
checkbox input "false"
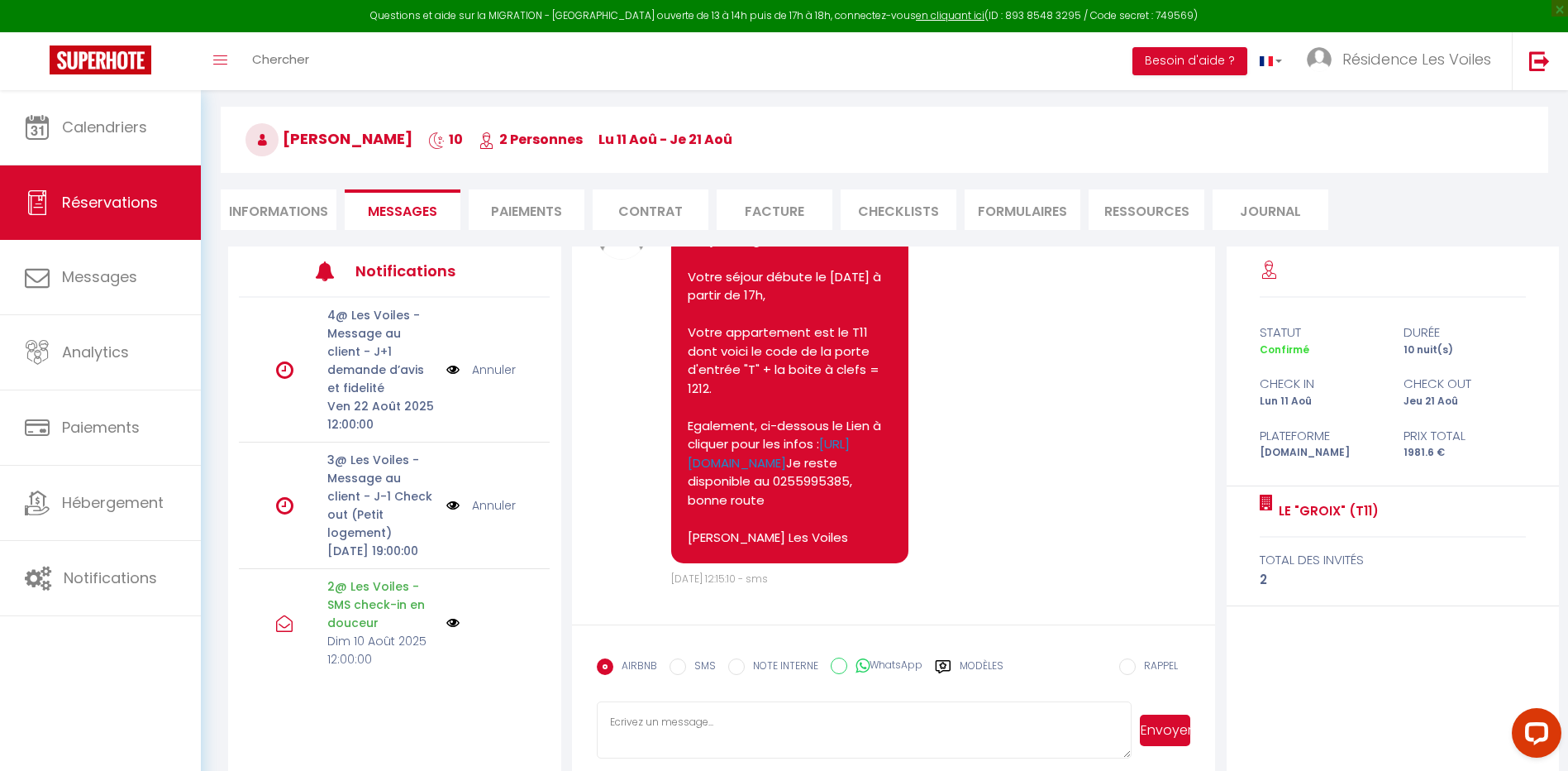
scroll to position [150, 0]
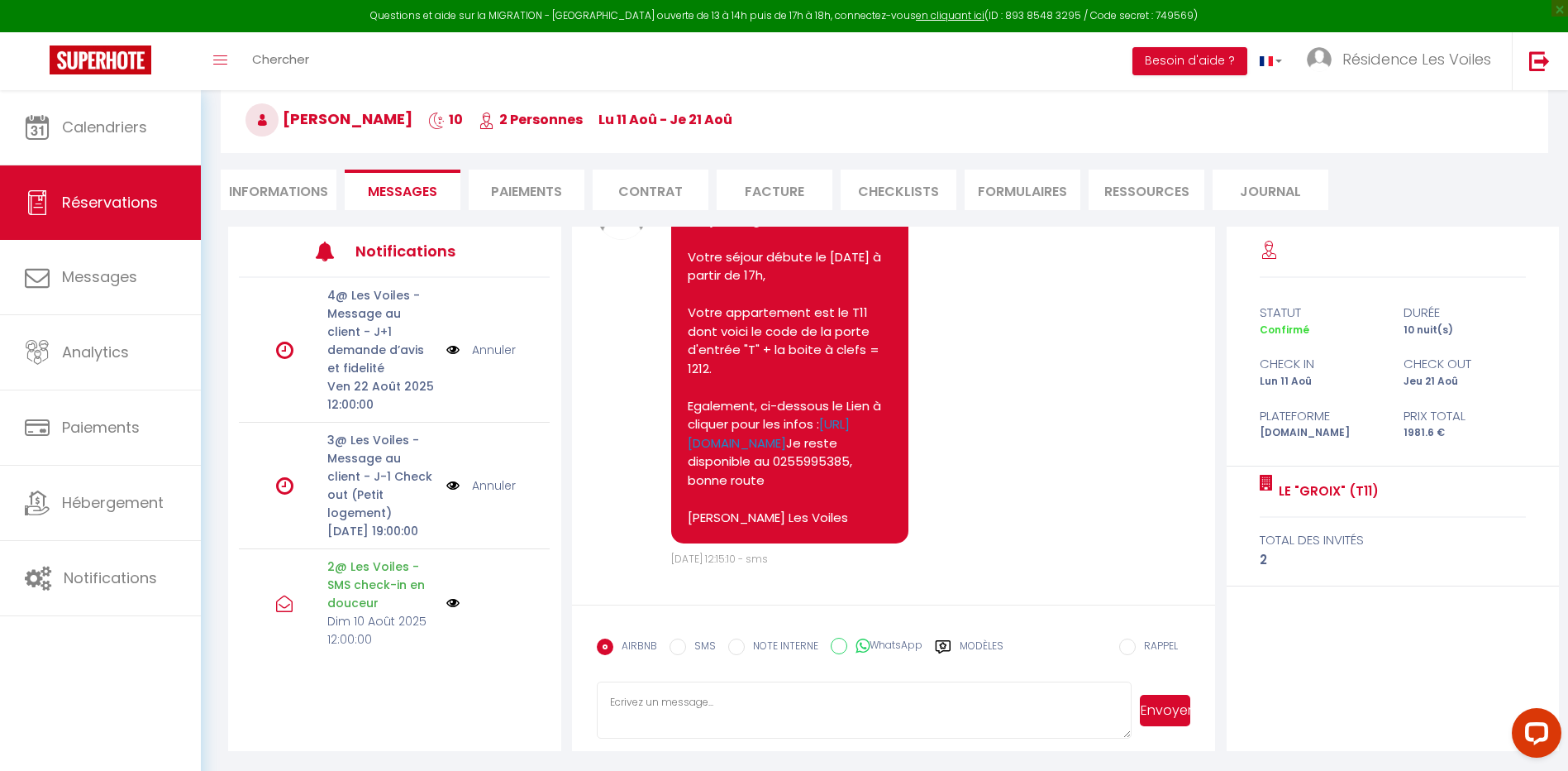
drag, startPoint x: 278, startPoint y: 203, endPoint x: 1247, endPoint y: 559, distance: 1032.3
click at [278, 198] on li "Informations" at bounding box center [278, 190] width 115 height 41
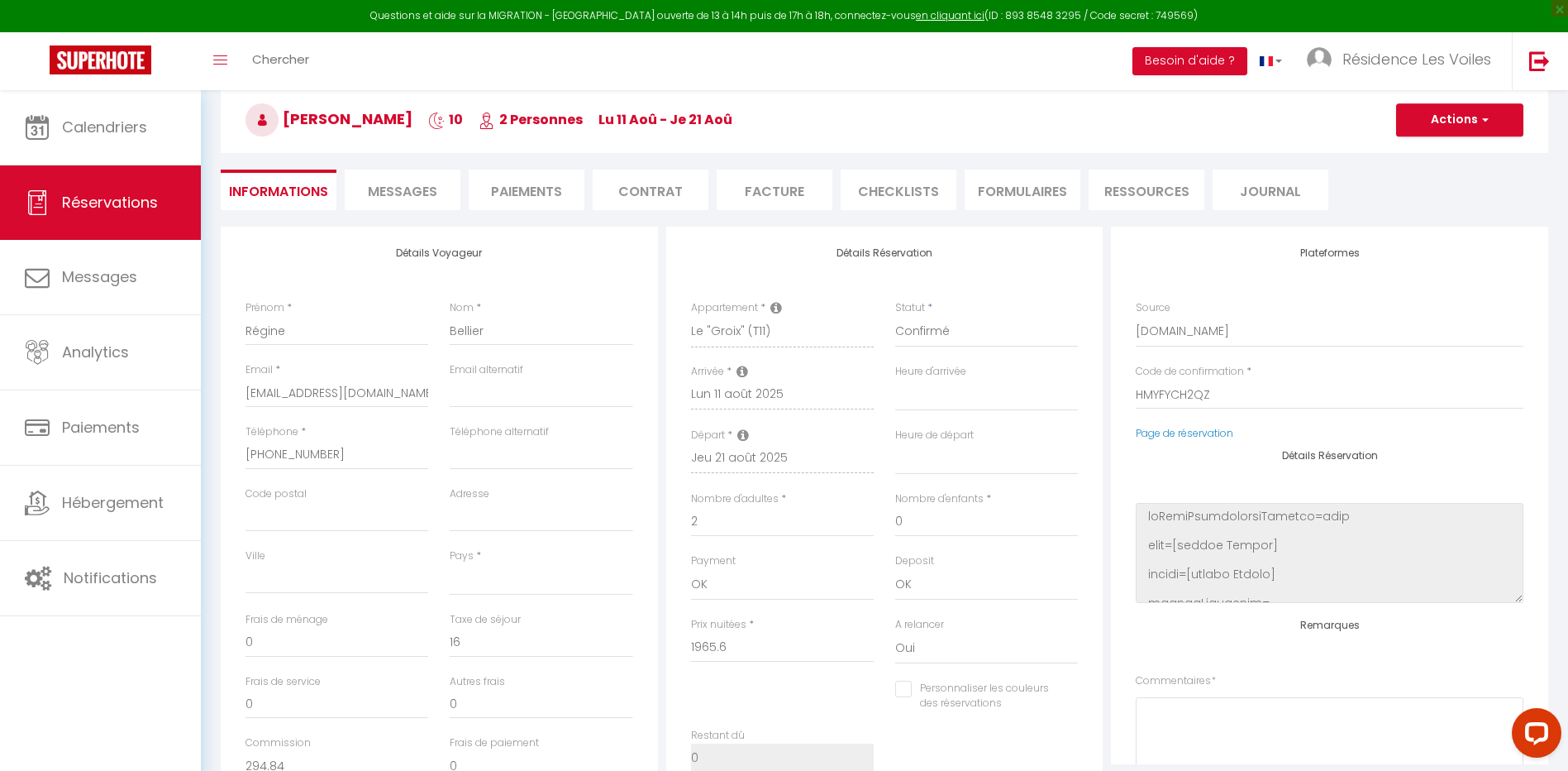
select select
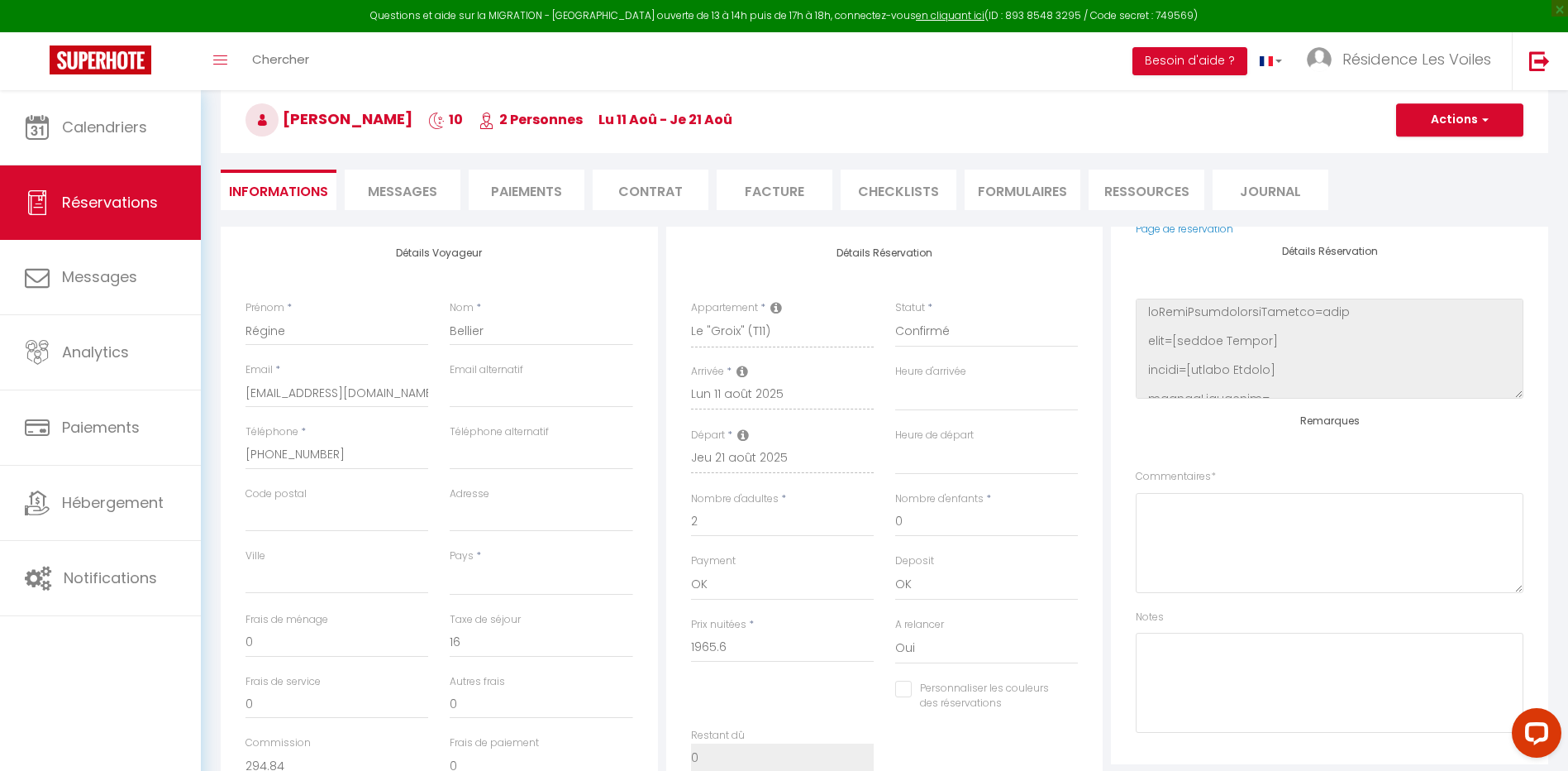
select select
checkbox input "false"
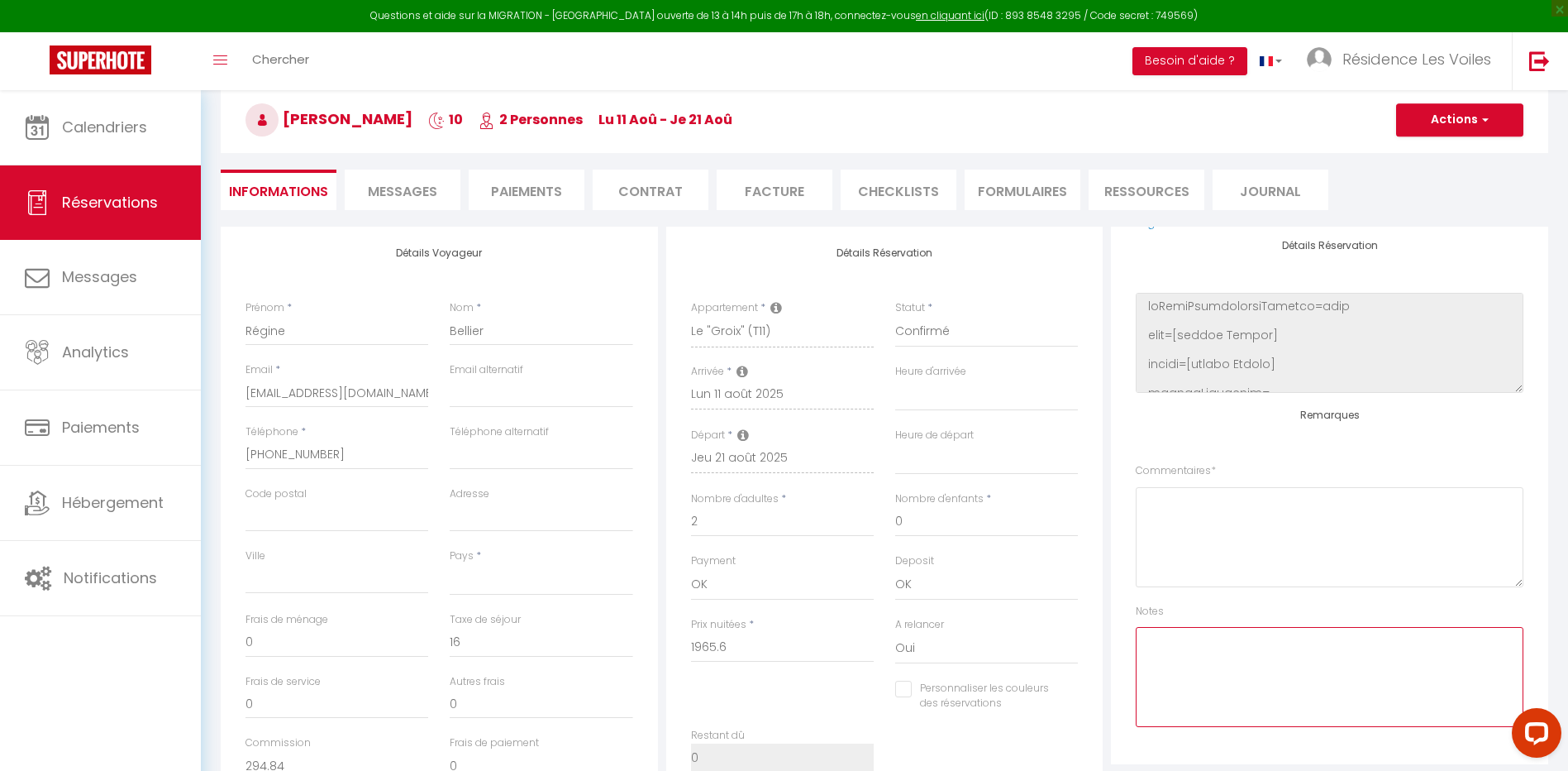
click at [1237, 646] on textarea at bounding box center [1329, 677] width 388 height 100
type textarea "[PERSON_NAME] : Brief contacté mais pas de réponse, j'ai laissé un sms"
drag, startPoint x: 1489, startPoint y: 129, endPoint x: 1471, endPoint y: 147, distance: 25.5
click at [1489, 129] on button "Actions" at bounding box center [1460, 119] width 128 height 33
click at [1458, 153] on link "Enregistrer" at bounding box center [1443, 156] width 131 height 22
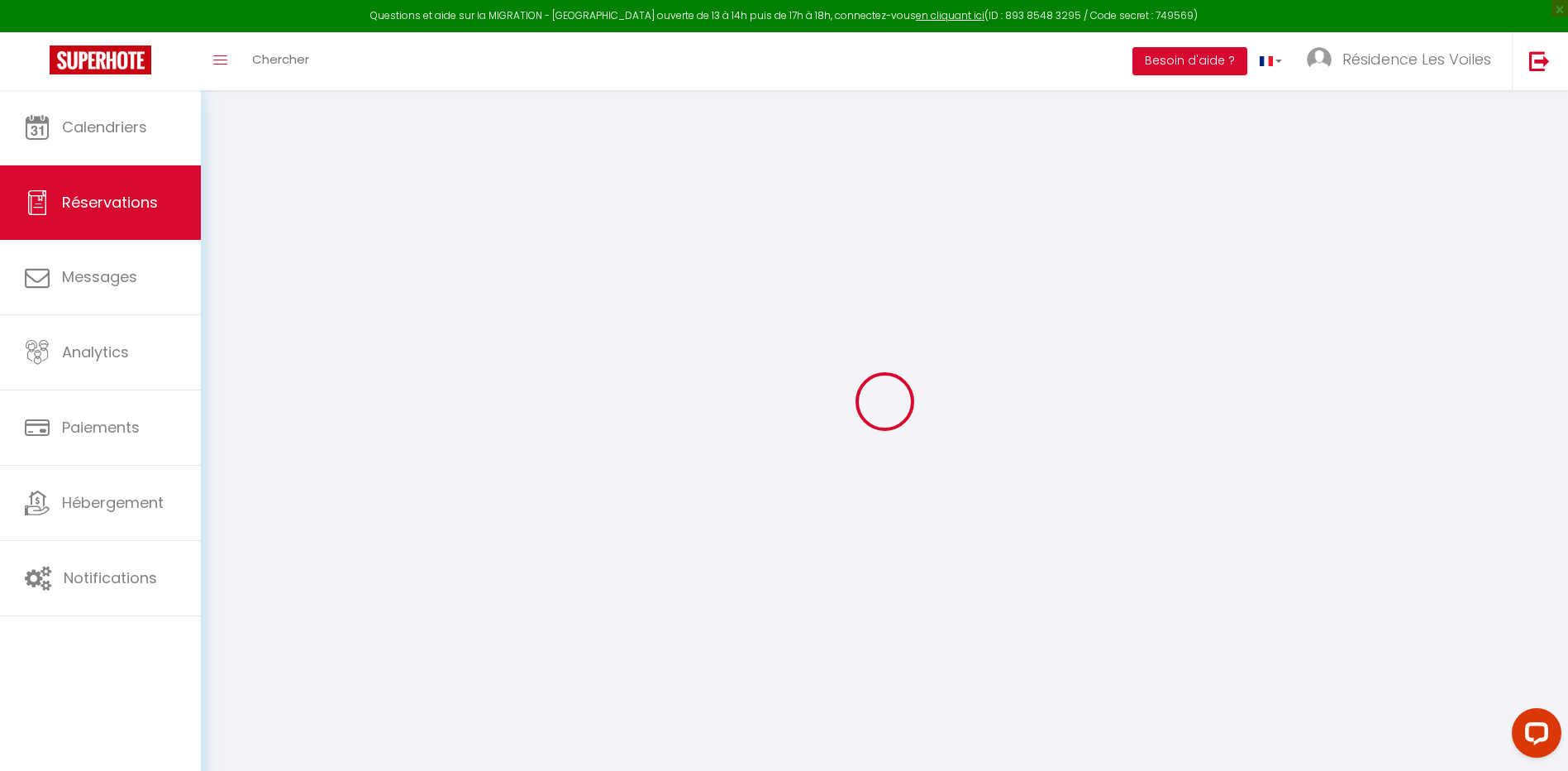
scroll to position [91, 0]
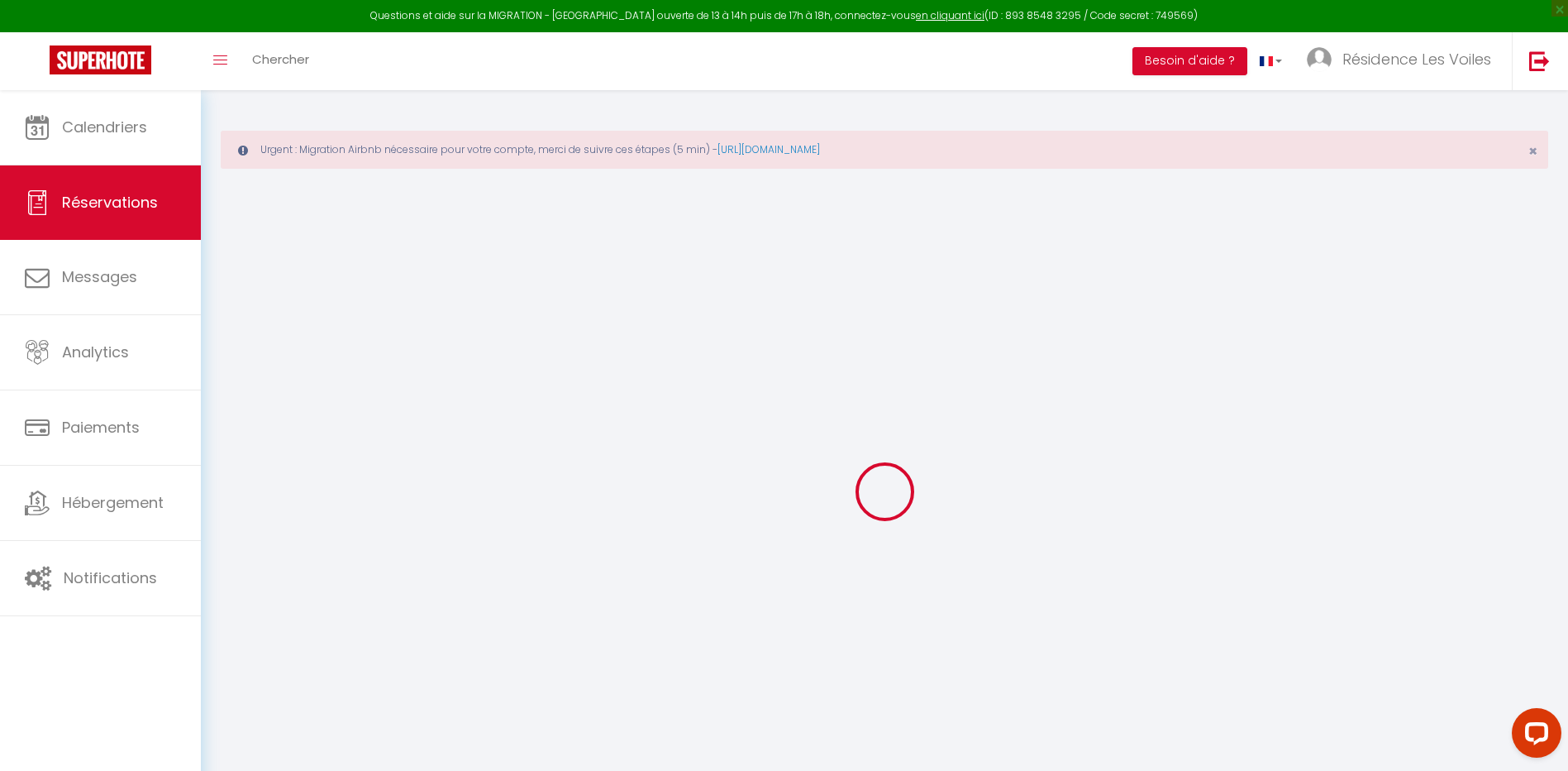
select select "not_cancelled"
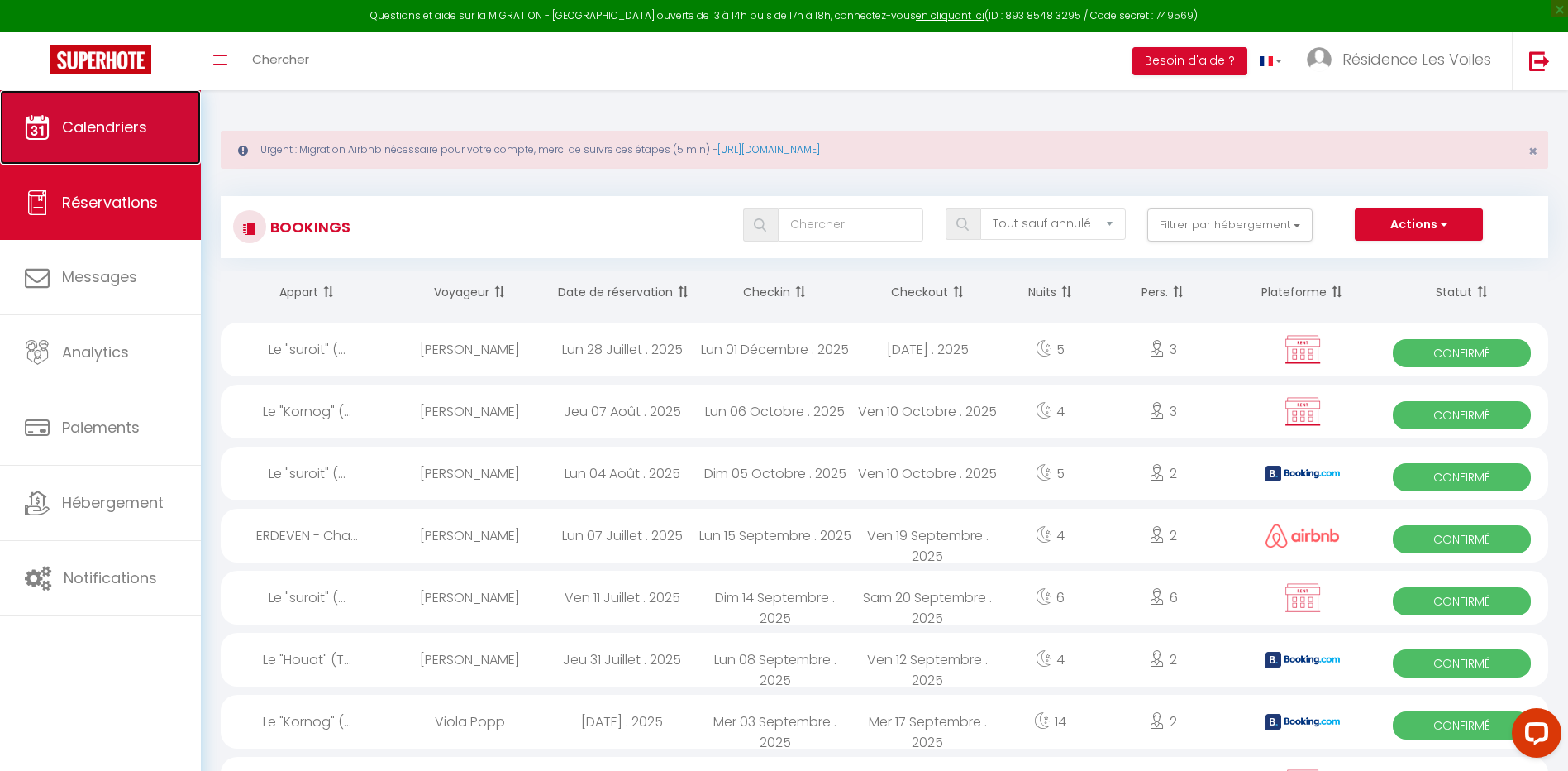
click at [74, 97] on link "Calendriers" at bounding box center [100, 128] width 201 height 74
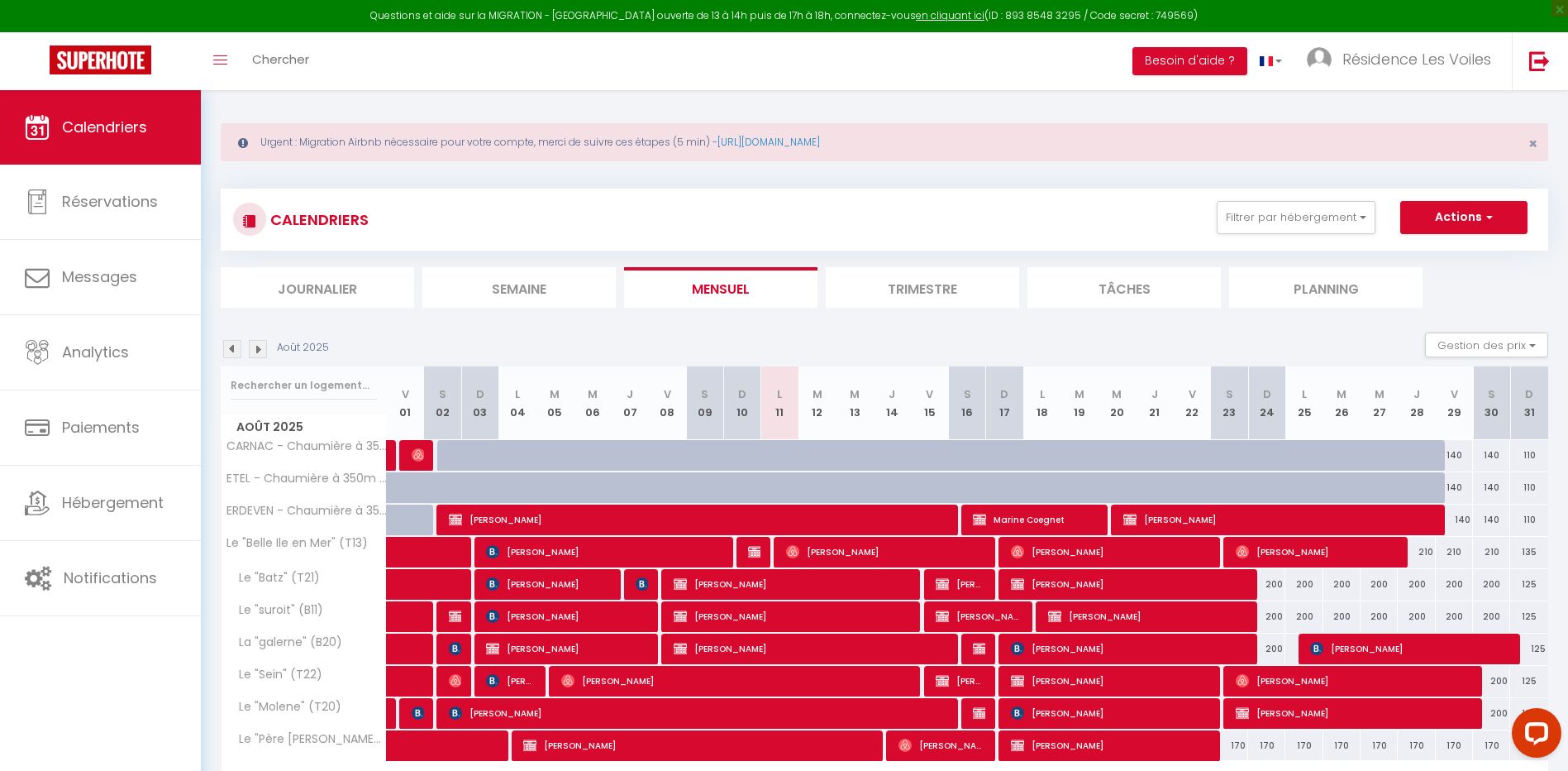
scroll to position [109, 0]
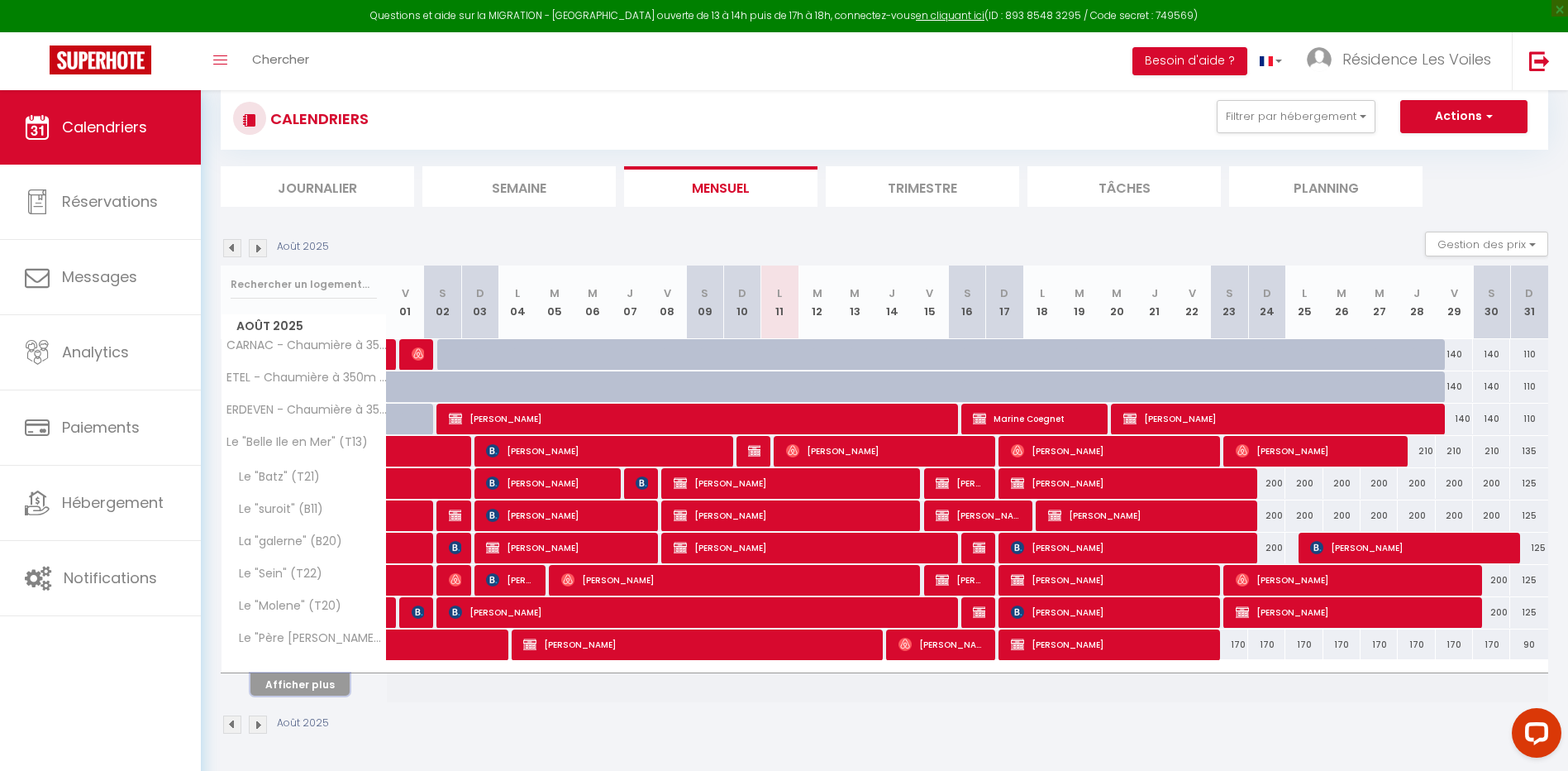
click at [307, 685] on button "Afficher plus" at bounding box center [300, 683] width 99 height 22
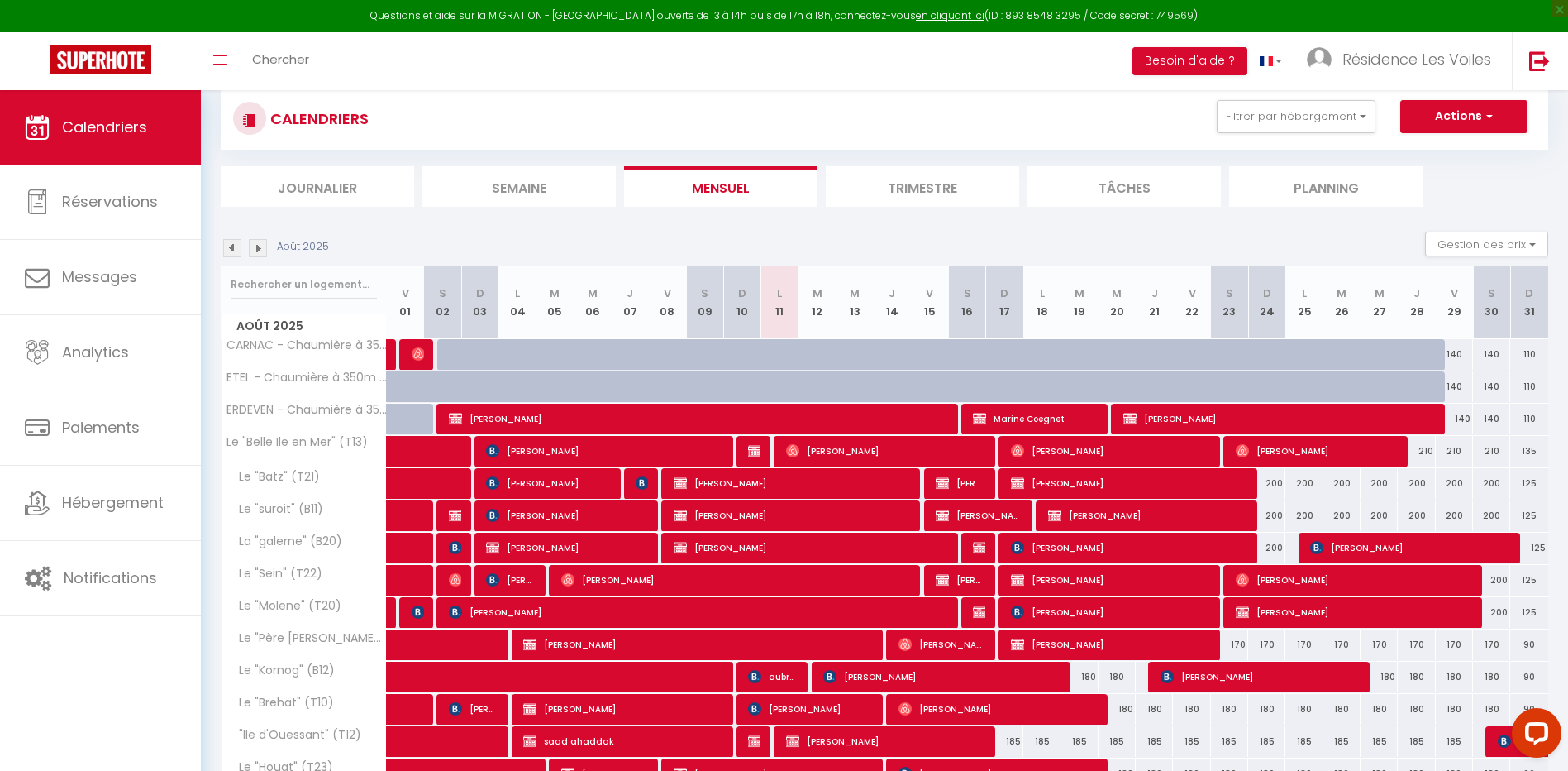
scroll to position [261, 0]
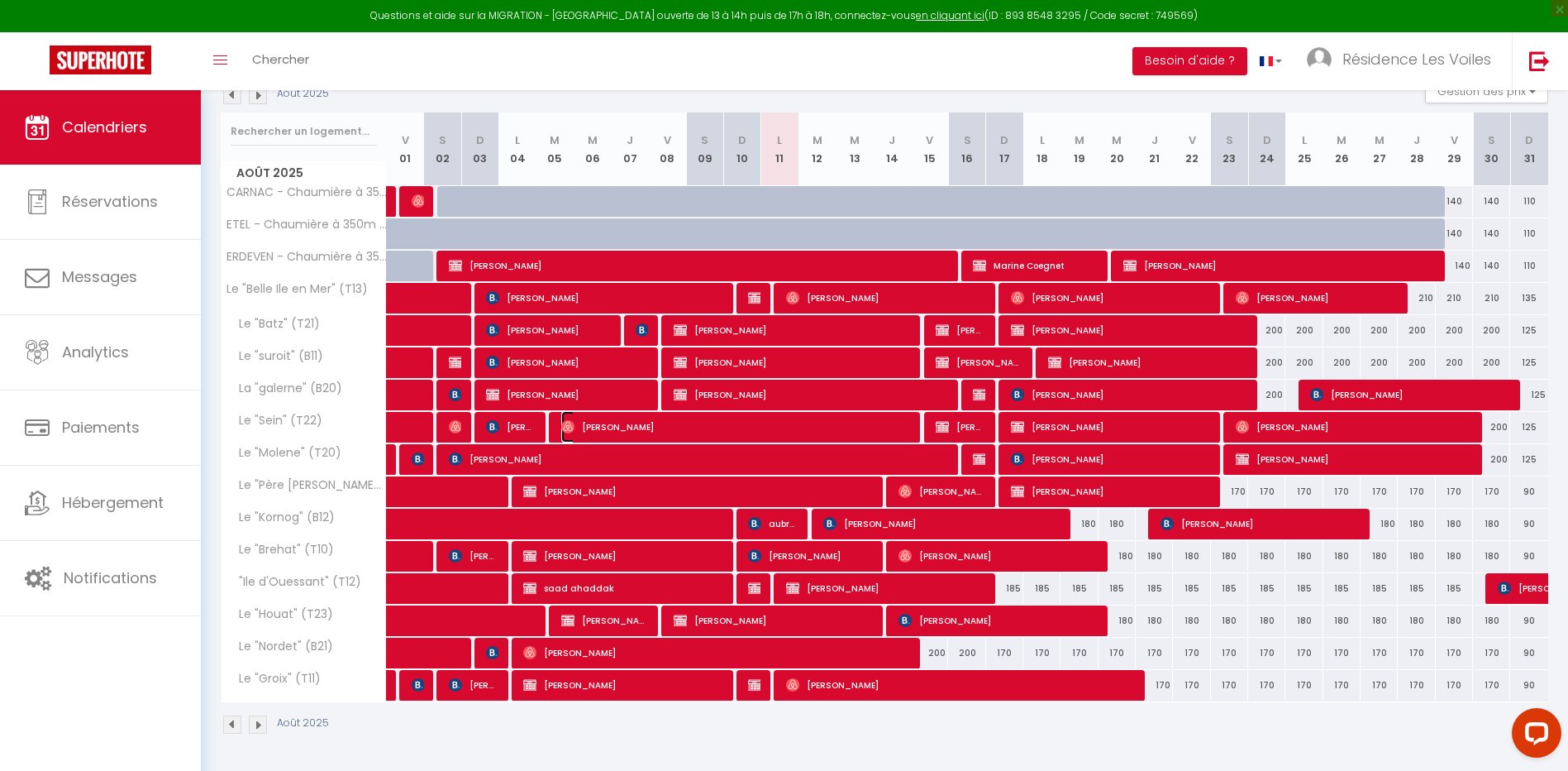
click at [804, 422] on span "[PERSON_NAME]" at bounding box center [734, 426] width 347 height 31
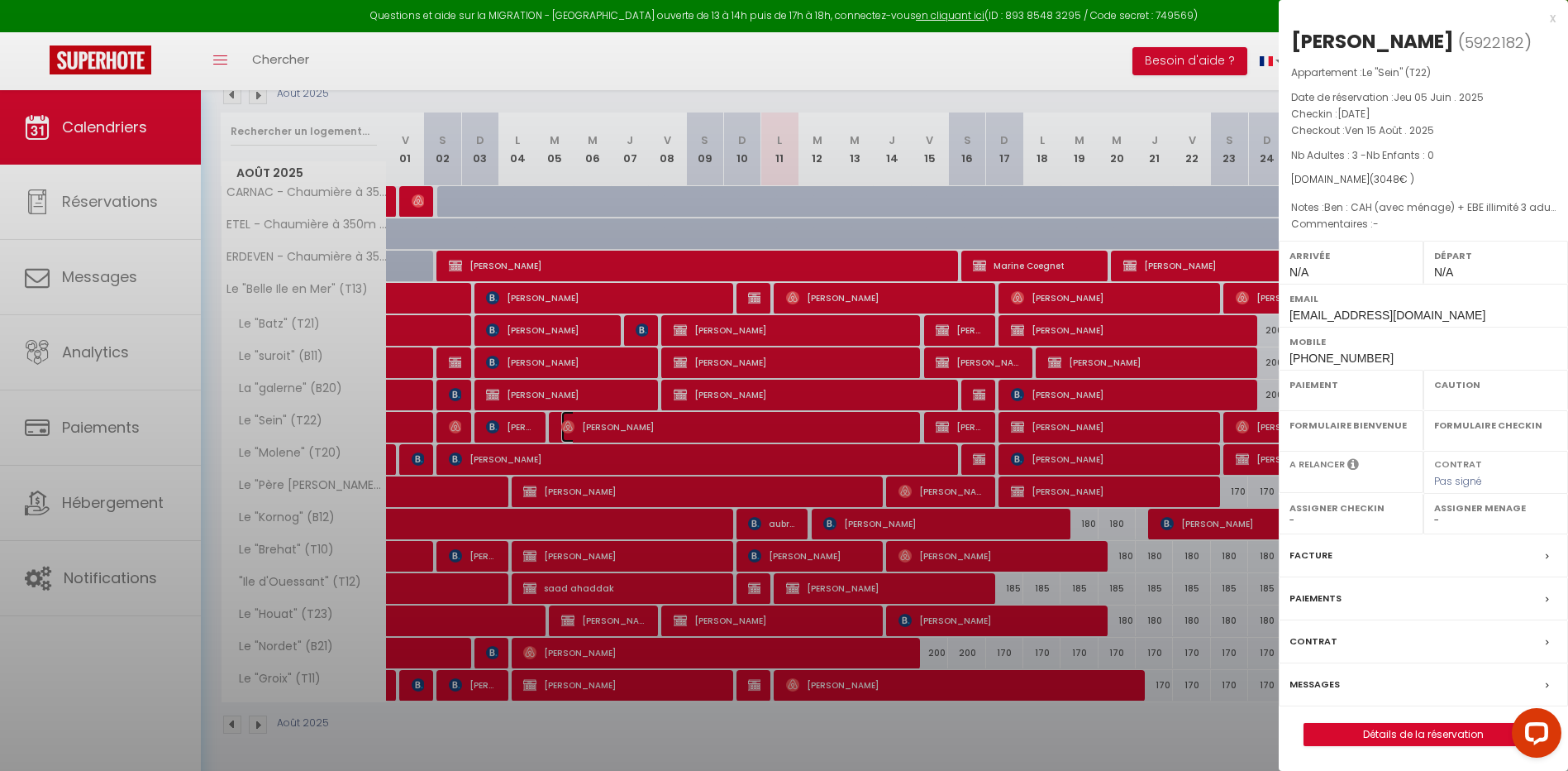
select select "OK"
select select "0"
select select "1"
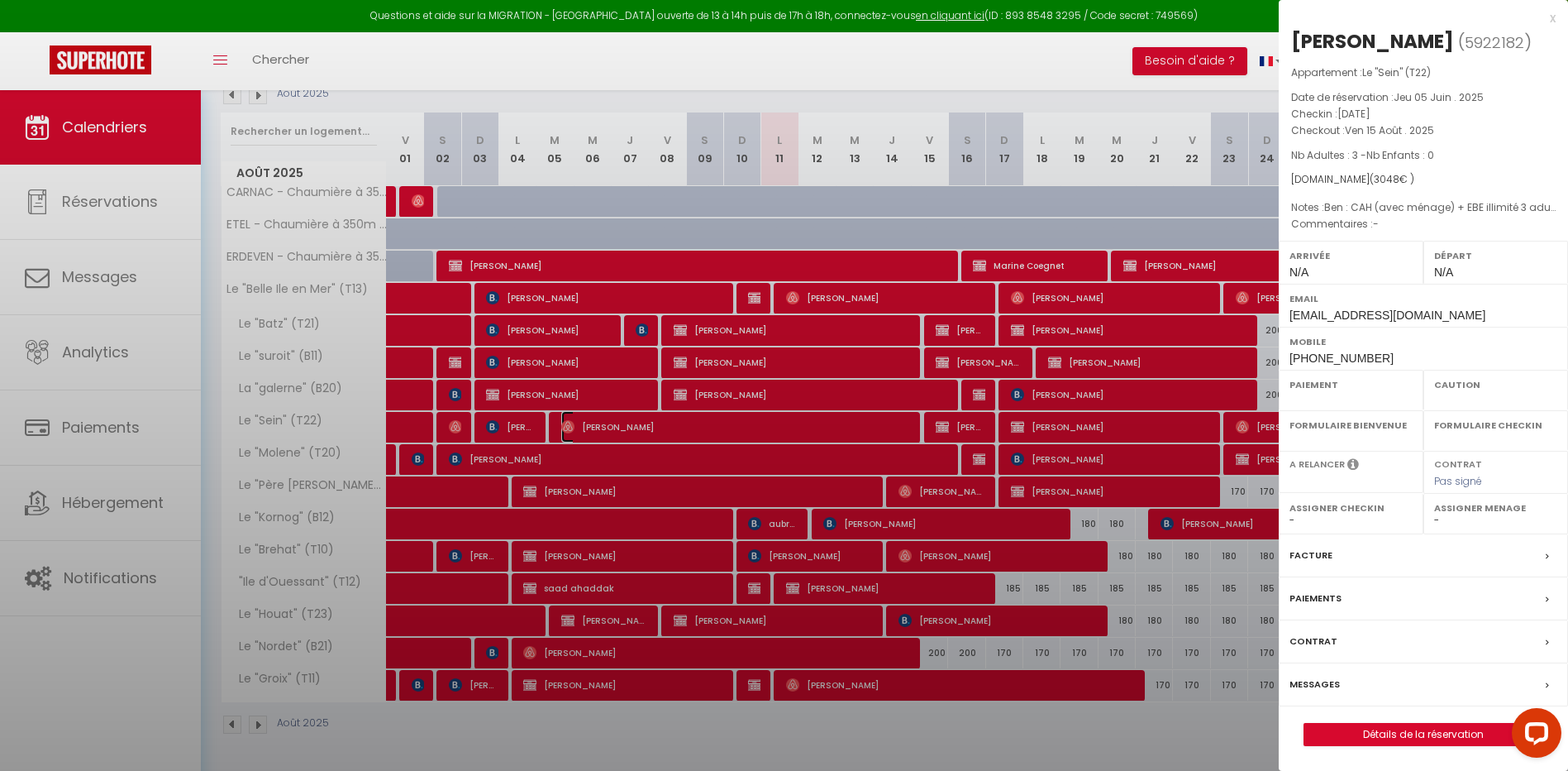
select select
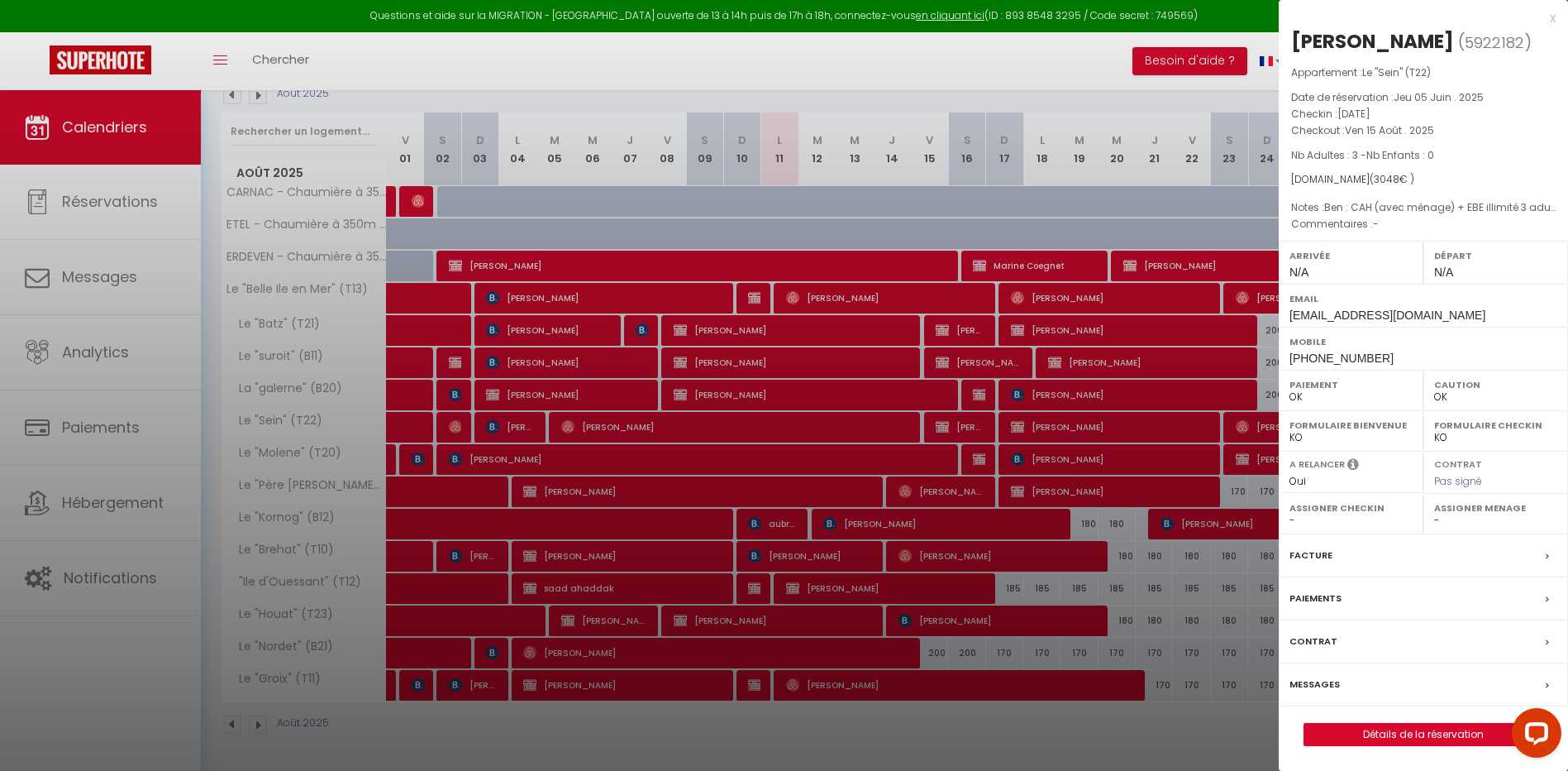
click at [804, 422] on div at bounding box center [784, 385] width 1568 height 771
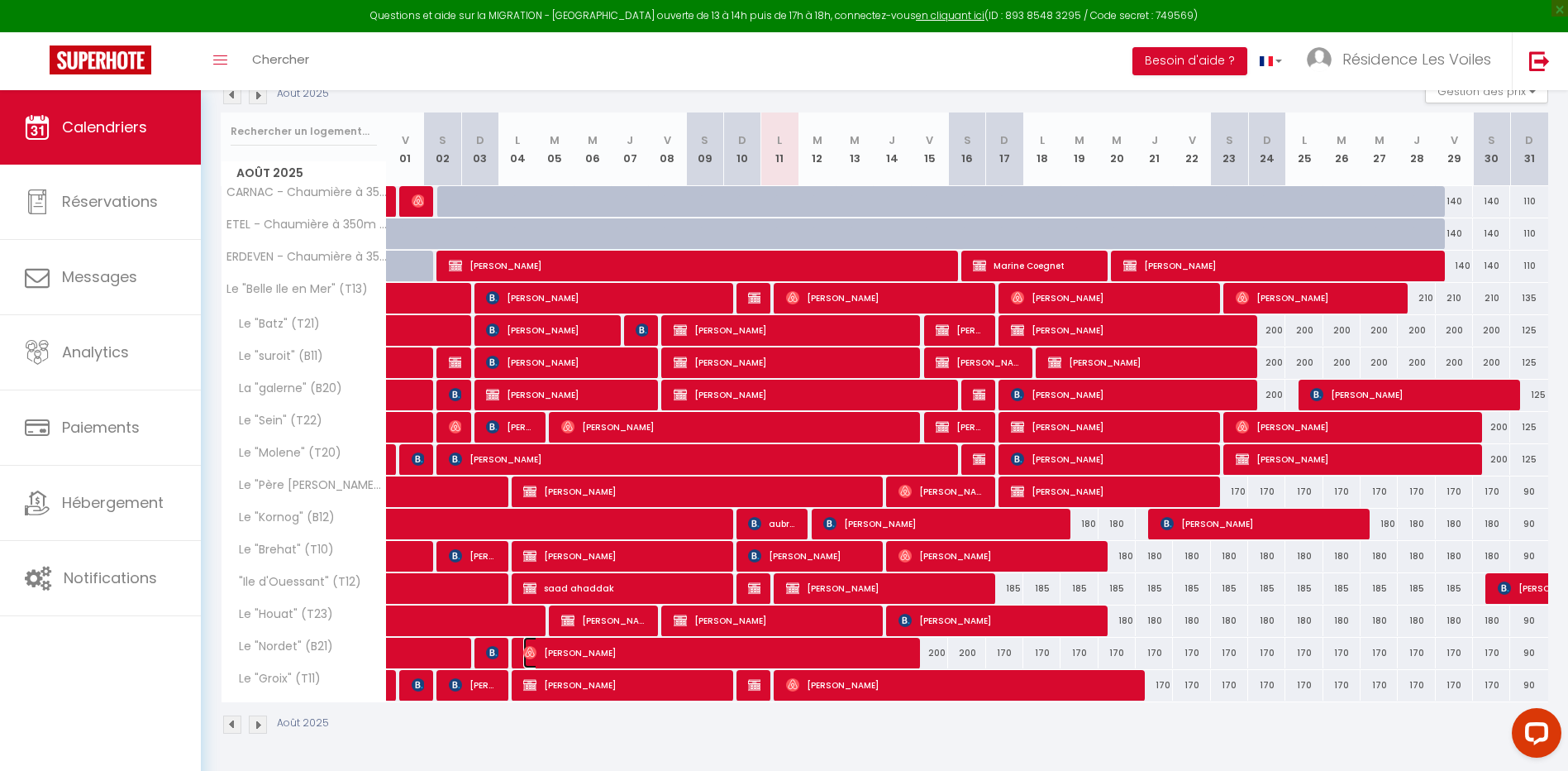
click at [841, 660] on span "[PERSON_NAME]" at bounding box center [715, 652] width 385 height 31
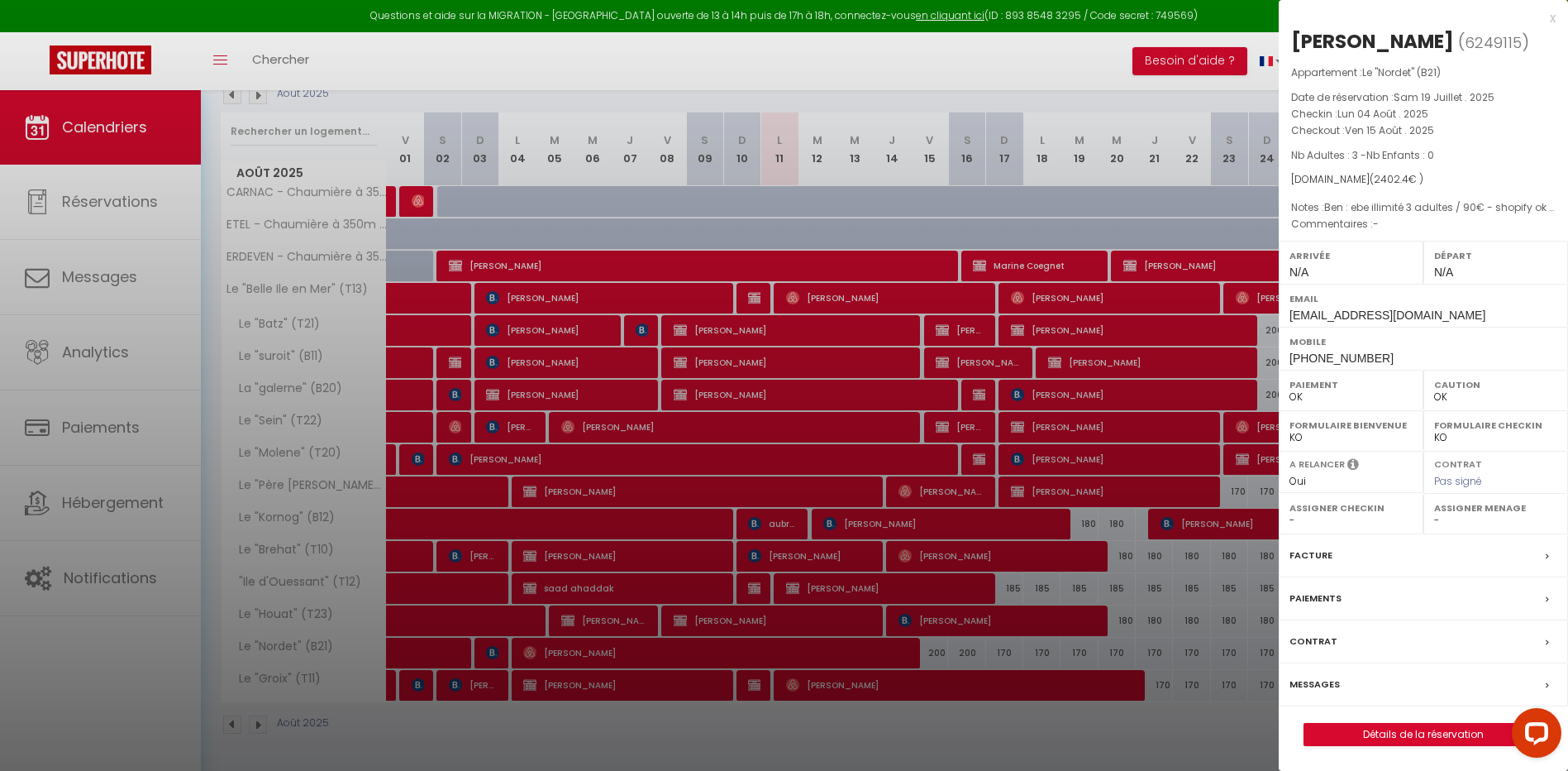
click at [841, 660] on div at bounding box center [784, 385] width 1568 height 771
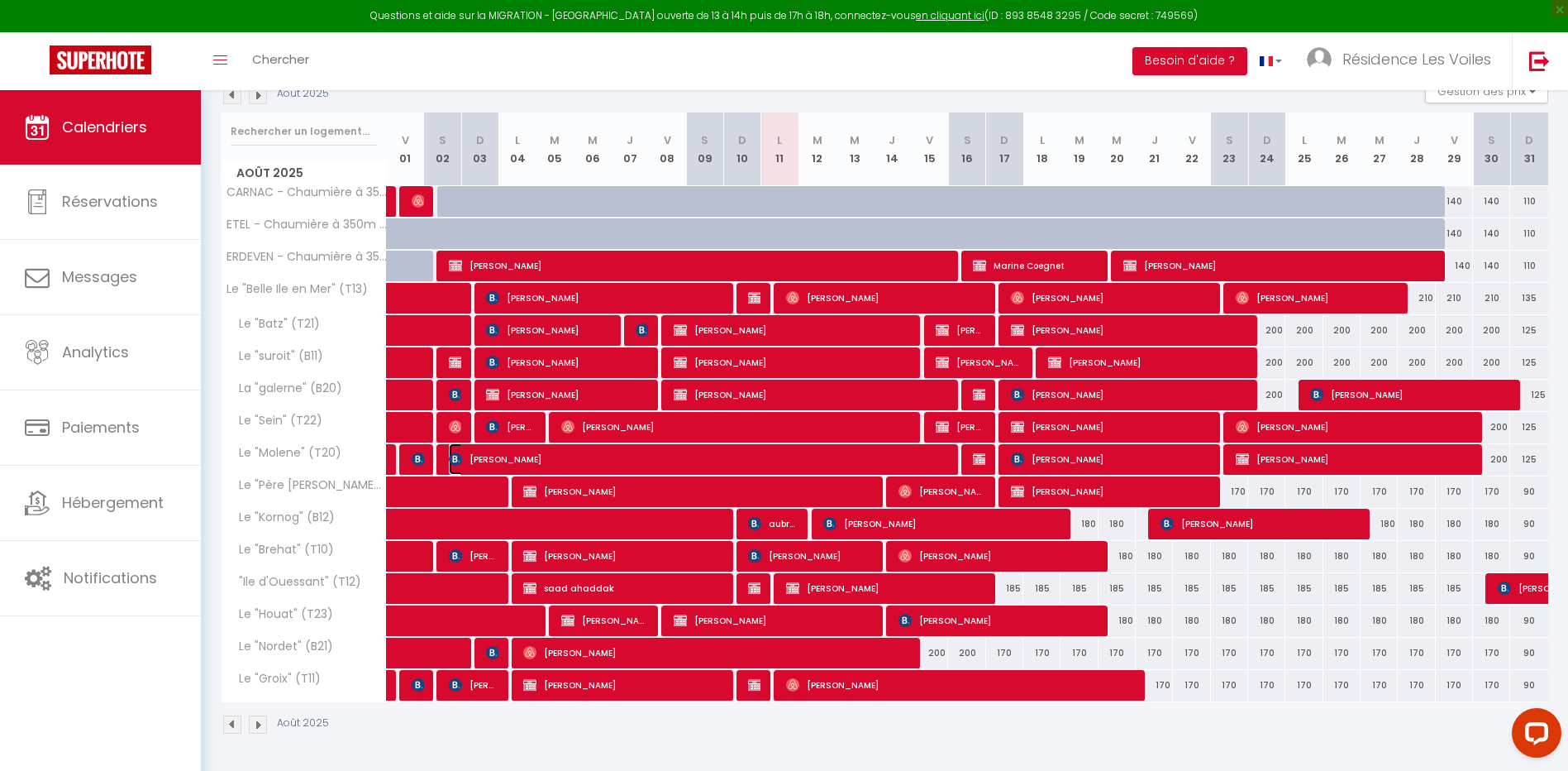
click at [810, 459] on span "[PERSON_NAME]" at bounding box center [696, 458] width 496 height 31
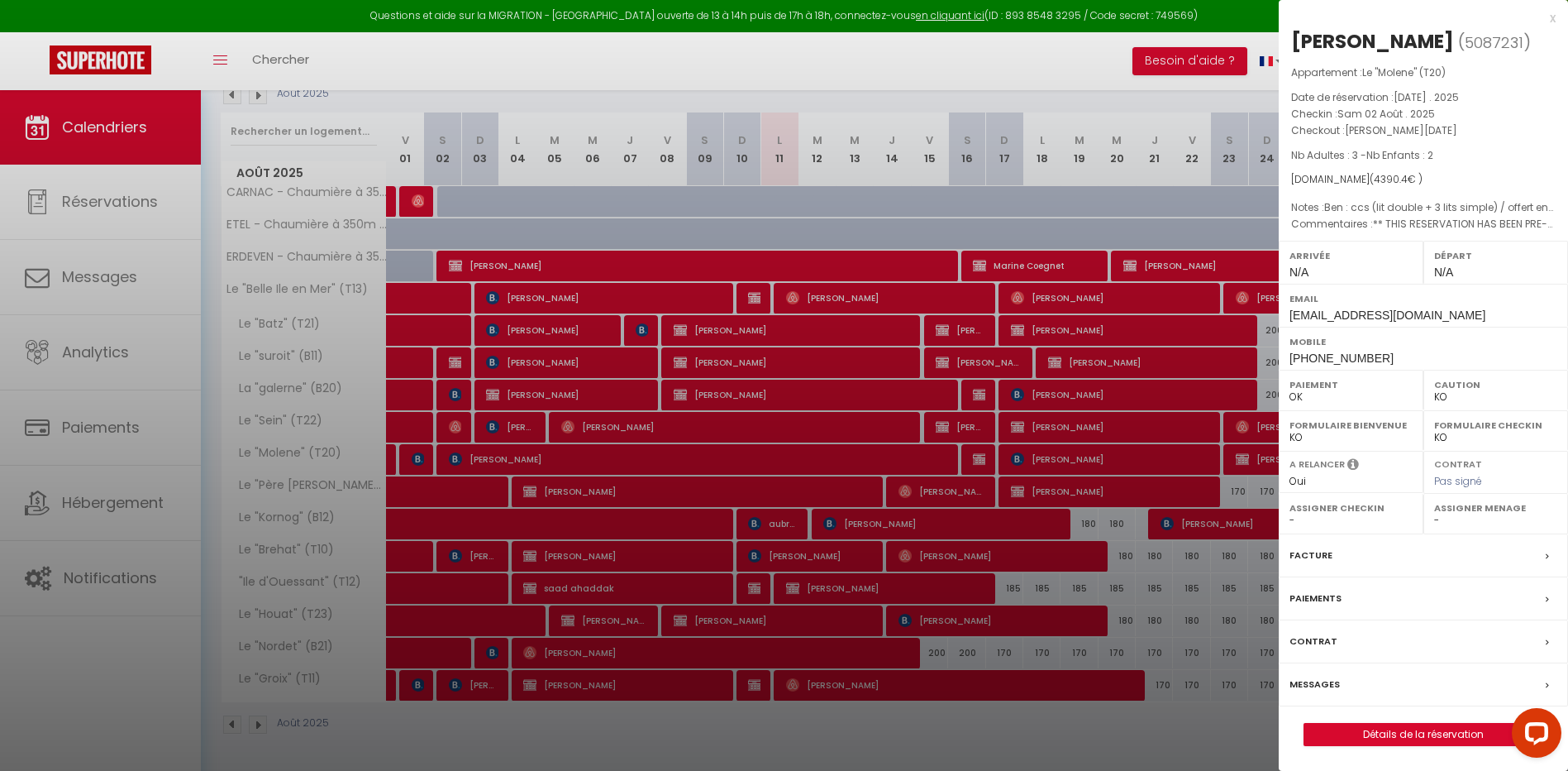
click at [811, 459] on div at bounding box center [784, 385] width 1568 height 771
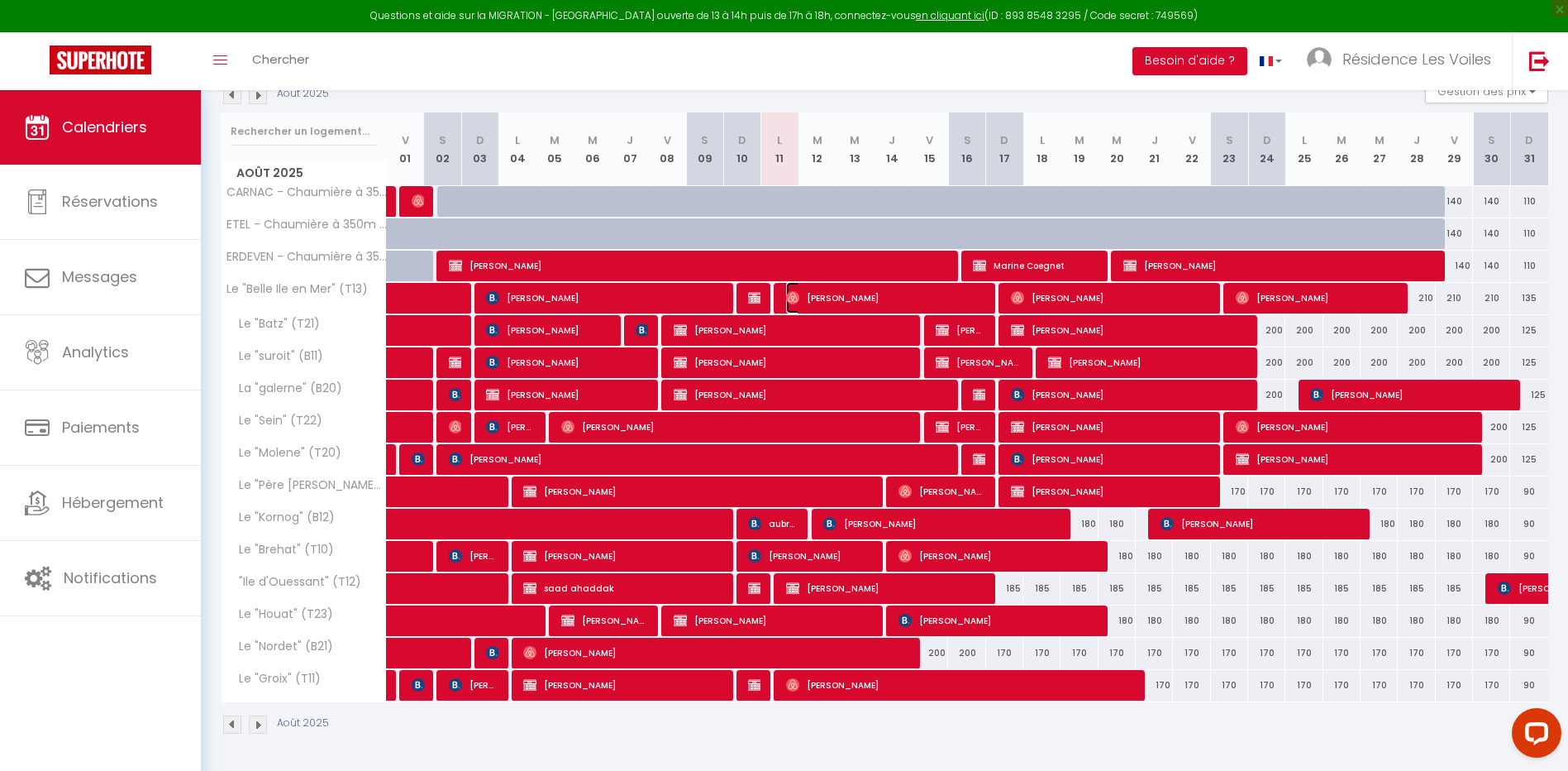
click at [824, 302] on span "[PERSON_NAME]" at bounding box center [885, 297] width 198 height 31
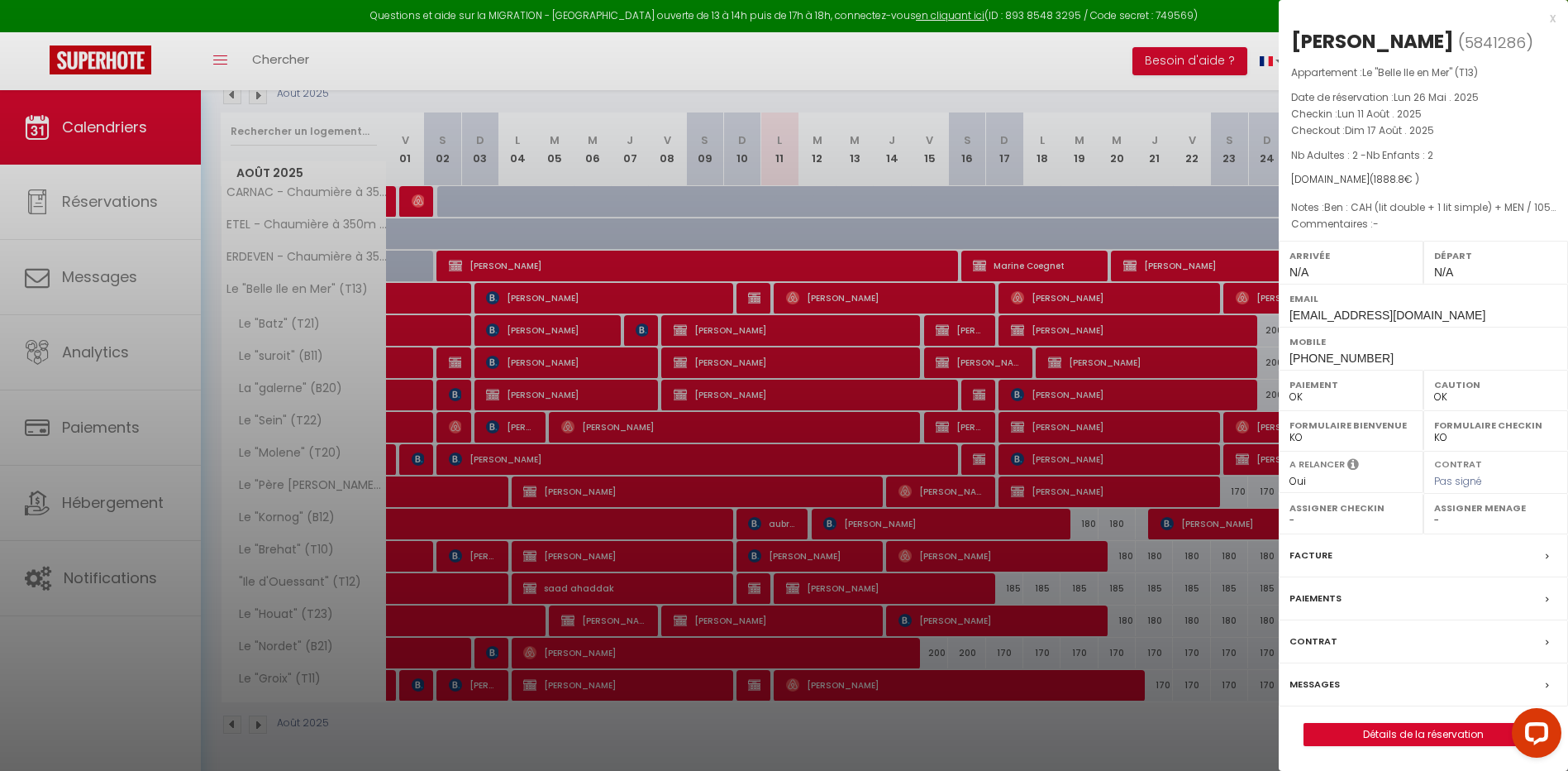
click at [823, 309] on div at bounding box center [784, 385] width 1568 height 771
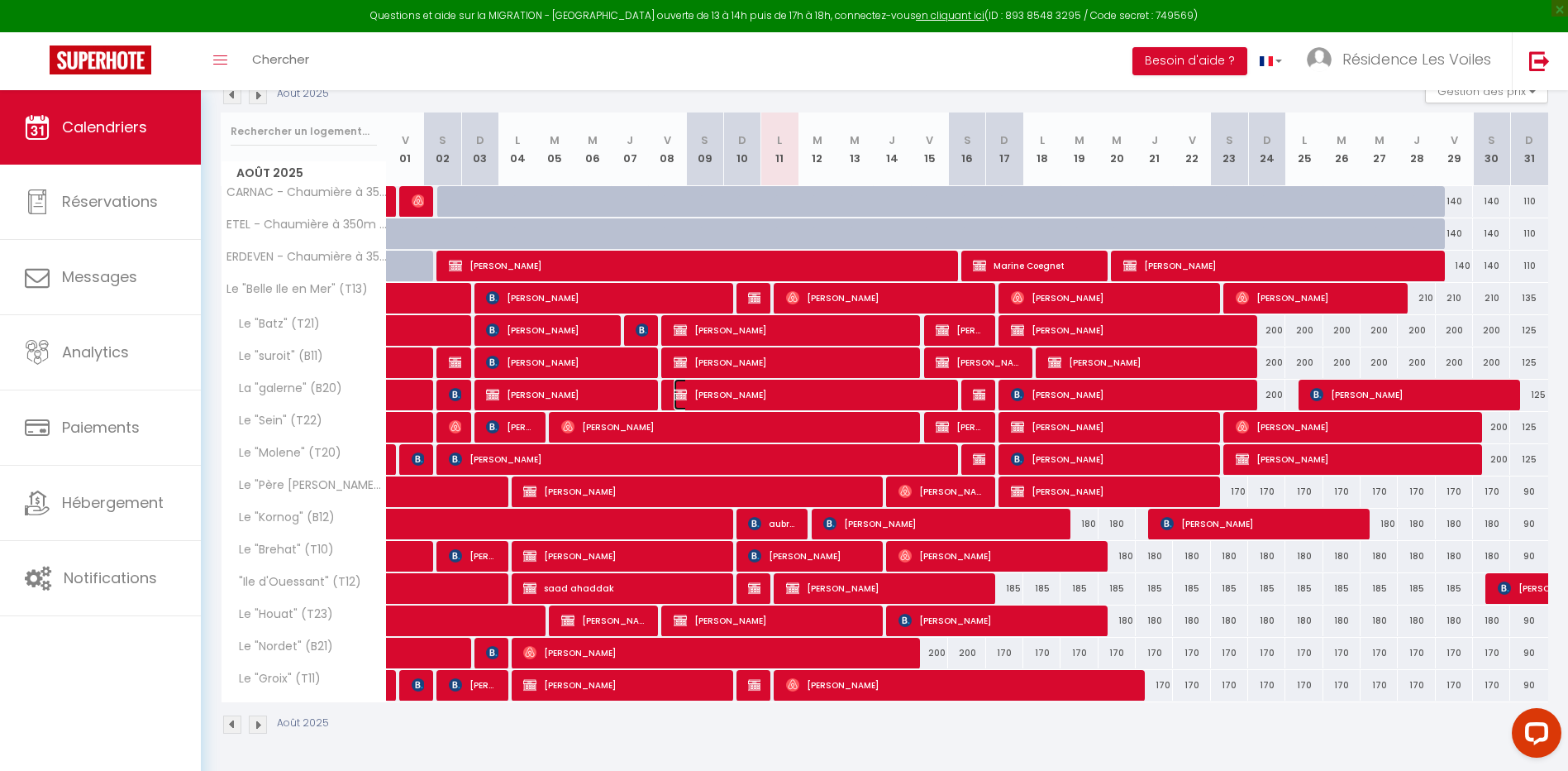
click at [776, 397] on span "[PERSON_NAME]" at bounding box center [810, 394] width 272 height 31
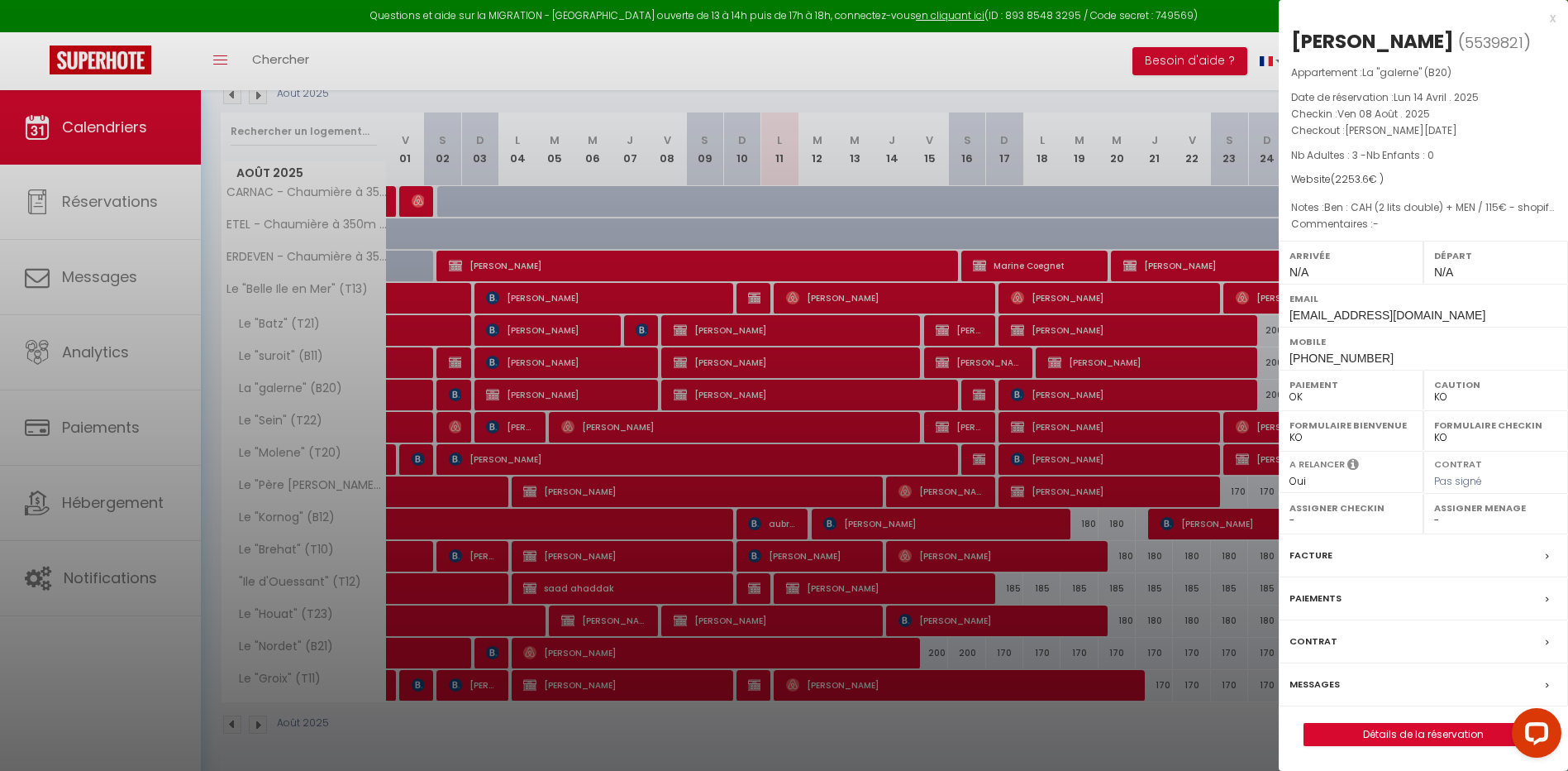
click at [782, 398] on div at bounding box center [784, 385] width 1568 height 771
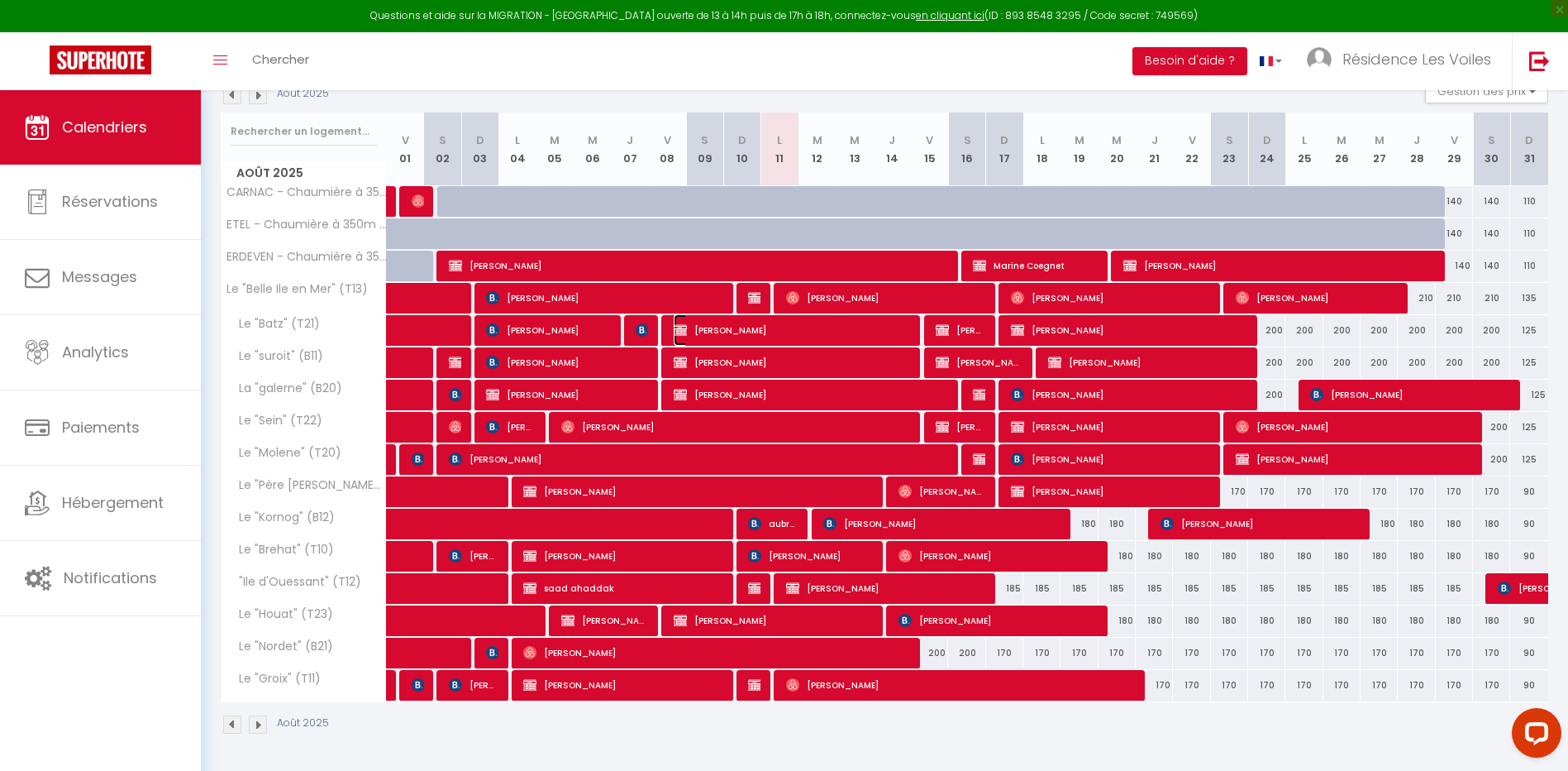
click at [778, 337] on span "[PERSON_NAME]" at bounding box center [791, 330] width 235 height 31
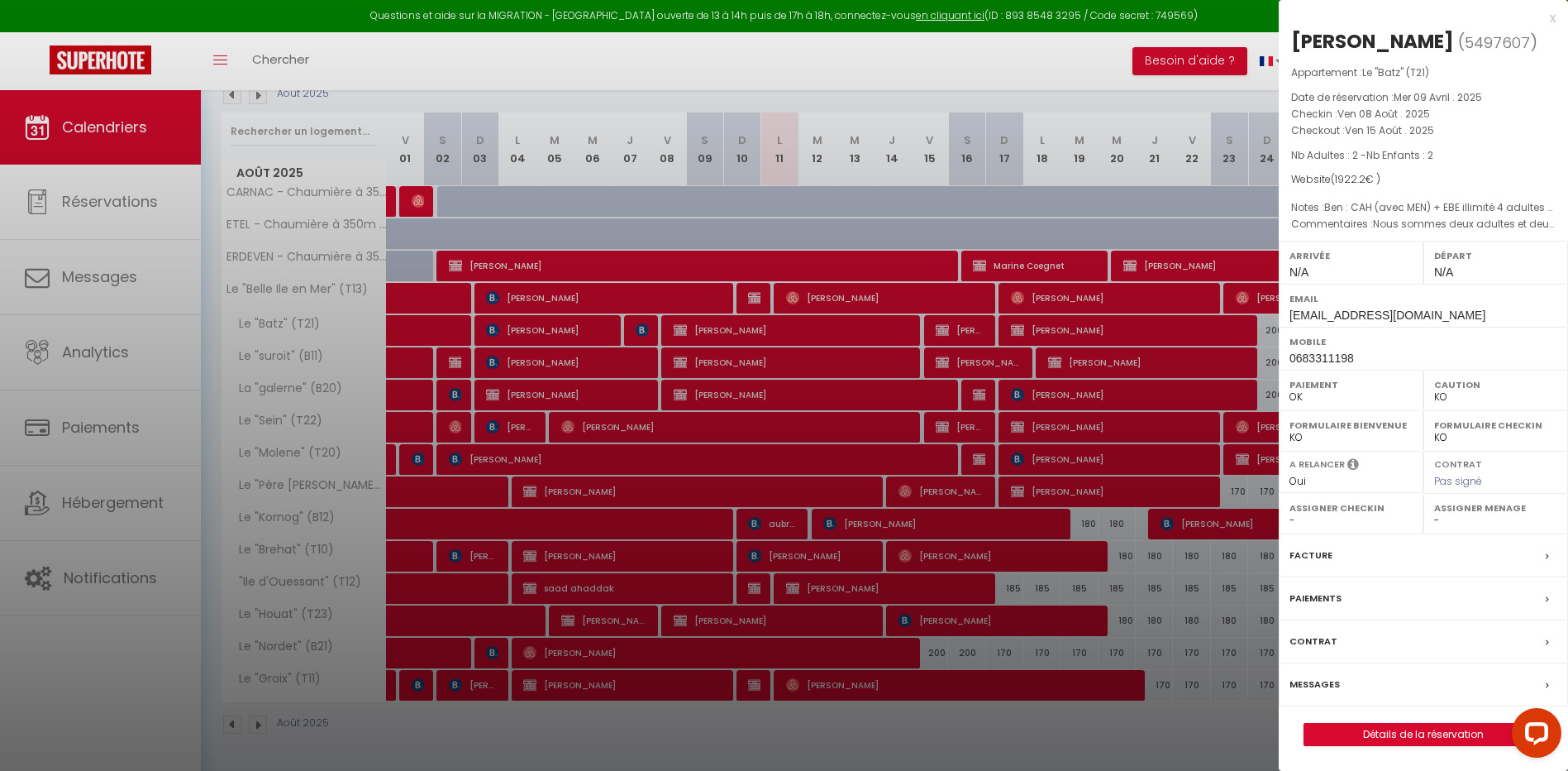
click at [778, 337] on div at bounding box center [784, 385] width 1568 height 771
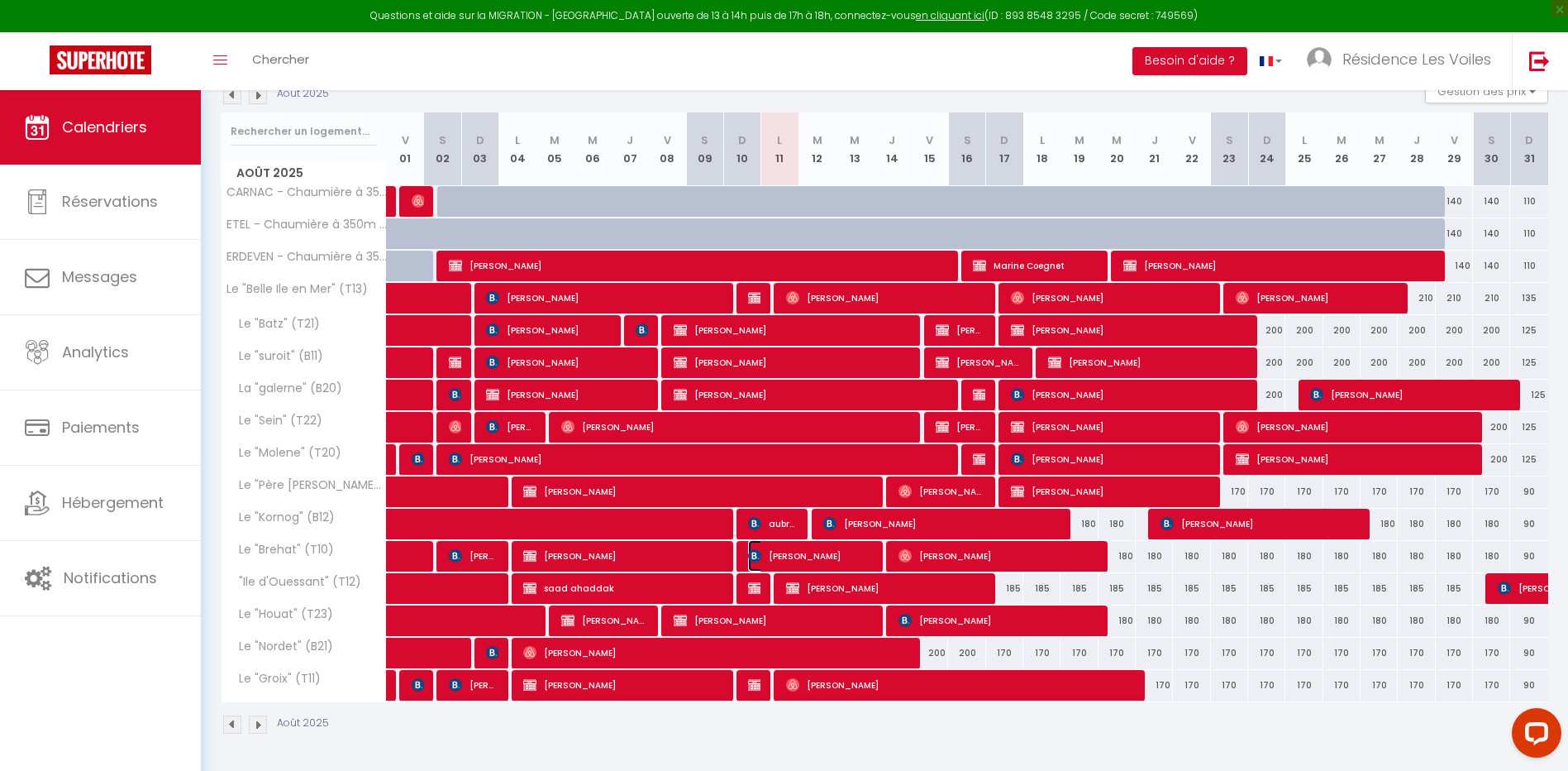
click at [858, 560] on span "[PERSON_NAME]" at bounding box center [810, 556] width 124 height 31
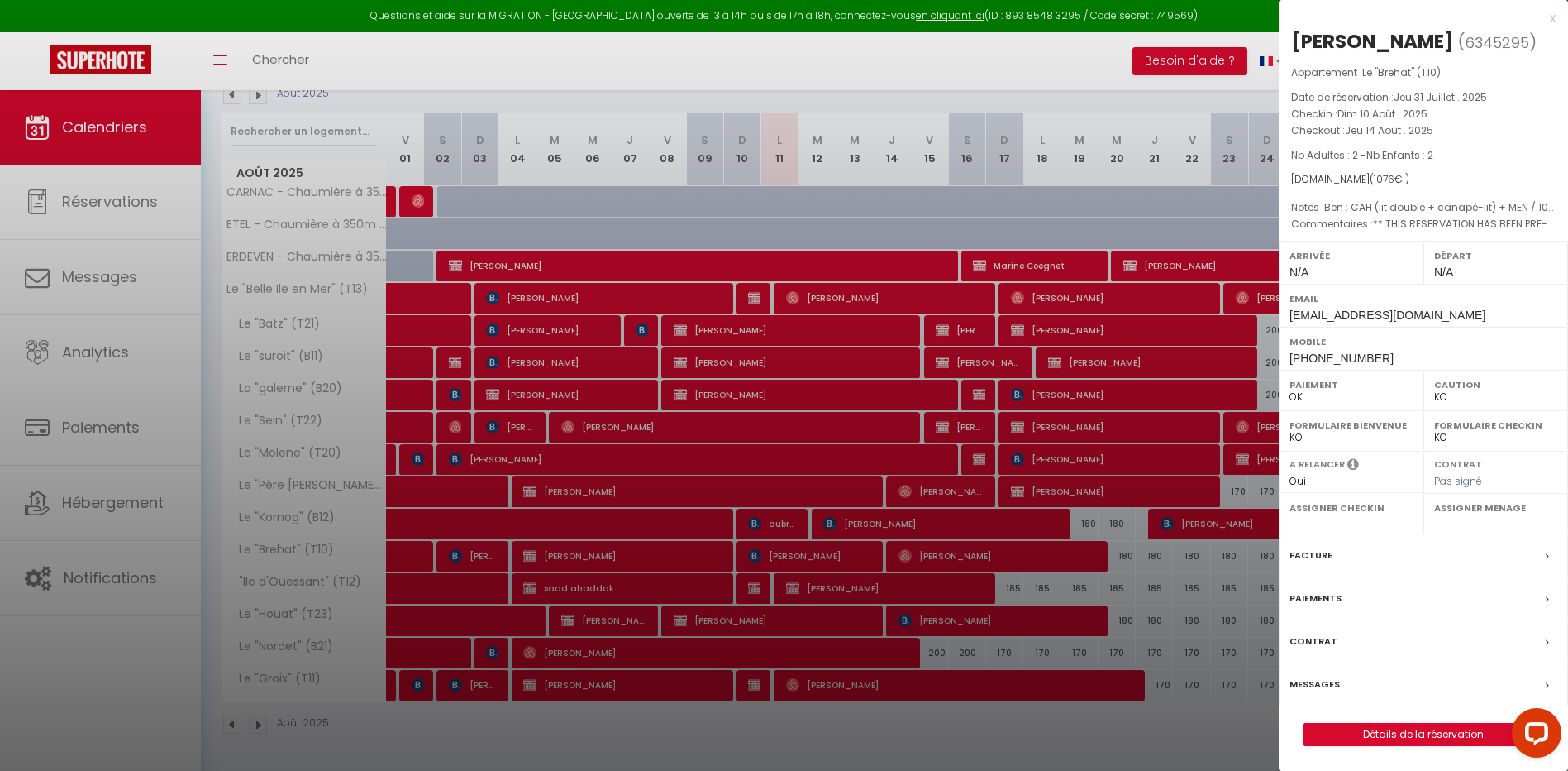
click at [937, 294] on div at bounding box center [784, 385] width 1568 height 771
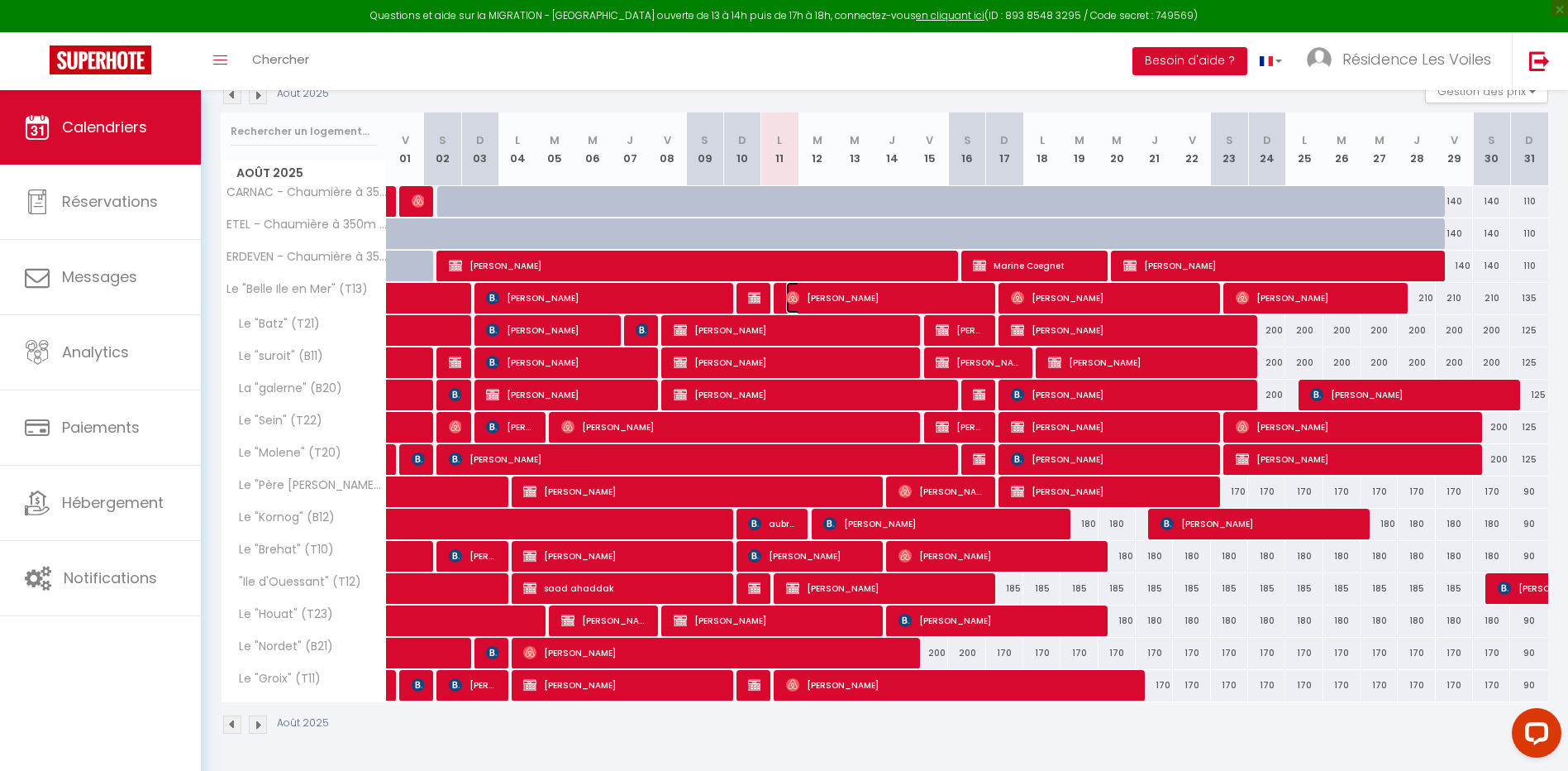
click at [860, 294] on span "[PERSON_NAME]" at bounding box center [885, 297] width 198 height 31
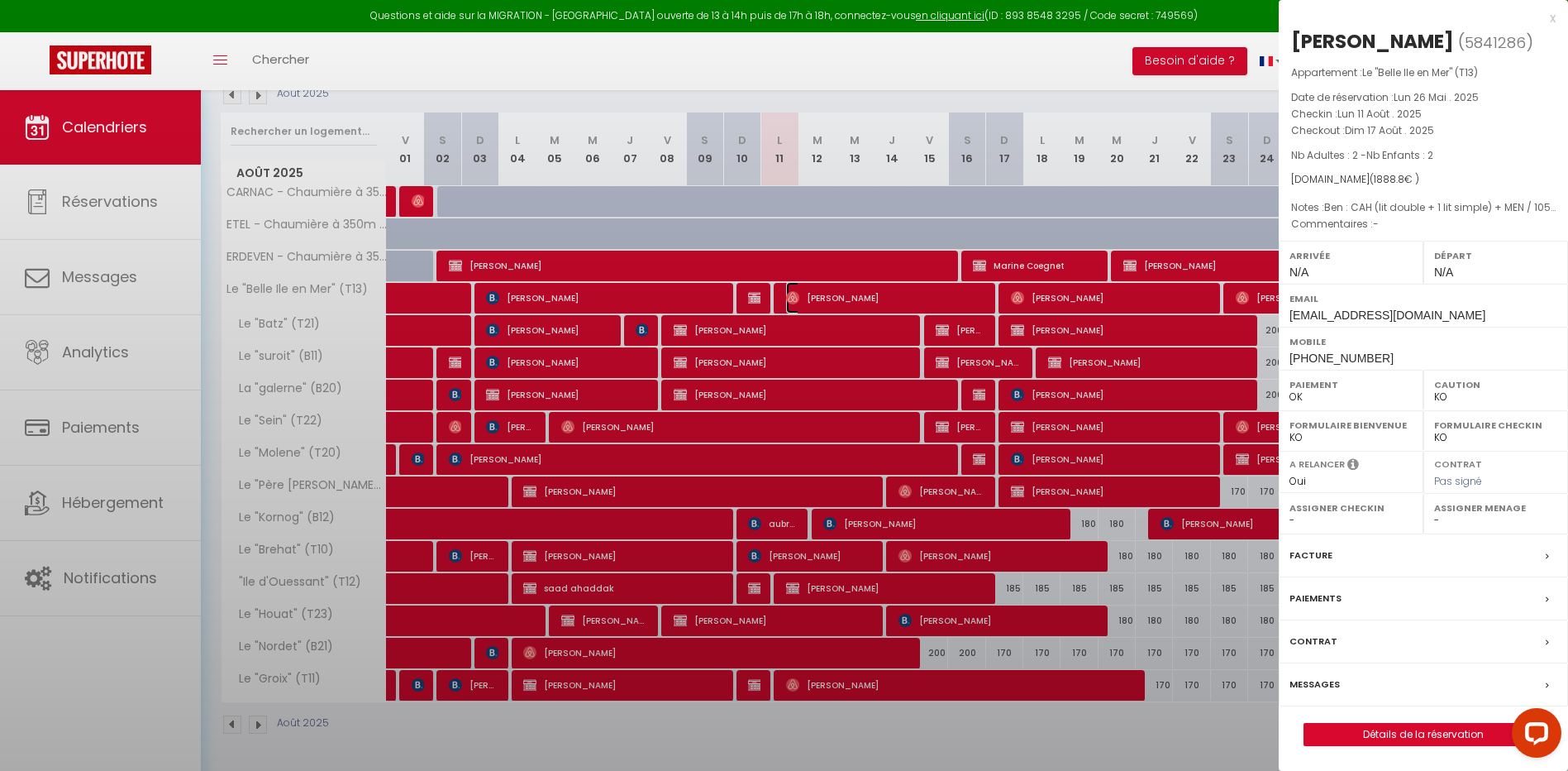
select select "OK"
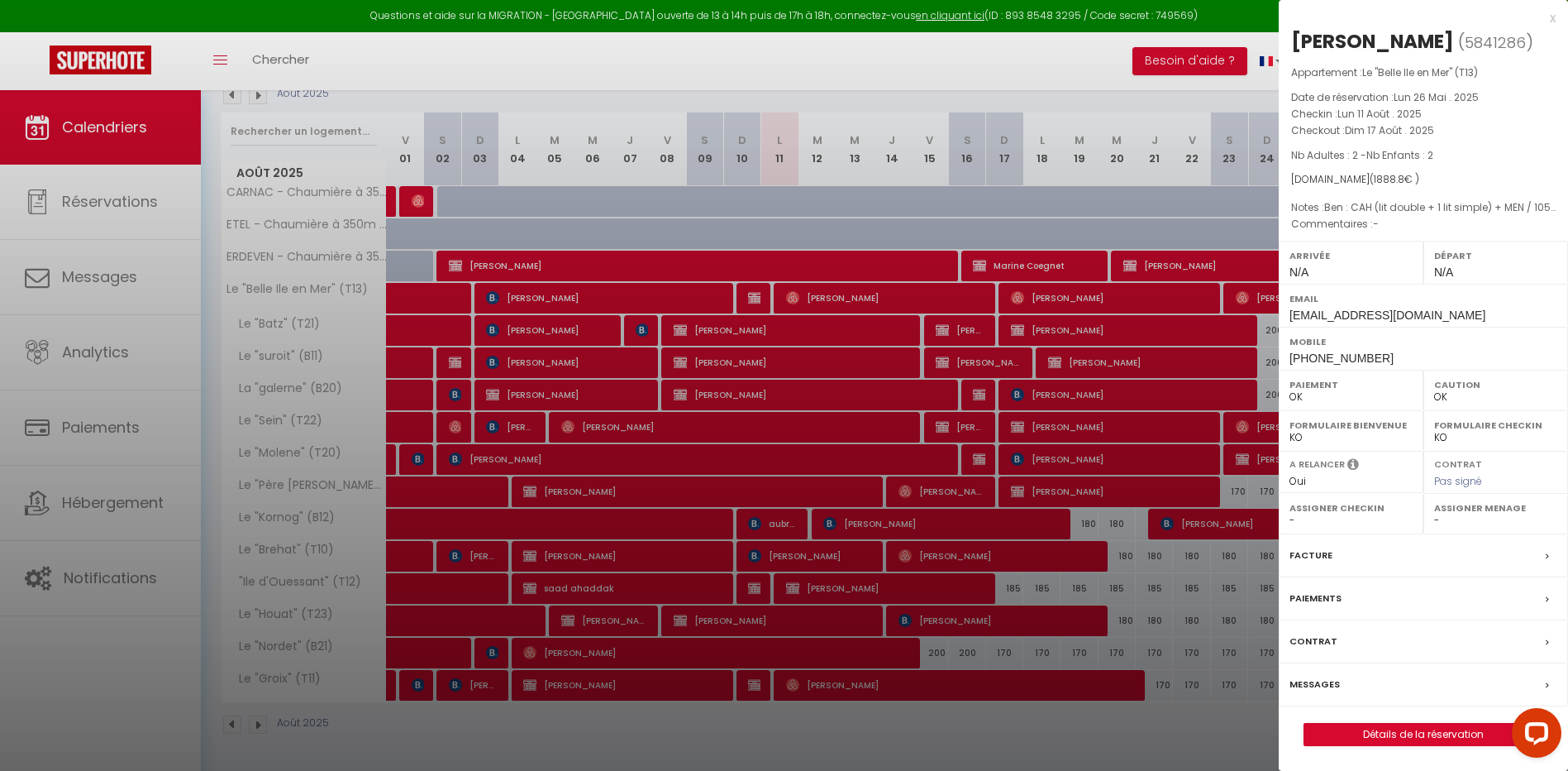
click at [678, 441] on div at bounding box center [784, 385] width 1568 height 771
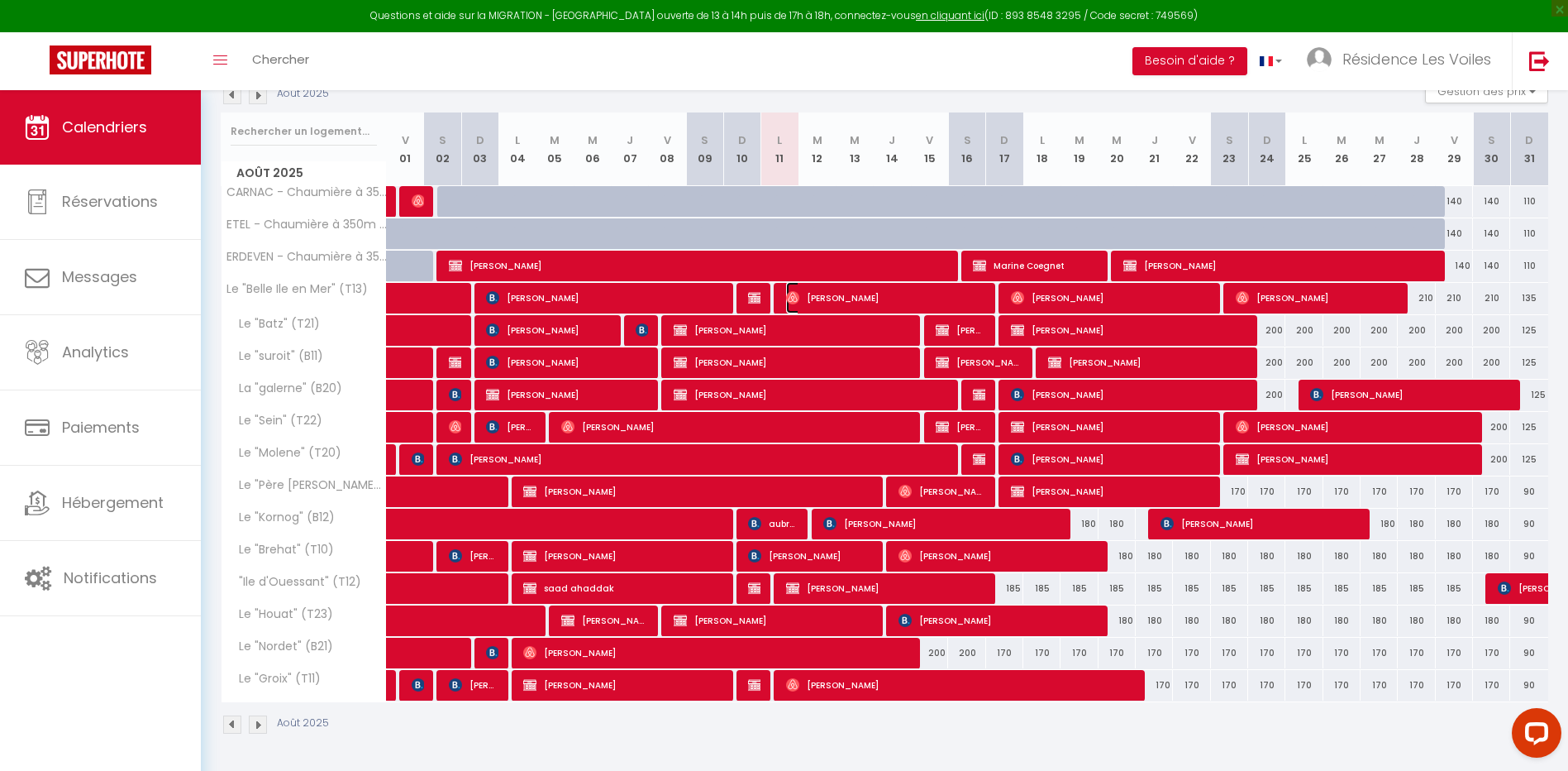
click at [808, 300] on span "[PERSON_NAME]" at bounding box center [885, 297] width 198 height 31
